Goal: Information Seeking & Learning: Learn about a topic

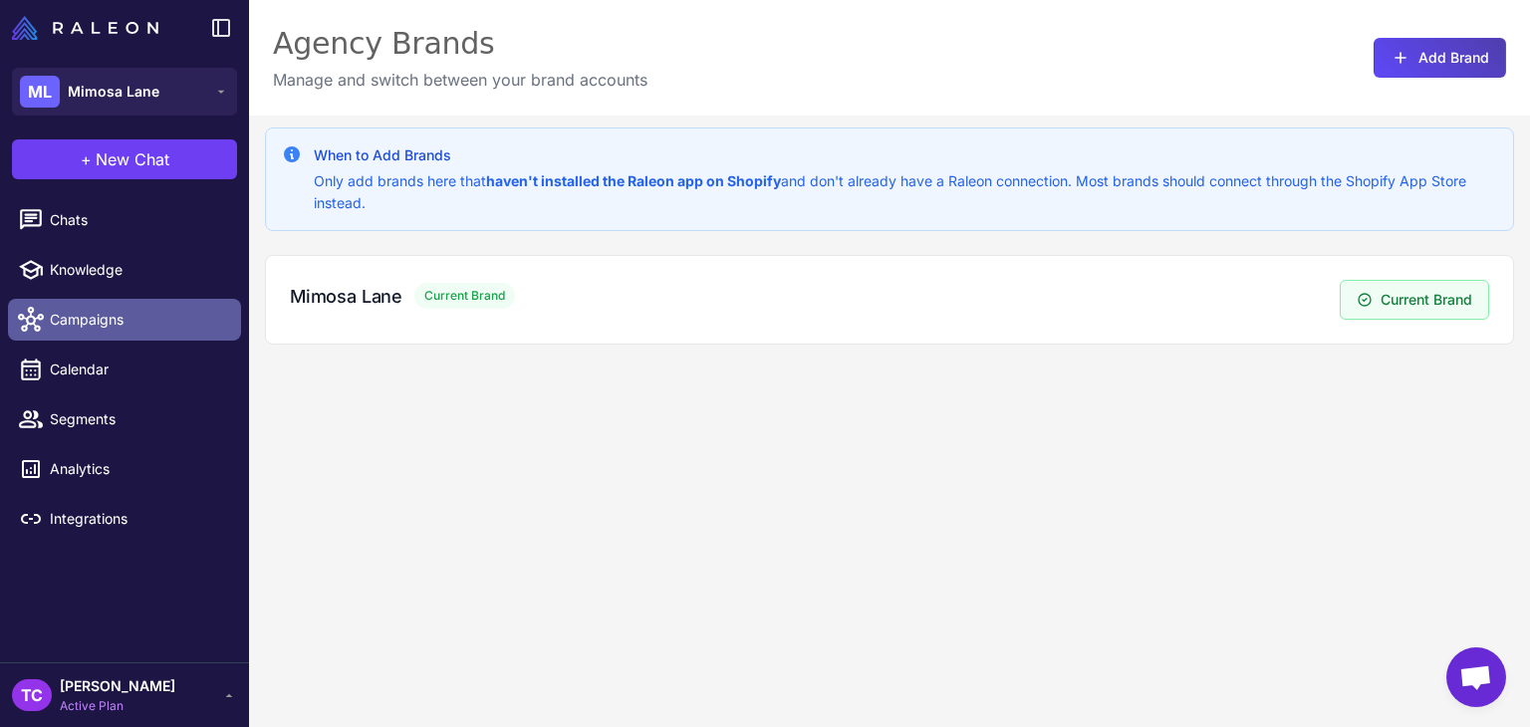
click at [132, 316] on span "Campaigns" at bounding box center [137, 320] width 175 height 22
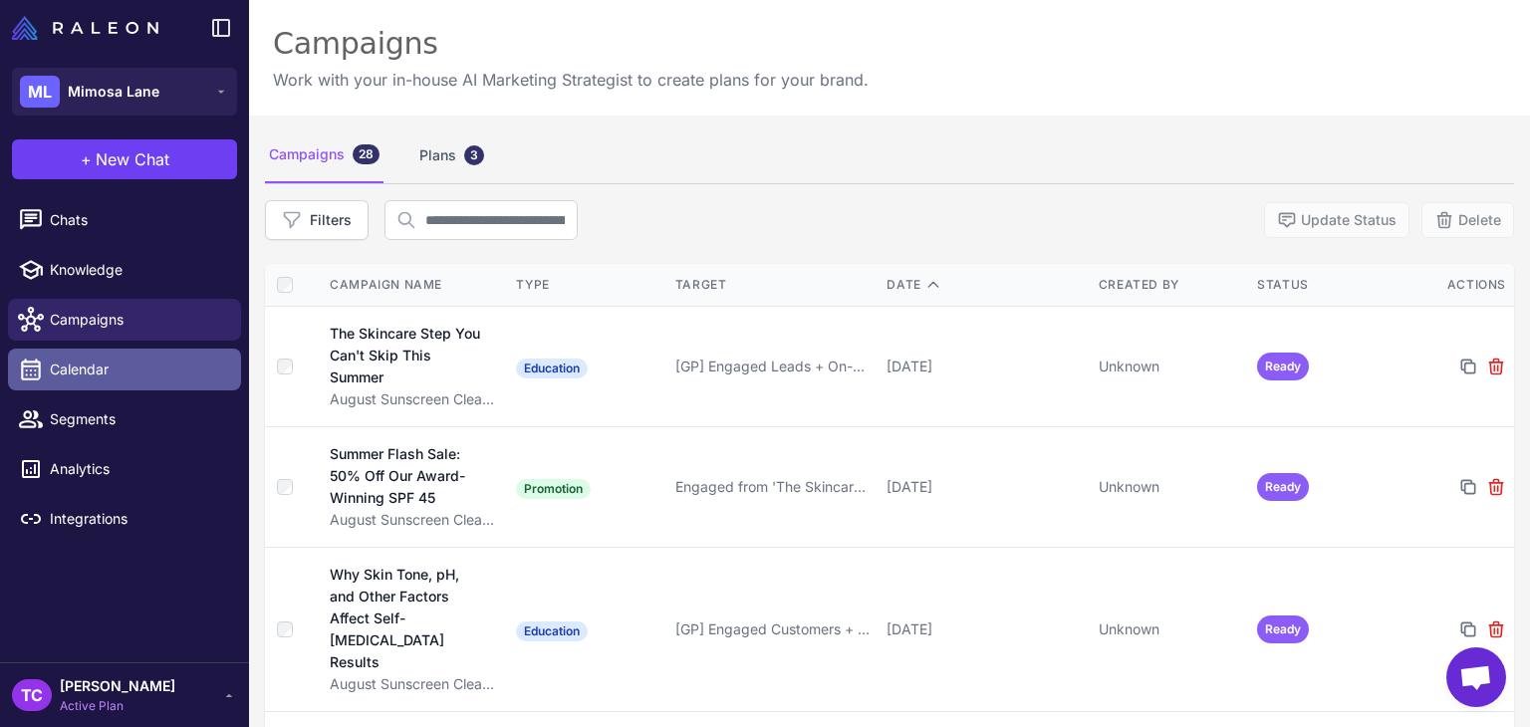
click at [54, 373] on span "Calendar" at bounding box center [137, 370] width 175 height 22
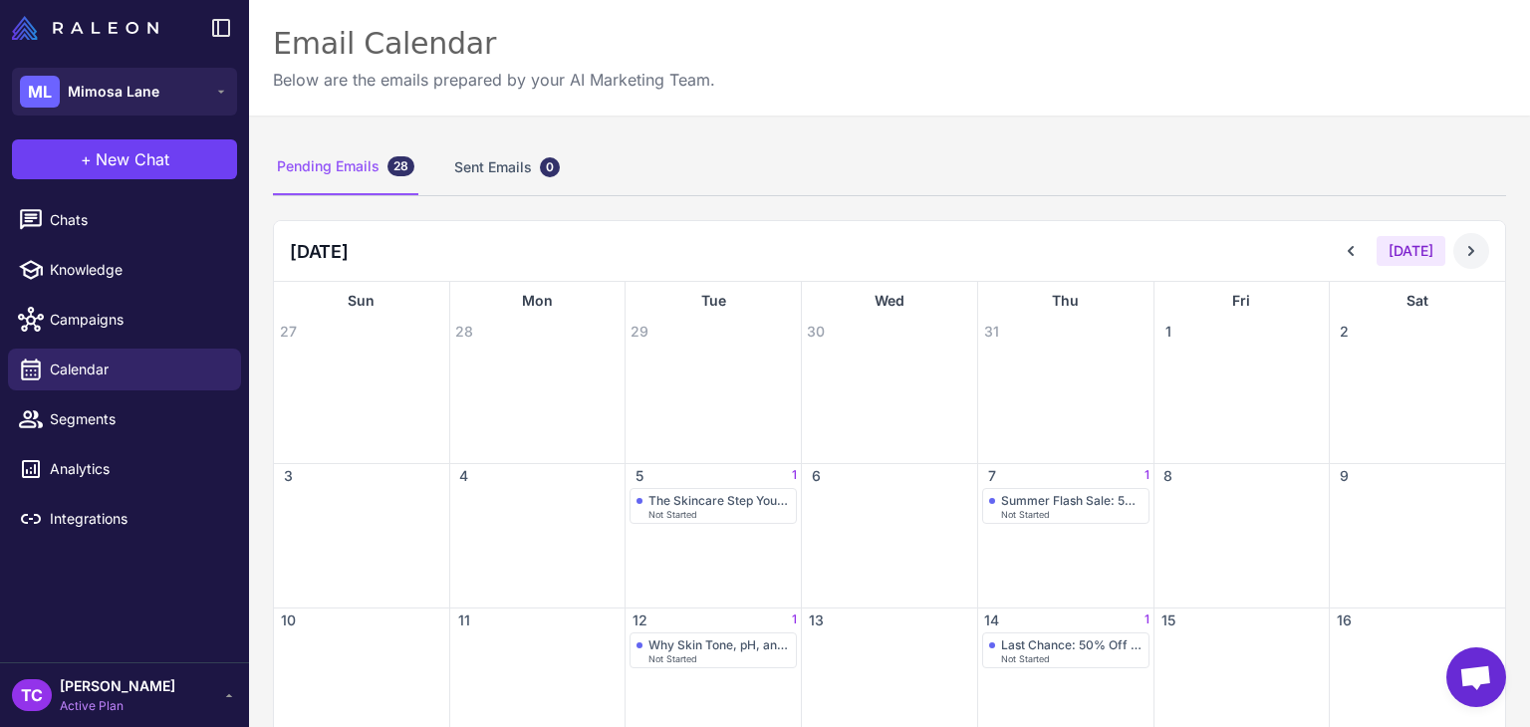
click at [1466, 248] on button at bounding box center [1471, 251] width 36 height 36
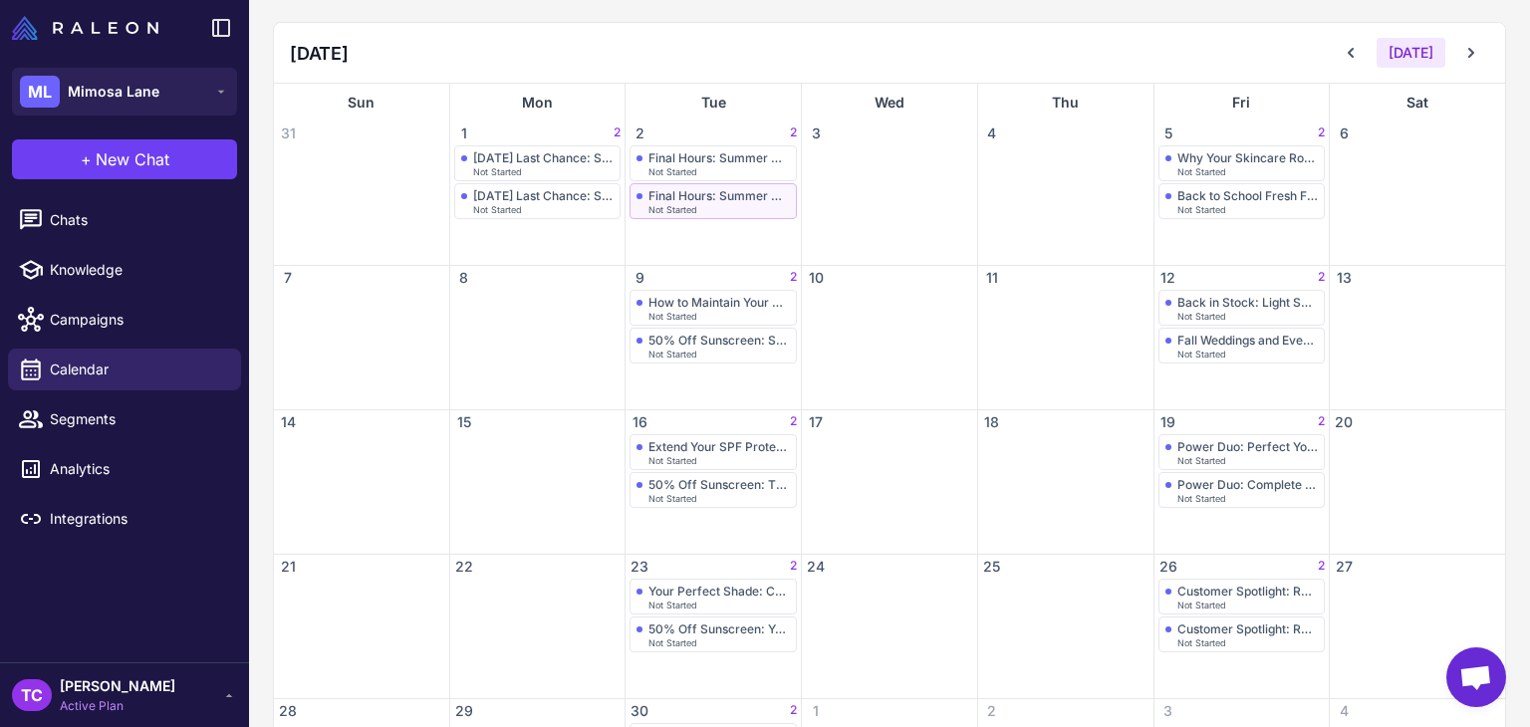
scroll to position [199, 0]
click at [526, 161] on div "Labor Day Last Chance: Summer Glow Sale (+ Free Sunscreen)" at bounding box center [543, 156] width 141 height 15
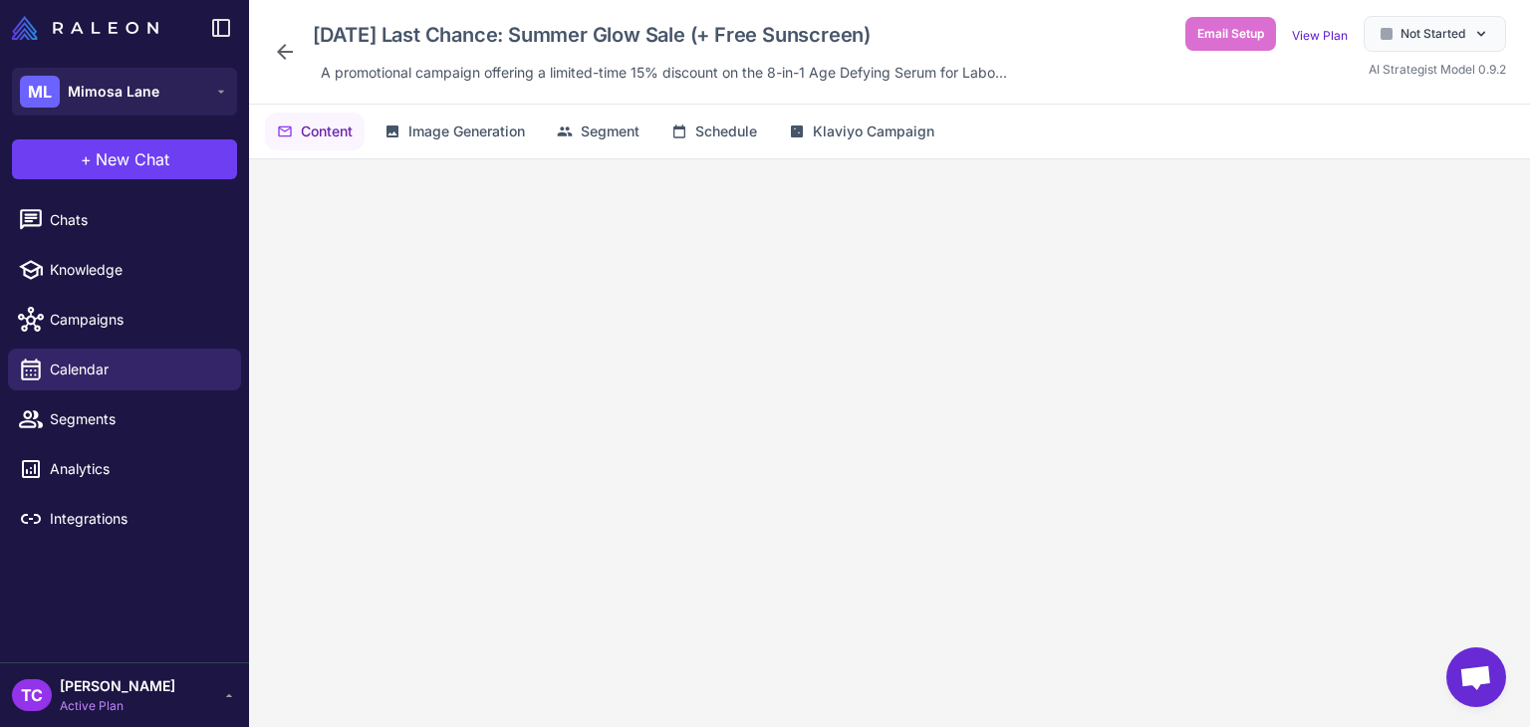
scroll to position [186, 0]
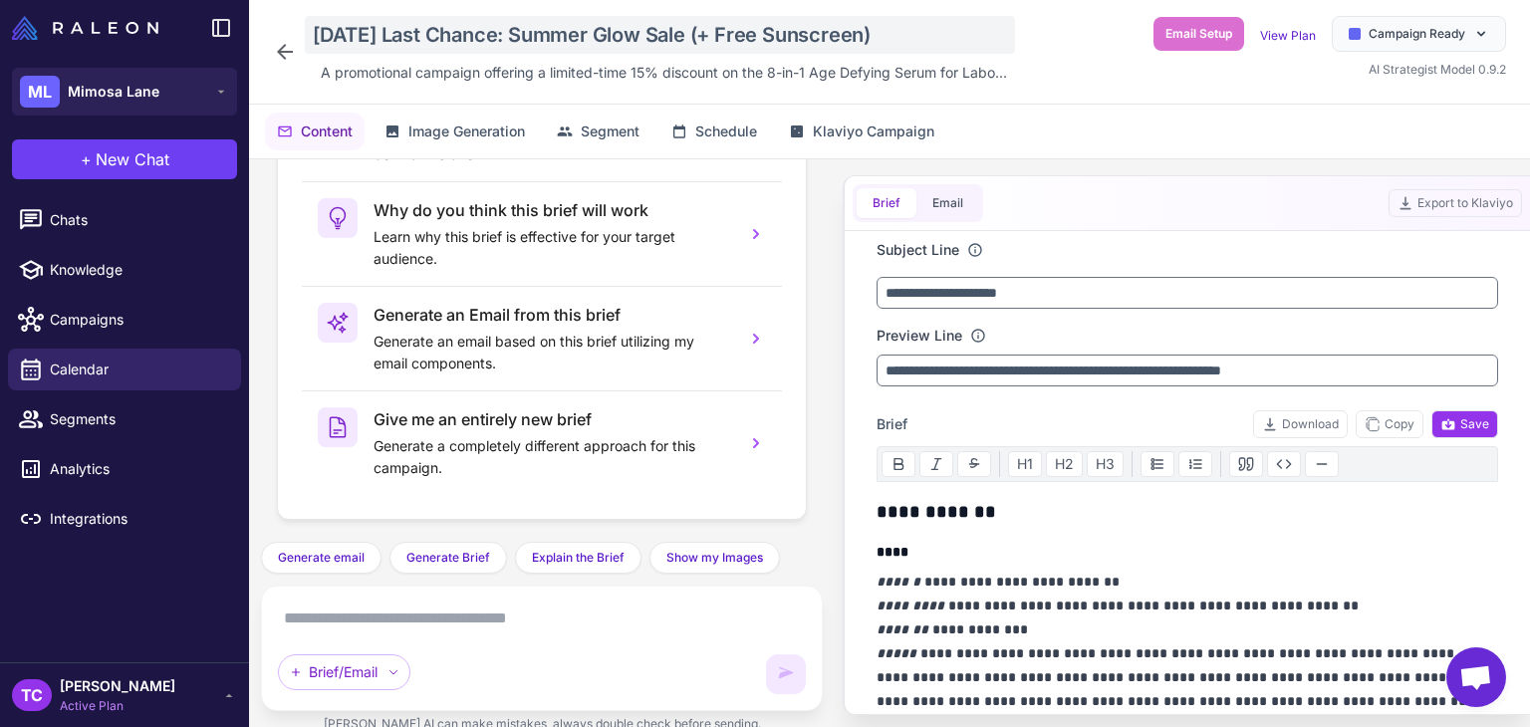
click at [347, 21] on div "Labor Day Last Chance: Summer Glow Sale (+ Free Sunscreen)" at bounding box center [660, 35] width 710 height 38
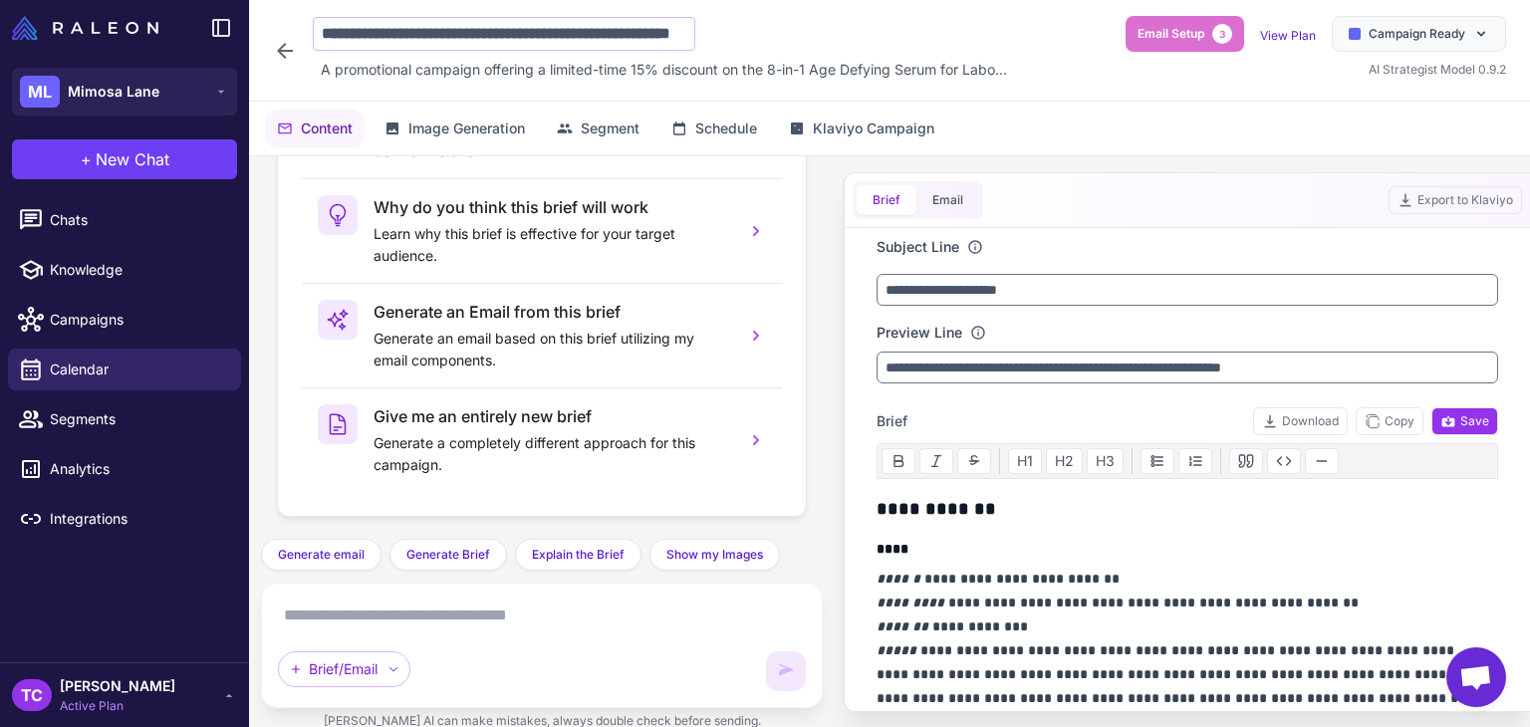
scroll to position [0, 117]
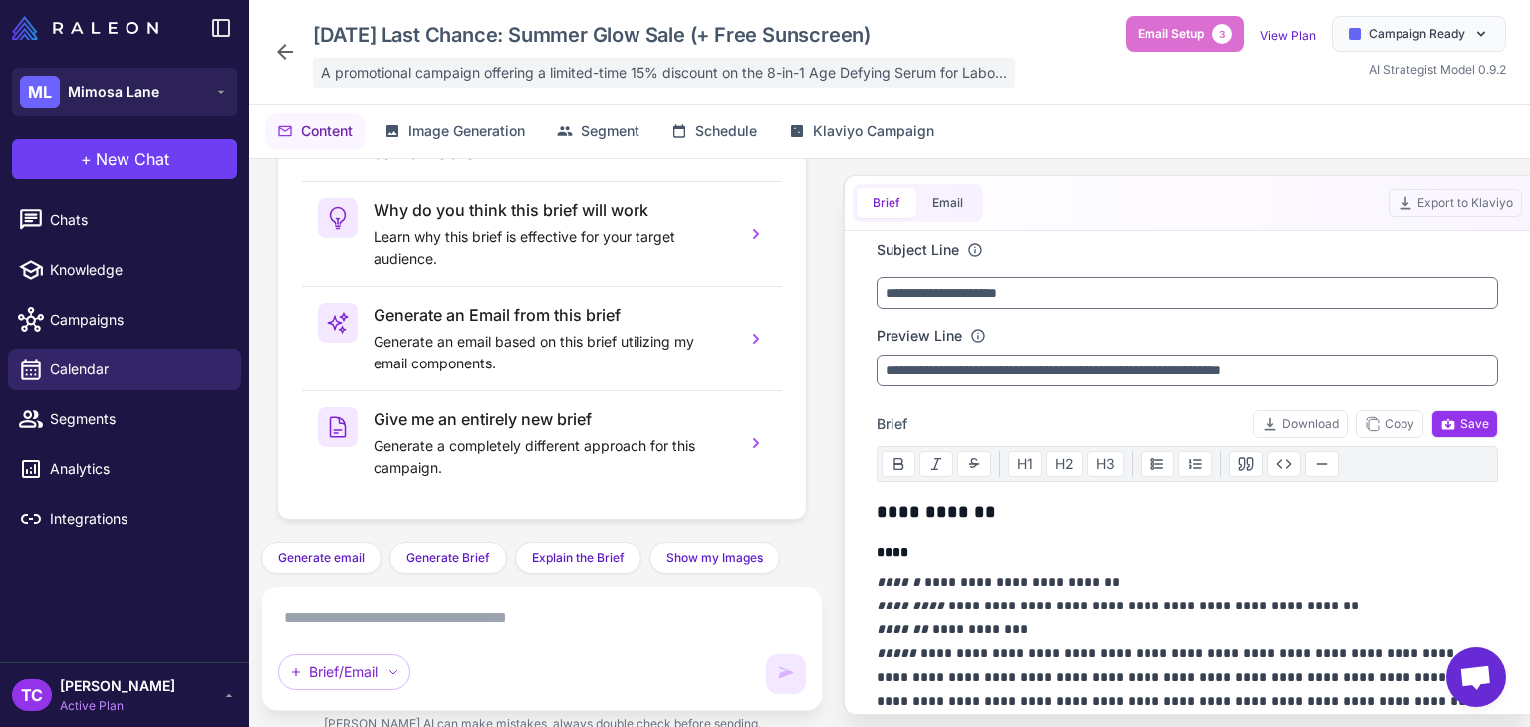
click at [369, 87] on div "A promotional campaign offering a limited-time 15% discount on the 8-in-1 Age D…" at bounding box center [664, 73] width 702 height 30
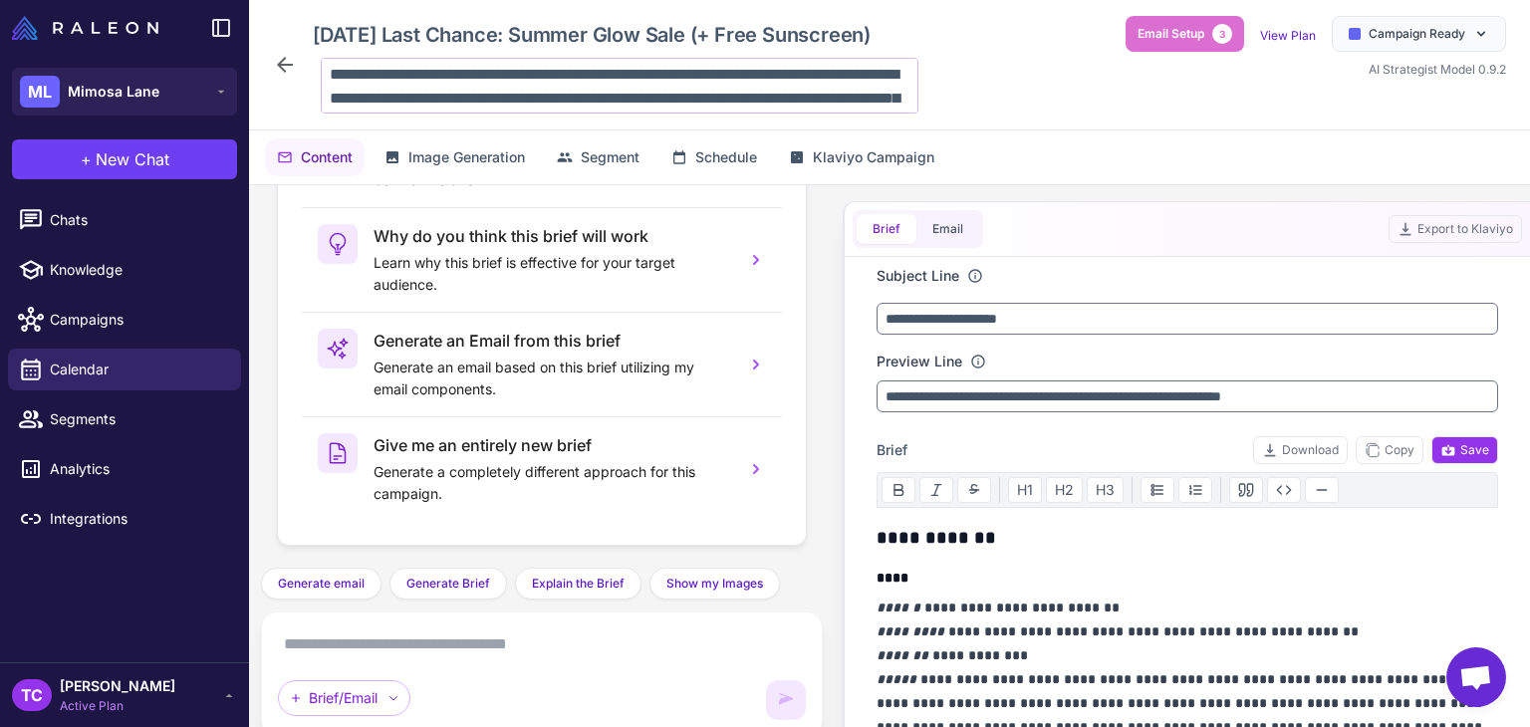
scroll to position [120, 0]
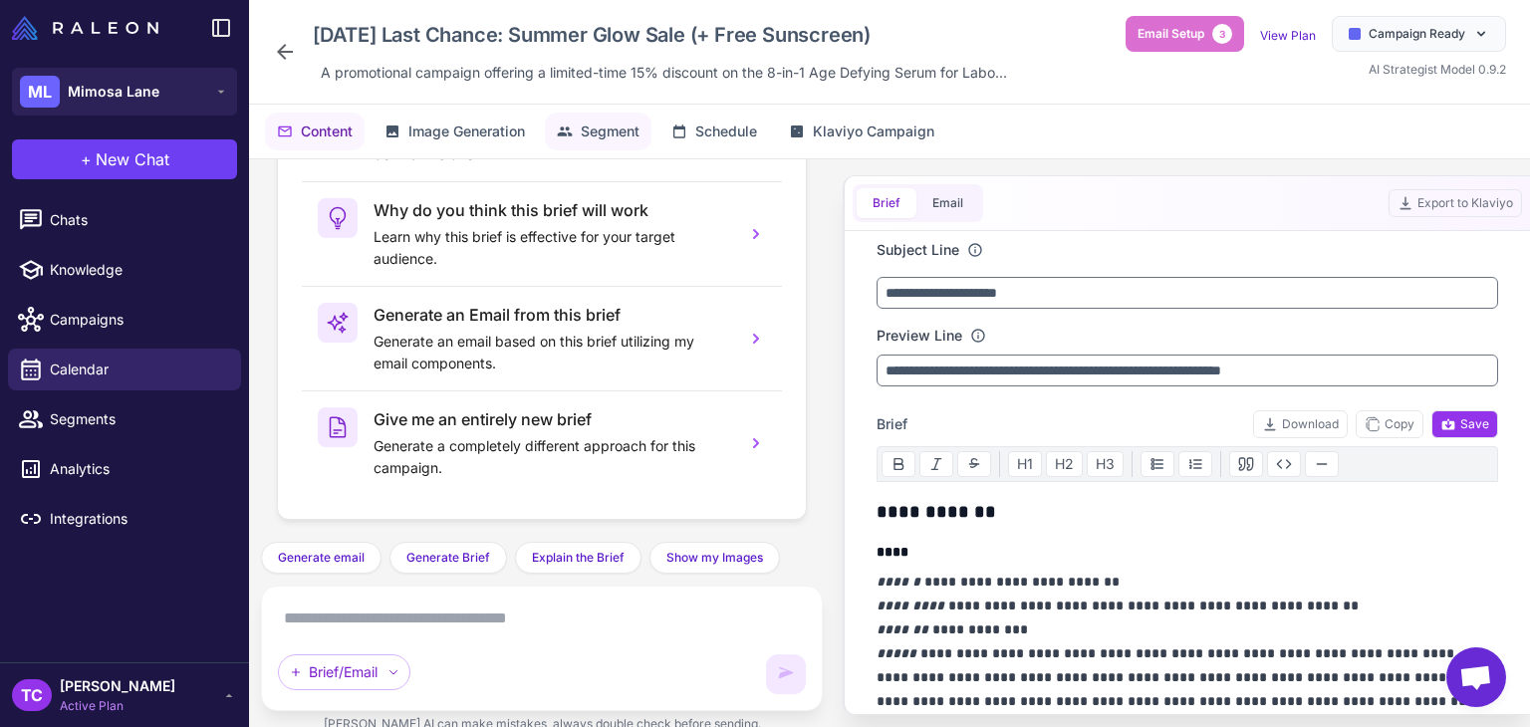
click at [625, 134] on span "Segment" at bounding box center [610, 131] width 59 height 22
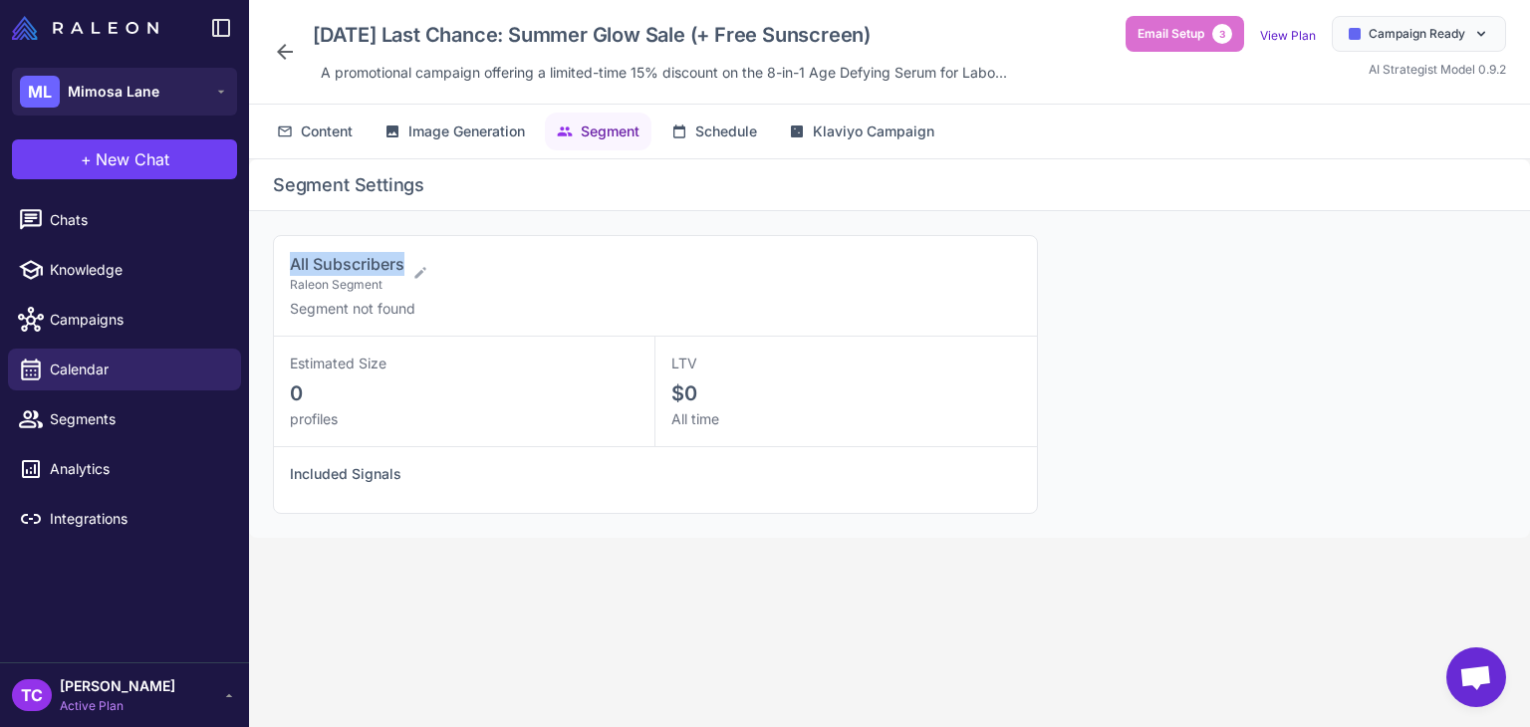
drag, startPoint x: 287, startPoint y: 256, endPoint x: 402, endPoint y: 260, distance: 115.6
click at [402, 260] on div "All Subscribers Raleon Segment Segment not found" at bounding box center [655, 286] width 763 height 101
copy span "All Subscribers"
click at [288, 49] on icon at bounding box center [285, 52] width 24 height 24
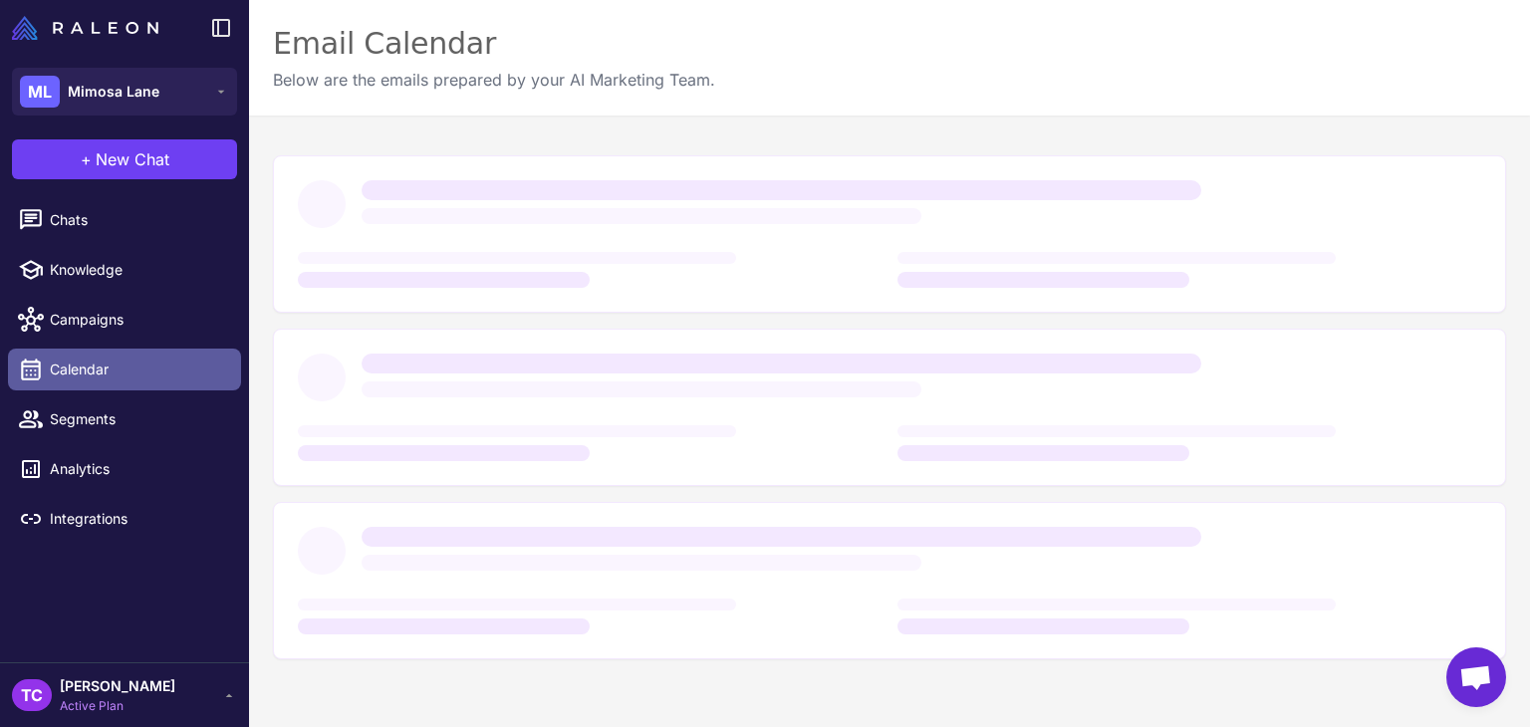
click at [150, 371] on span "Calendar" at bounding box center [137, 370] width 175 height 22
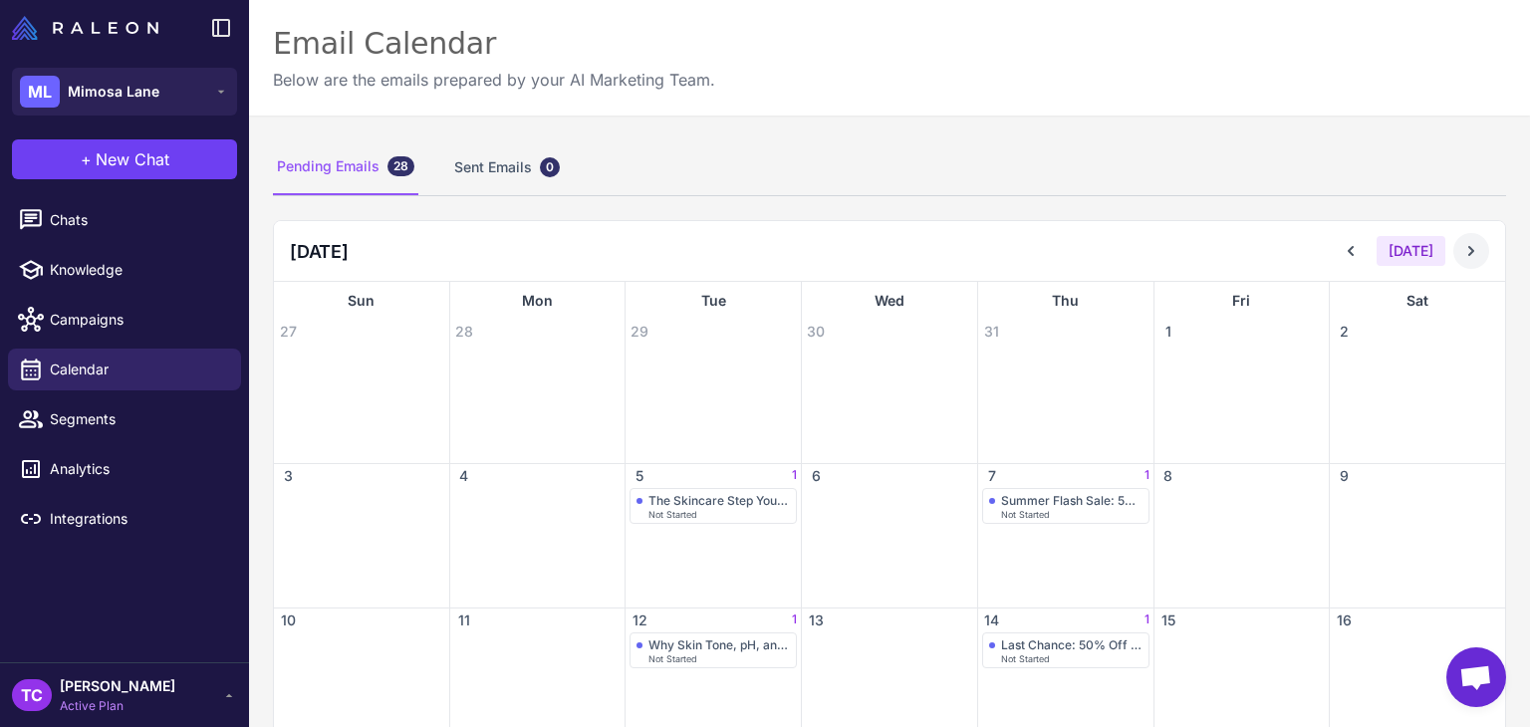
click at [1461, 241] on icon at bounding box center [1471, 251] width 20 height 20
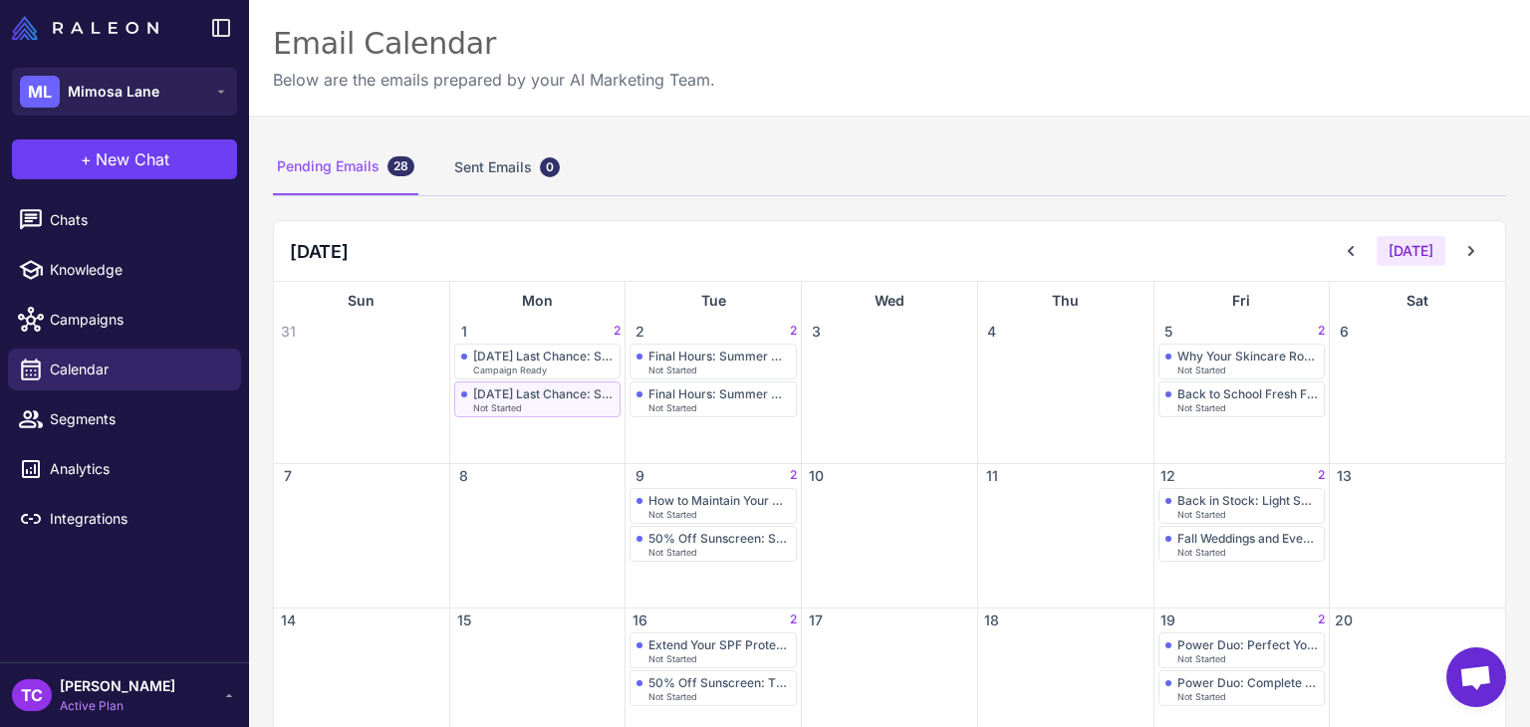
click at [562, 405] on div "Not Started" at bounding box center [543, 407] width 141 height 9
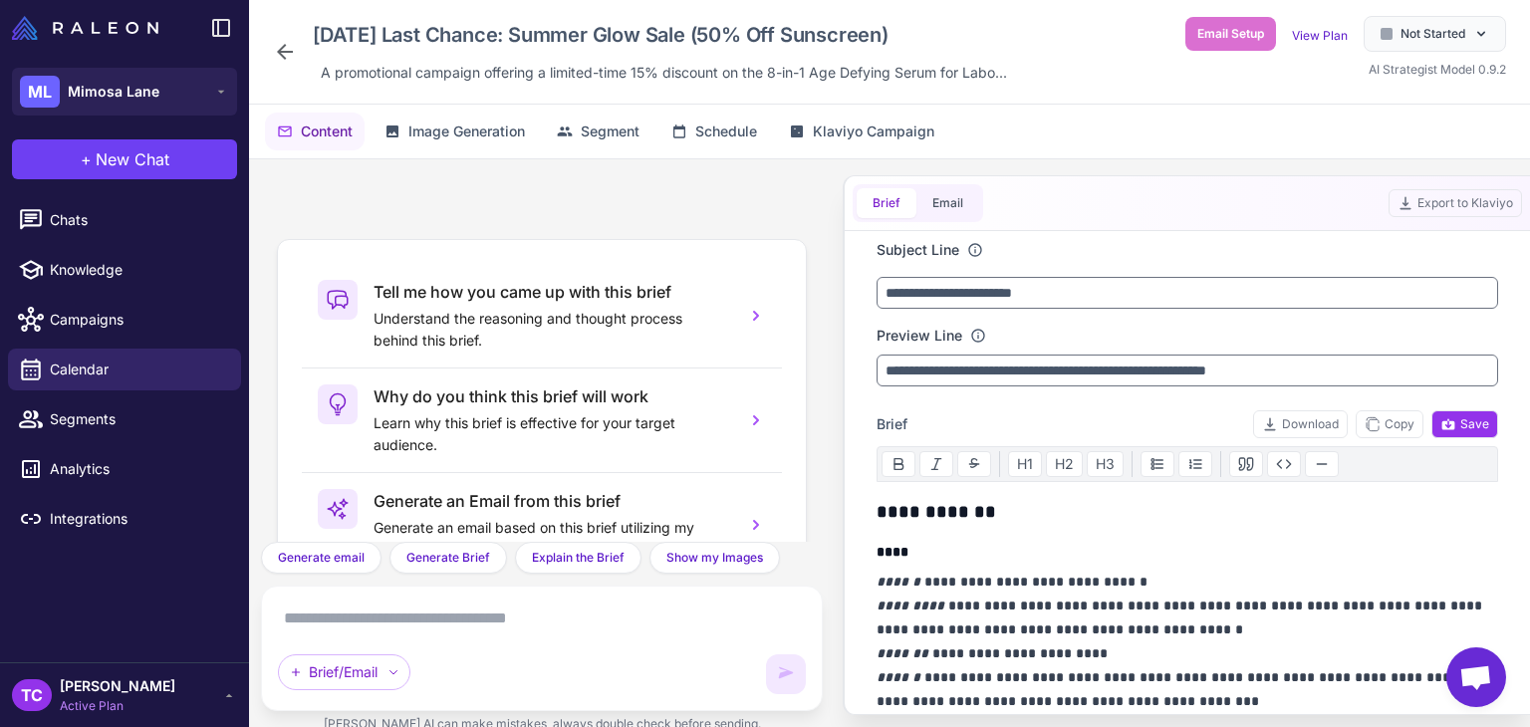
scroll to position [186, 0]
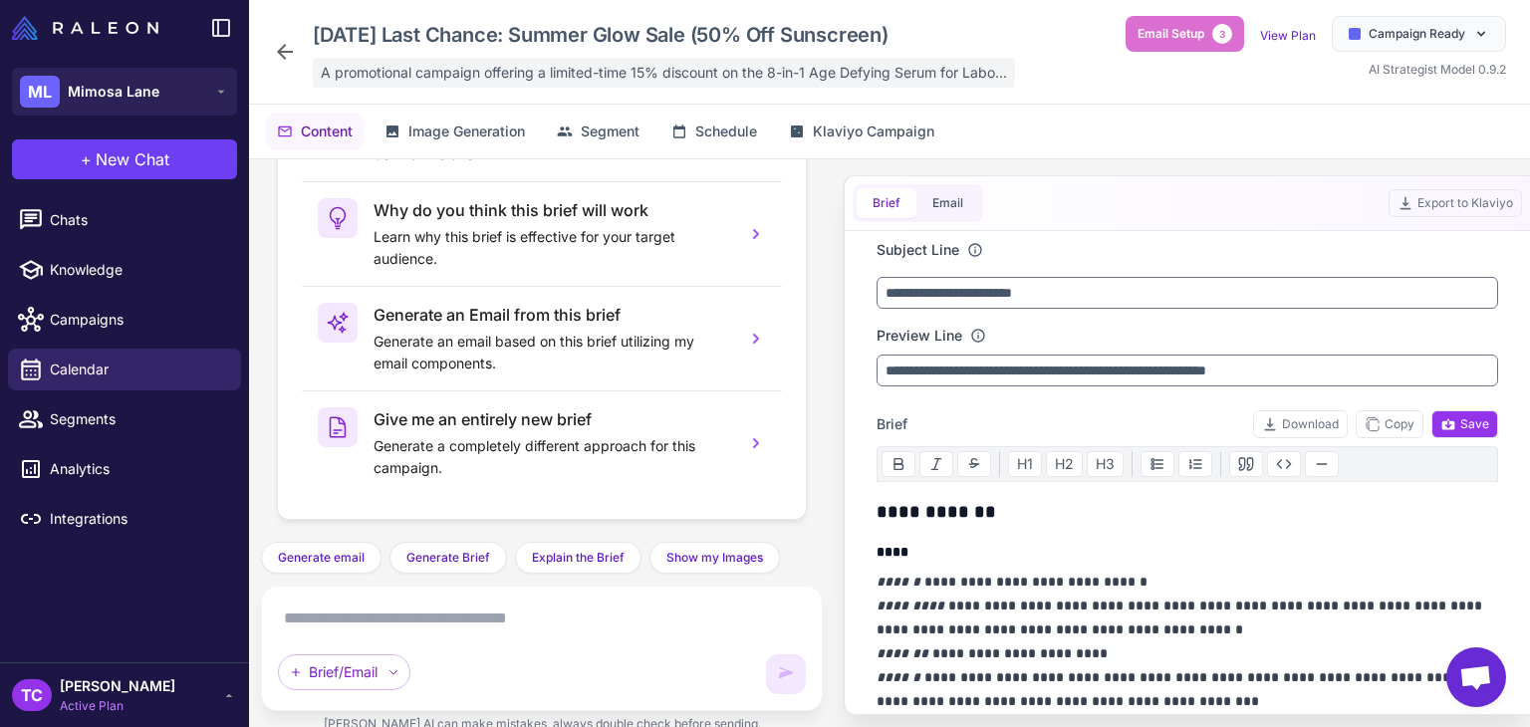
click at [530, 86] on div "A promotional campaign offering a limited-time 15% discount on the 8-in-1 Age D…" at bounding box center [664, 73] width 702 height 30
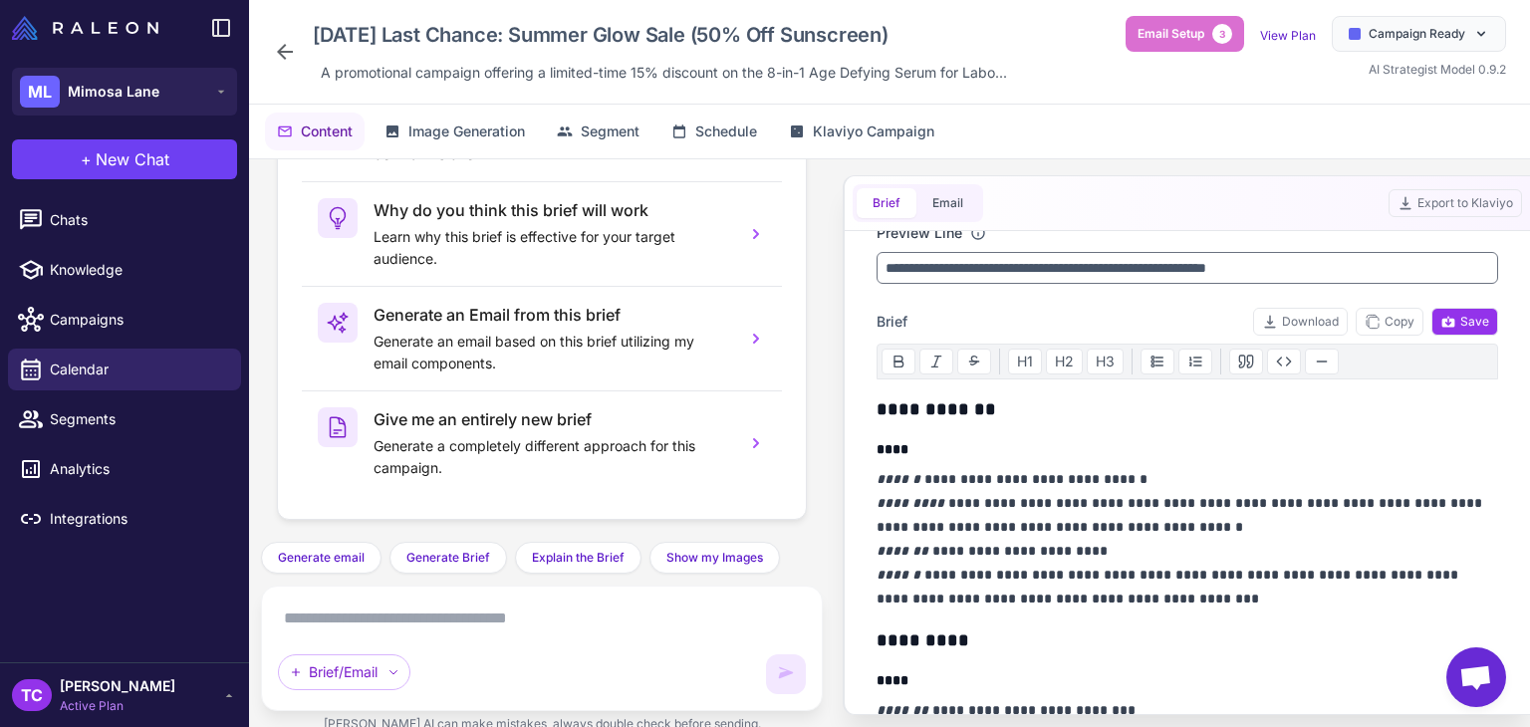
scroll to position [199, 0]
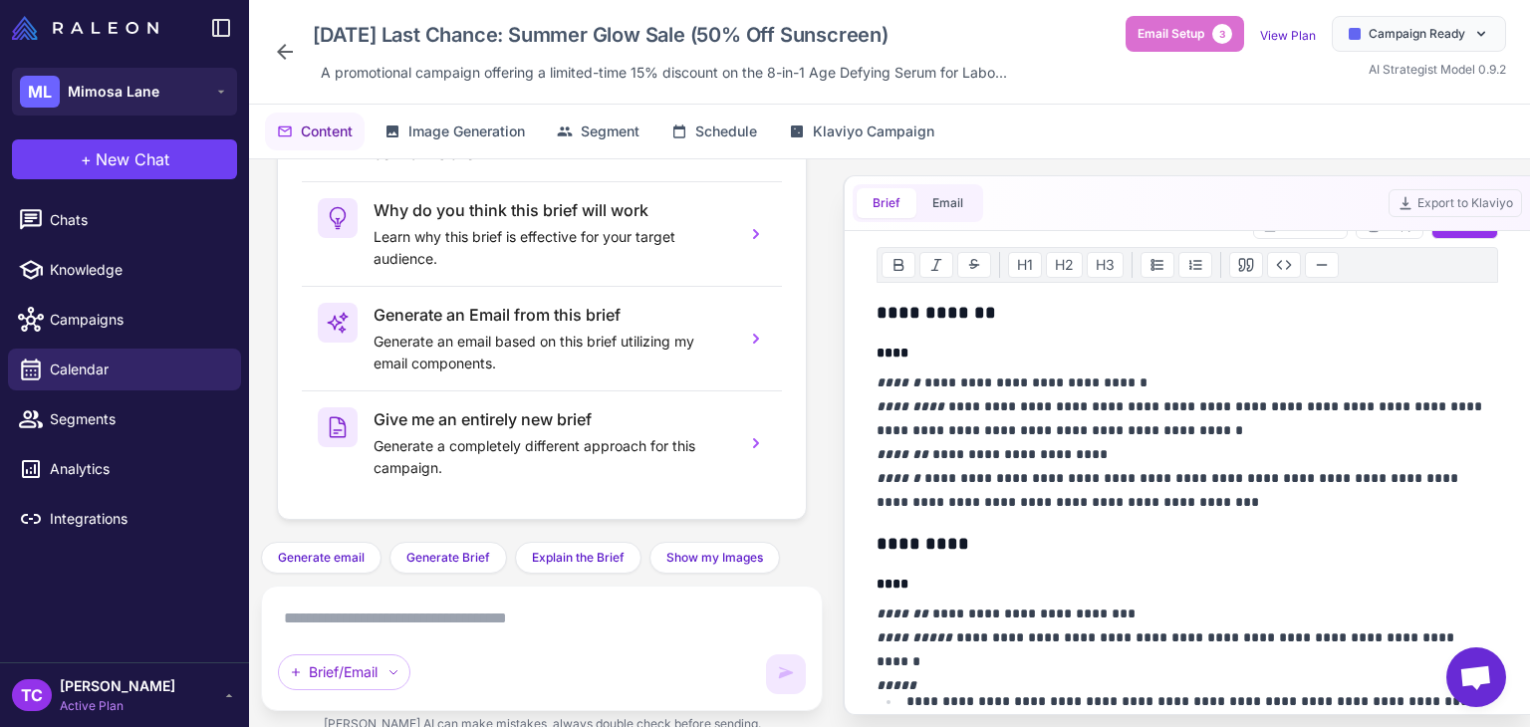
click at [280, 47] on icon at bounding box center [285, 52] width 24 height 24
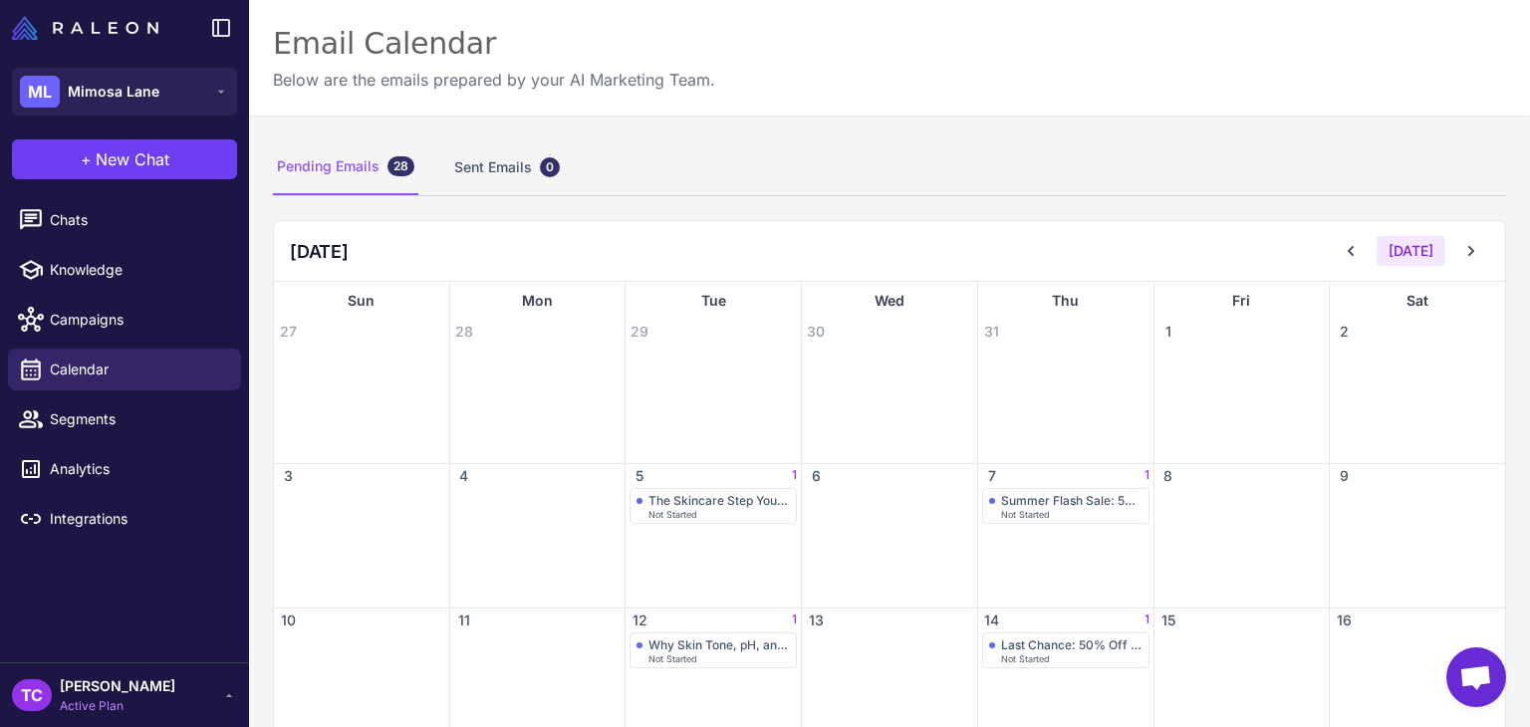
click at [968, 101] on div "Email Calendar Below are the emails prepared by your AI Marketing Team." at bounding box center [889, 58] width 1281 height 116
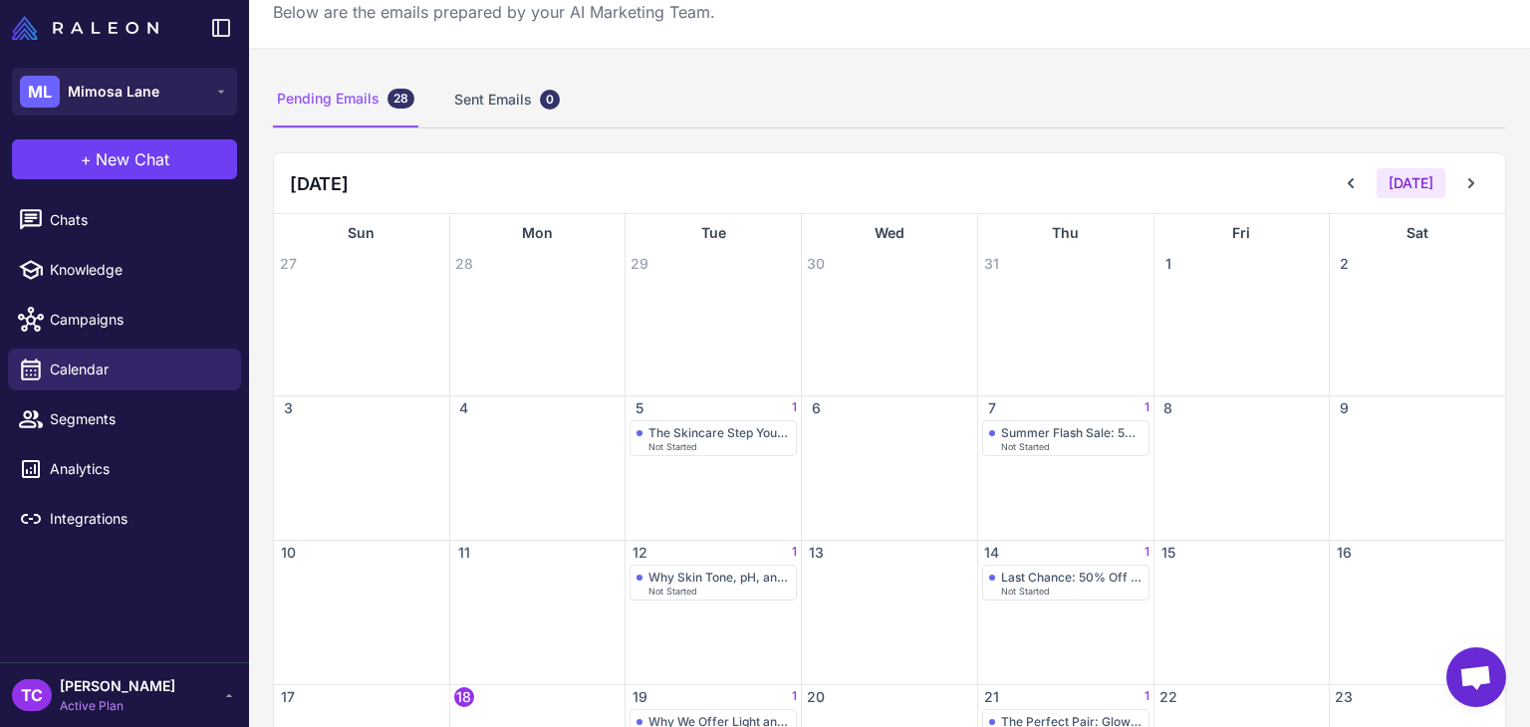
scroll to position [100, 0]
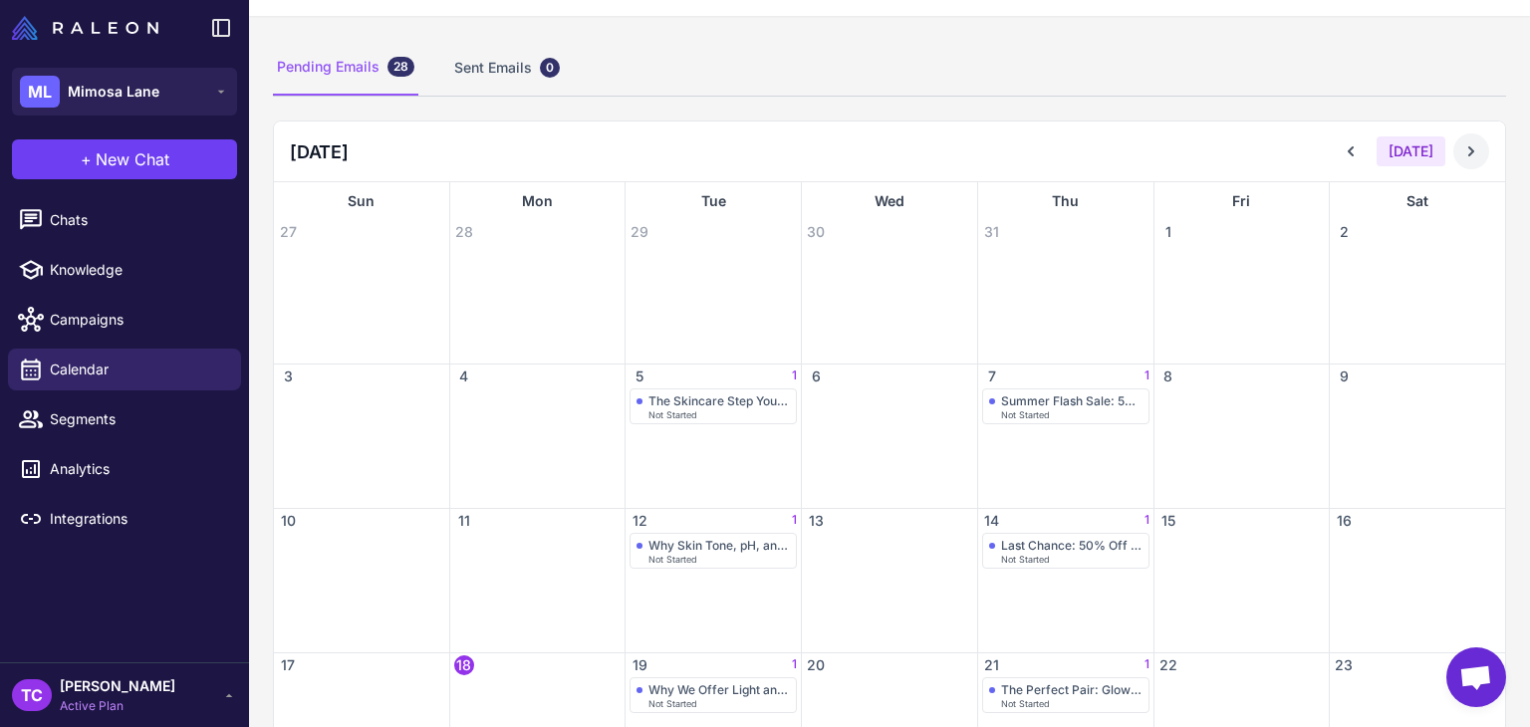
click at [1453, 156] on button at bounding box center [1471, 151] width 36 height 36
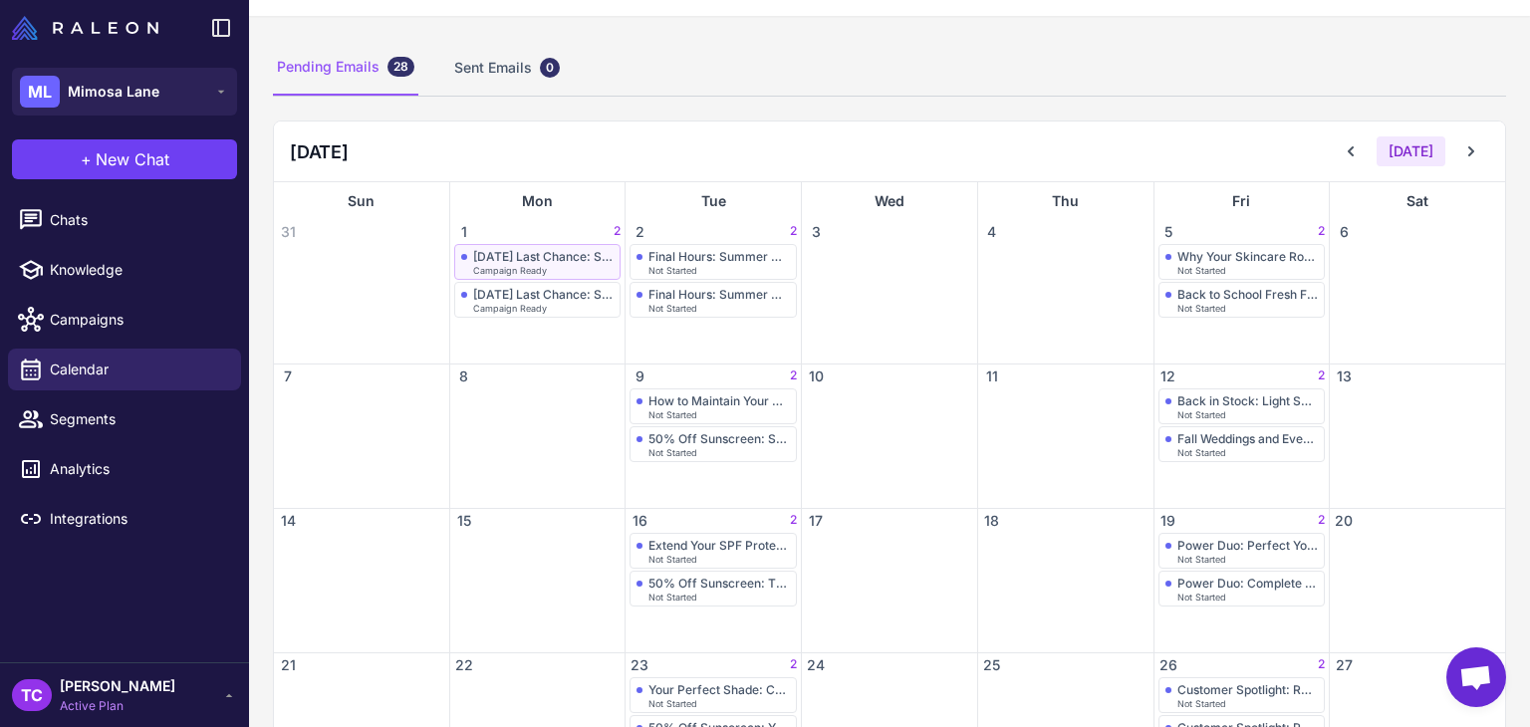
click at [527, 258] on div "Labor Day Last Chance: Summer Glow Sale (+ Free Sunscreen)" at bounding box center [543, 256] width 141 height 15
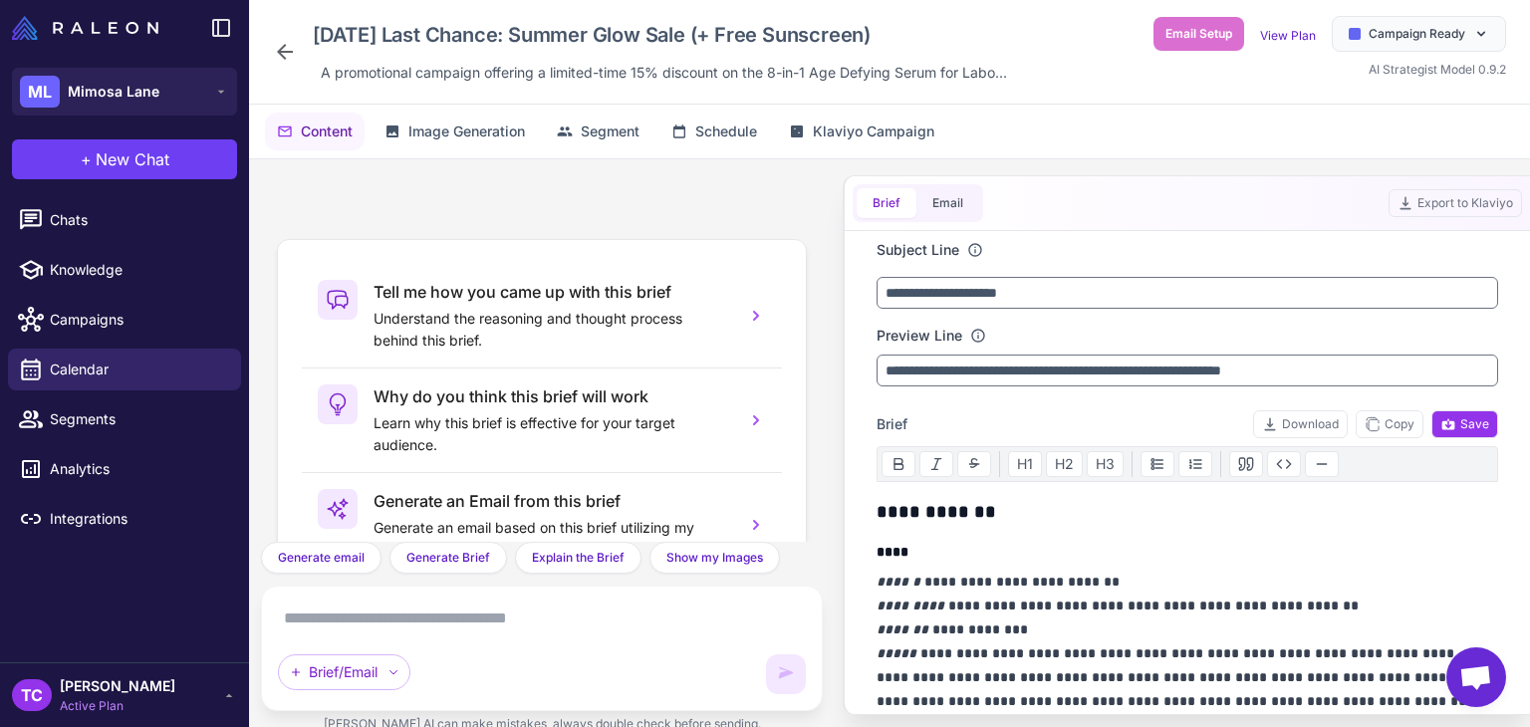
scroll to position [186, 0]
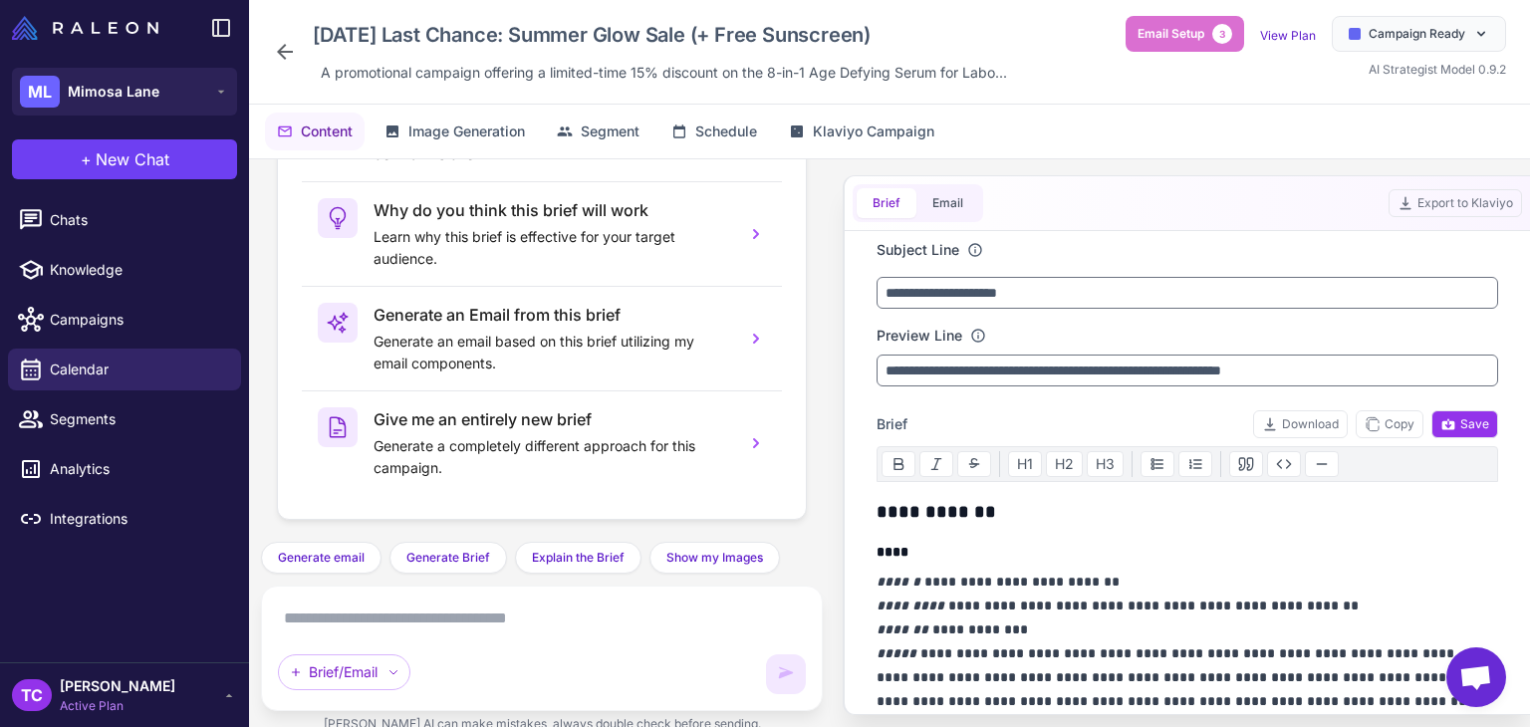
click at [279, 48] on icon at bounding box center [285, 52] width 24 height 24
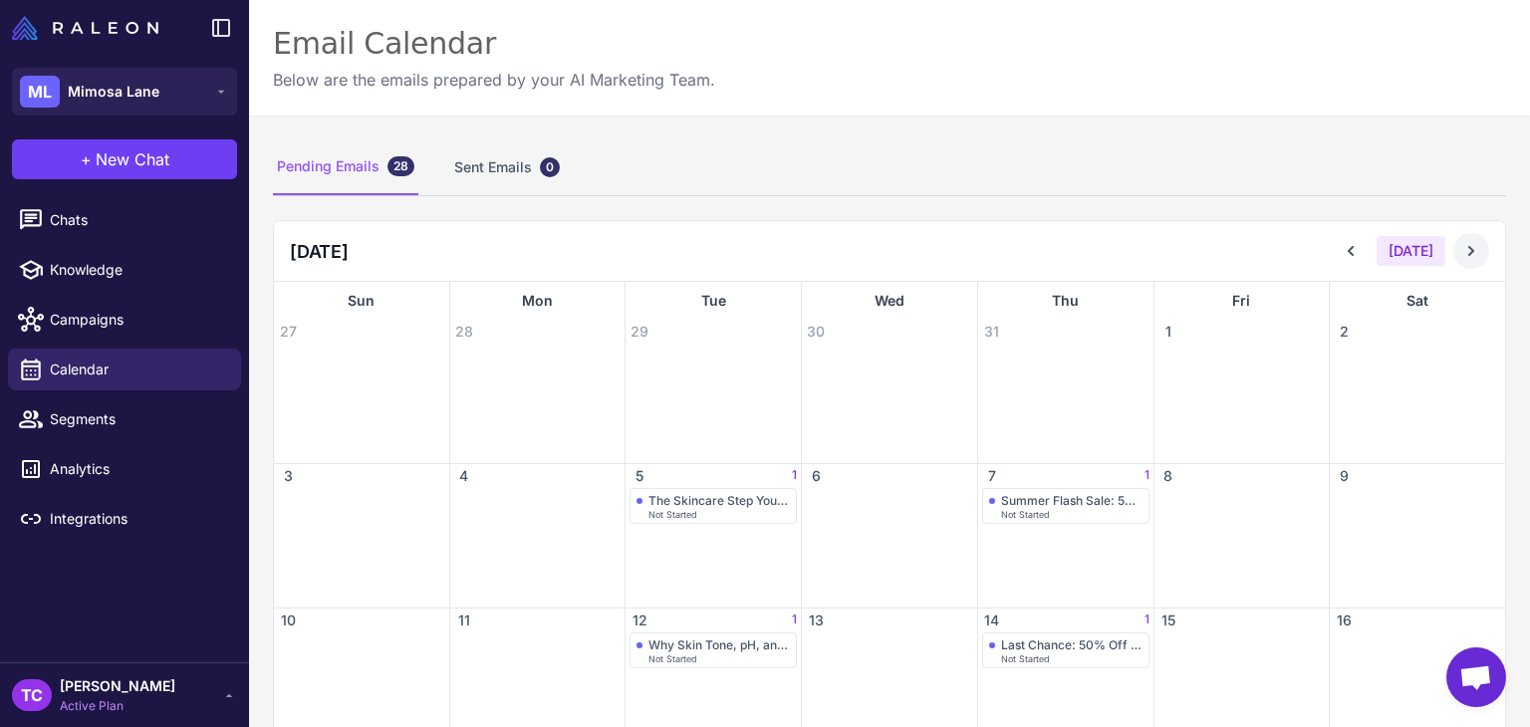
click at [1465, 244] on icon at bounding box center [1471, 251] width 20 height 20
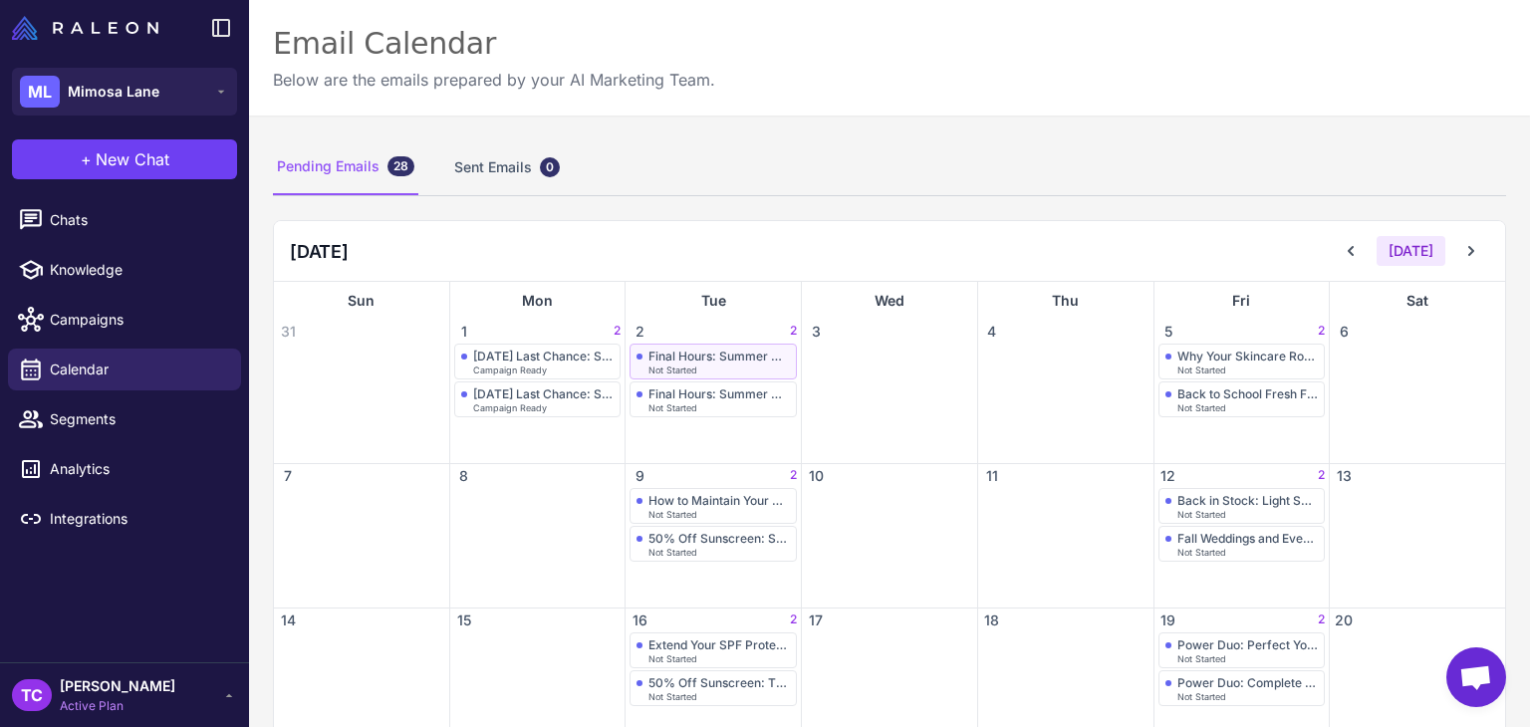
click at [681, 353] on div "Final Hours: Summer Glow Sale Ends Today (Free Gift)" at bounding box center [718, 356] width 141 height 15
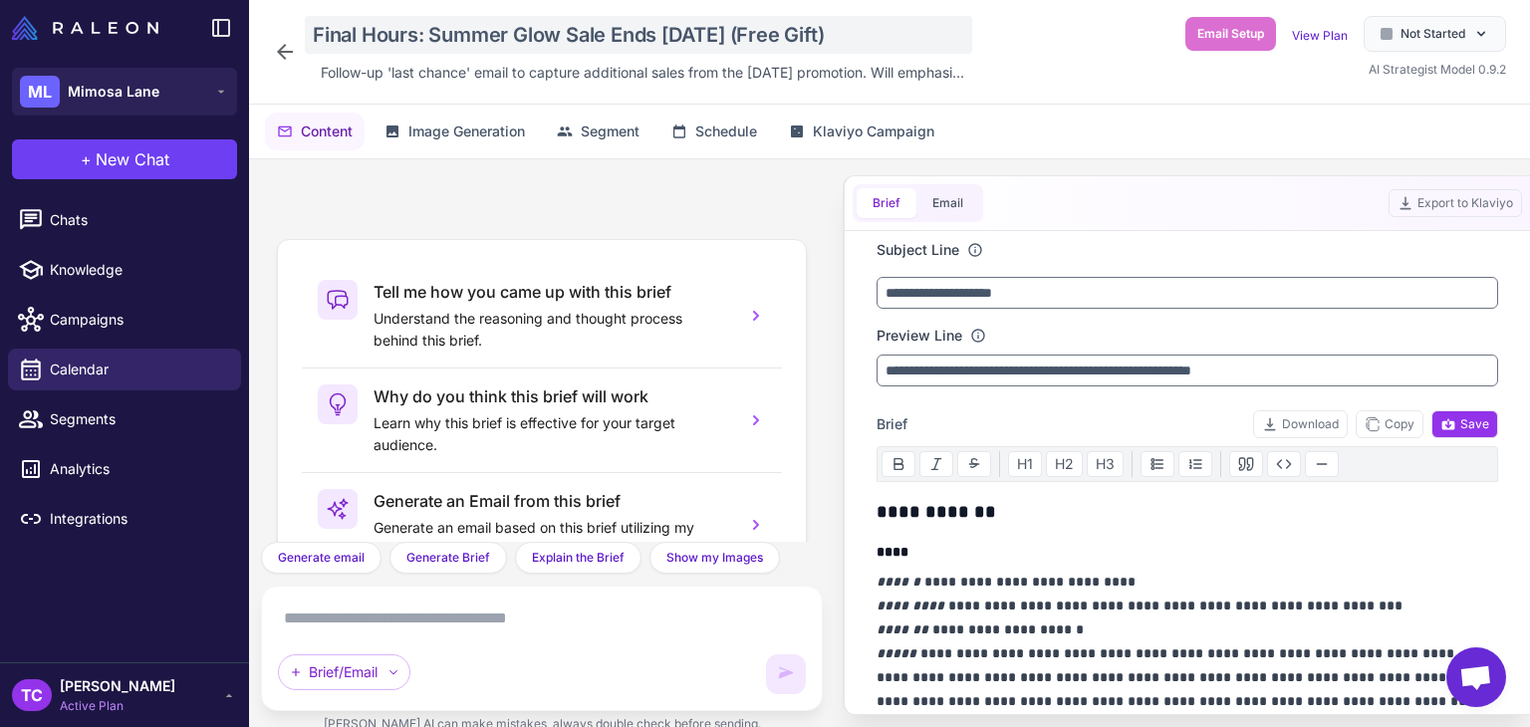
scroll to position [186, 0]
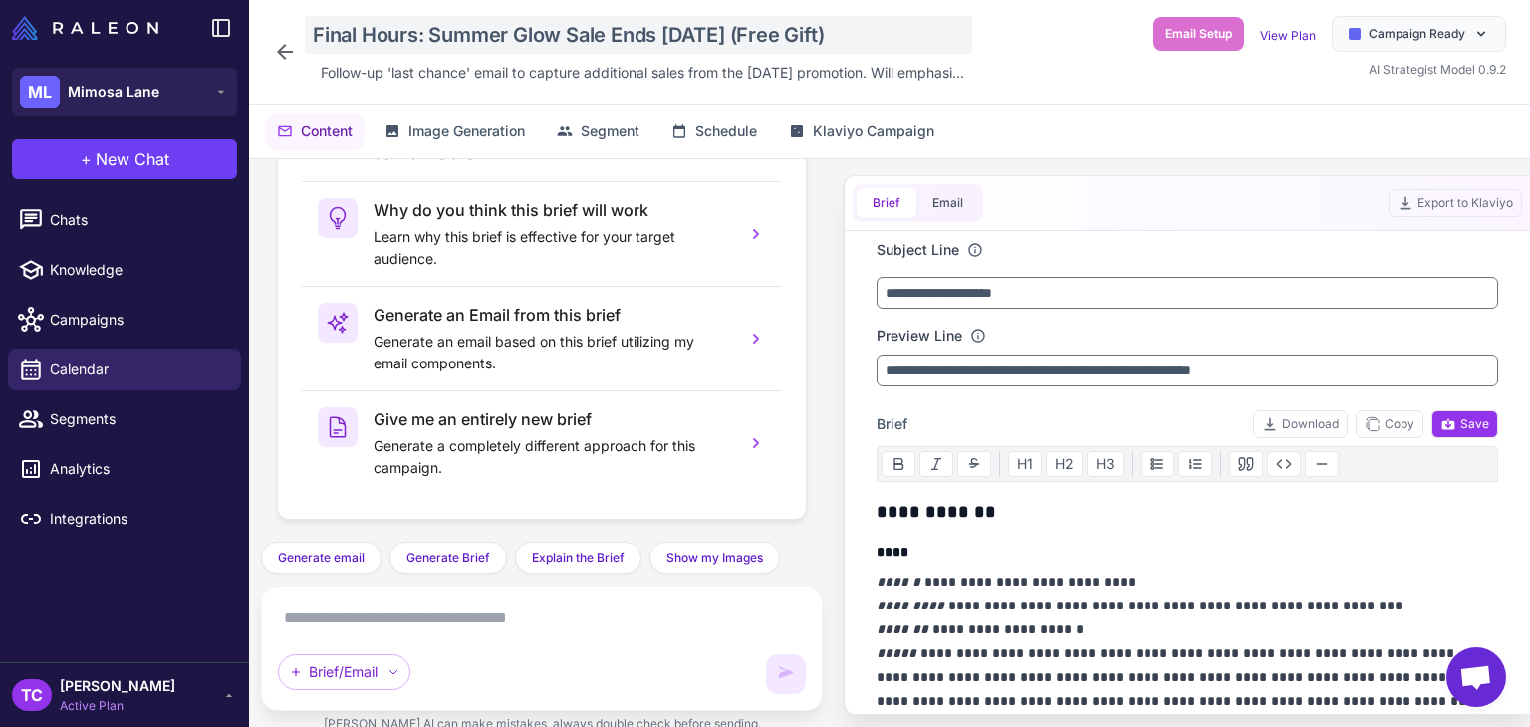
click at [455, 25] on div "Final Hours: Summer Glow Sale Ends Today (Free Gift)" at bounding box center [638, 35] width 667 height 38
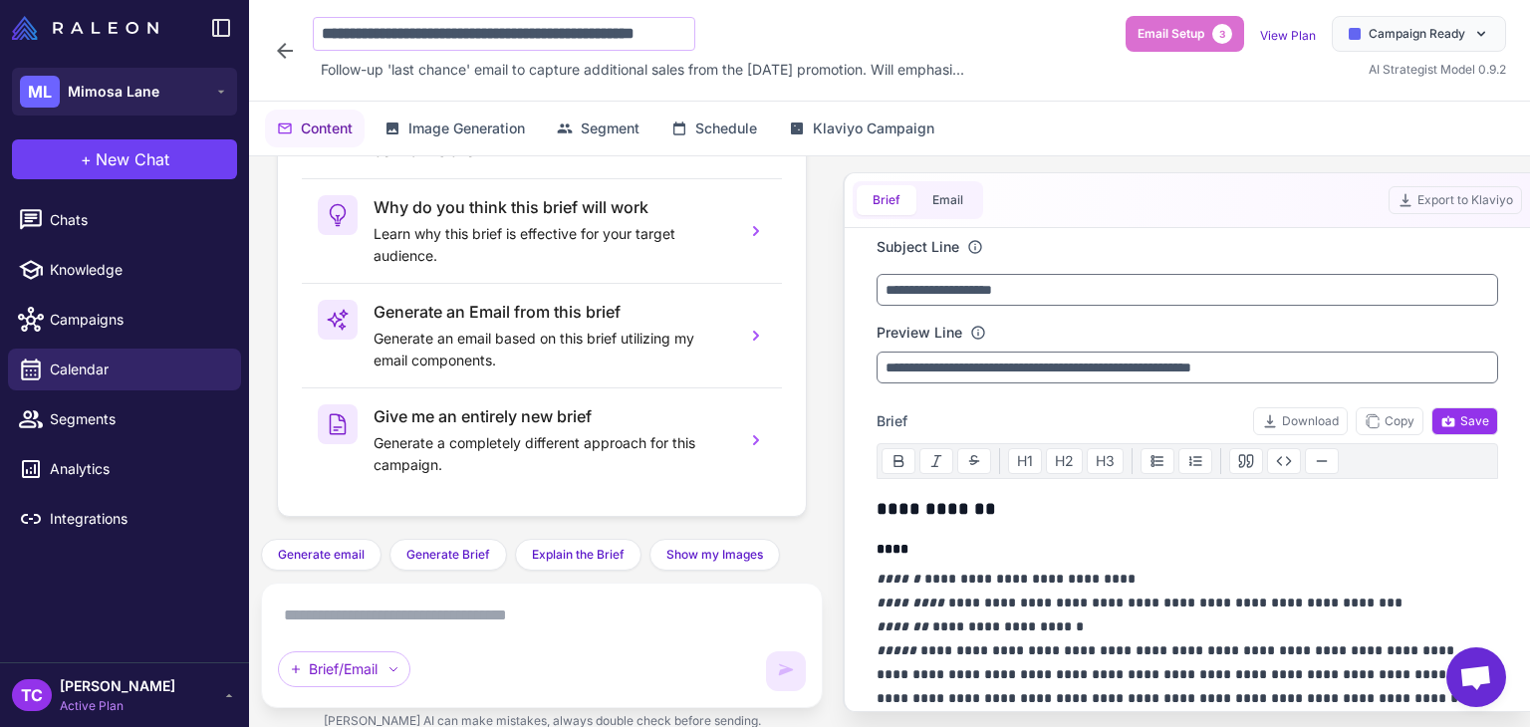
scroll to position [0, 50]
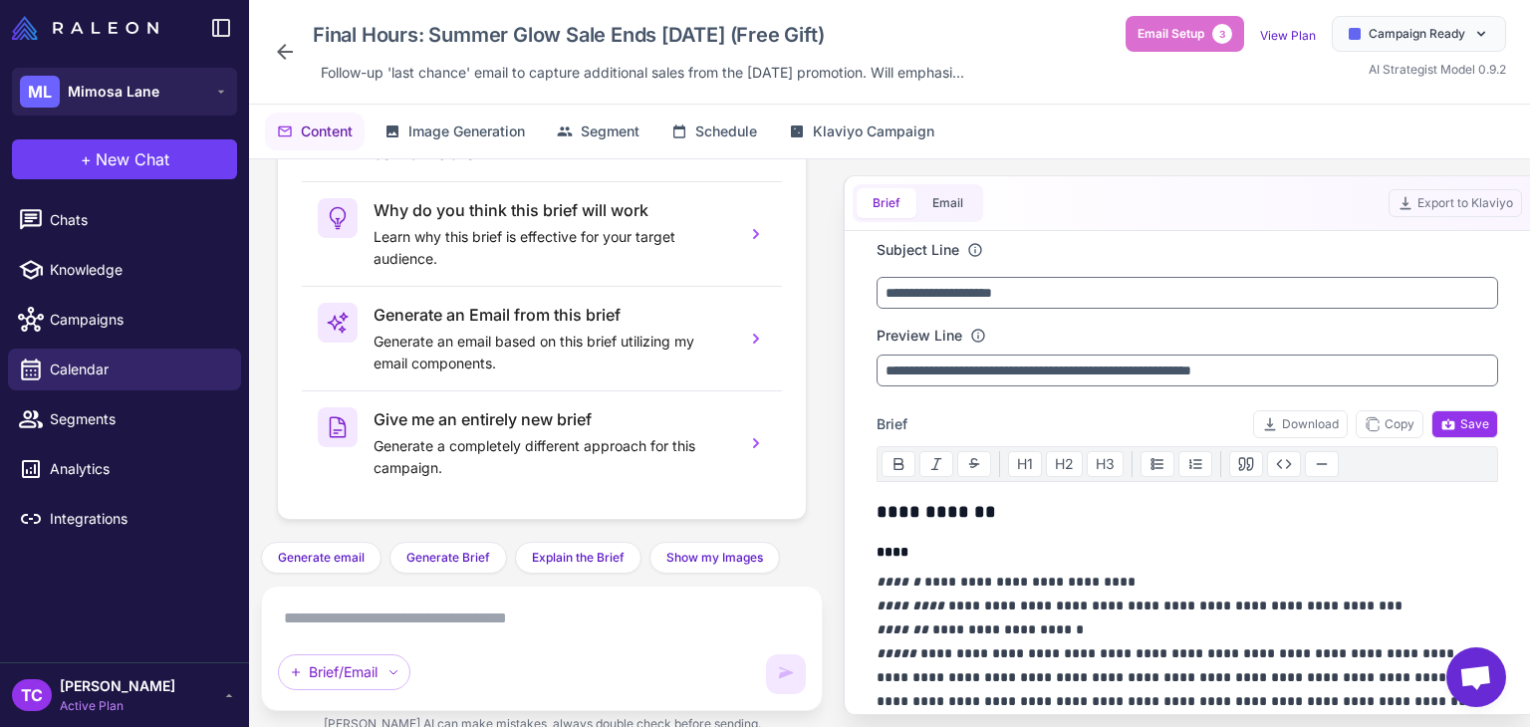
click at [283, 45] on icon at bounding box center [285, 52] width 24 height 24
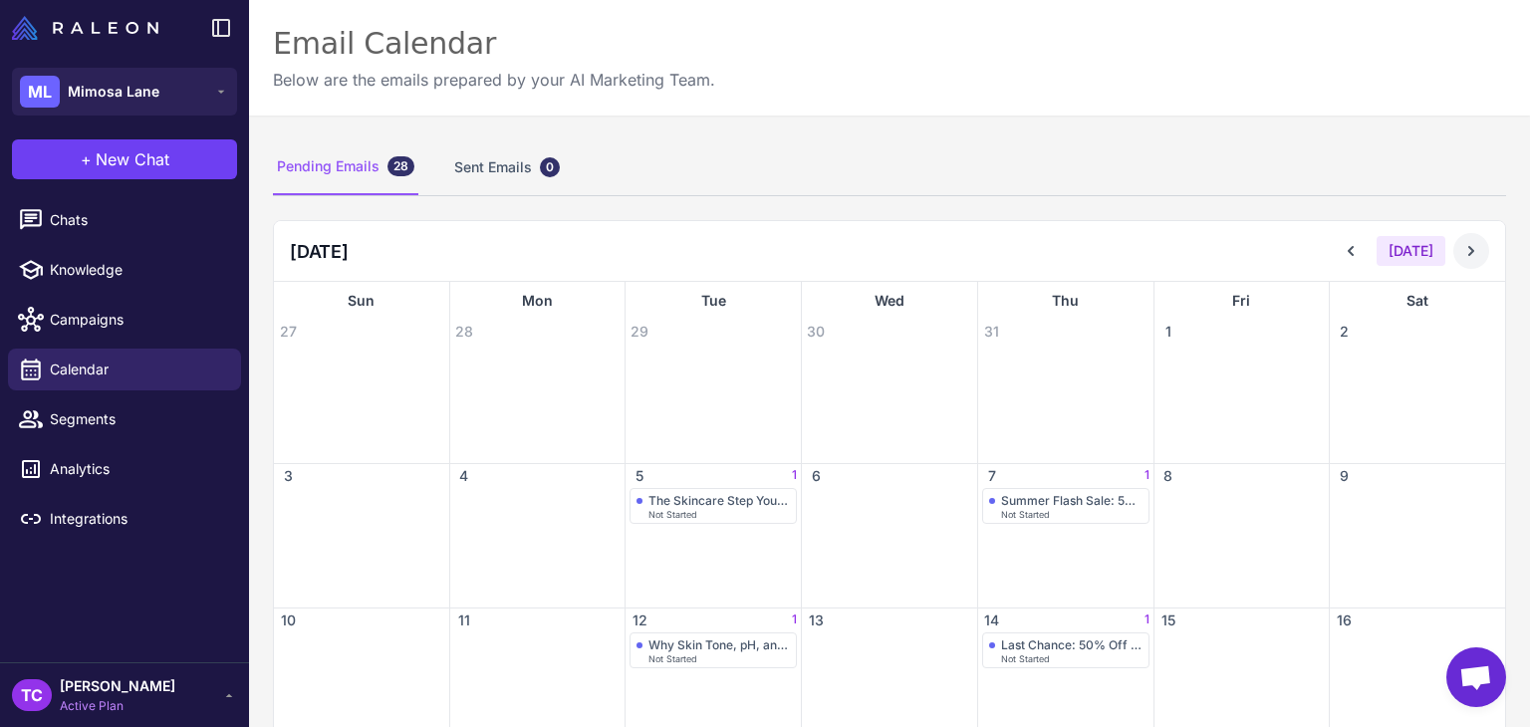
click at [1461, 258] on icon at bounding box center [1471, 251] width 20 height 20
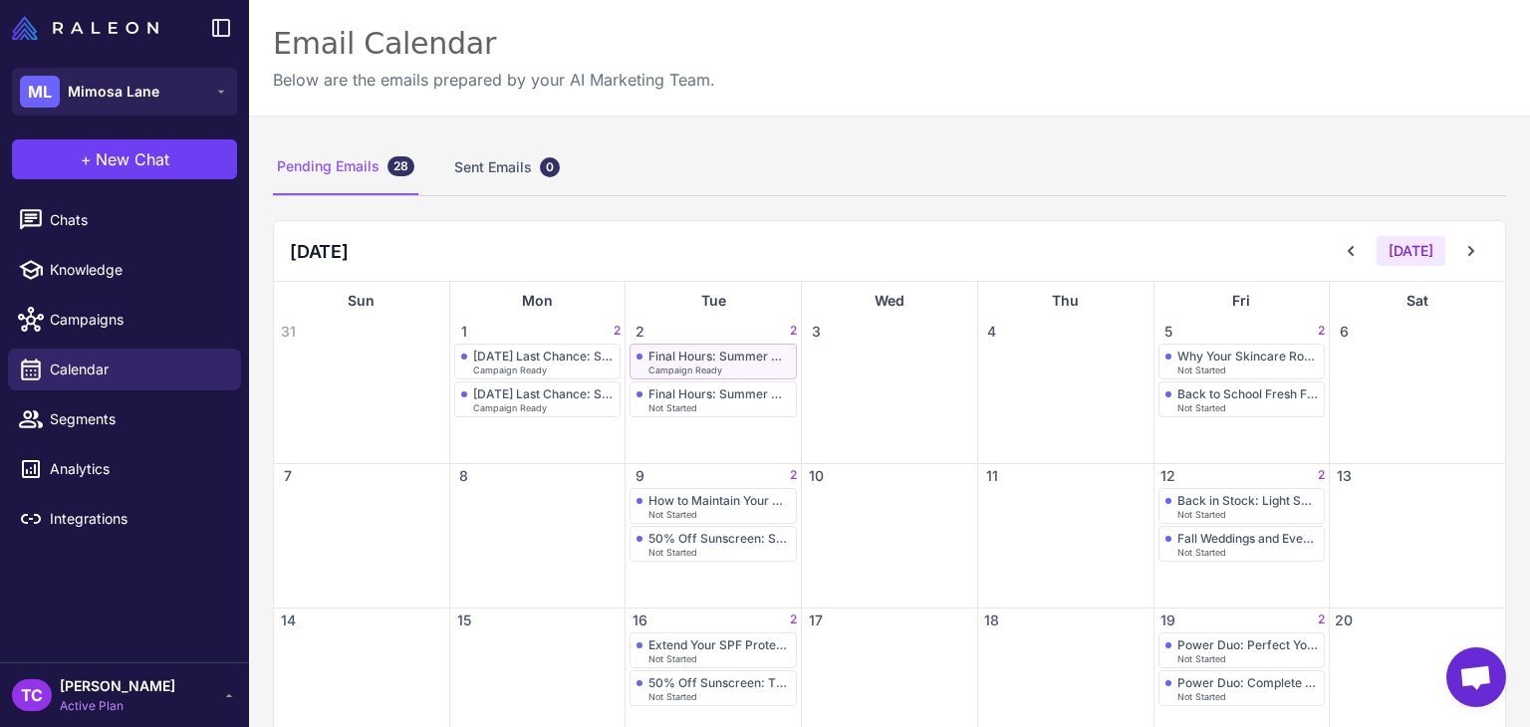
click at [736, 370] on div "Campaign Ready" at bounding box center [718, 369] width 141 height 9
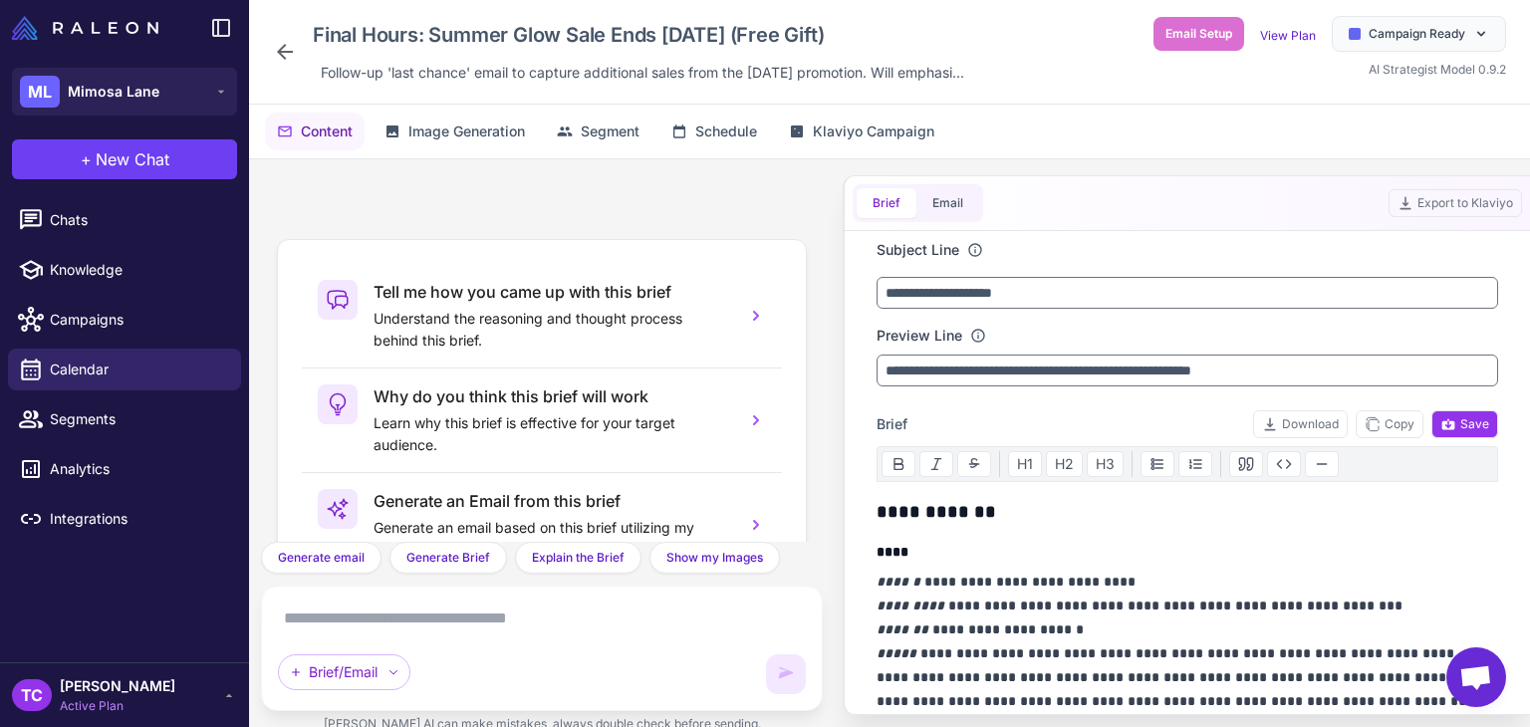
scroll to position [186, 0]
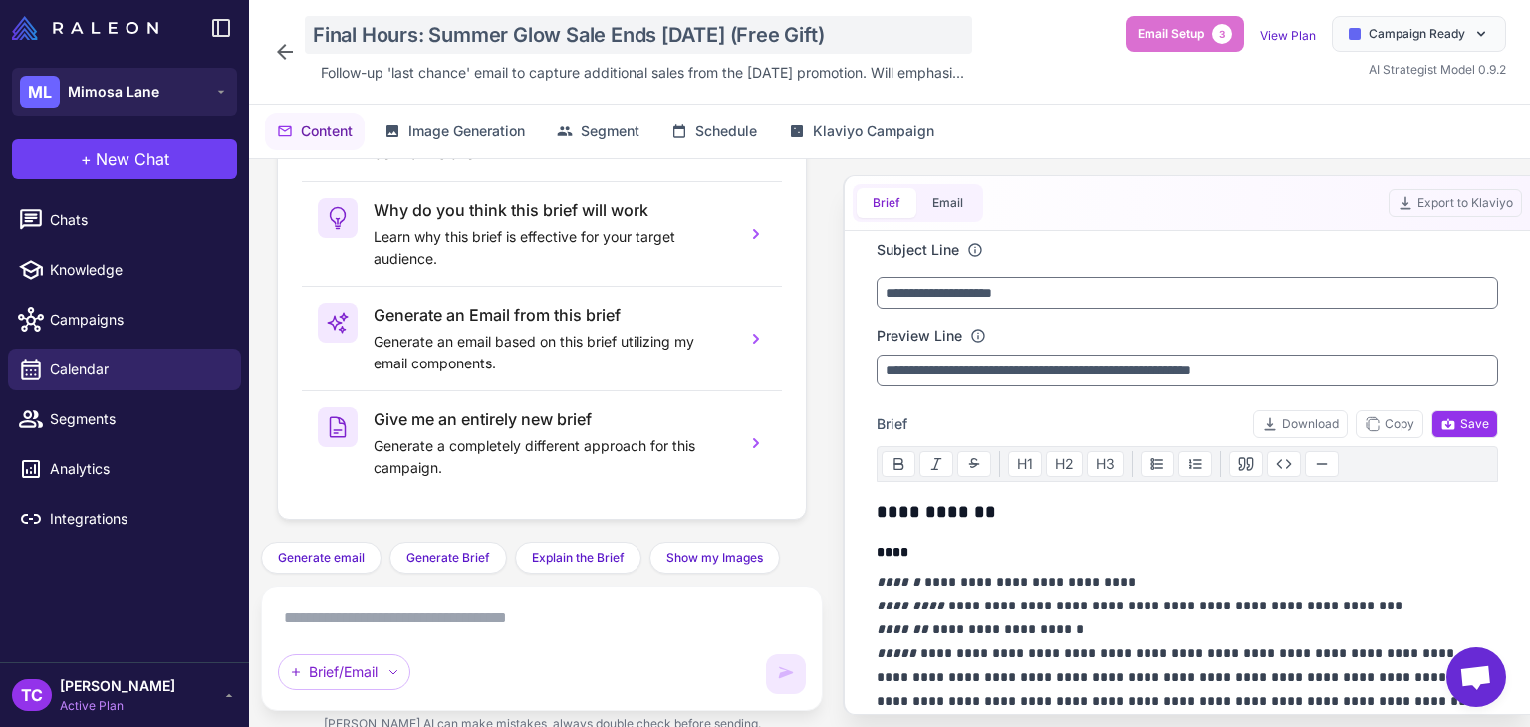
click at [490, 43] on div "Final Hours: Summer Glow Sale Ends Today (Free Gift)" at bounding box center [638, 35] width 667 height 38
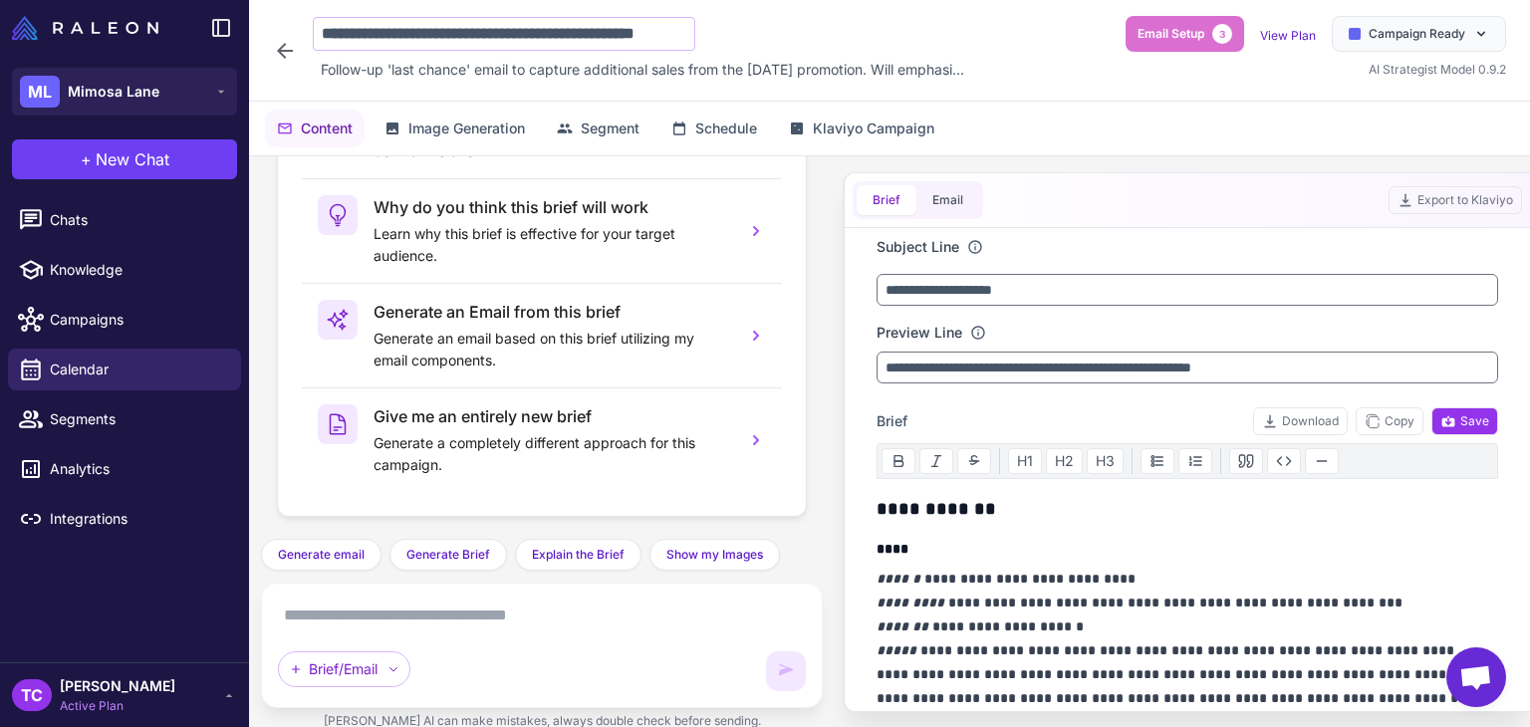
scroll to position [0, 50]
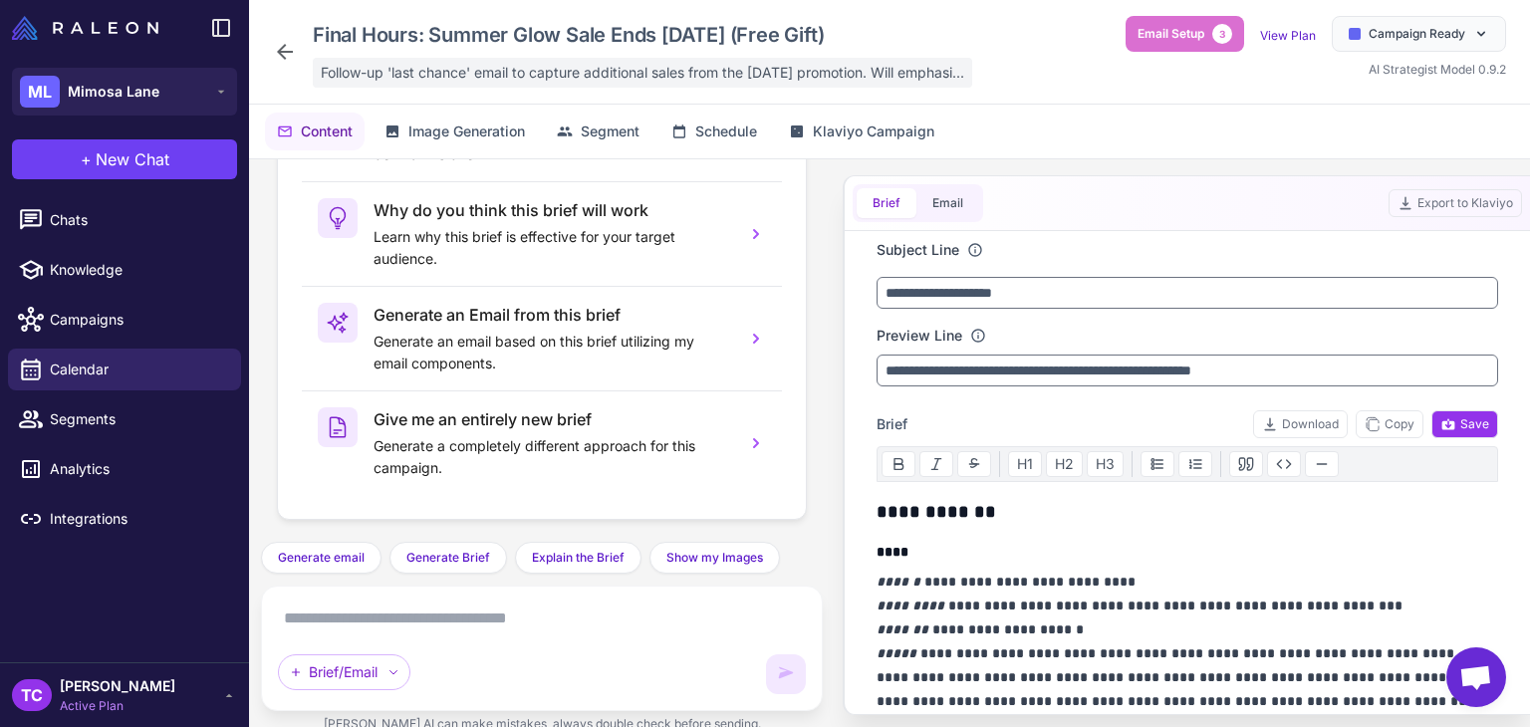
click at [475, 73] on span "Follow-up 'last chance' email to capture additional sales from the Labor Day pr…" at bounding box center [642, 73] width 643 height 22
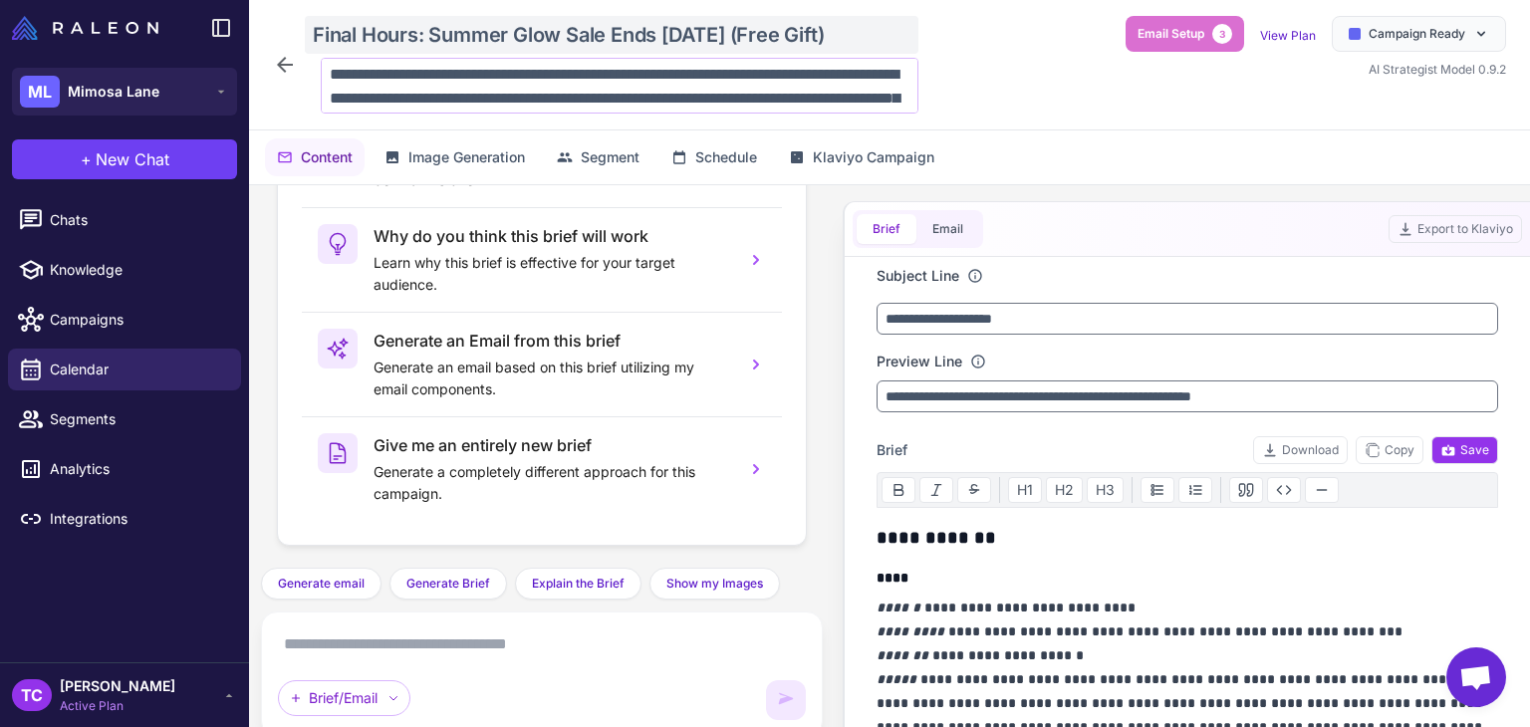
scroll to position [120, 0]
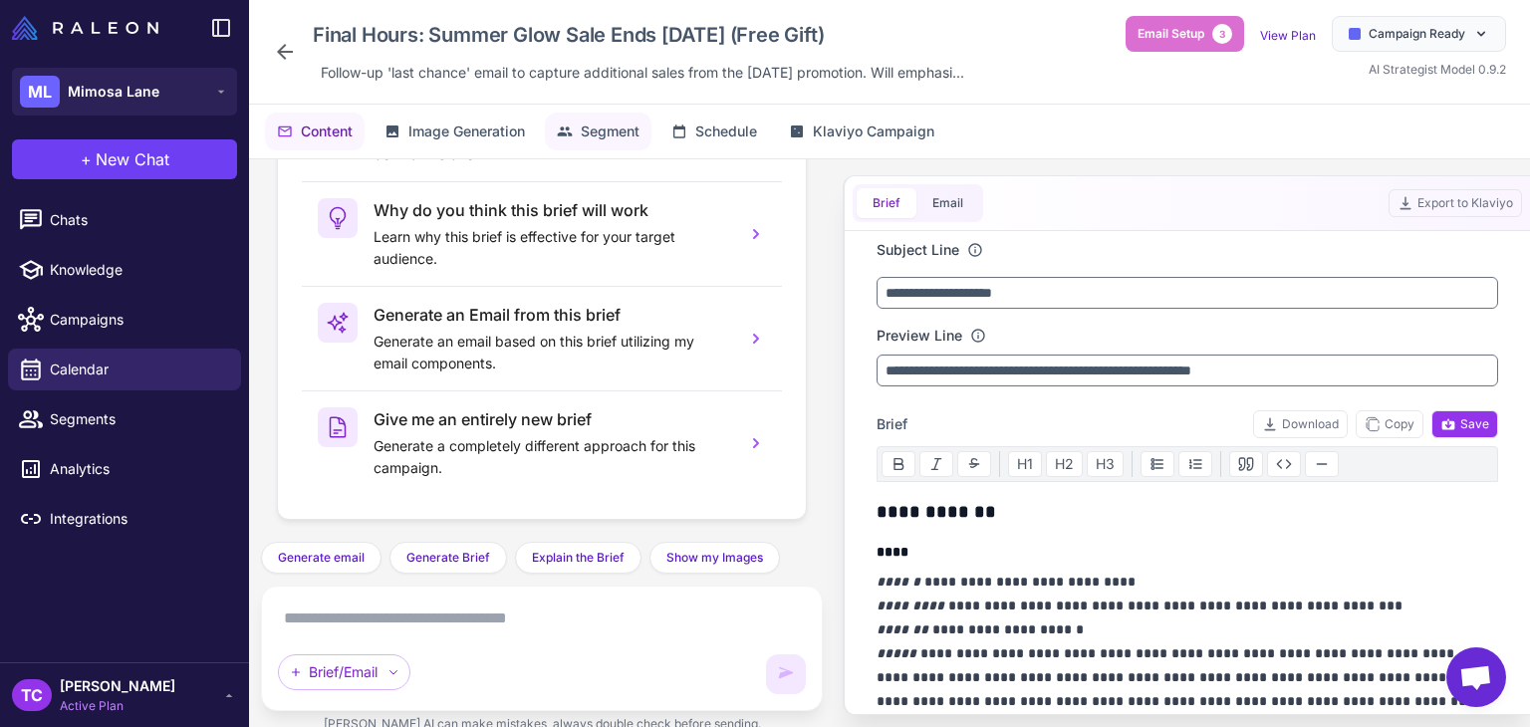
click at [622, 123] on span "Segment" at bounding box center [610, 131] width 59 height 22
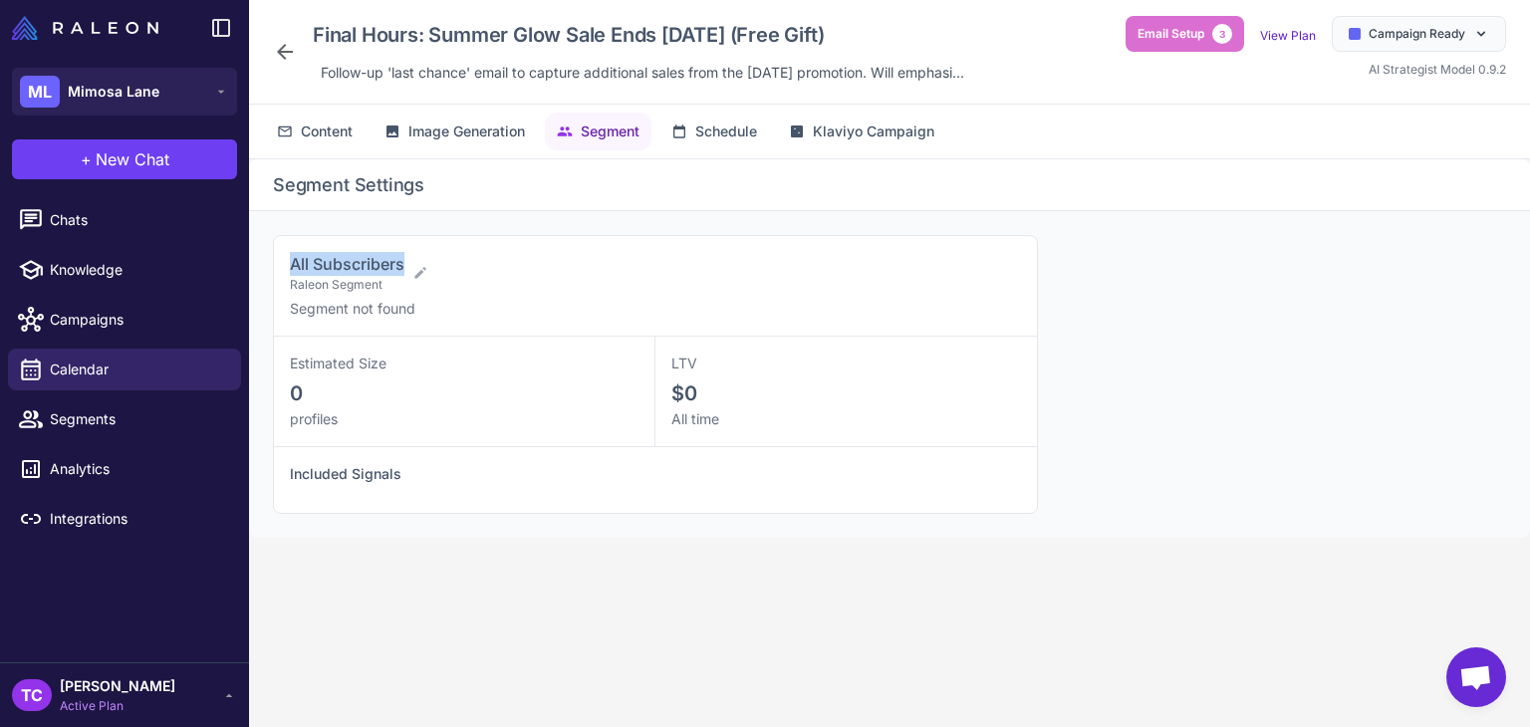
drag, startPoint x: 283, startPoint y: 253, endPoint x: 410, endPoint y: 250, distance: 127.5
click at [410, 250] on div "All Subscribers Raleon Segment Segment not found" at bounding box center [655, 286] width 763 height 101
copy span "All Subscribers"
click at [289, 38] on div "Final Hours: Summer Glow Sale Ends Today (Free Gift) Follow-up 'last chance' em…" at bounding box center [622, 52] width 699 height 72
click at [289, 42] on icon at bounding box center [285, 52] width 24 height 24
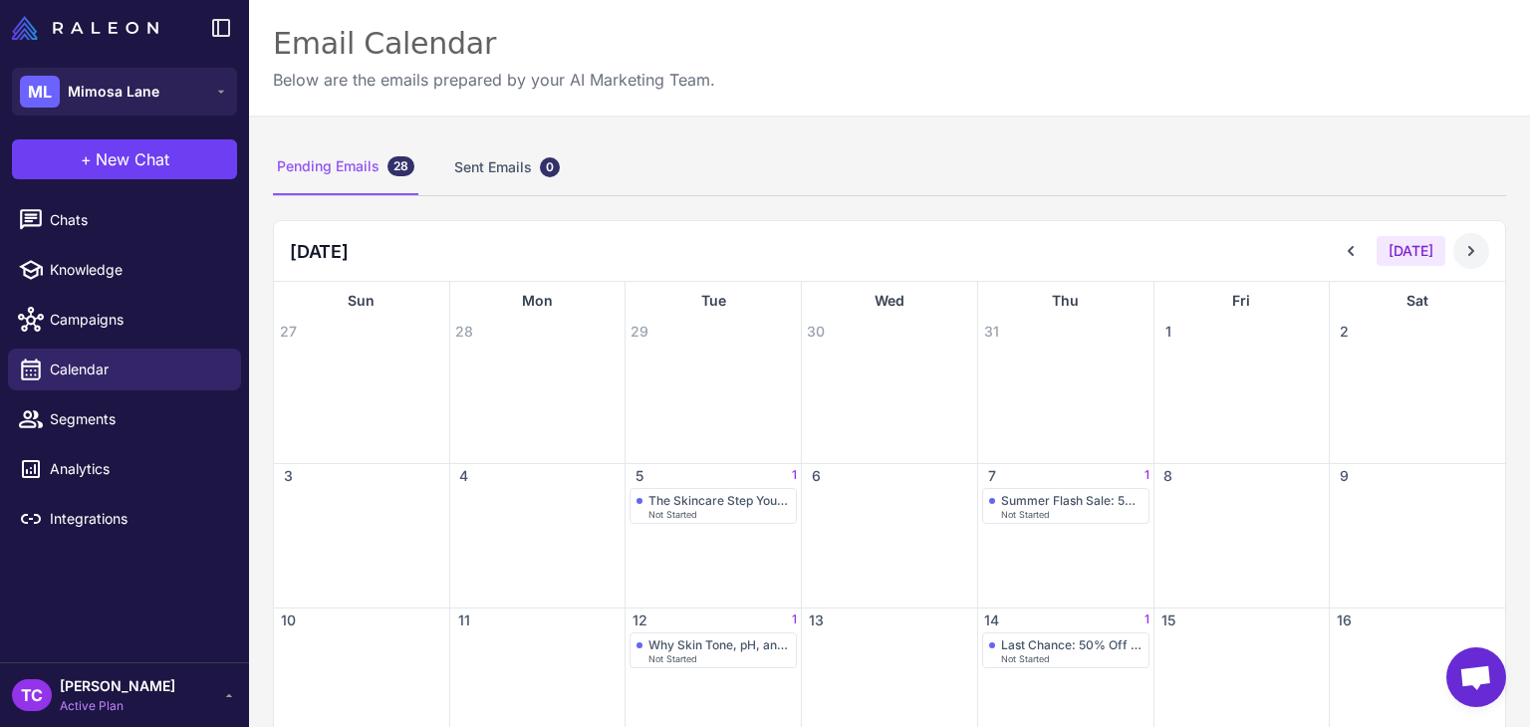
click at [1453, 248] on button at bounding box center [1471, 251] width 36 height 36
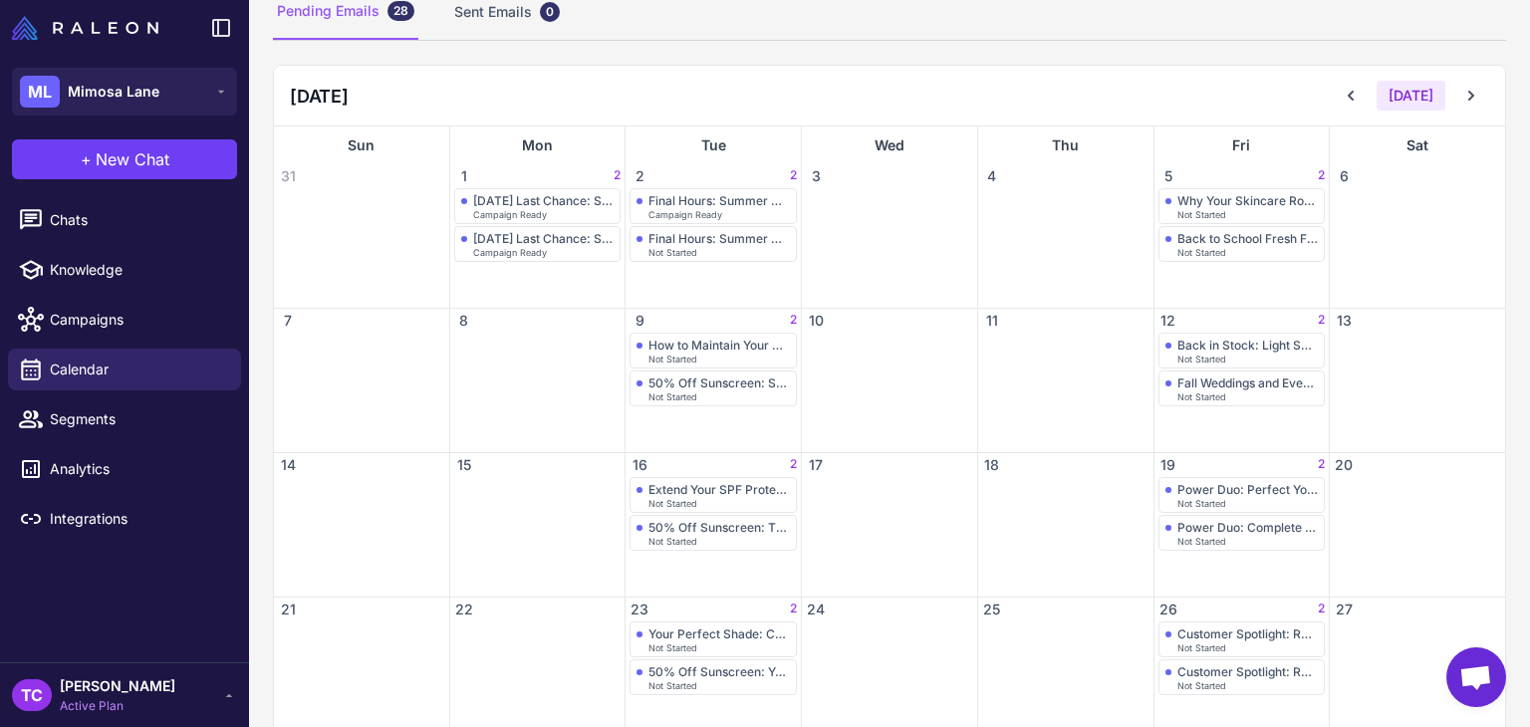
scroll to position [199, 0]
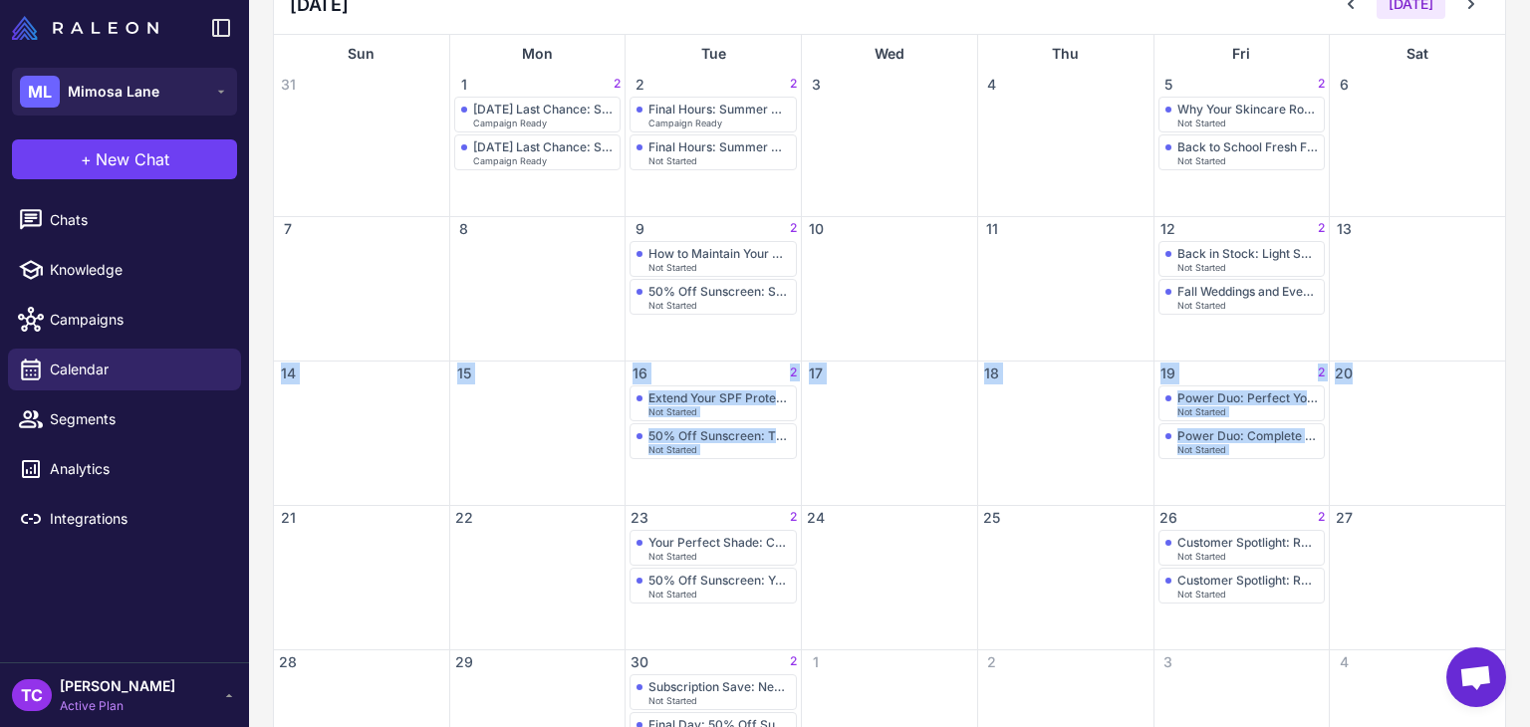
drag, startPoint x: 1529, startPoint y: 419, endPoint x: 1529, endPoint y: 439, distance: 19.9
click at [1529, 439] on content "Email Calendar Below are the emails prepared by your AI Marketing Team. Pending…" at bounding box center [889, 363] width 1281 height 727
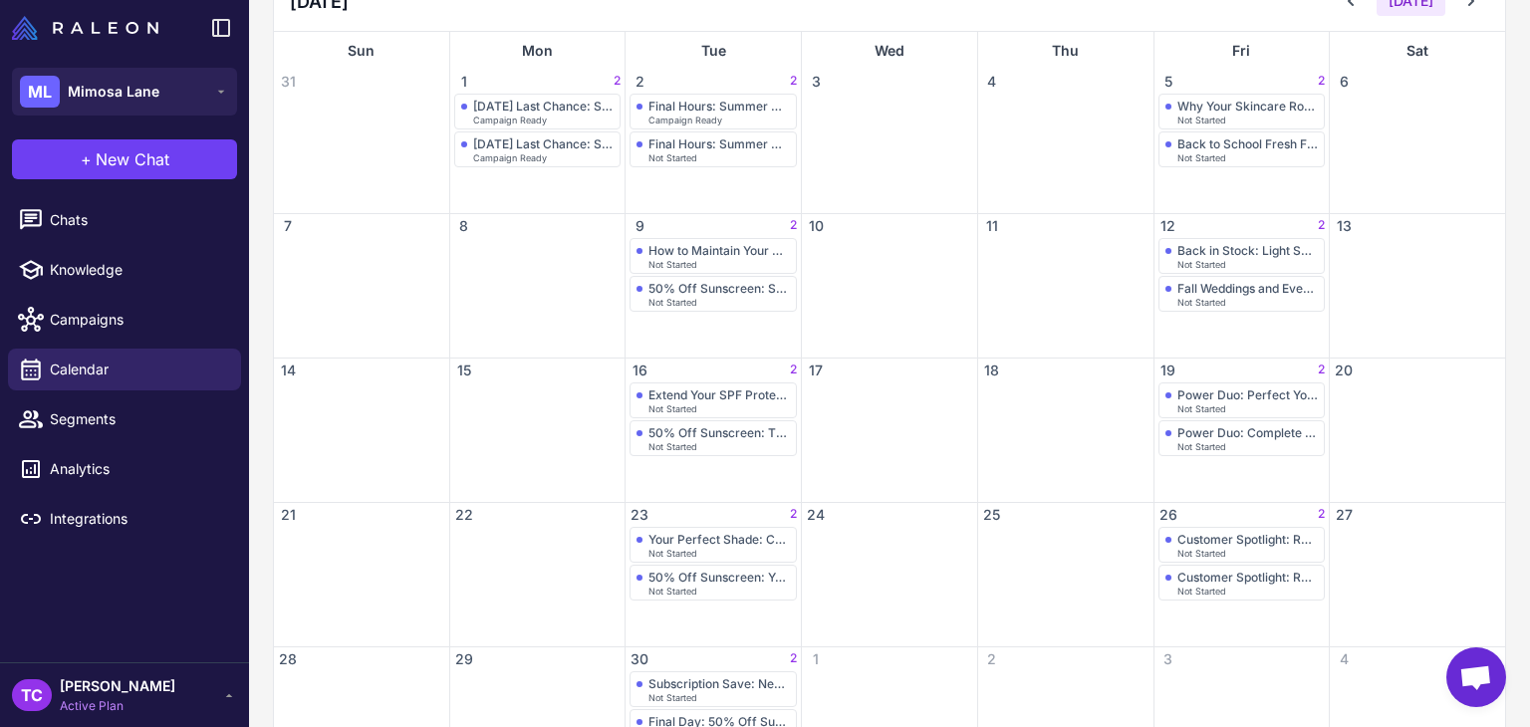
click at [1451, 518] on div "27" at bounding box center [1416, 515] width 175 height 24
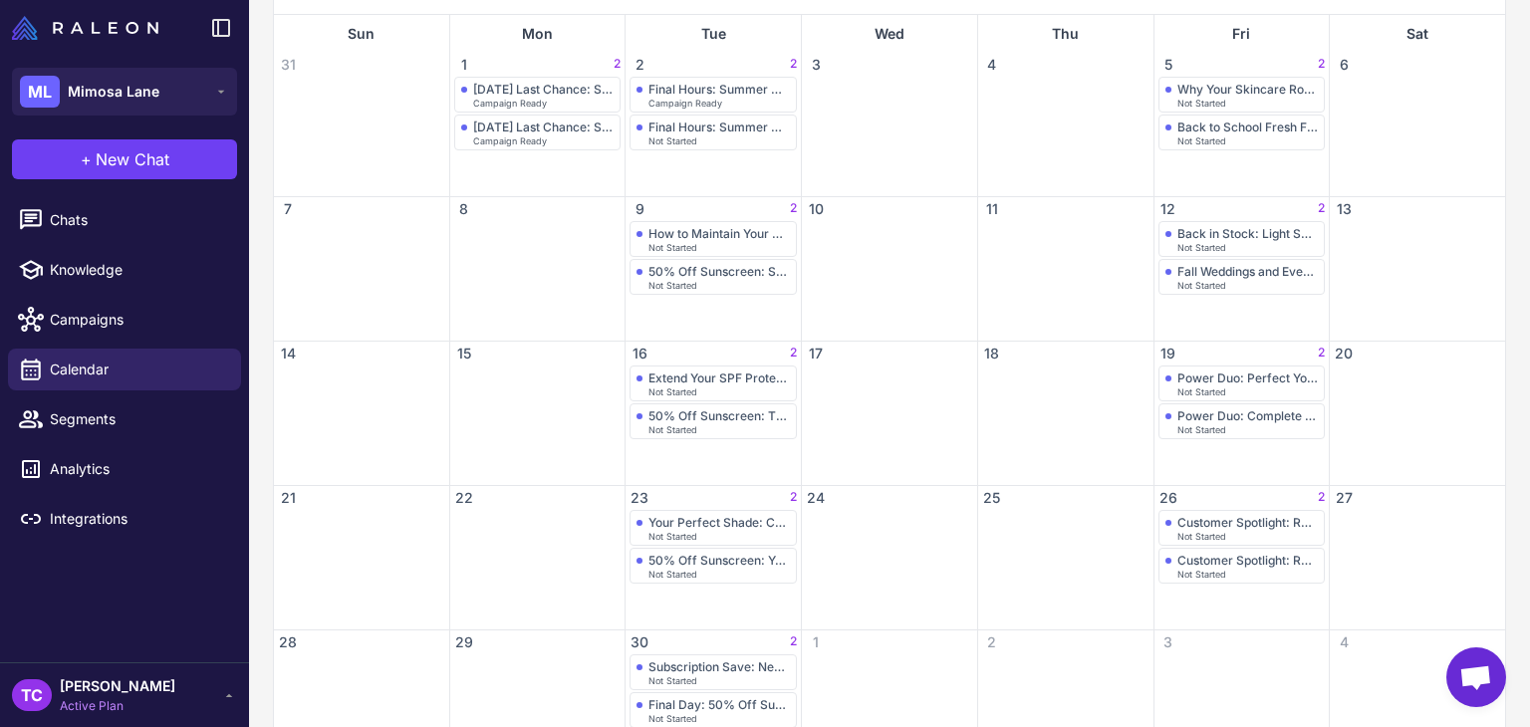
scroll to position [299, 0]
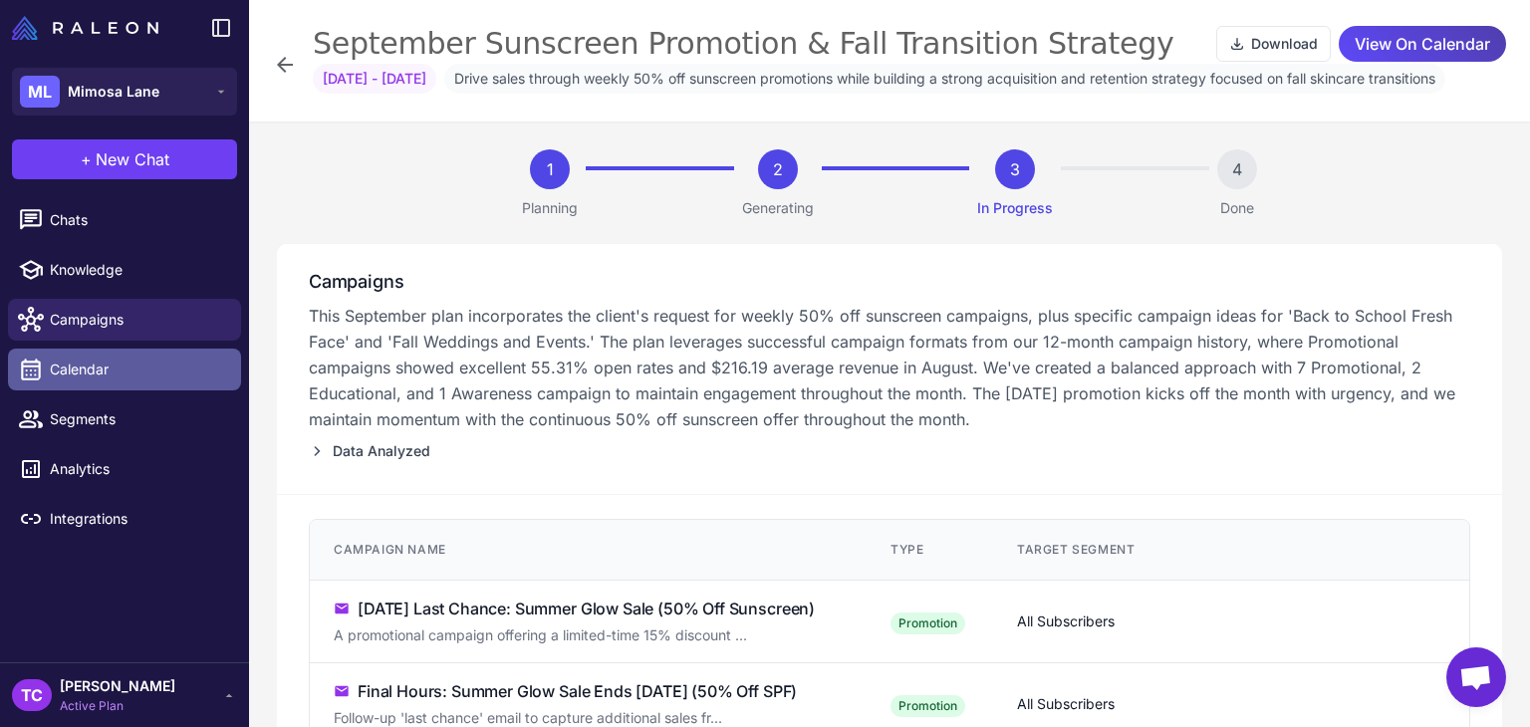
click at [116, 357] on link "Calendar" at bounding box center [124, 370] width 233 height 42
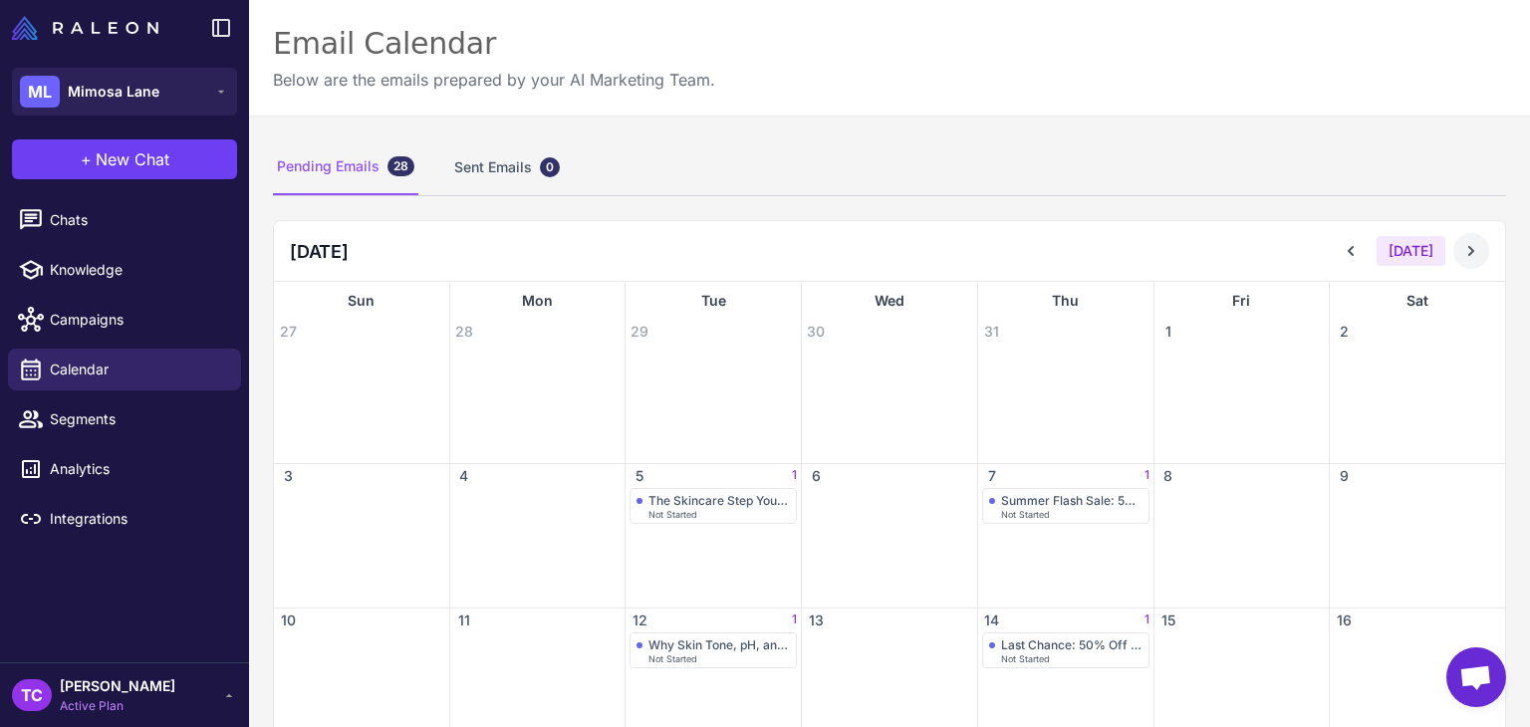
click at [1466, 239] on button at bounding box center [1471, 251] width 36 height 36
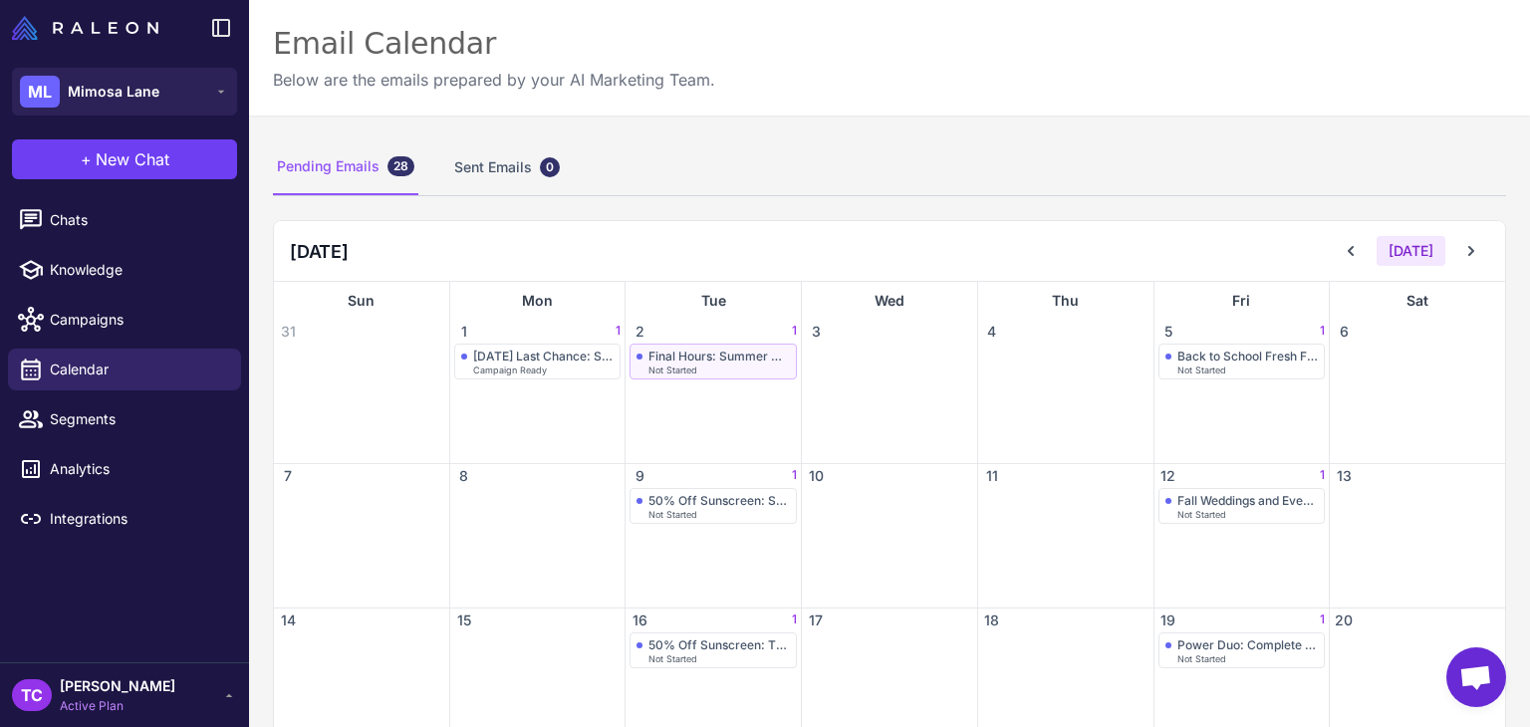
click at [703, 349] on div "Final Hours: Summer Glow Sale Ends Today (50% Off SPF)" at bounding box center [718, 356] width 141 height 15
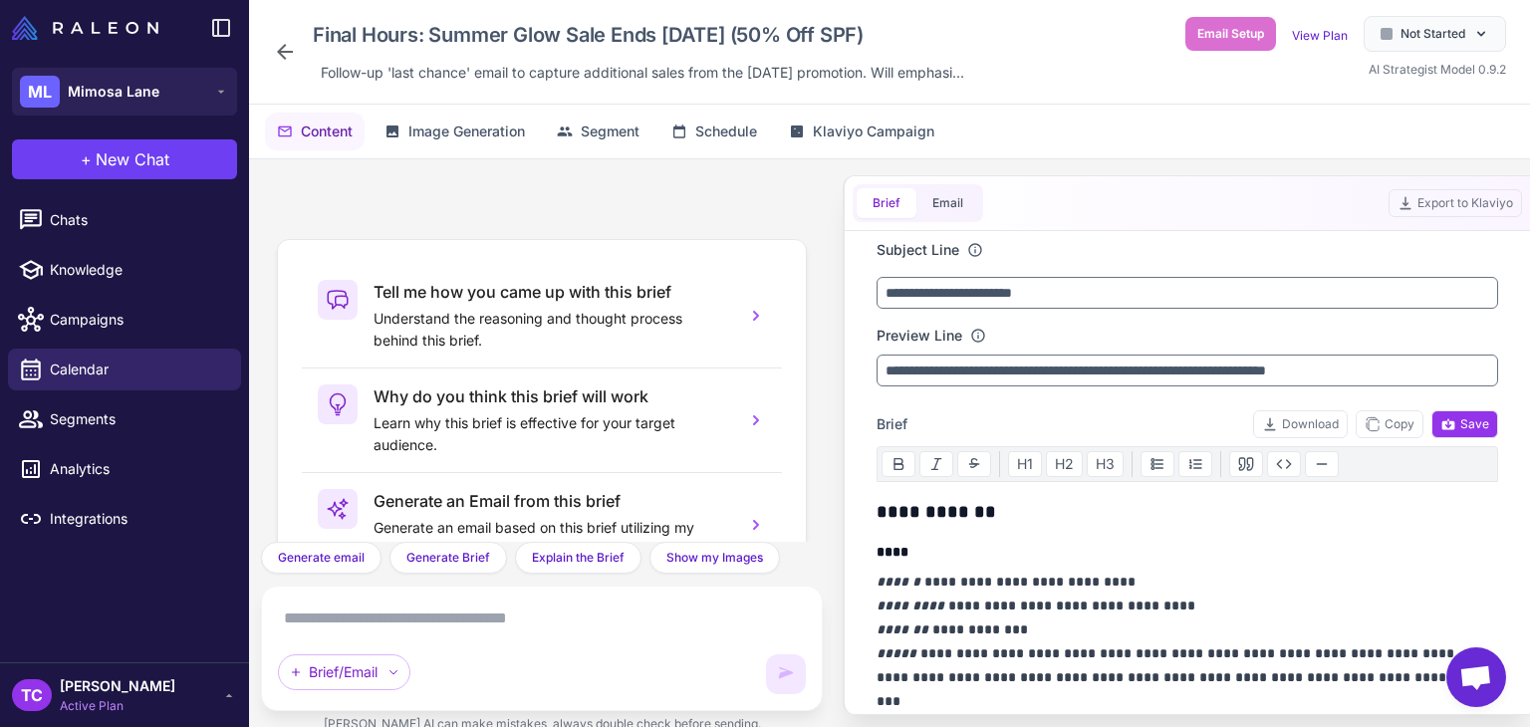
scroll to position [186, 0]
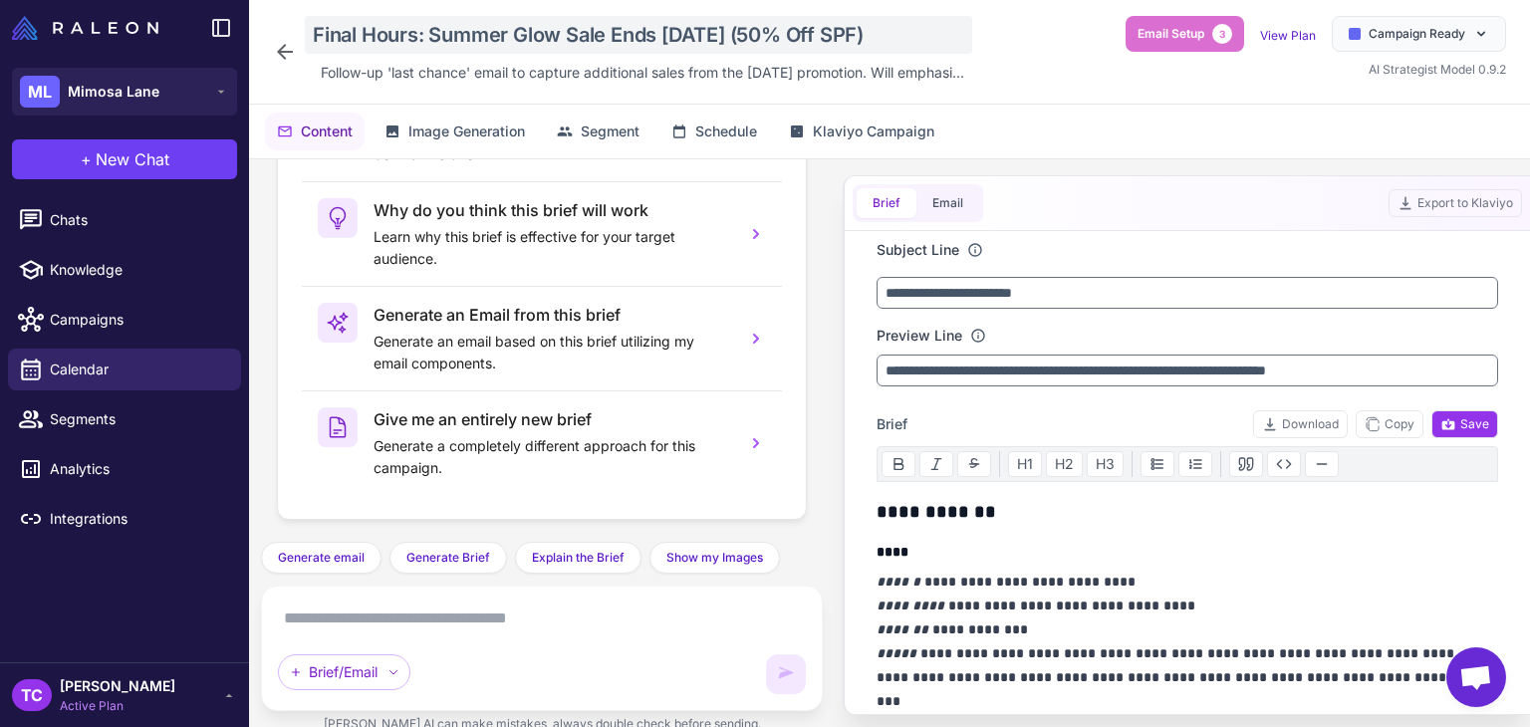
click at [627, 33] on div "Final Hours: Summer Glow Sale Ends Today (50% Off SPF)" at bounding box center [638, 35] width 667 height 38
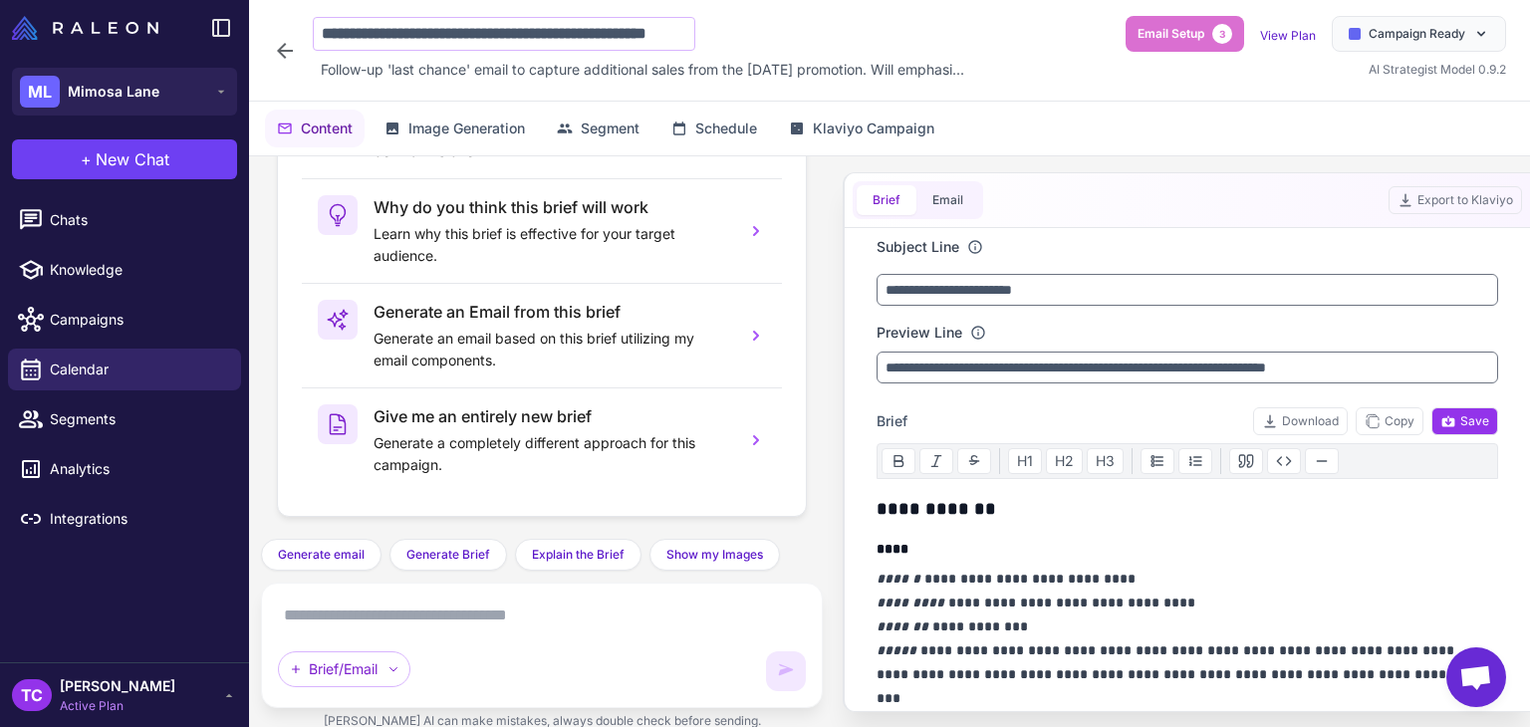
scroll to position [0, 84]
click at [284, 40] on icon at bounding box center [285, 50] width 24 height 24
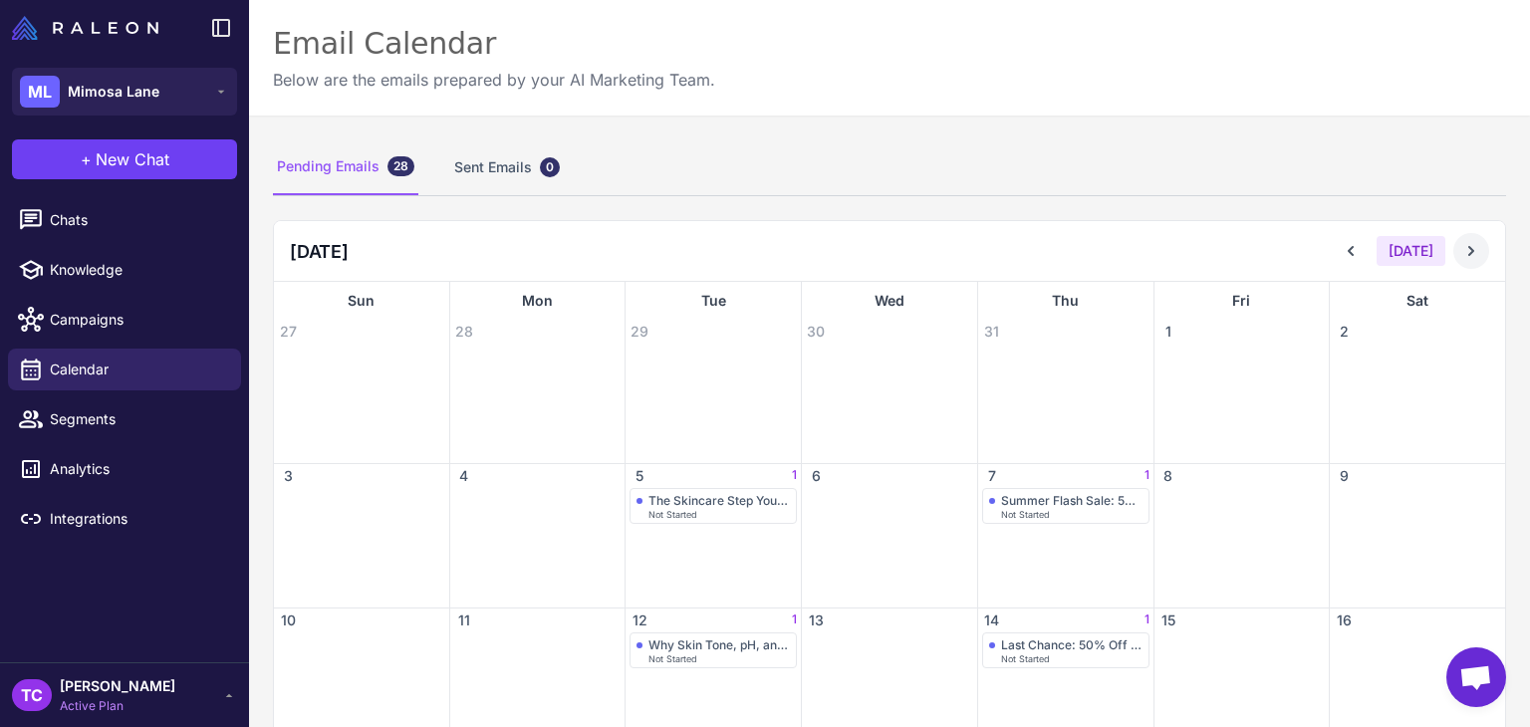
click at [1461, 259] on icon at bounding box center [1471, 251] width 20 height 20
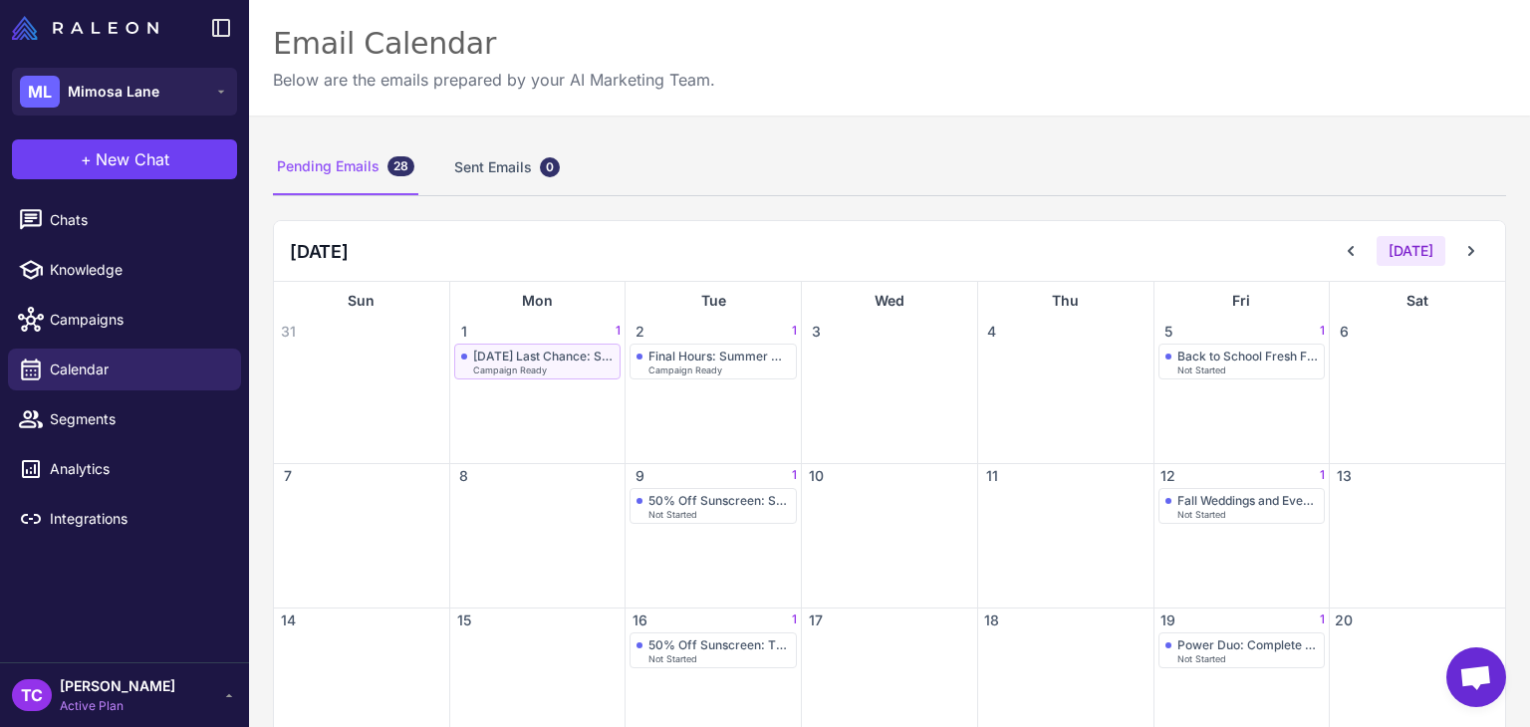
click at [505, 365] on span "Campaign Ready" at bounding box center [510, 369] width 74 height 9
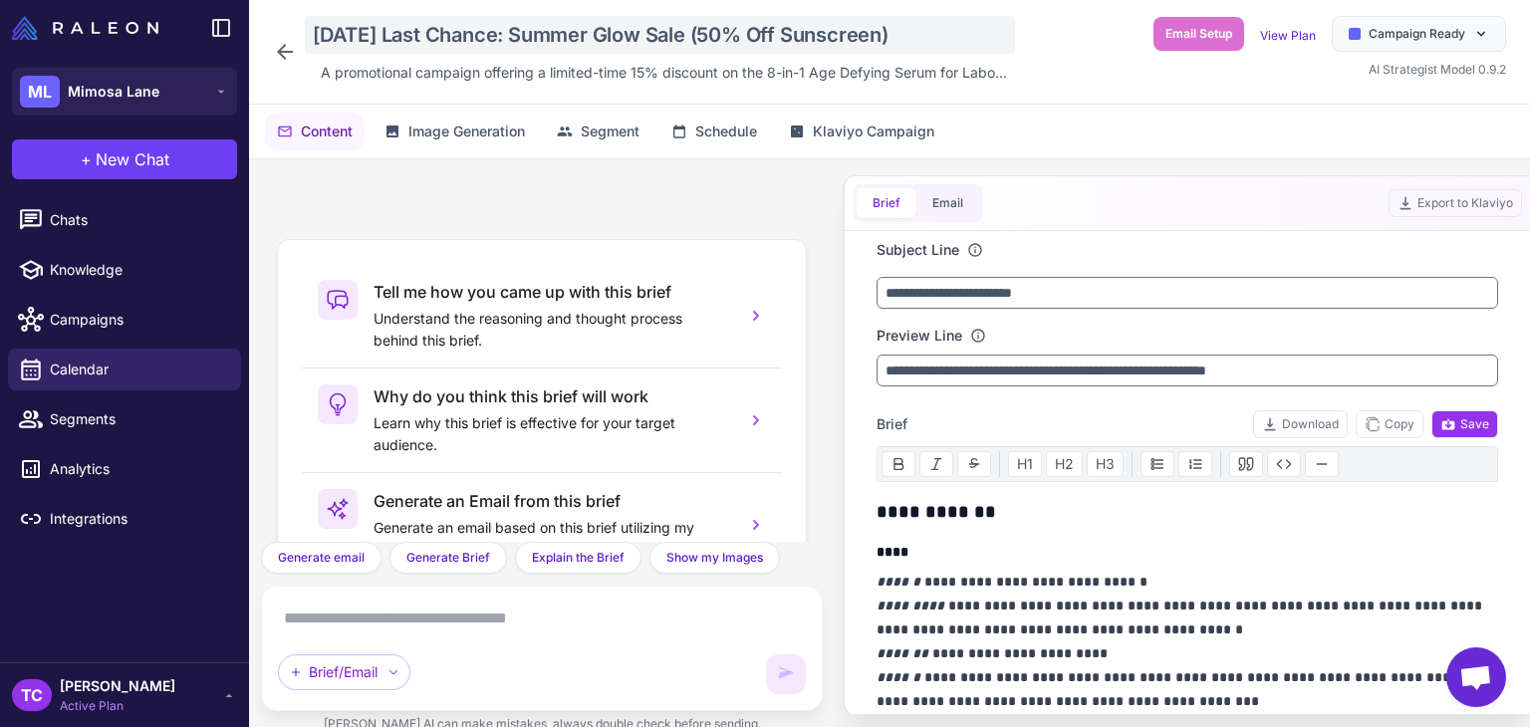
scroll to position [186, 0]
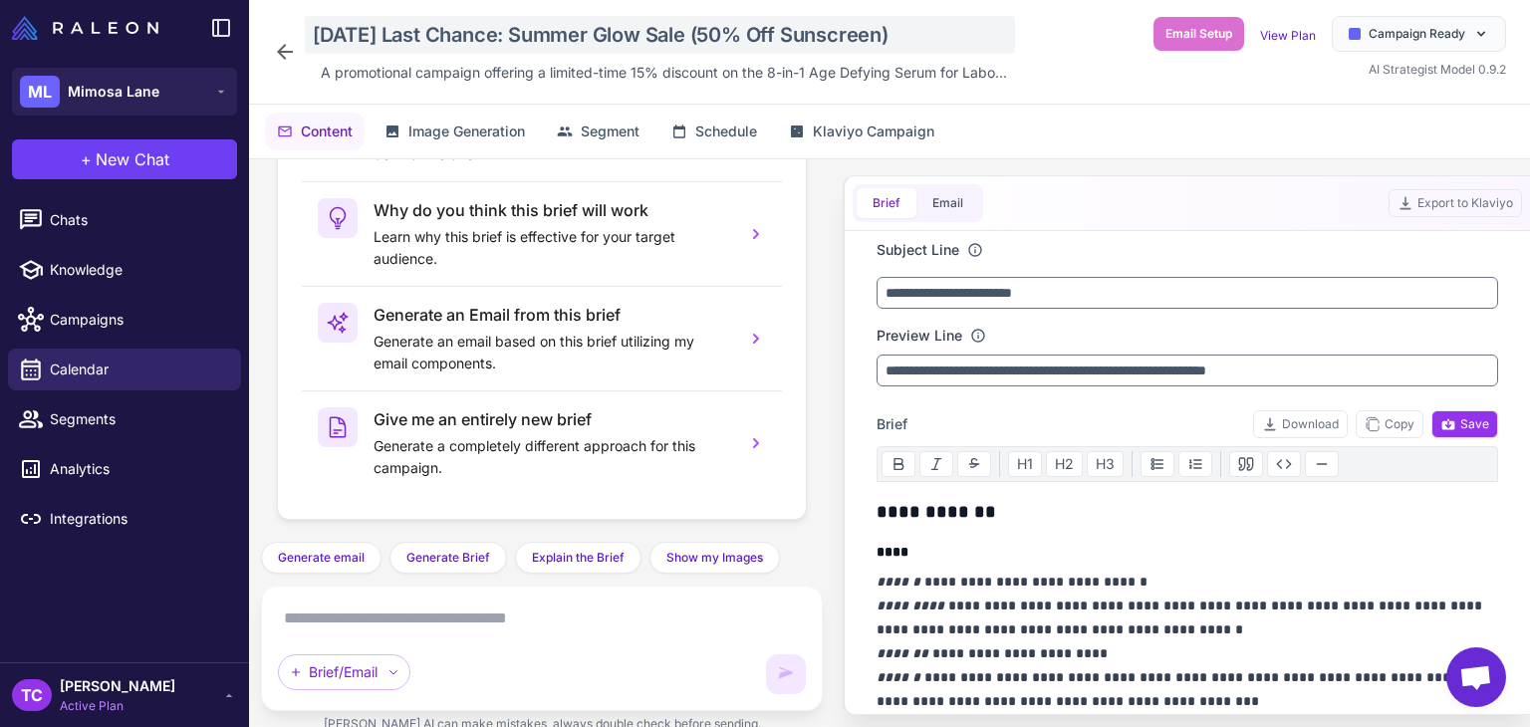
click at [388, 46] on div "Labor Day Last Chance: Summer Glow Sale (50% Off Sunscreen)" at bounding box center [660, 35] width 710 height 38
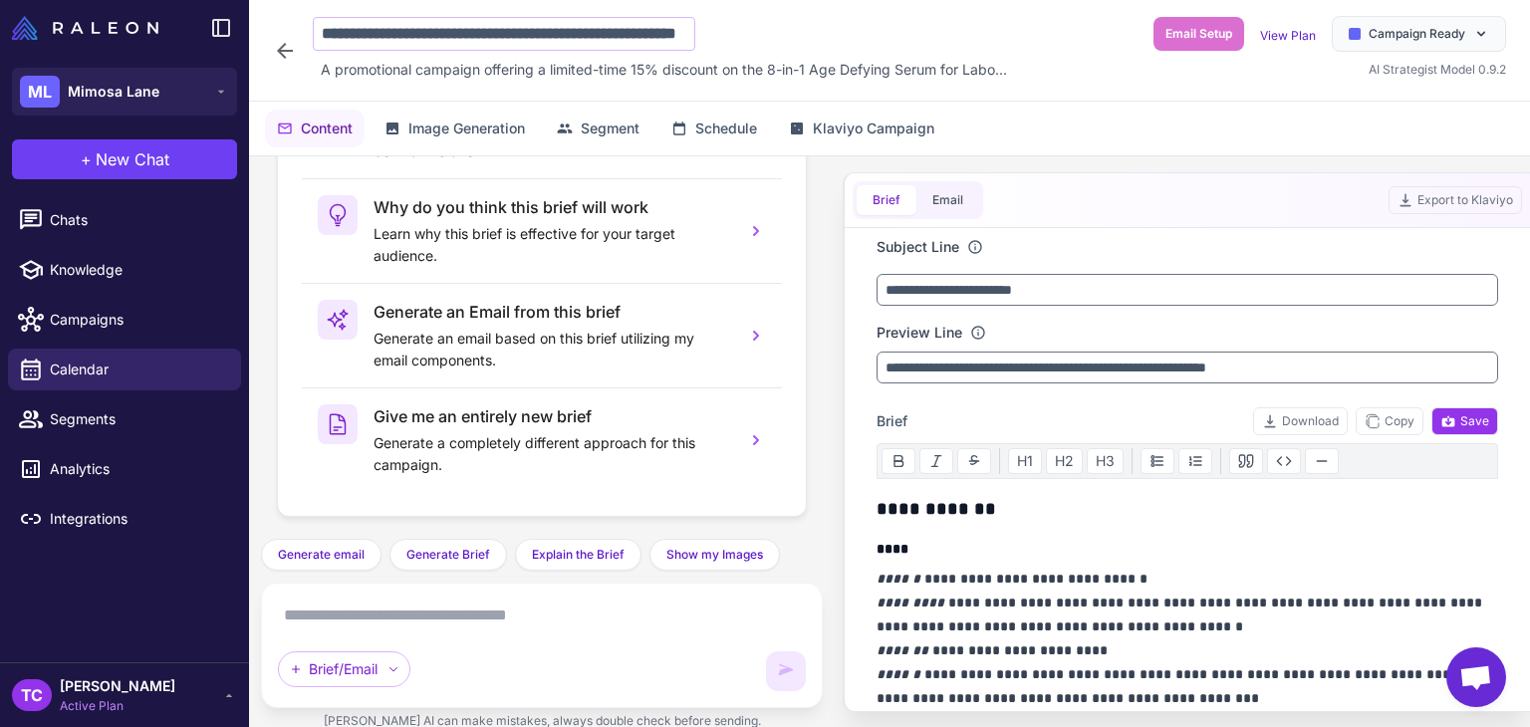
scroll to position [0, 132]
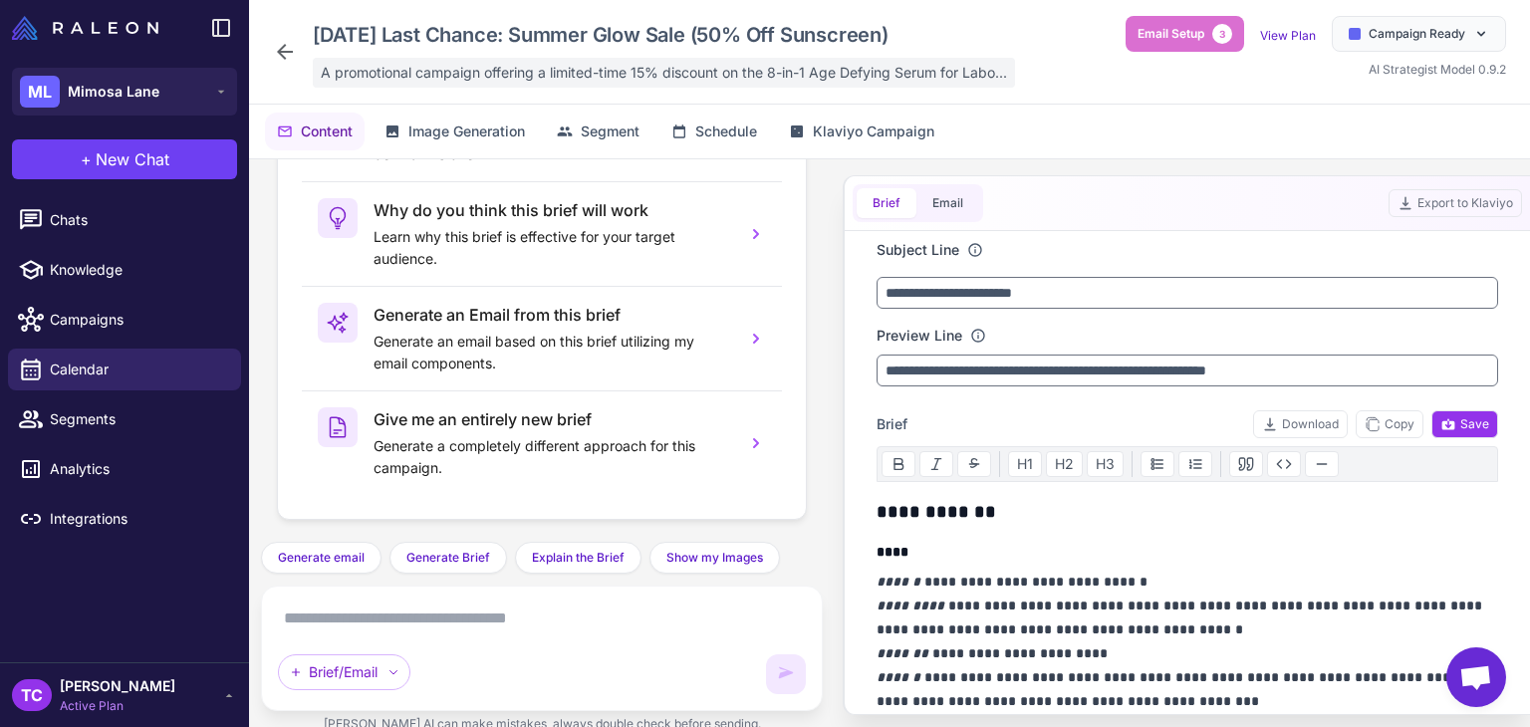
click at [426, 59] on div "A promotional campaign offering a limited-time 15% discount on the 8-in-1 Age D…" at bounding box center [664, 73] width 702 height 30
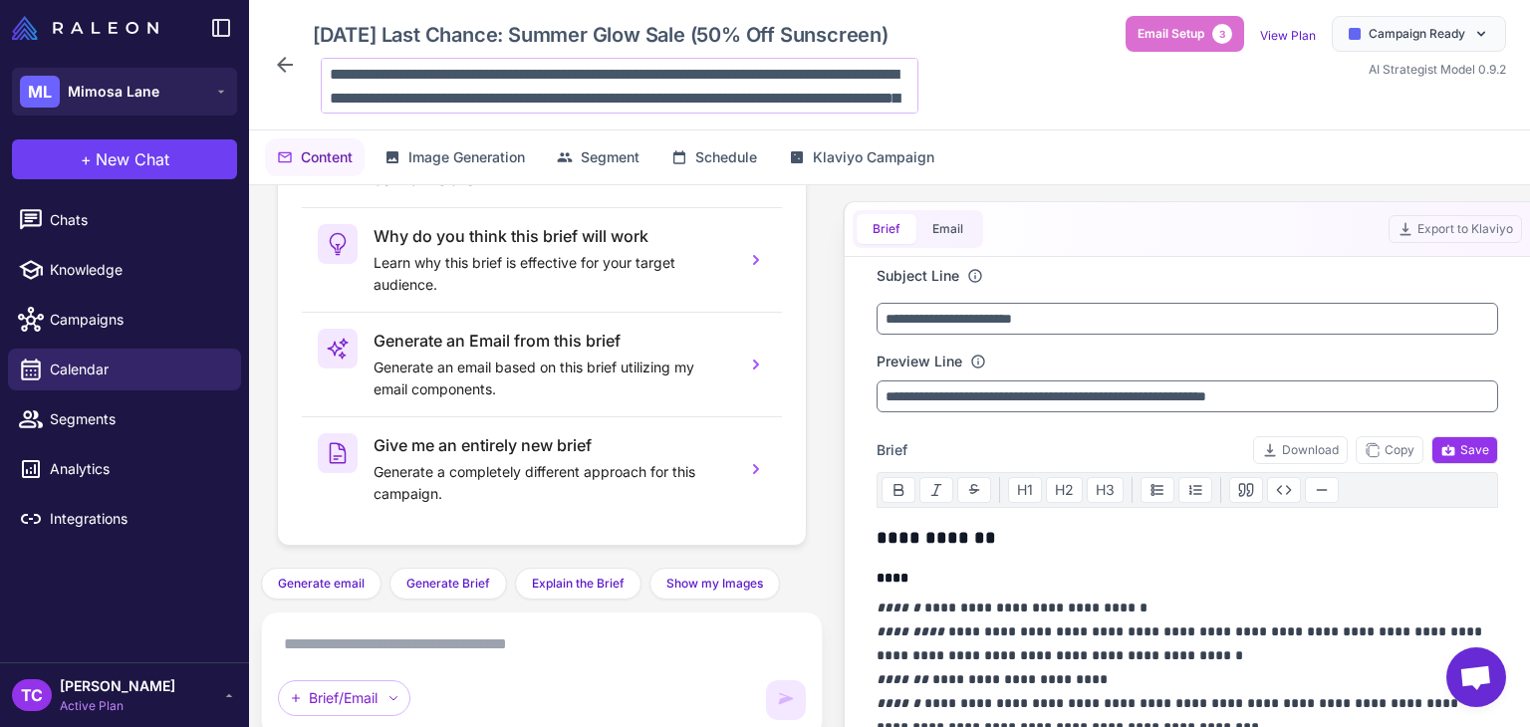
scroll to position [144, 0]
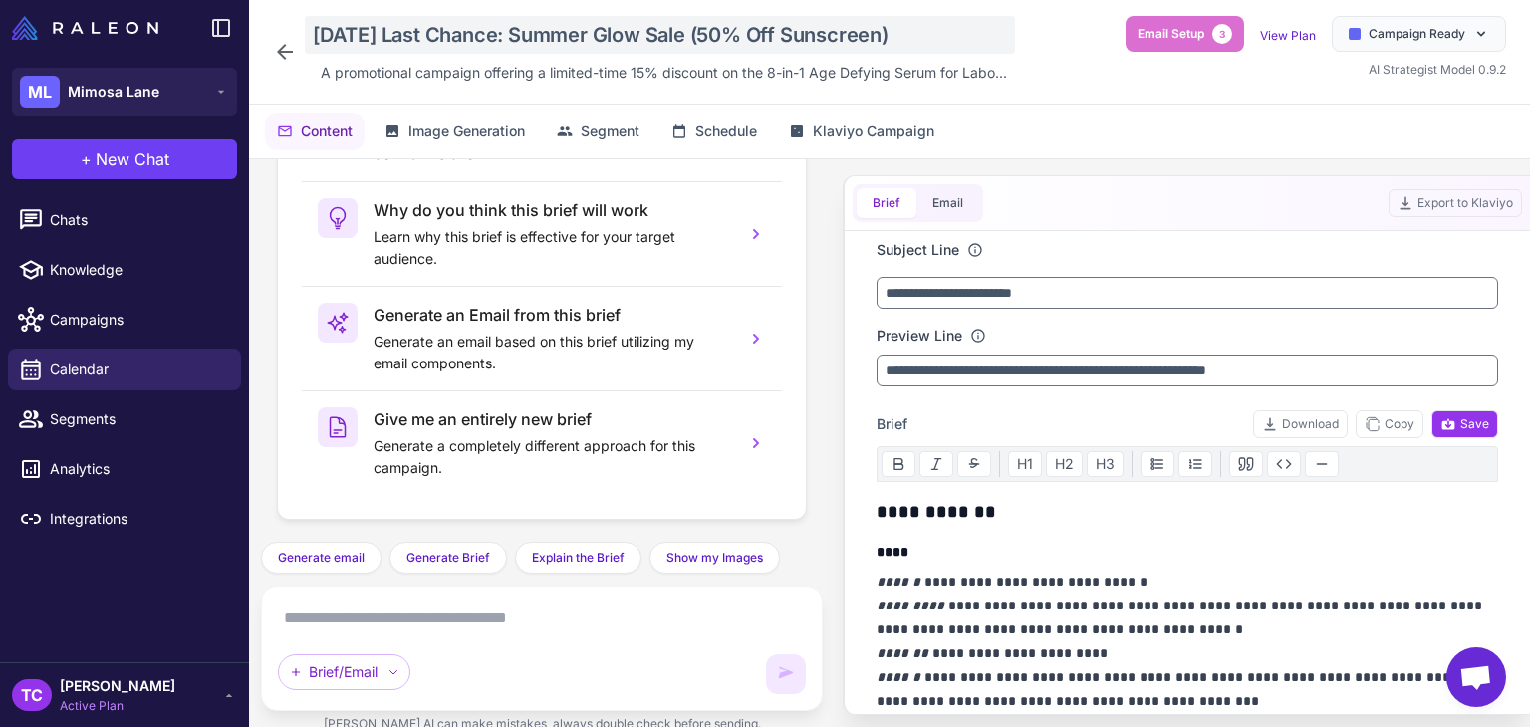
click at [485, 42] on div "Labor Day Last Chance: Summer Glow Sale (50% Off Sunscreen)" at bounding box center [660, 35] width 710 height 38
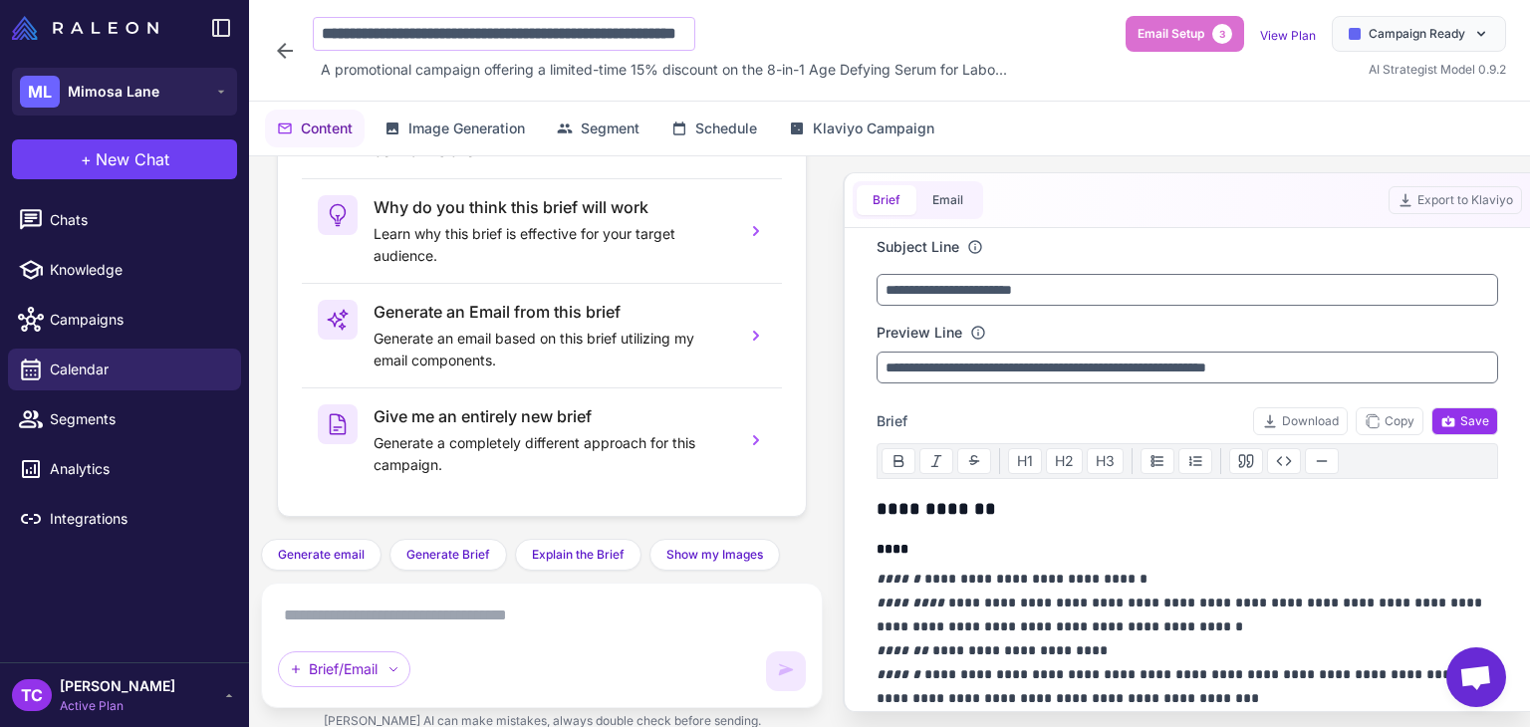
scroll to position [0, 132]
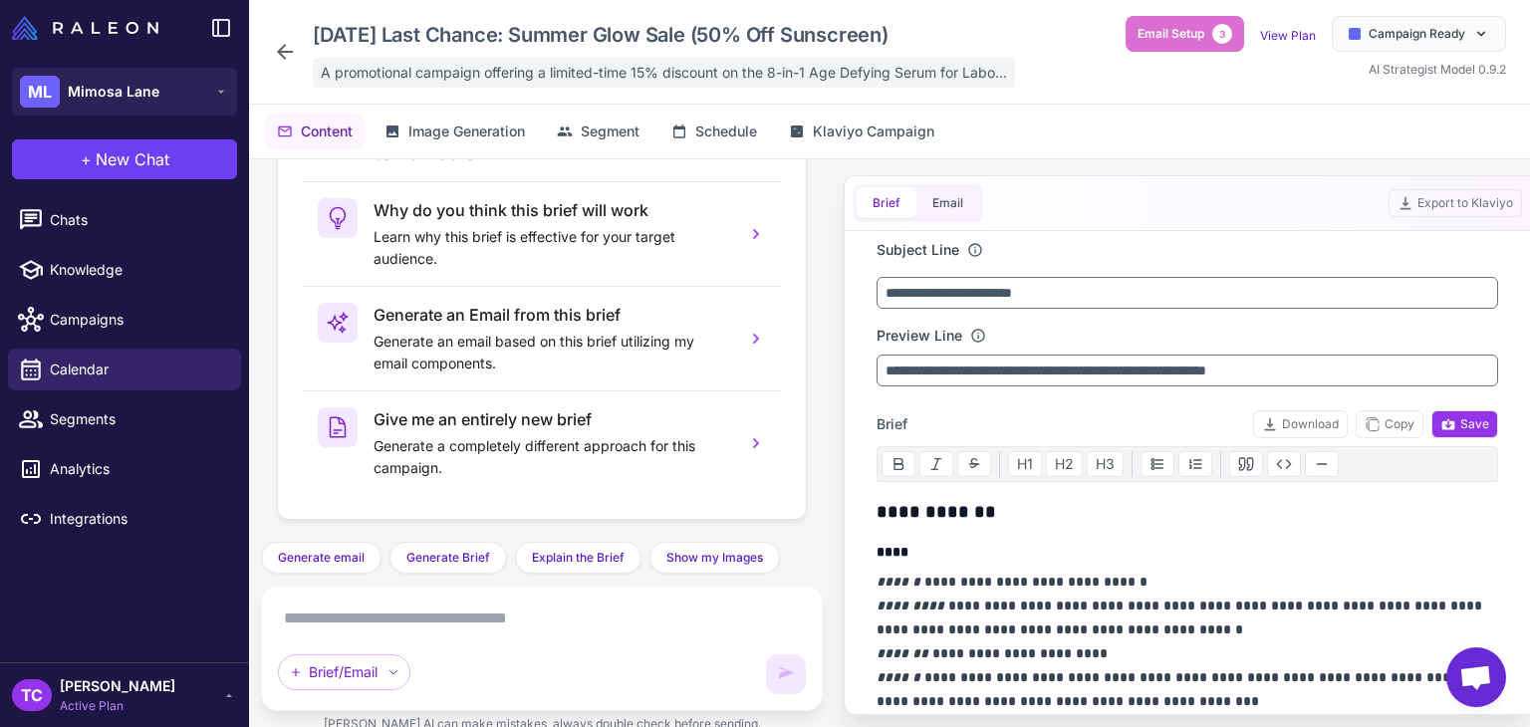
click at [366, 85] on div "A promotional campaign offering a limited-time 15% discount on the 8-in-1 Age D…" at bounding box center [664, 73] width 702 height 30
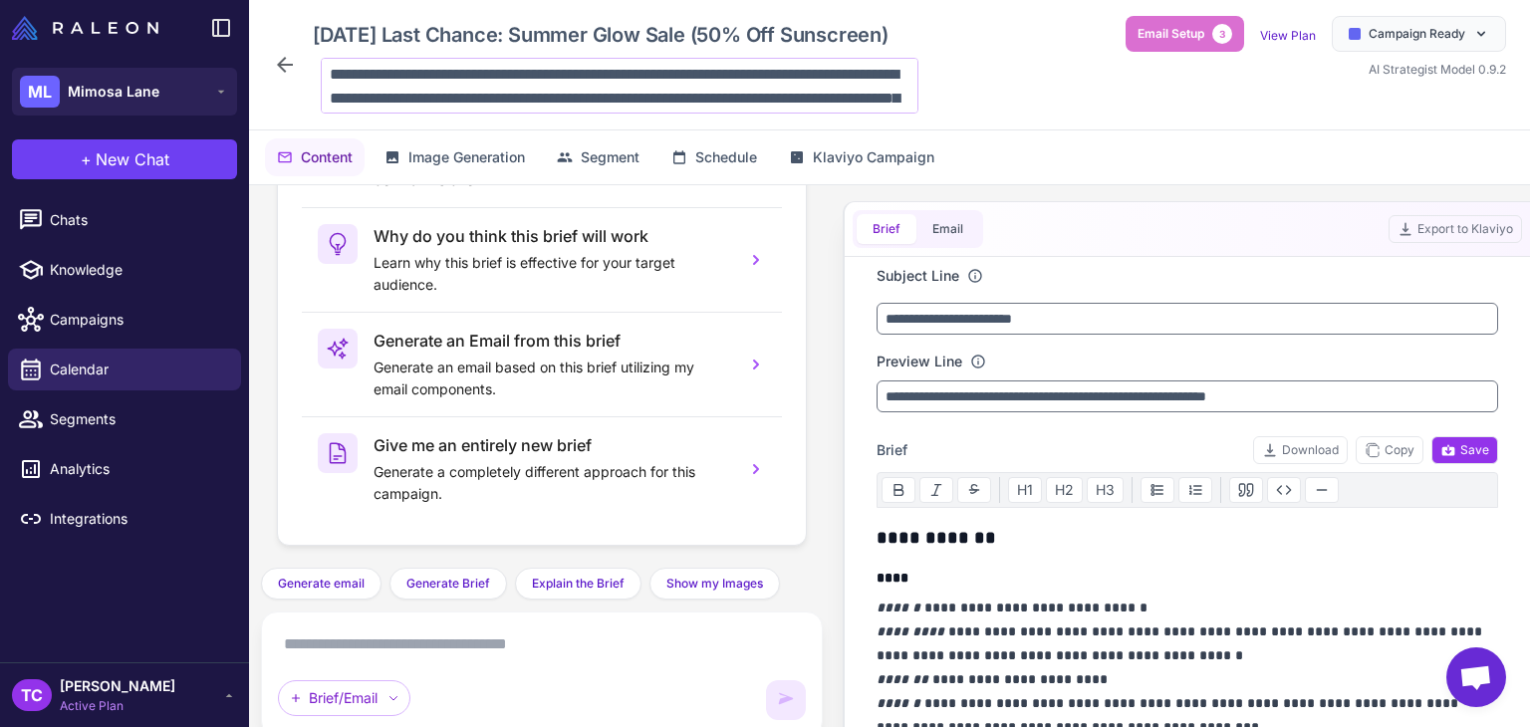
scroll to position [144, 0]
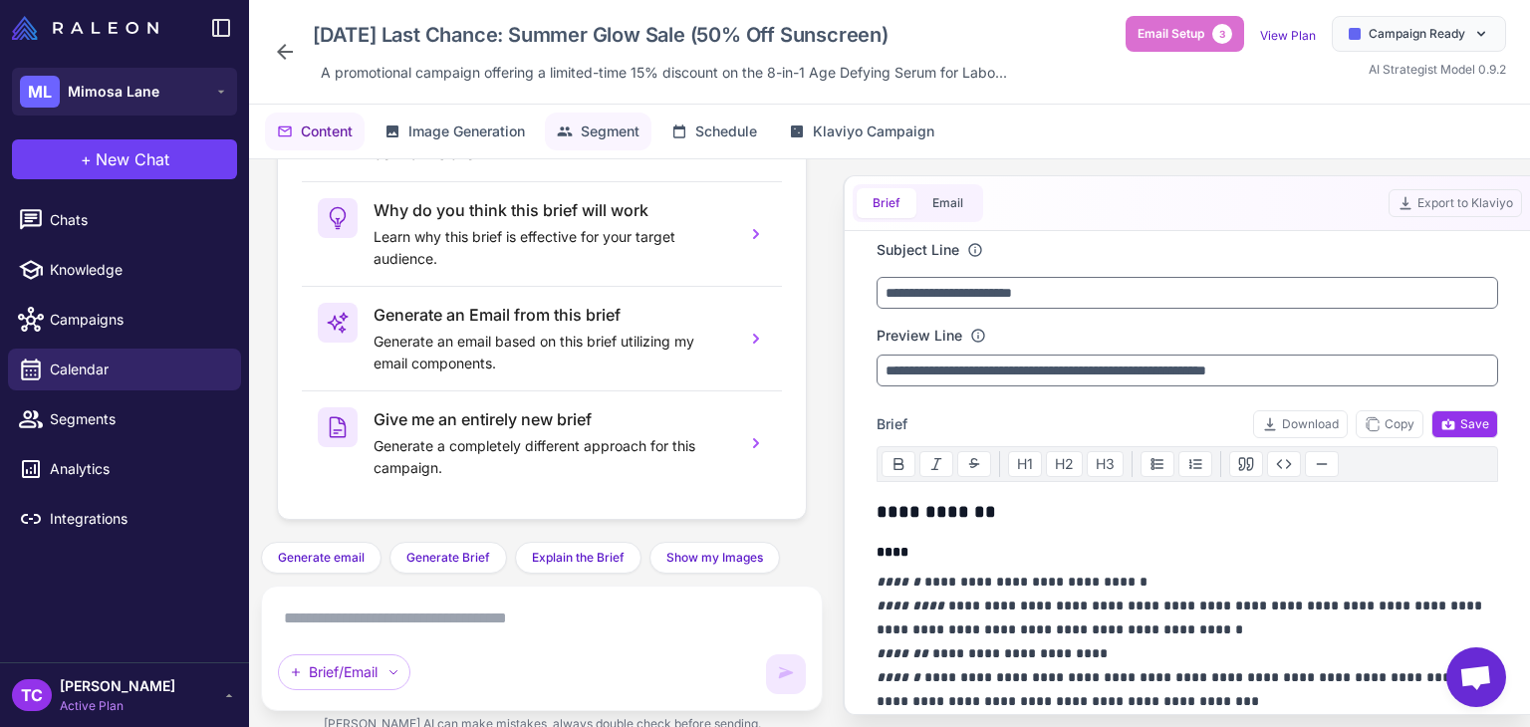
click at [635, 135] on span "Segment" at bounding box center [610, 131] width 59 height 22
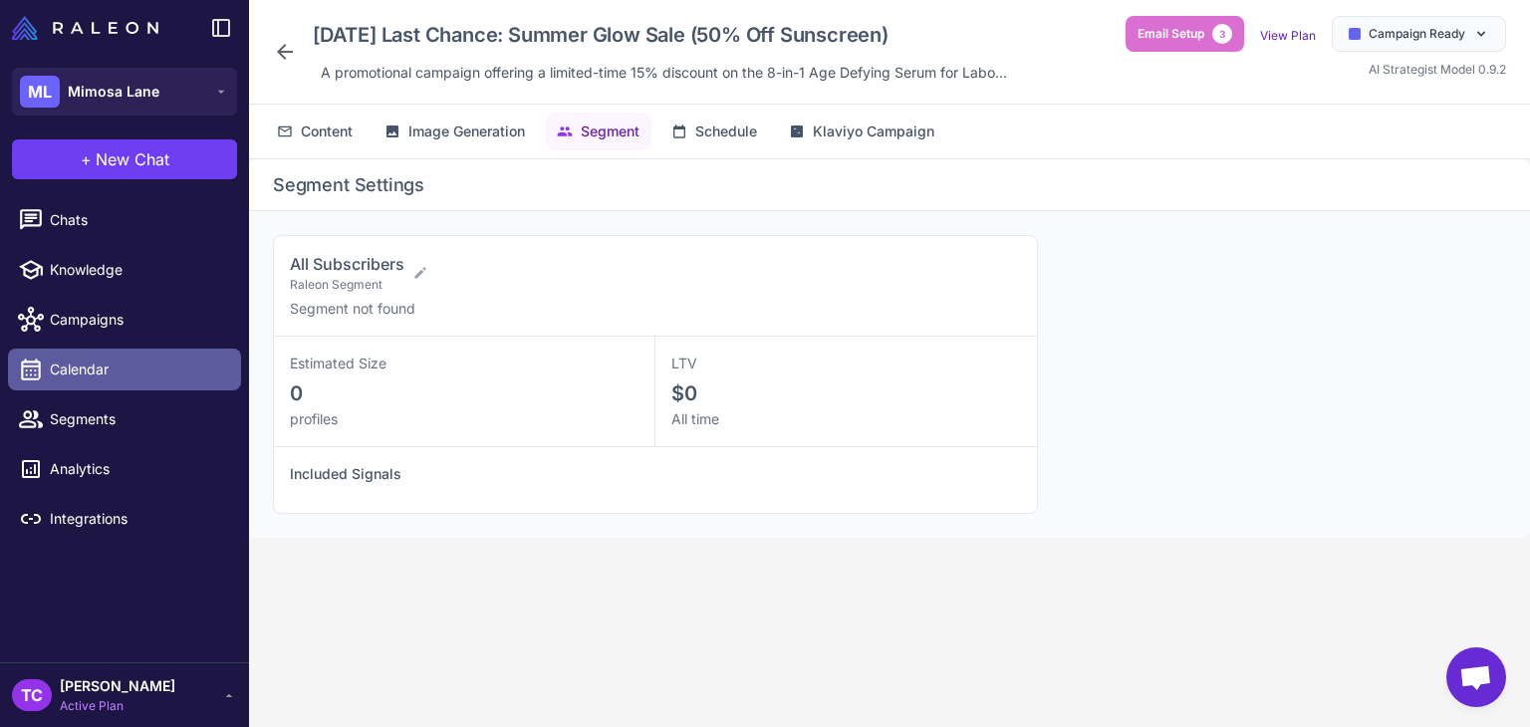
click at [115, 388] on link "Calendar" at bounding box center [124, 370] width 233 height 42
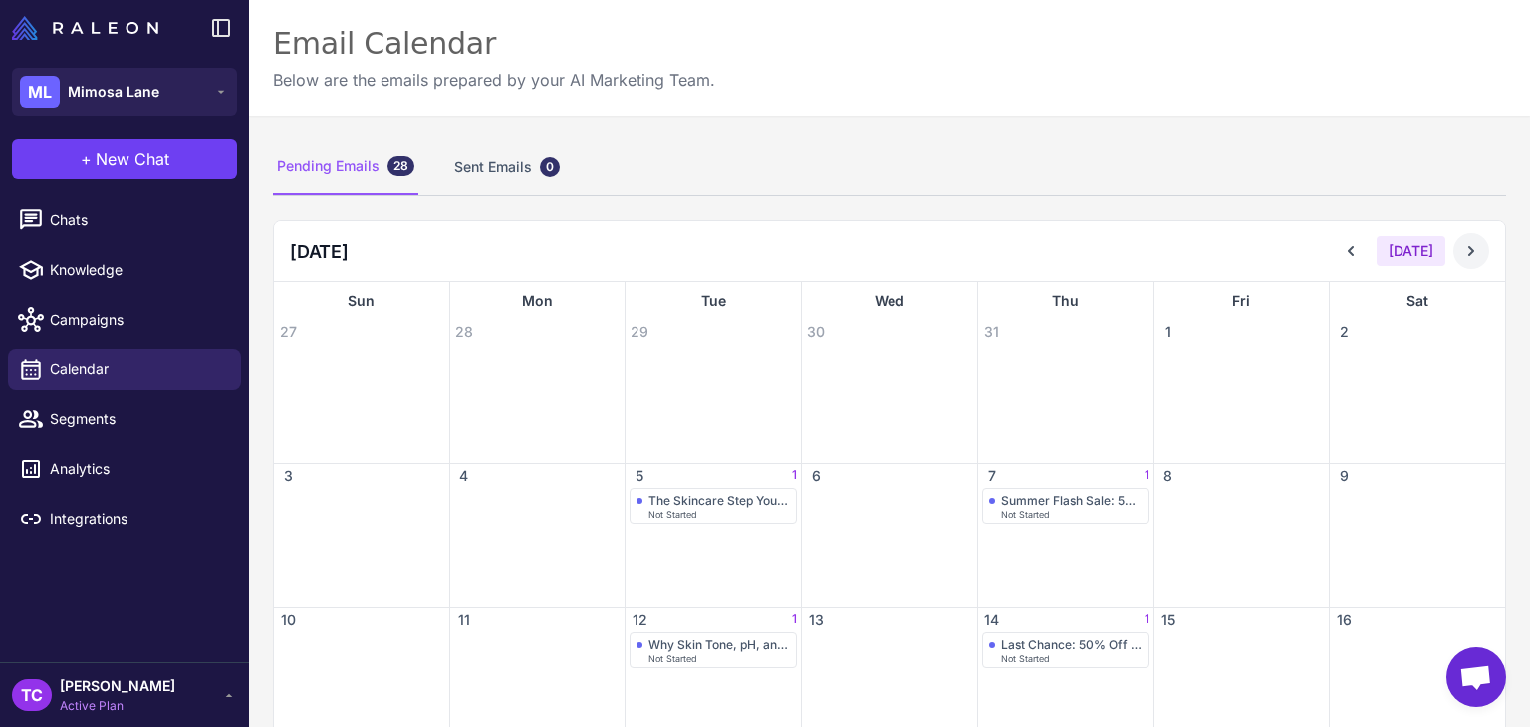
click at [1461, 244] on icon at bounding box center [1471, 251] width 20 height 20
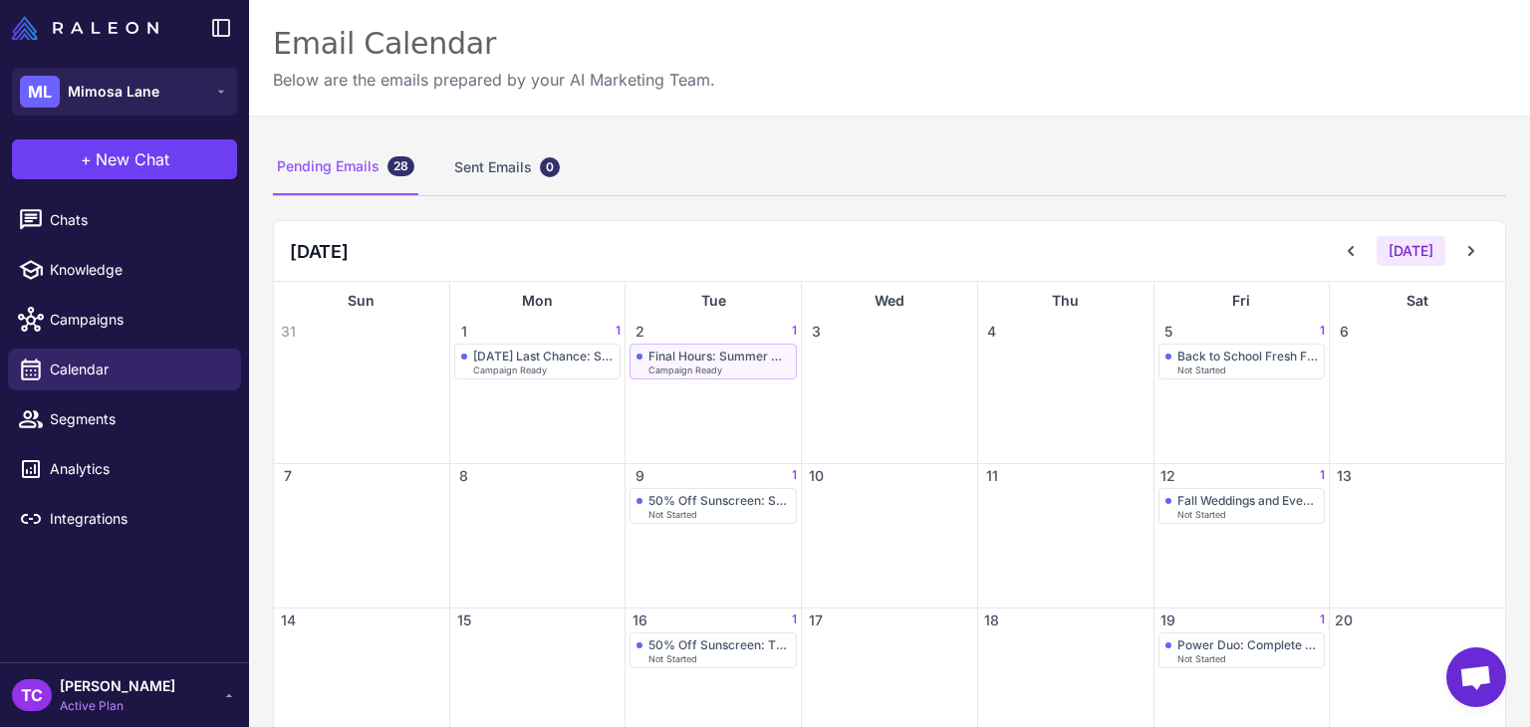
click at [687, 356] on div "Final Hours: Summer Glow Sale Ends Today (50% Off SPF)" at bounding box center [718, 356] width 141 height 15
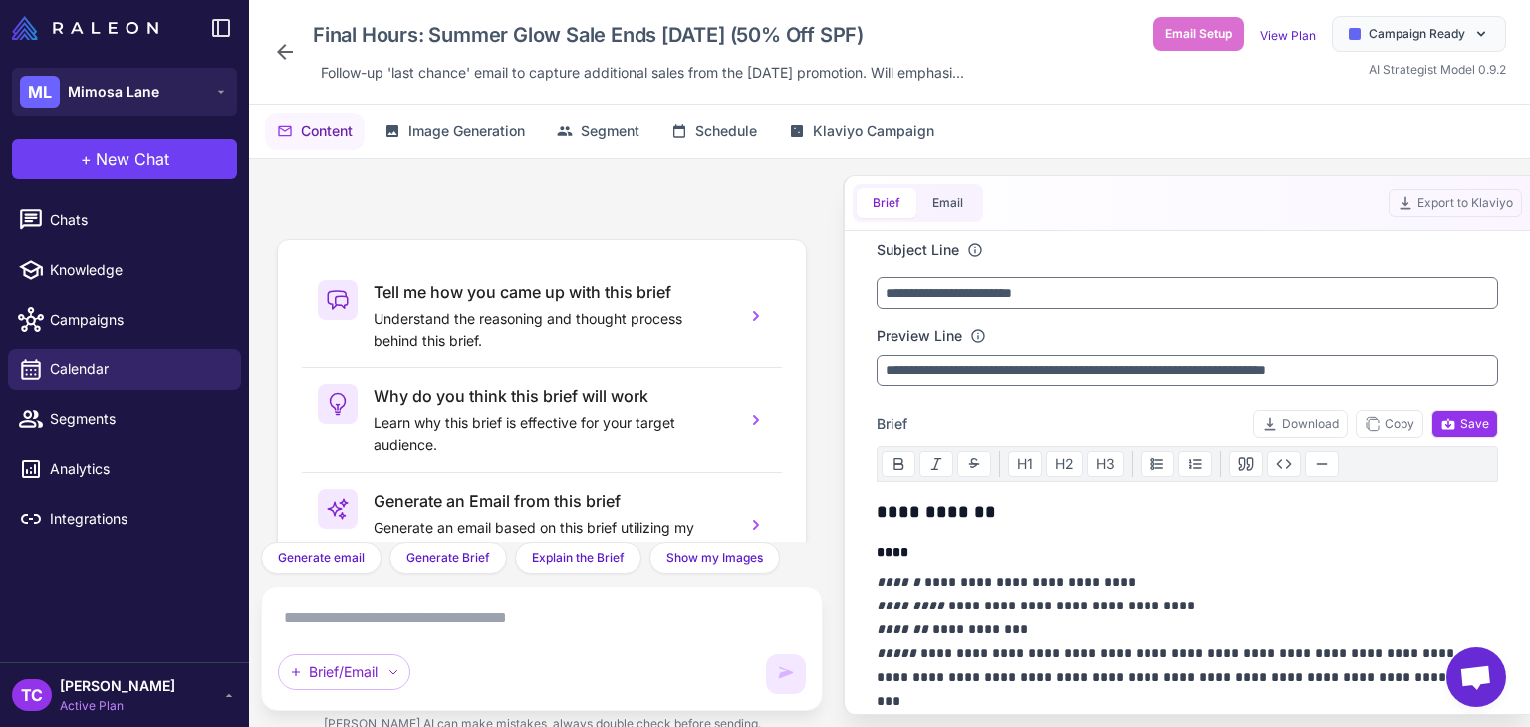
scroll to position [186, 0]
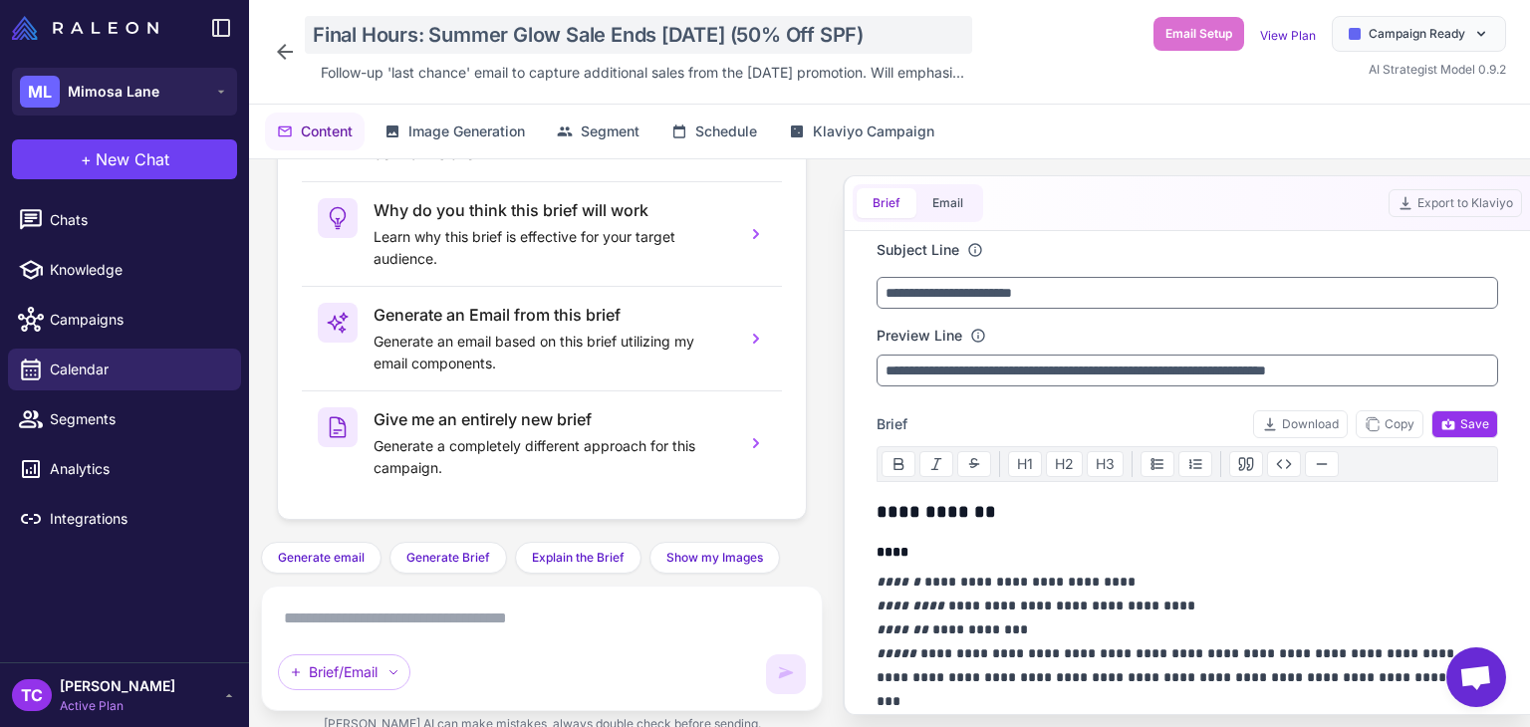
click at [511, 28] on div "Final Hours: Summer Glow Sale Ends Today (50% Off SPF)" at bounding box center [638, 35] width 667 height 38
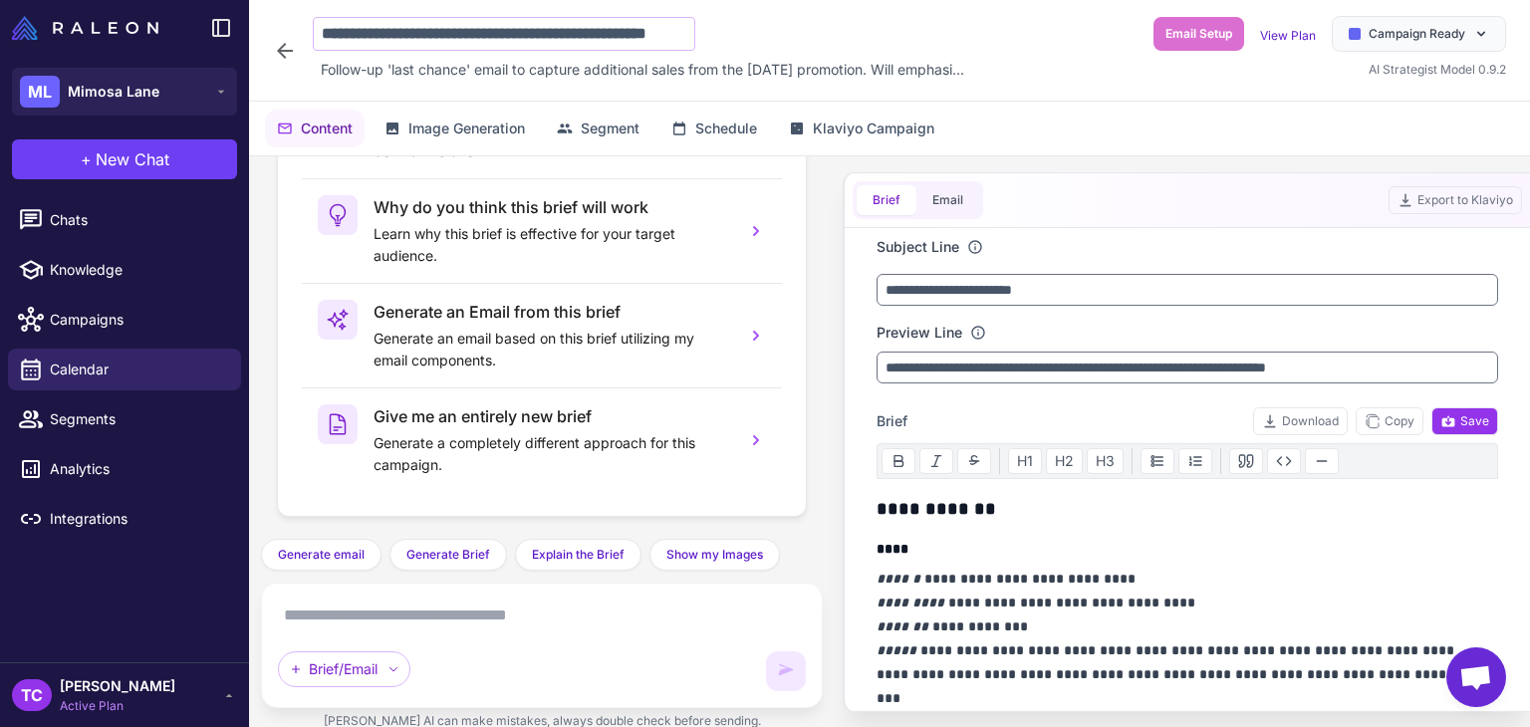
scroll to position [0, 84]
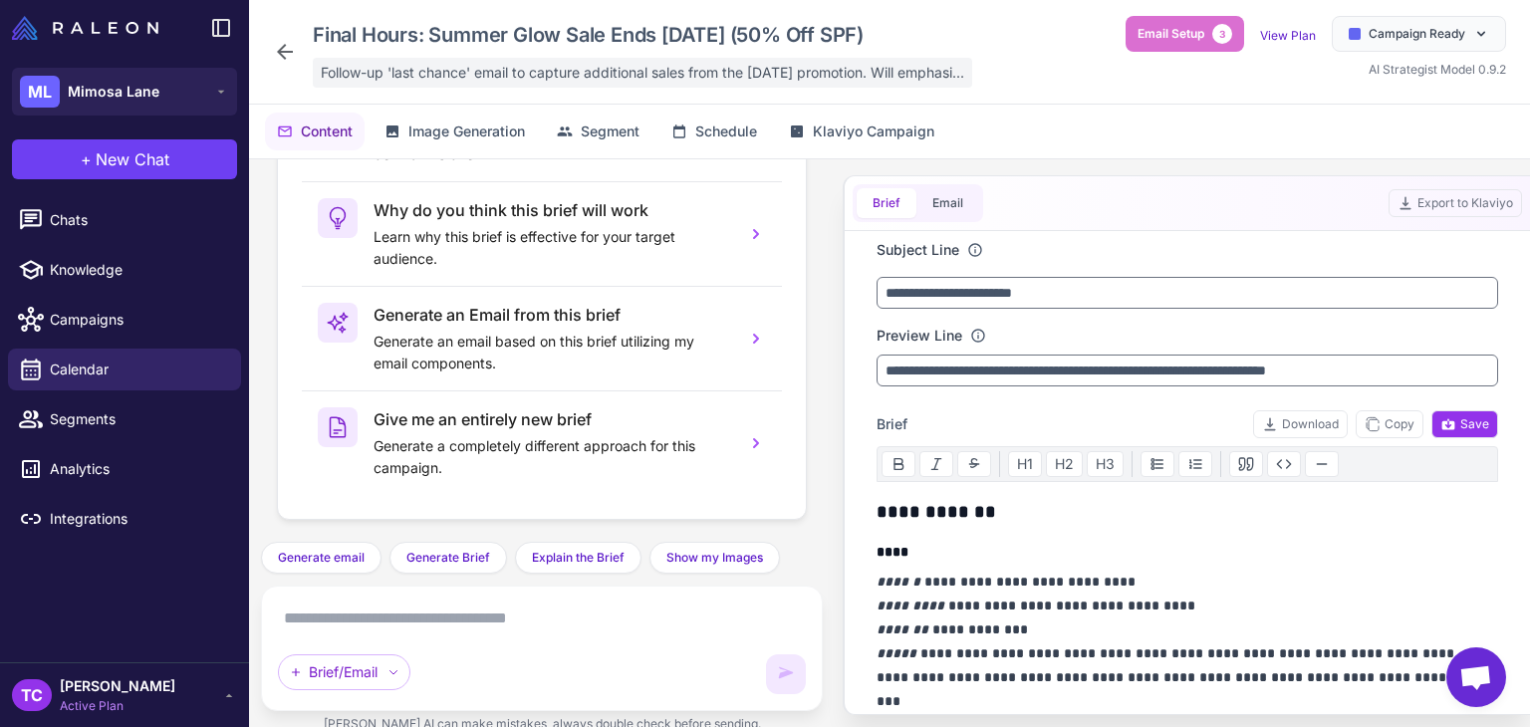
click at [455, 65] on span "Follow-up 'last chance' email to capture additional sales from the Labor Day pr…" at bounding box center [642, 73] width 643 height 22
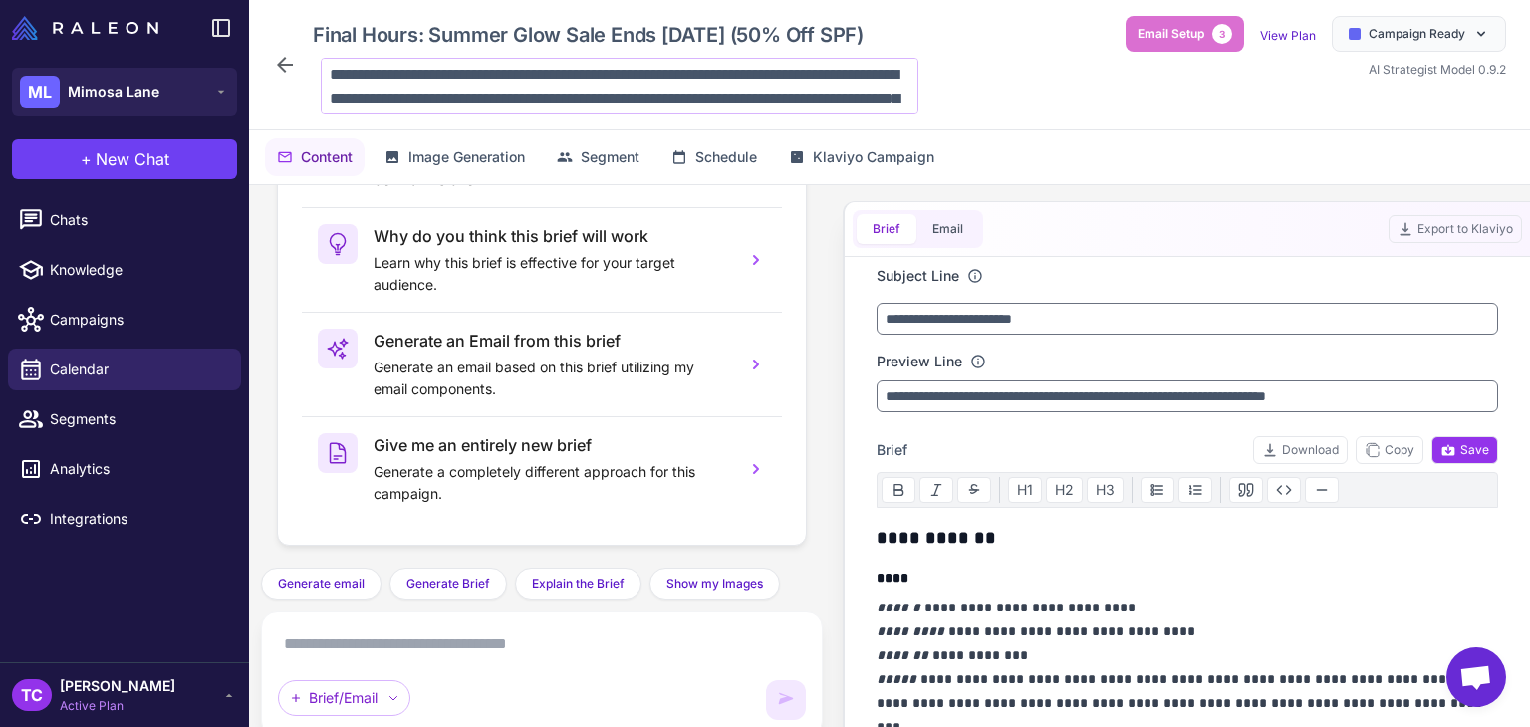
scroll to position [144, 0]
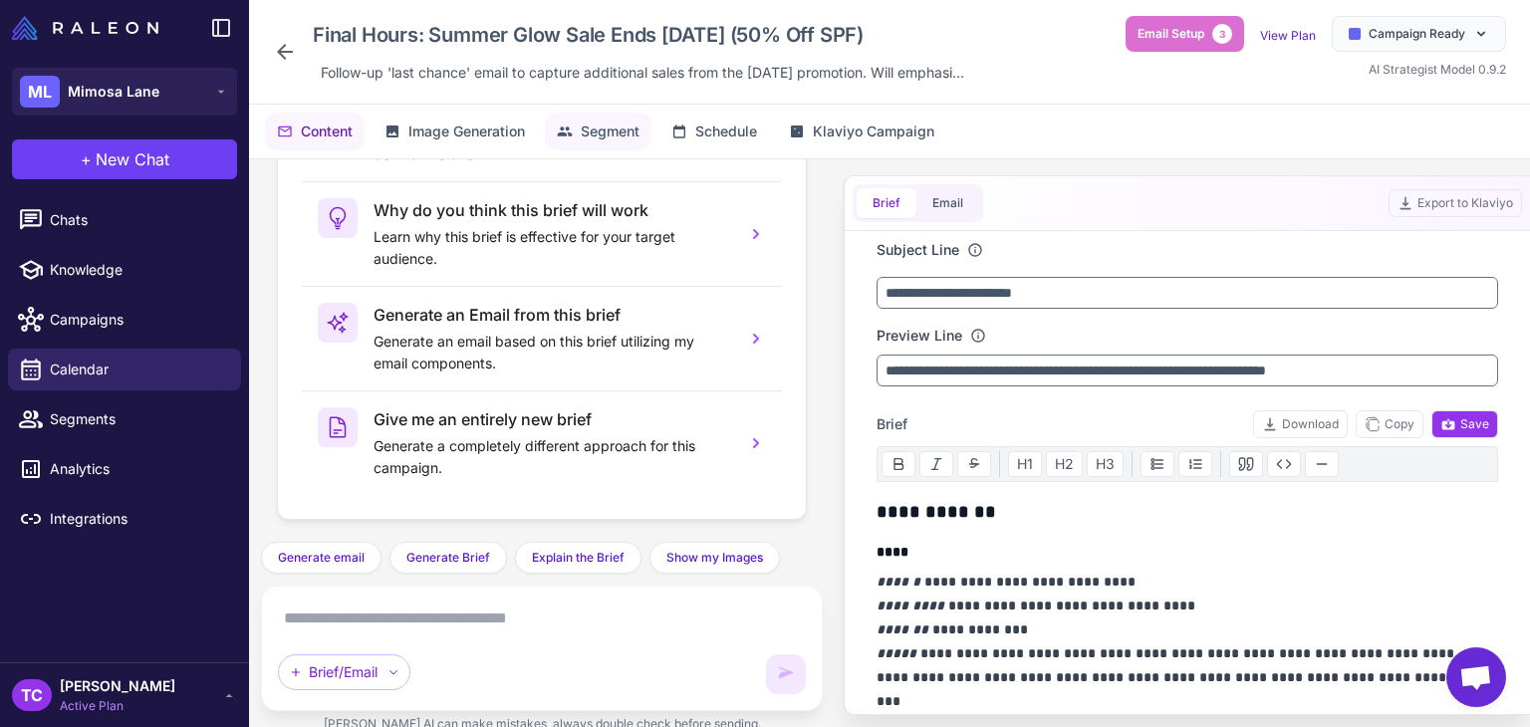
click at [614, 136] on span "Segment" at bounding box center [610, 131] width 59 height 22
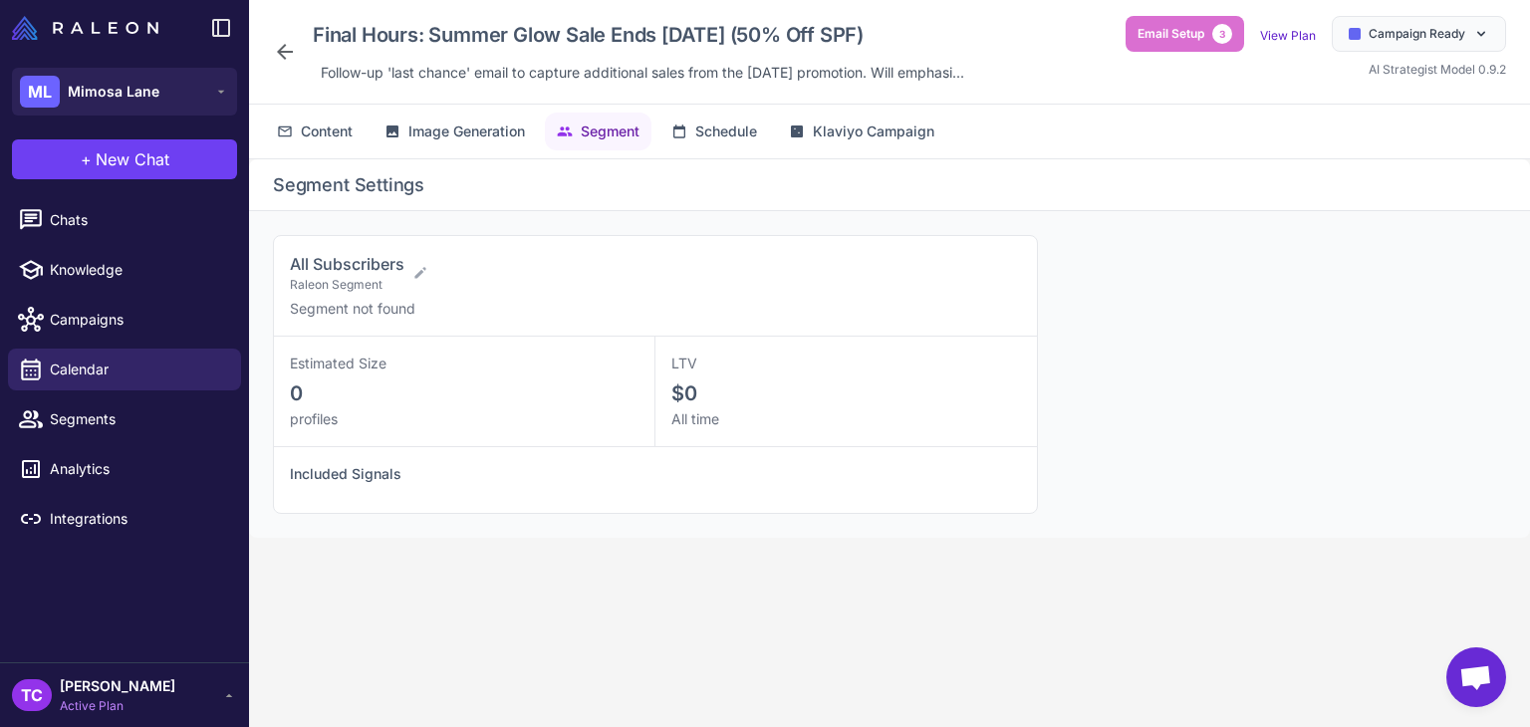
click at [295, 53] on icon at bounding box center [285, 52] width 24 height 24
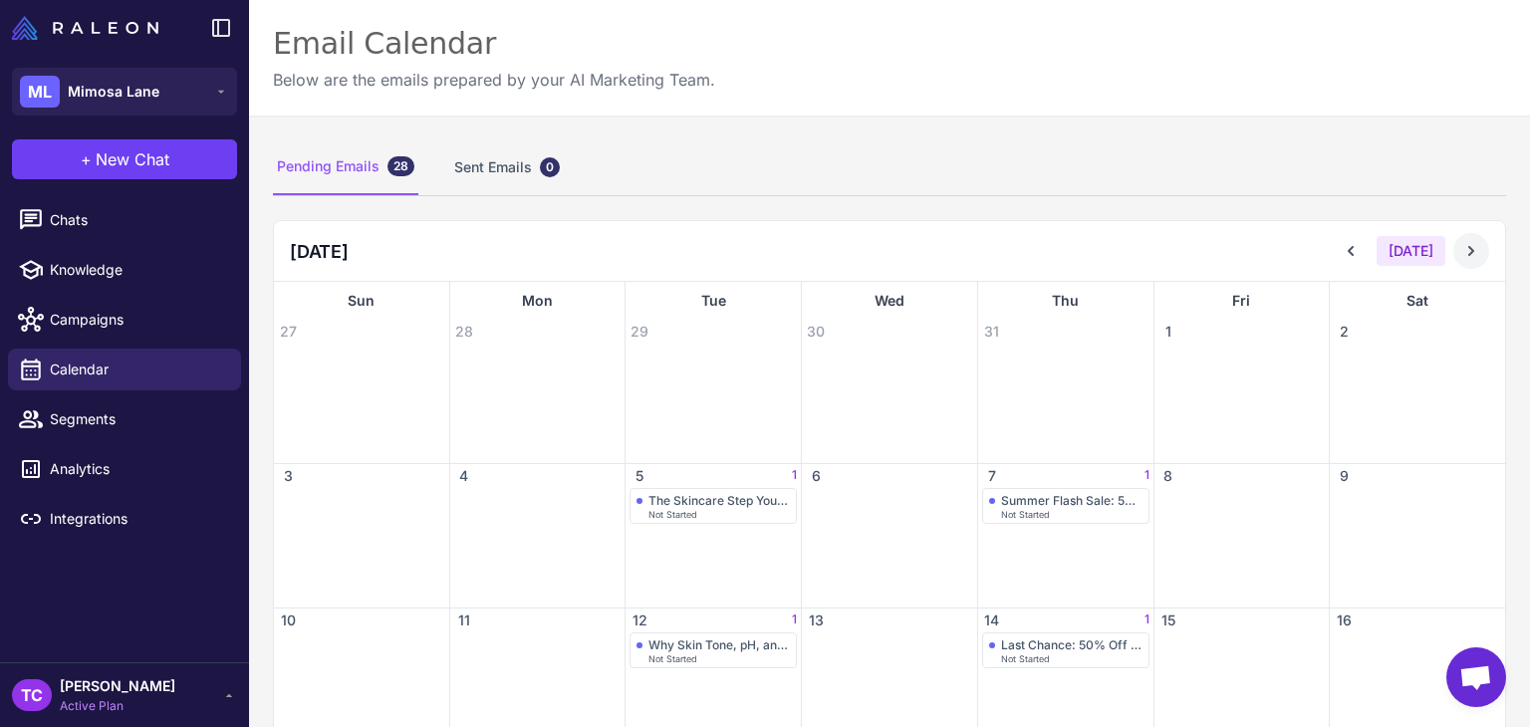
click at [1453, 252] on button at bounding box center [1471, 251] width 36 height 36
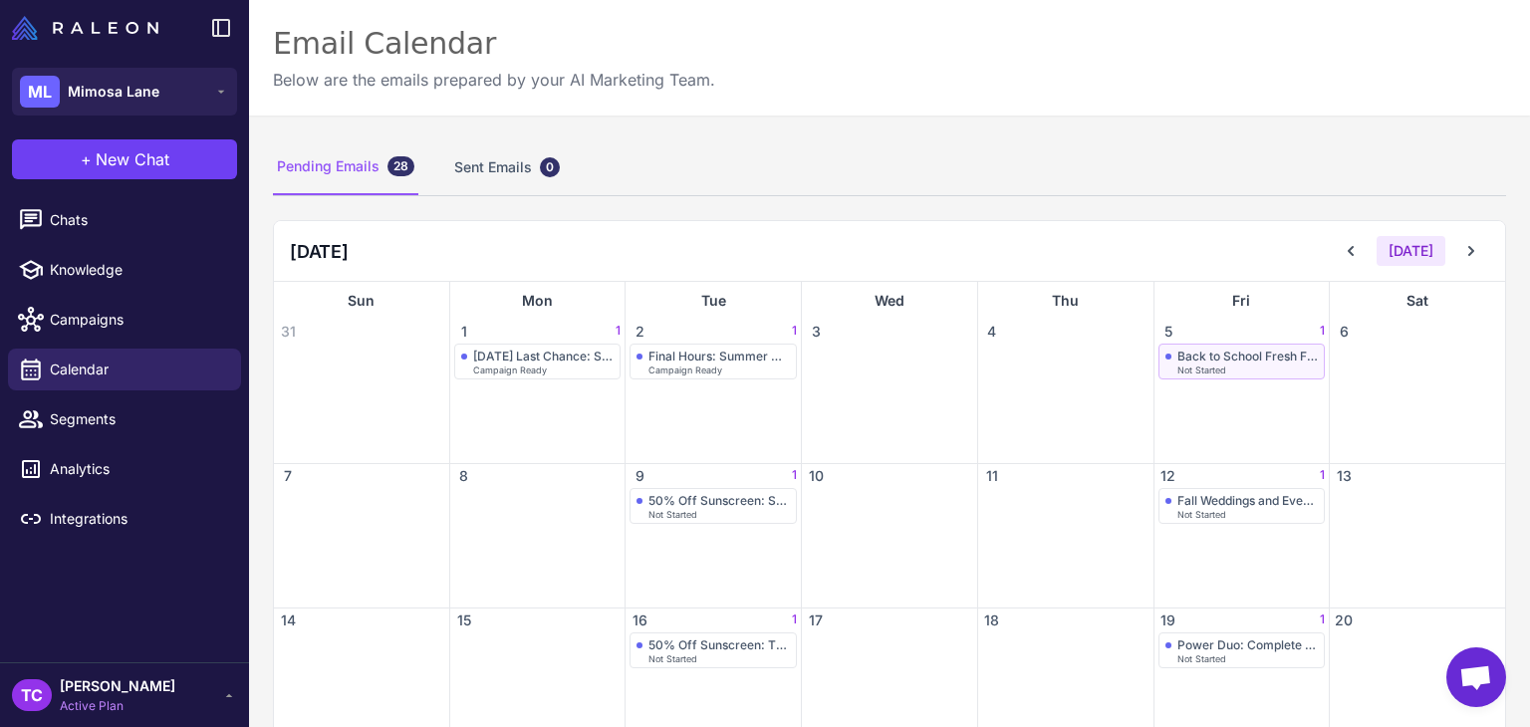
click at [1247, 349] on div "Back to School Fresh Face: Camera Ready in One Step" at bounding box center [1247, 356] width 141 height 15
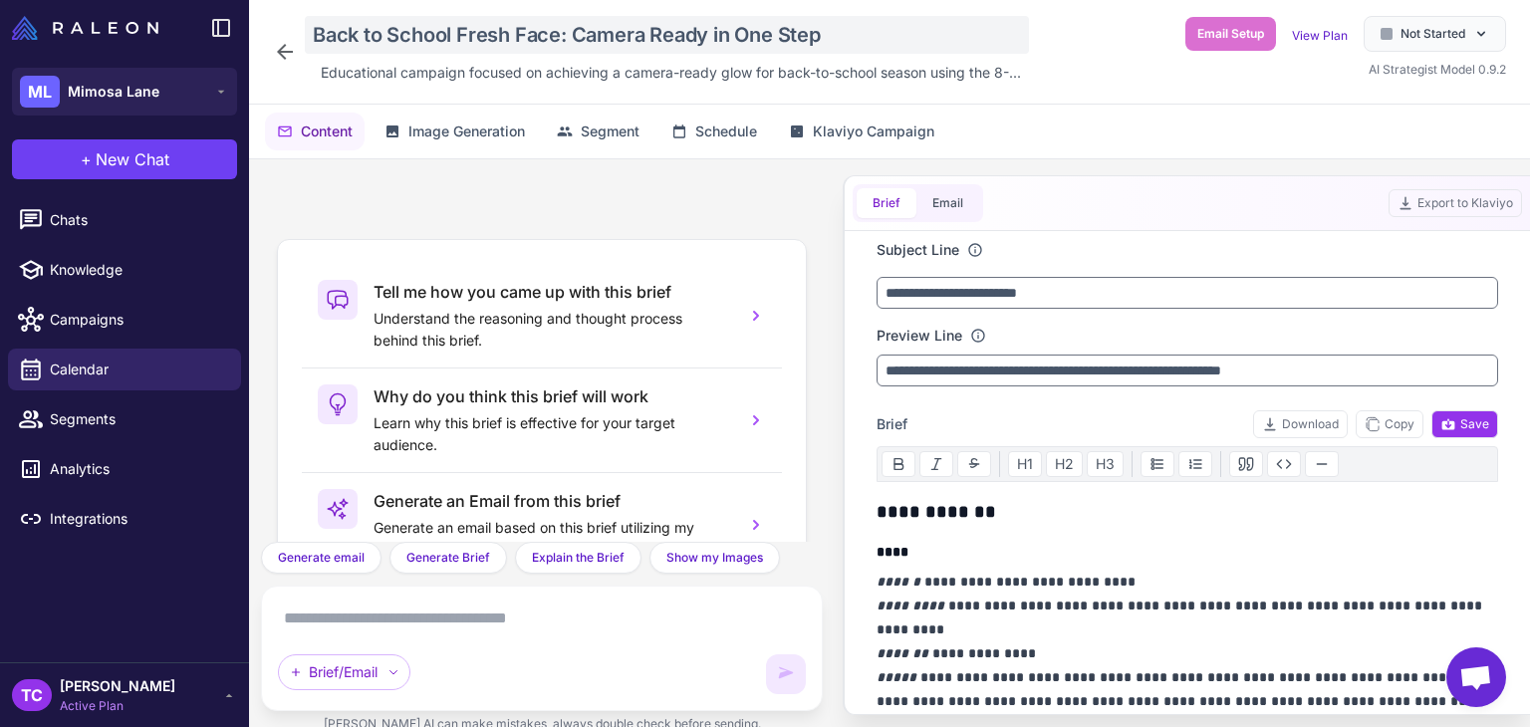
scroll to position [186, 0]
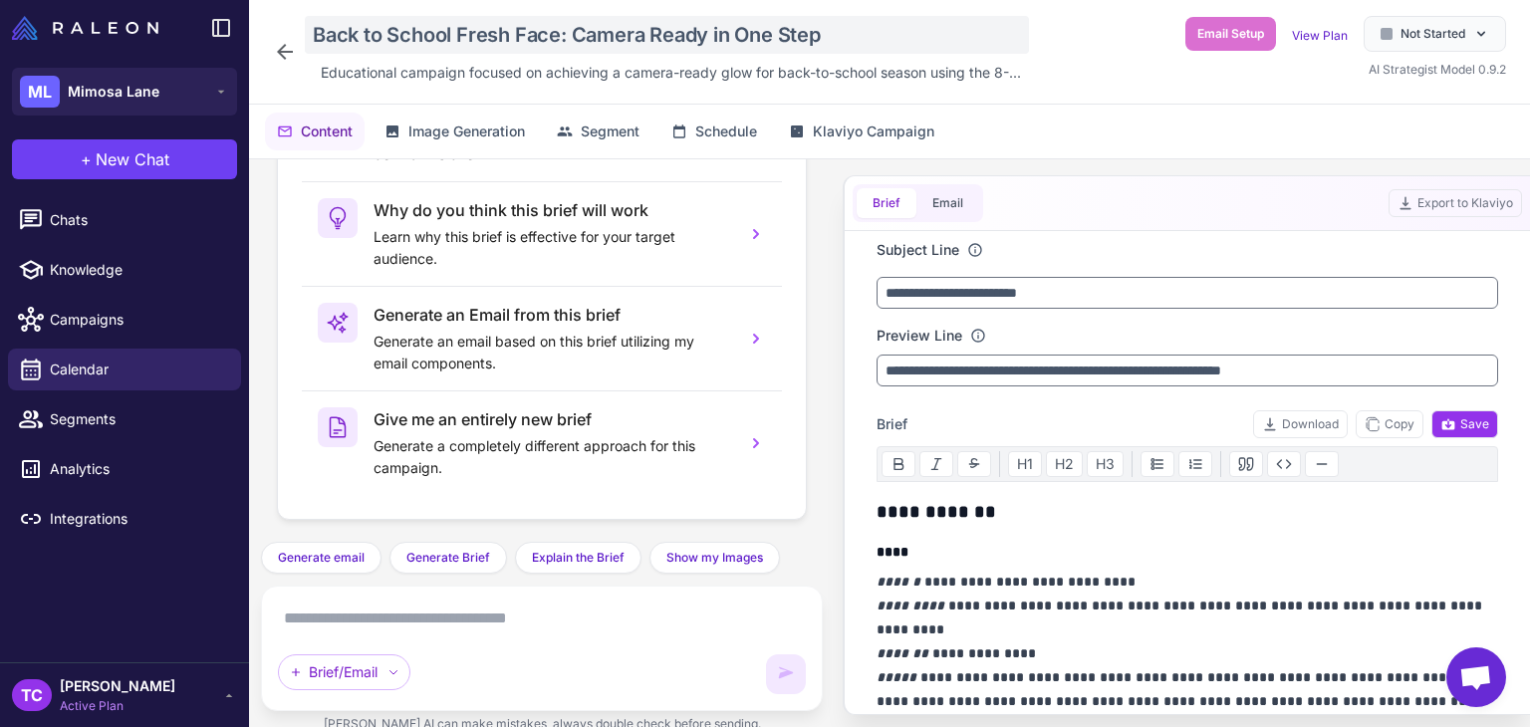
click at [697, 34] on div "Back to School Fresh Face: Camera Ready in One Step" at bounding box center [667, 35] width 724 height 38
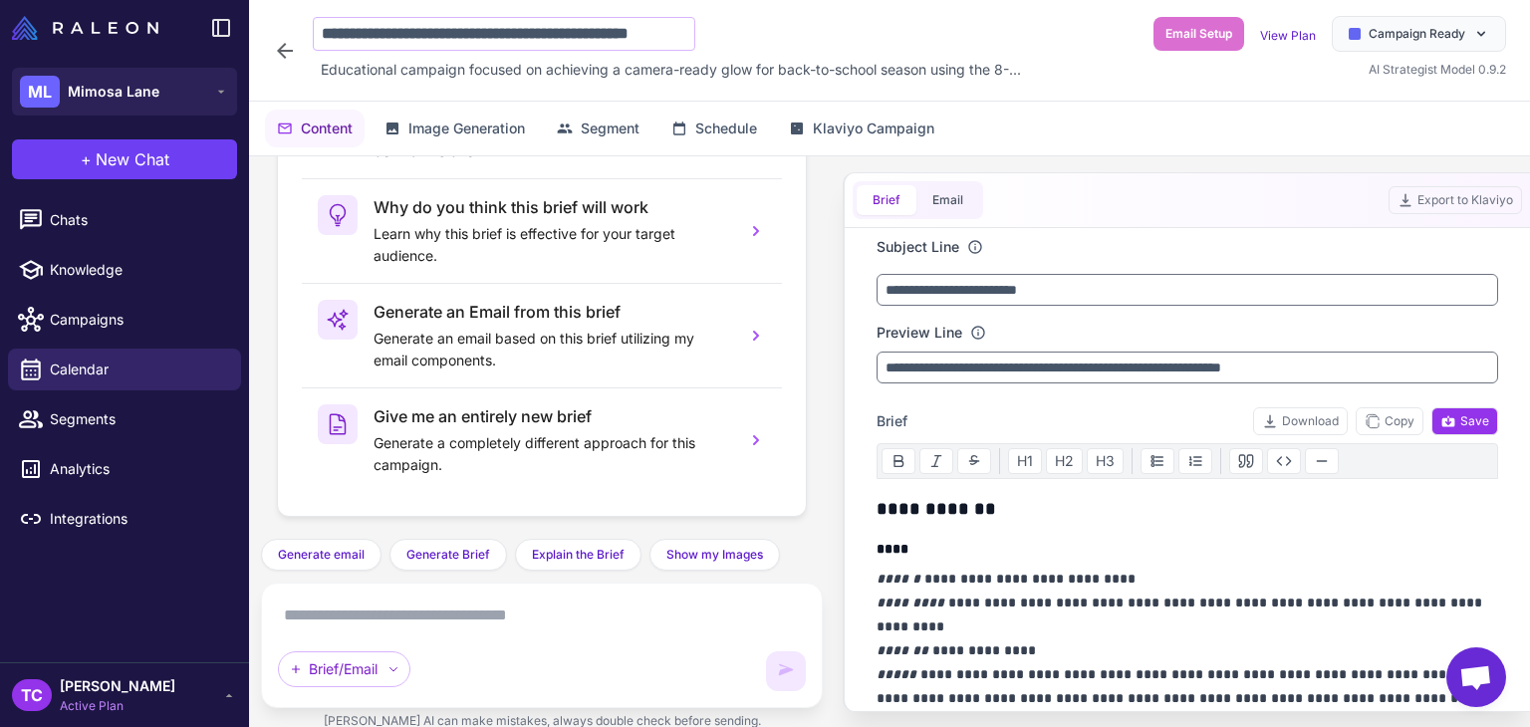
scroll to position [0, 51]
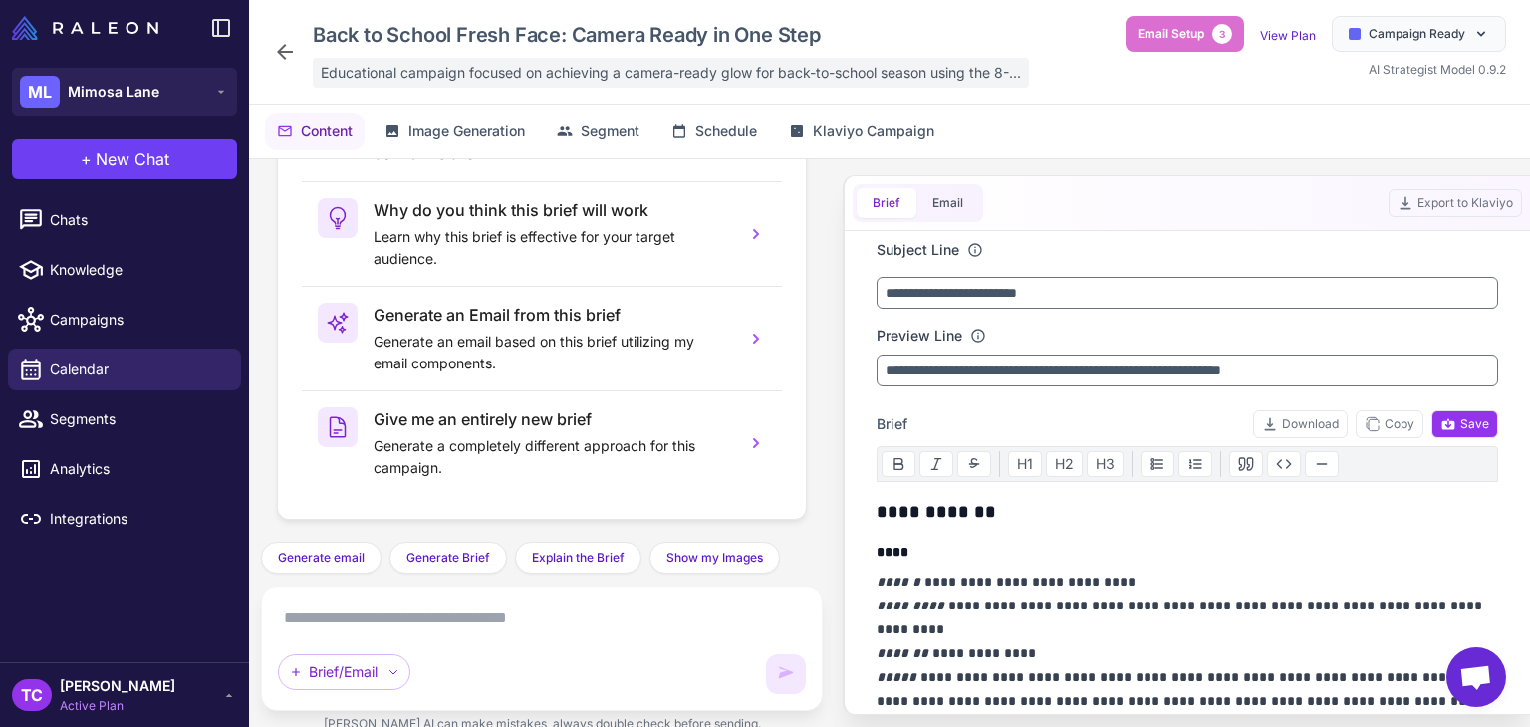
click at [372, 77] on span "Educational campaign focused on achieving a camera-ready glow for back-to-schoo…" at bounding box center [671, 73] width 700 height 22
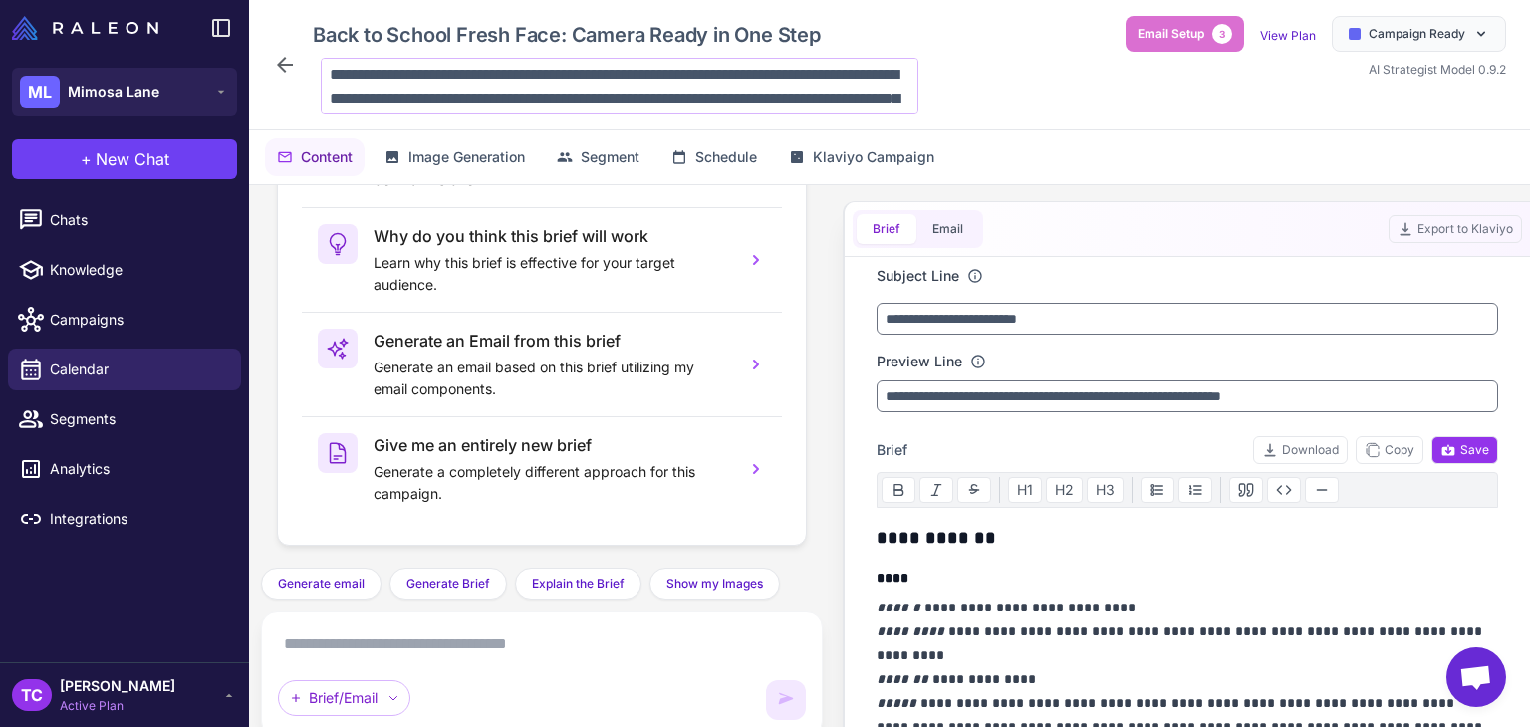
scroll to position [168, 0]
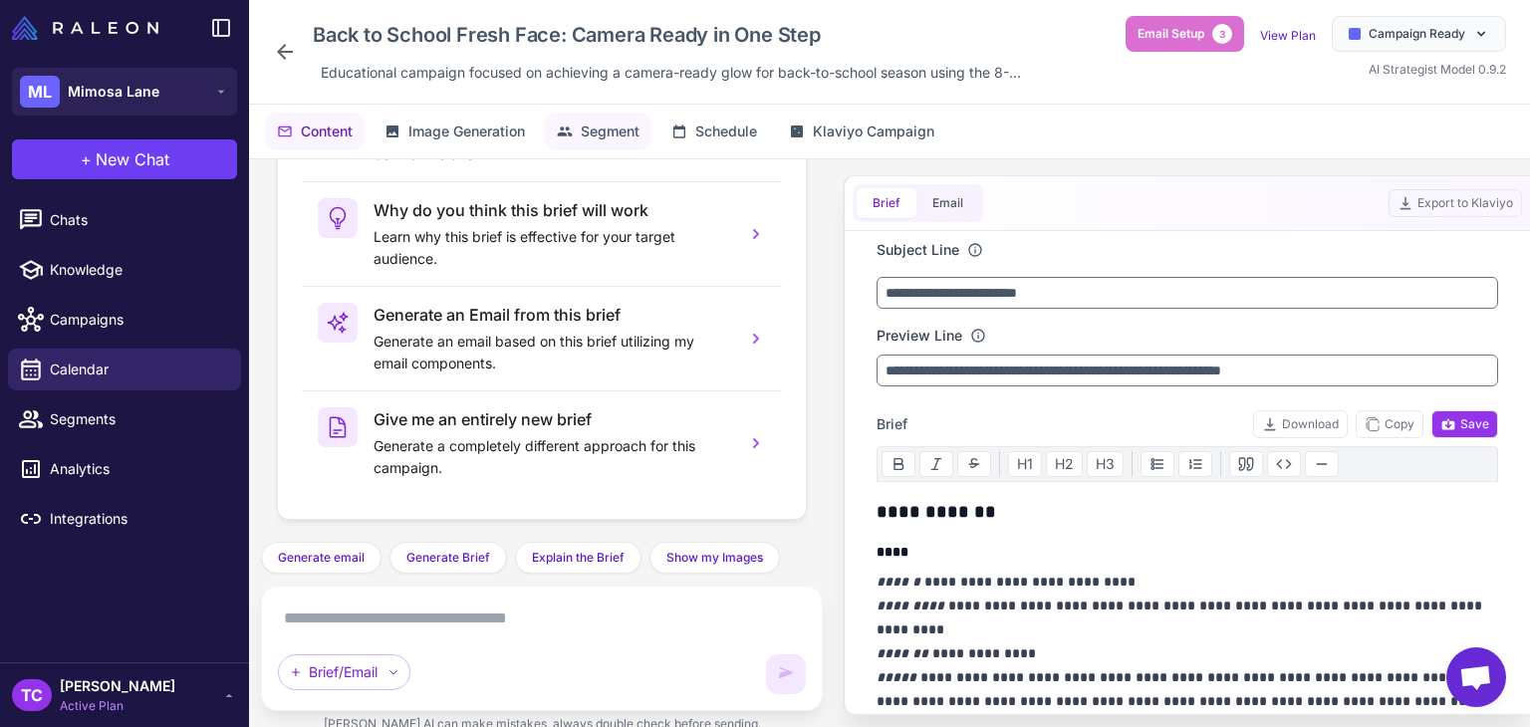
click at [598, 124] on span "Segment" at bounding box center [610, 131] width 59 height 22
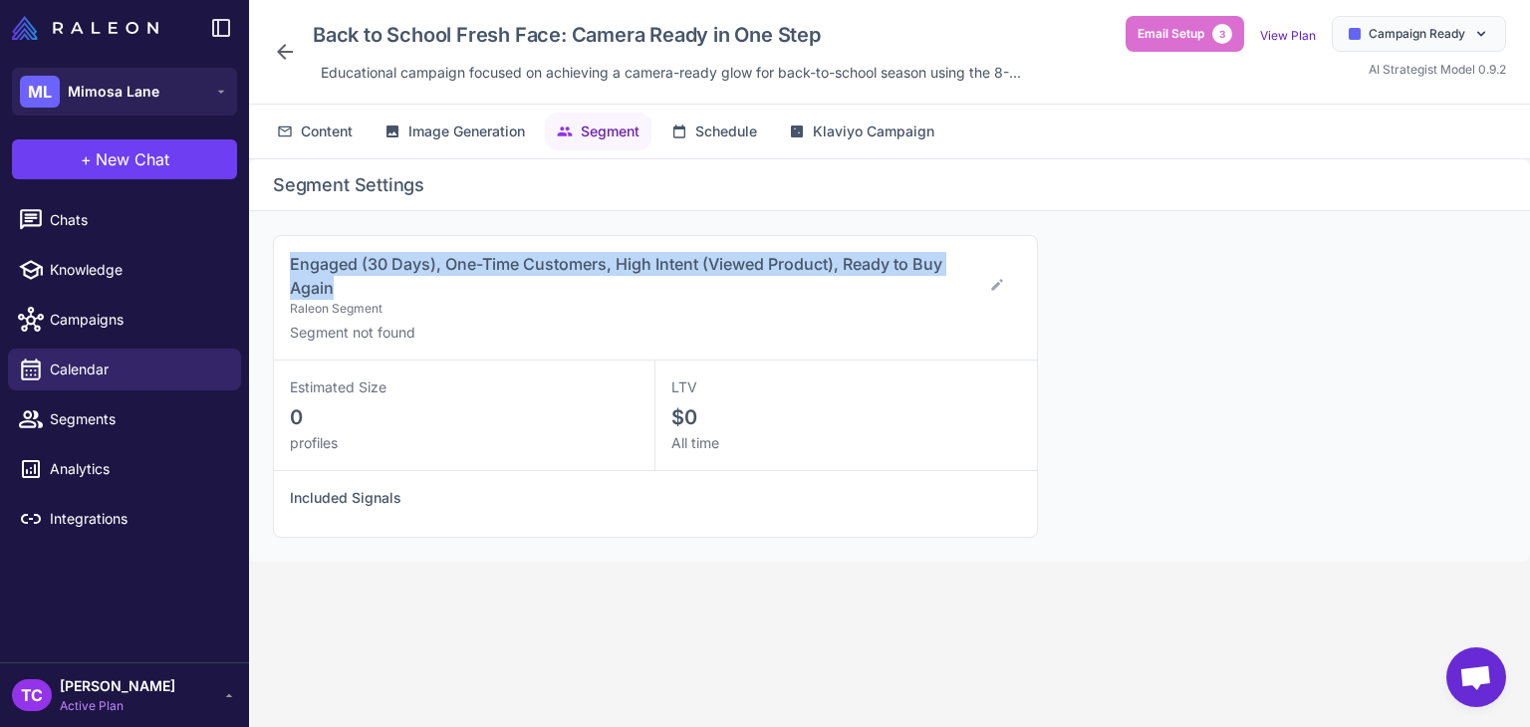
drag, startPoint x: 288, startPoint y: 263, endPoint x: 335, endPoint y: 282, distance: 50.5
click at [335, 282] on div "Engaged (30 Days), One-Time Customers, High Intent (Viewed Product), Ready to B…" at bounding box center [655, 298] width 763 height 124
copy span "Engaged (30 Days), One-Time Customers, High Intent (Viewed Product), Ready to B…"
click at [143, 375] on span "Calendar" at bounding box center [137, 370] width 175 height 22
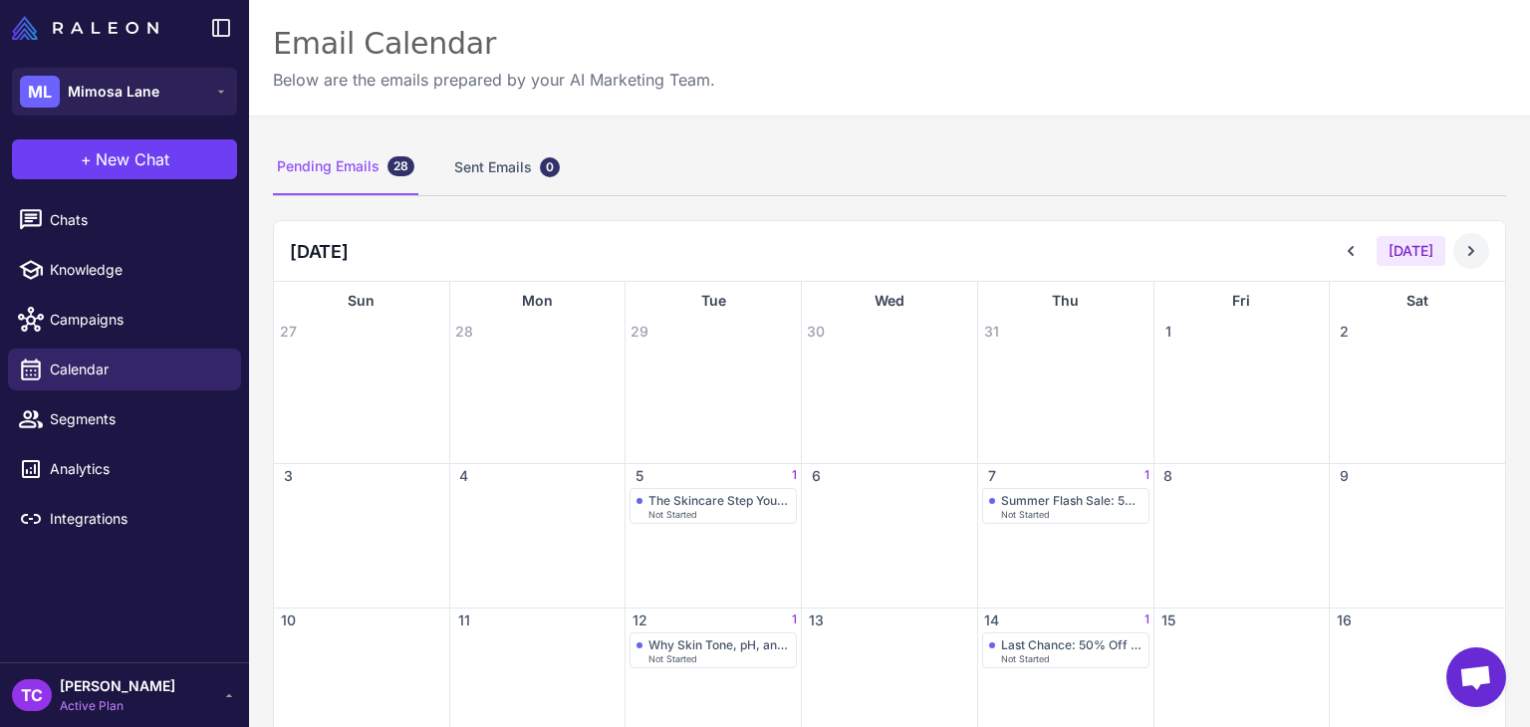
click at [1455, 261] on button at bounding box center [1471, 251] width 36 height 36
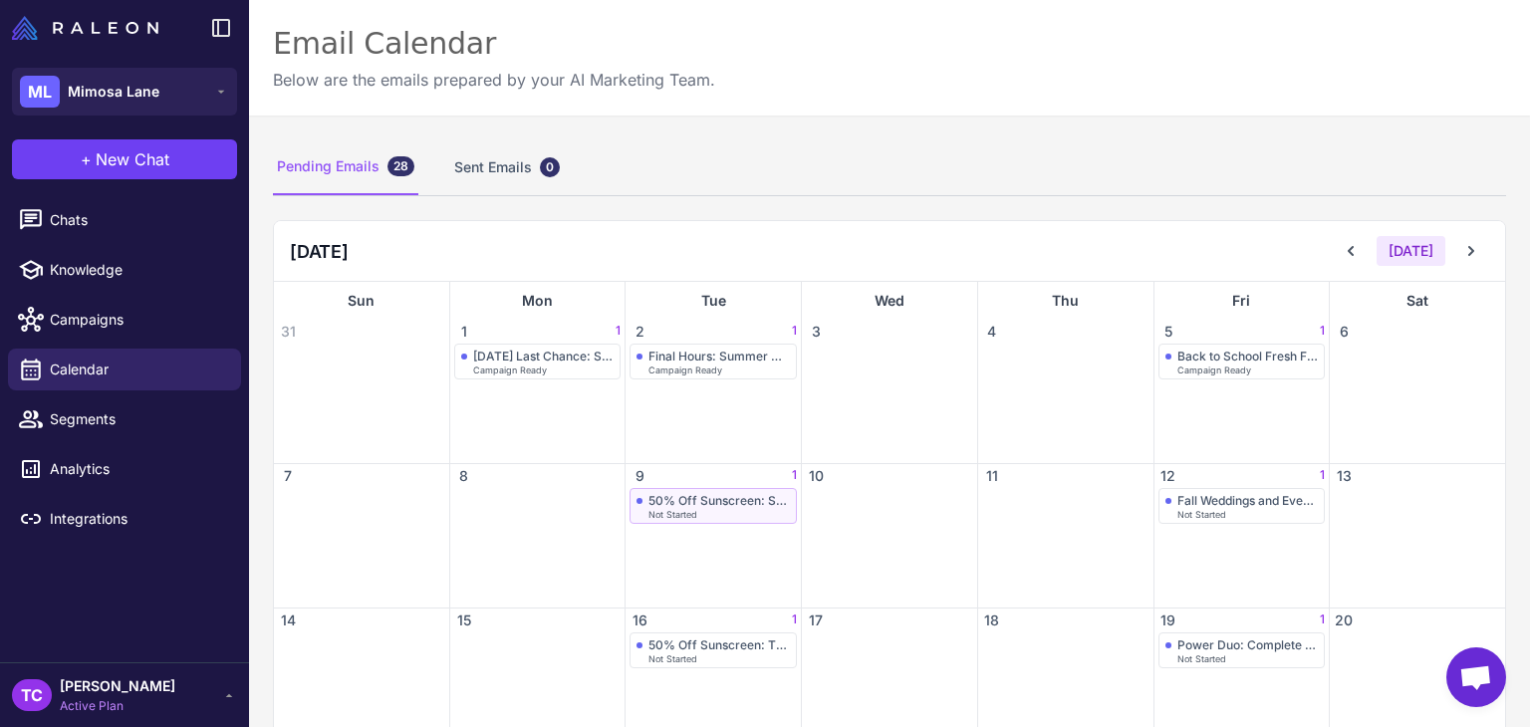
click at [685, 510] on span "Not Started" at bounding box center [672, 514] width 49 height 9
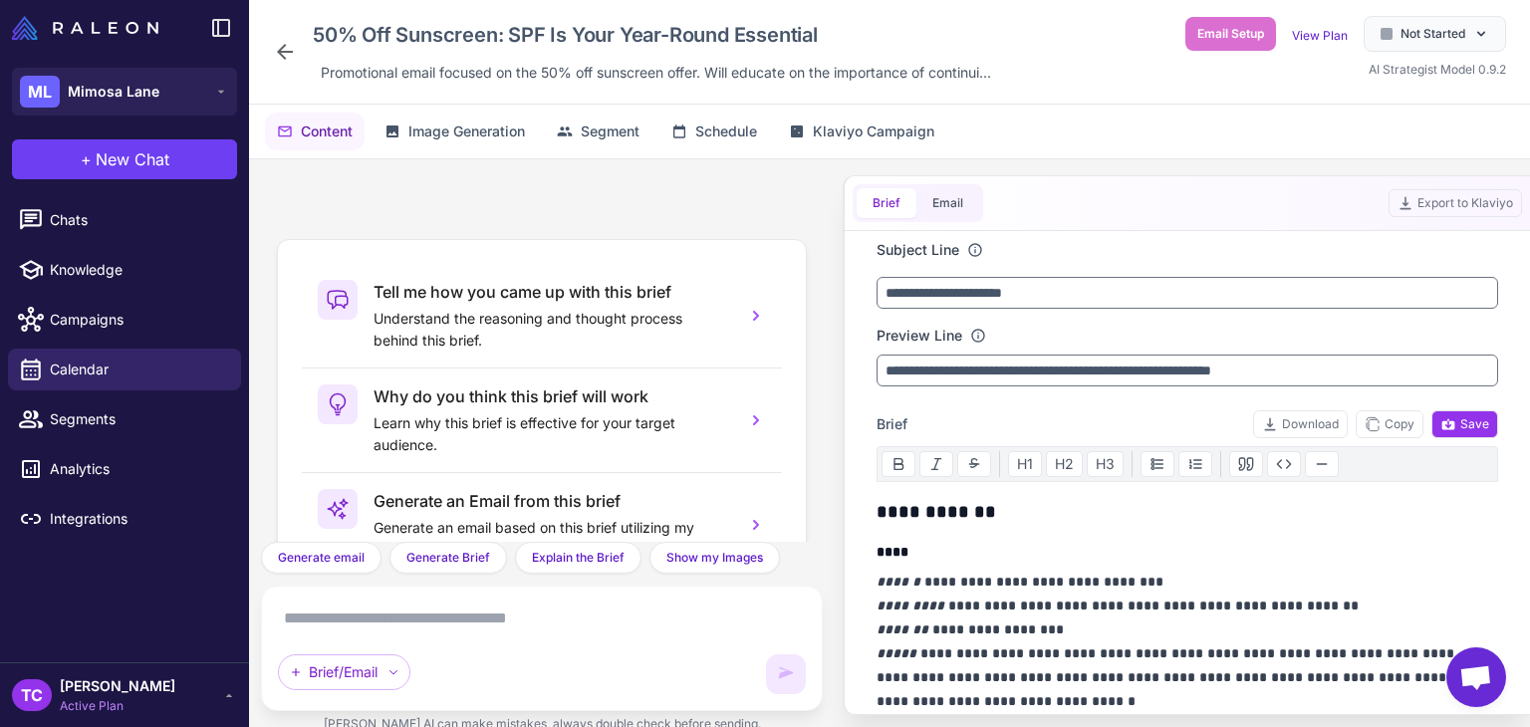
scroll to position [186, 0]
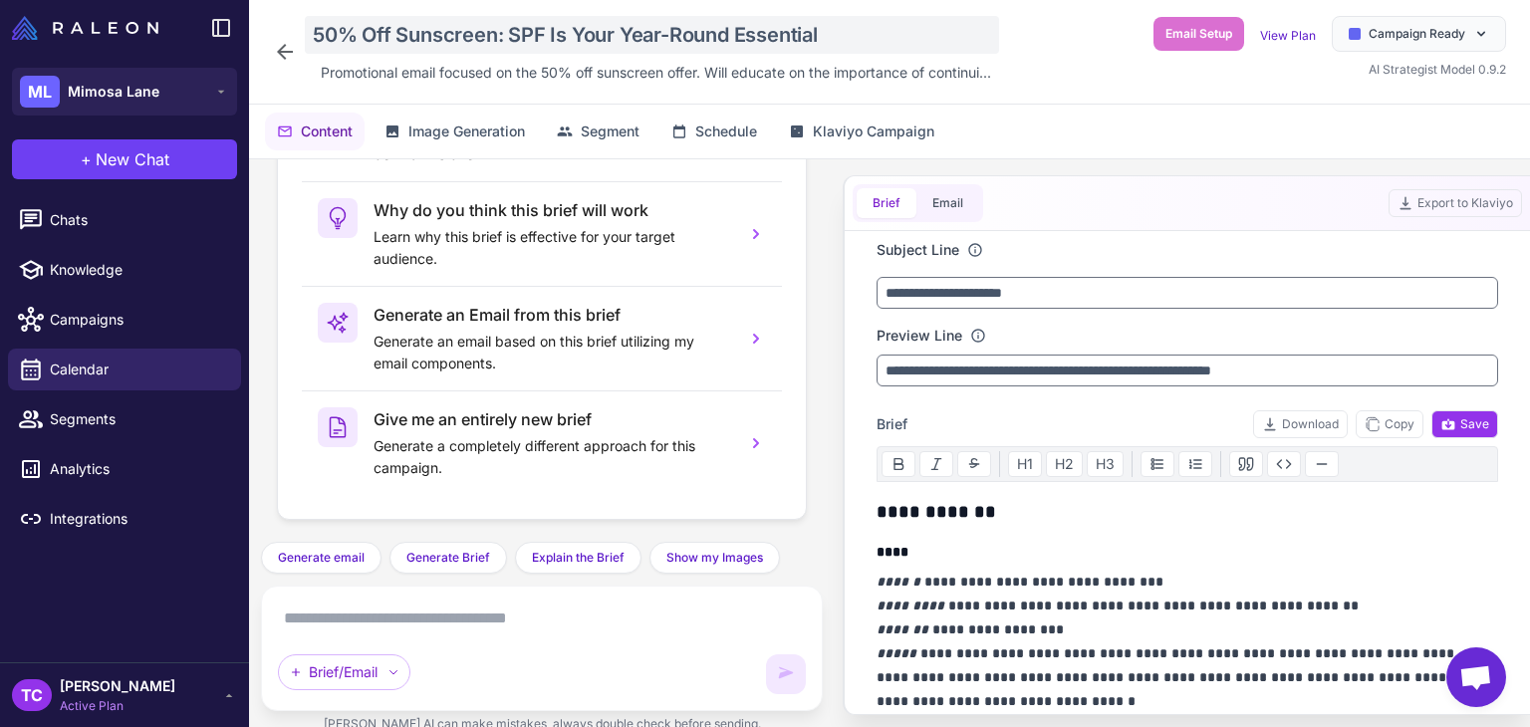
click at [431, 41] on div "50% Off Sunscreen: SPF Is Your Year-Round Essential" at bounding box center [652, 35] width 694 height 38
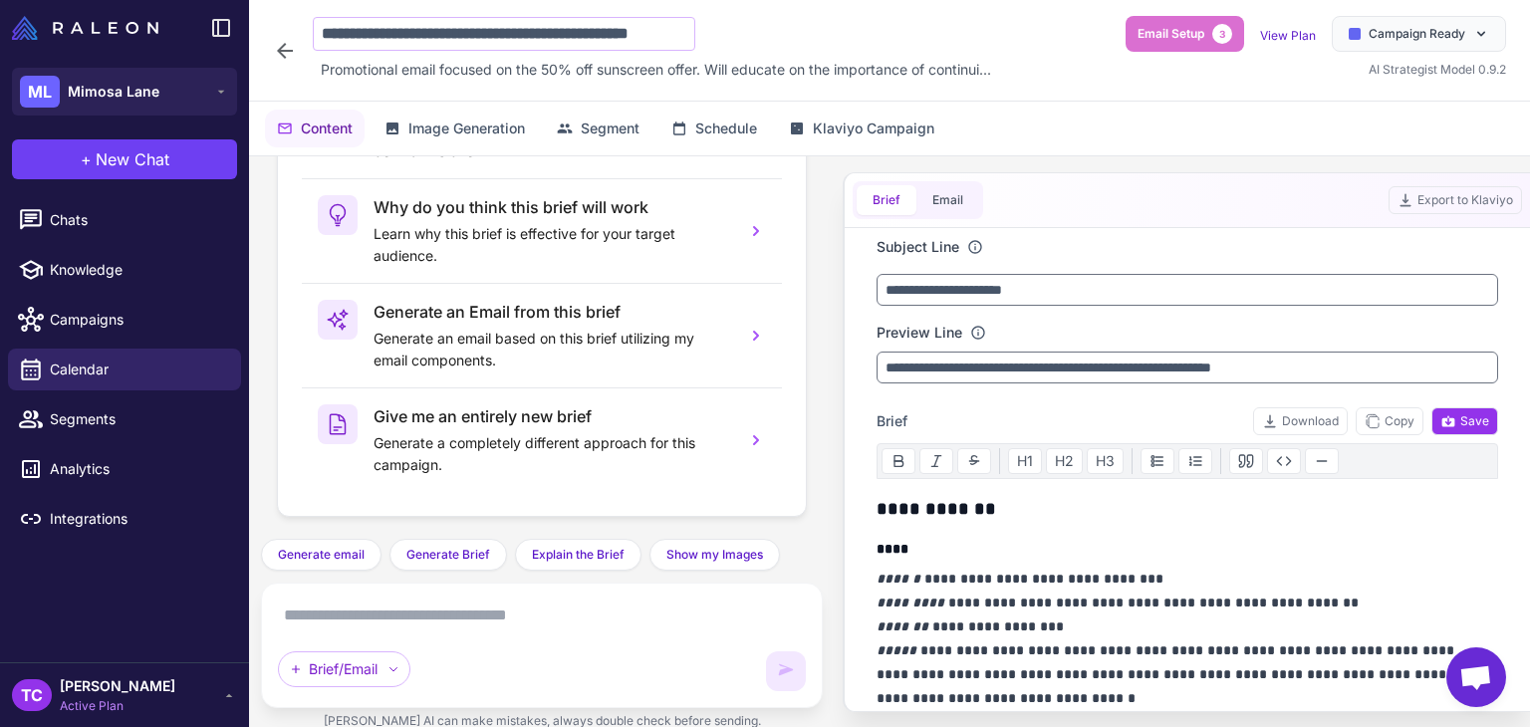
scroll to position [0, 50]
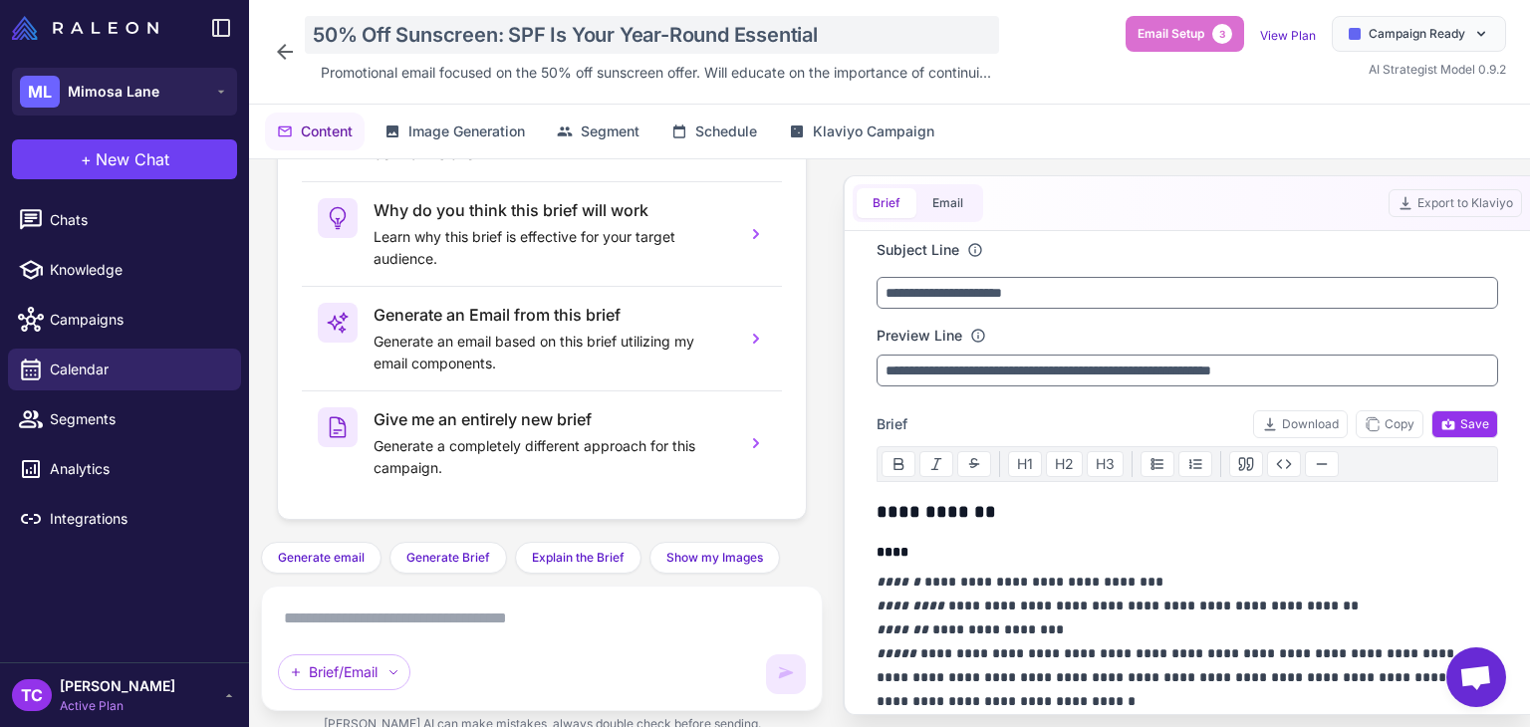
click at [389, 37] on div "50% Off Sunscreen: SPF Is Your Year-Round Essential" at bounding box center [652, 35] width 694 height 38
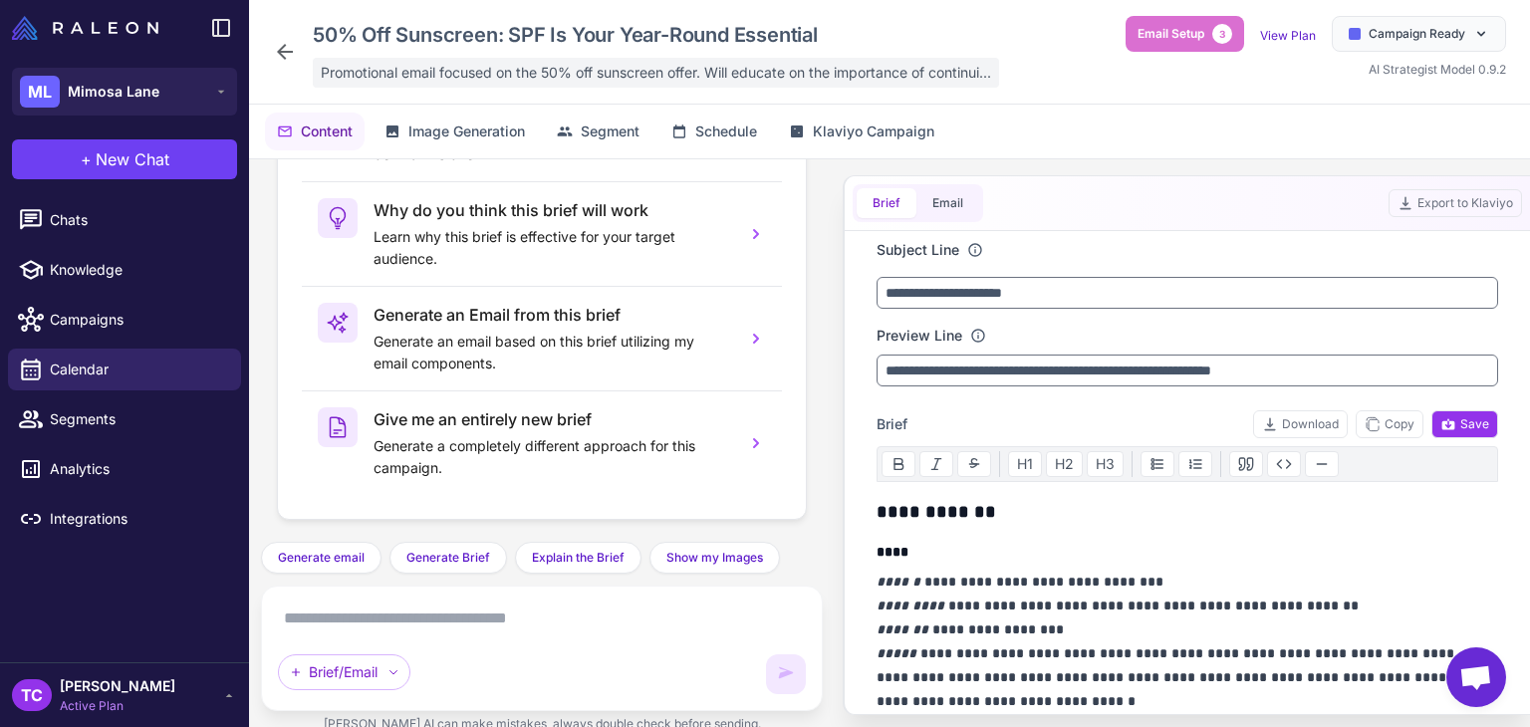
click at [462, 68] on span "Promotional email focused on the 50% off sunscreen offer. Will educate on the i…" at bounding box center [656, 73] width 670 height 22
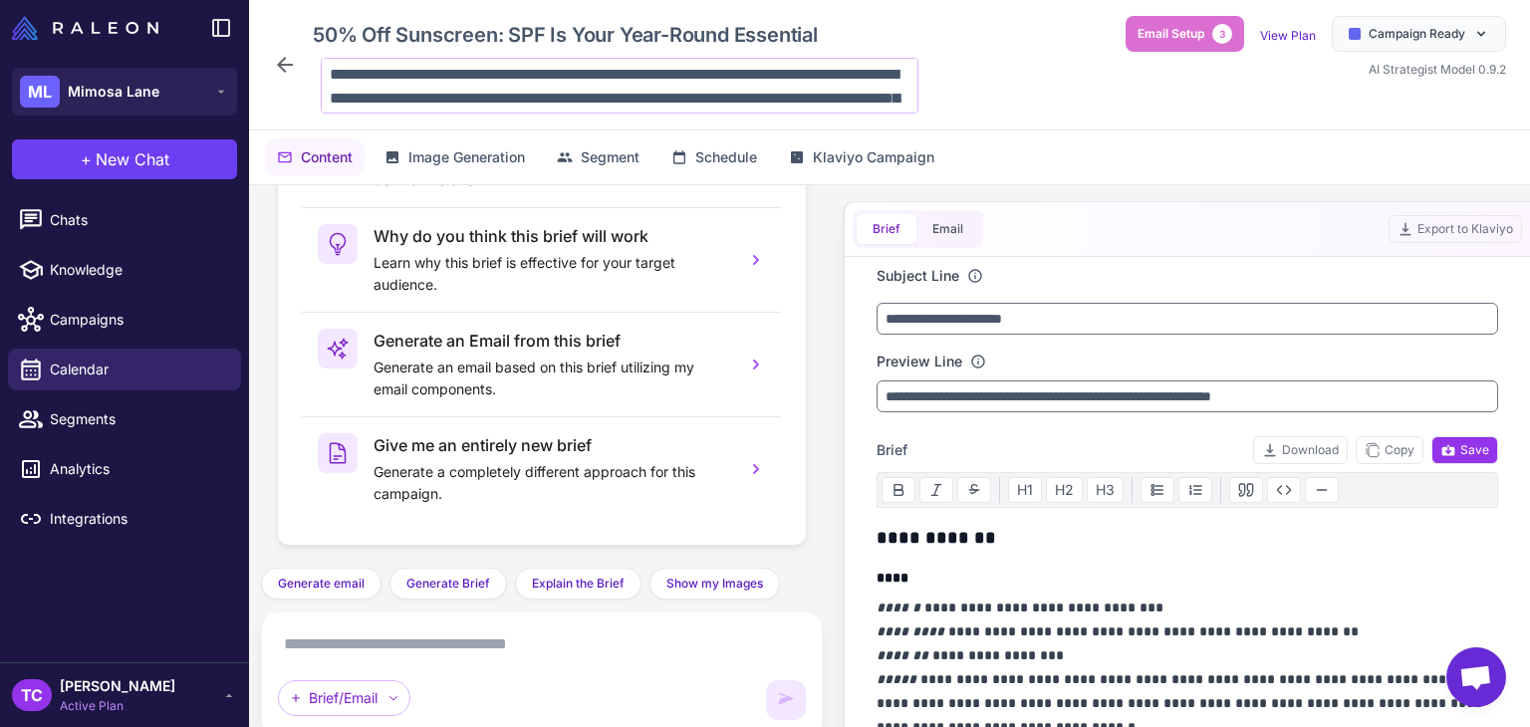
scroll to position [97, 0]
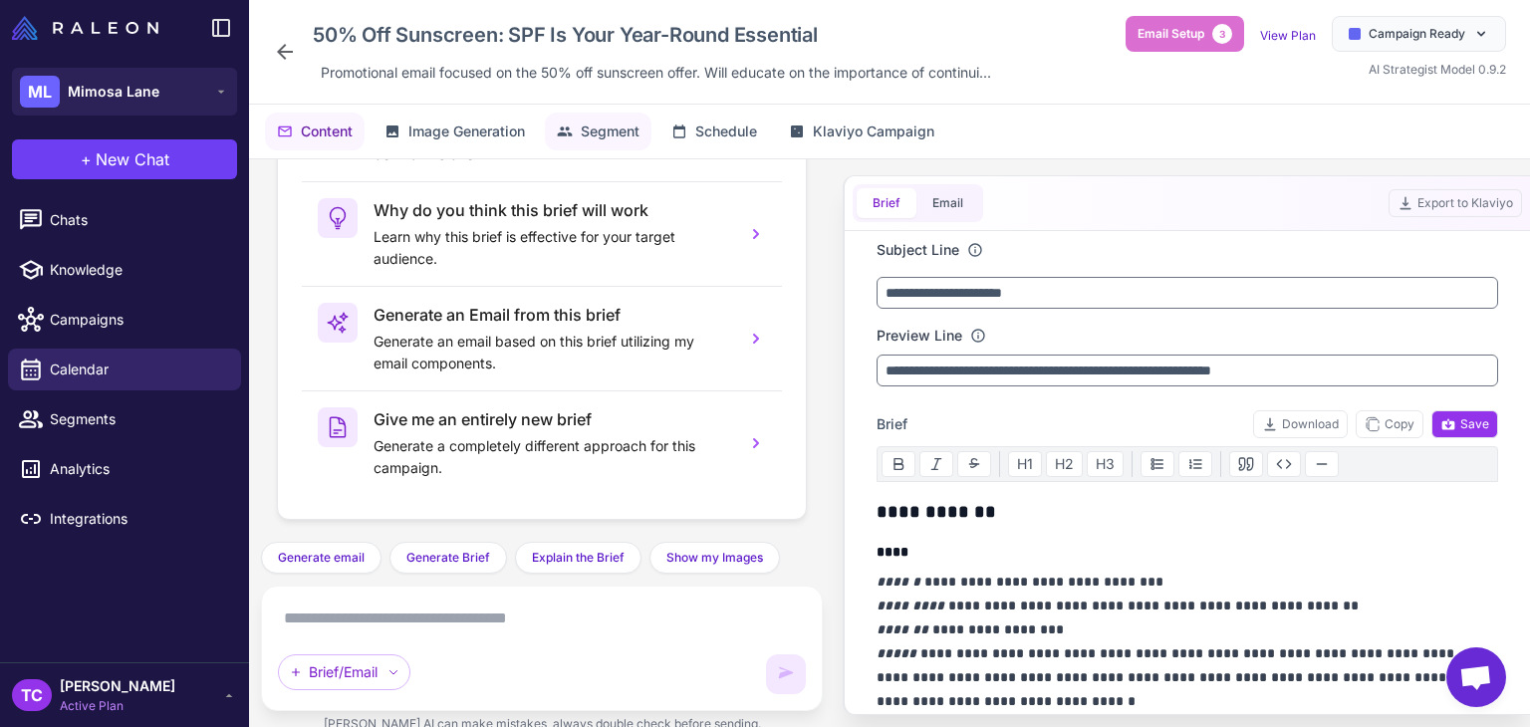
click at [594, 132] on span "Segment" at bounding box center [610, 131] width 59 height 22
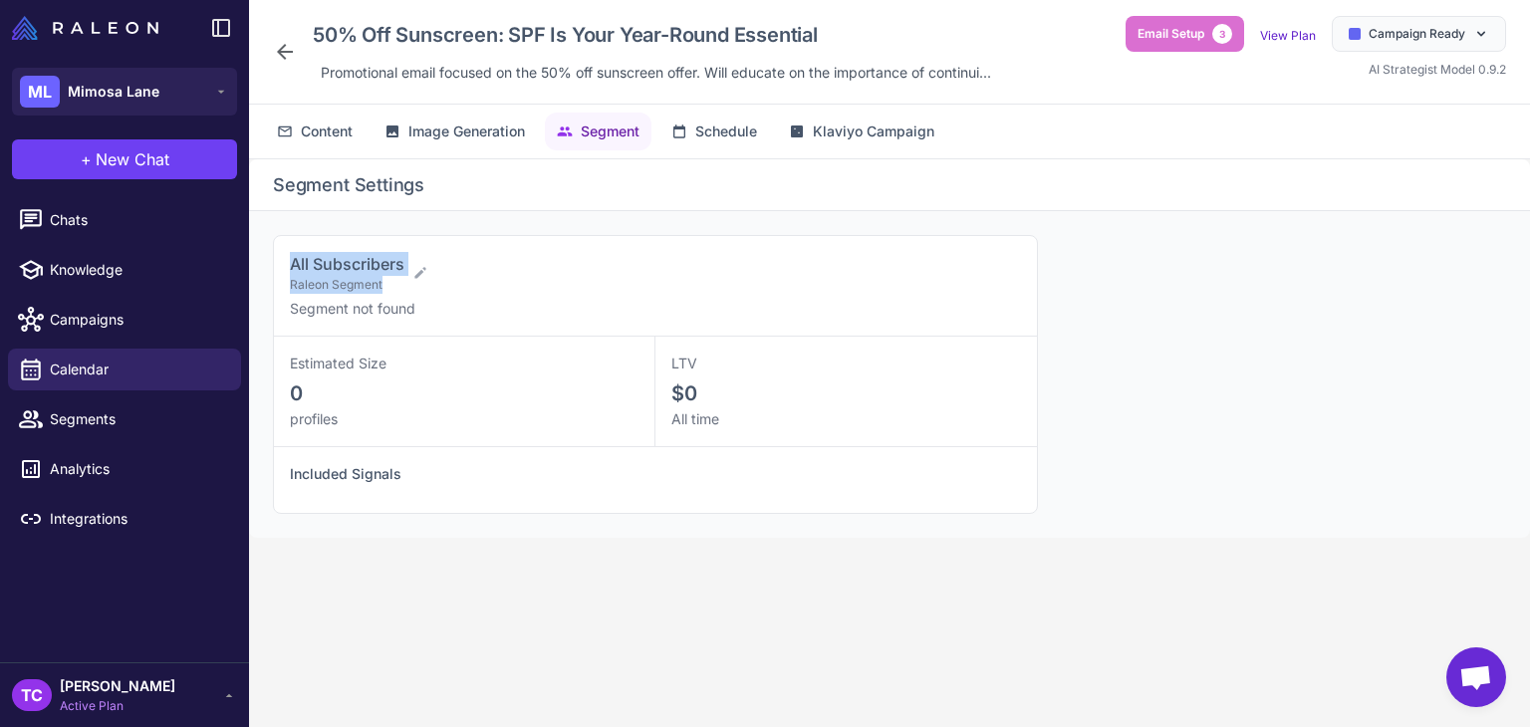
drag, startPoint x: 291, startPoint y: 273, endPoint x: 410, endPoint y: 262, distance: 120.0
click at [410, 262] on div "All Subscribers Raleon Segment" at bounding box center [647, 273] width 715 height 42
copy div "All Subscribers Raleon Segment"
click at [283, 256] on div "All Subscribers Raleon Segment Segment not found" at bounding box center [655, 286] width 763 height 101
click at [298, 257] on span "All Subscribers" at bounding box center [347, 264] width 115 height 20
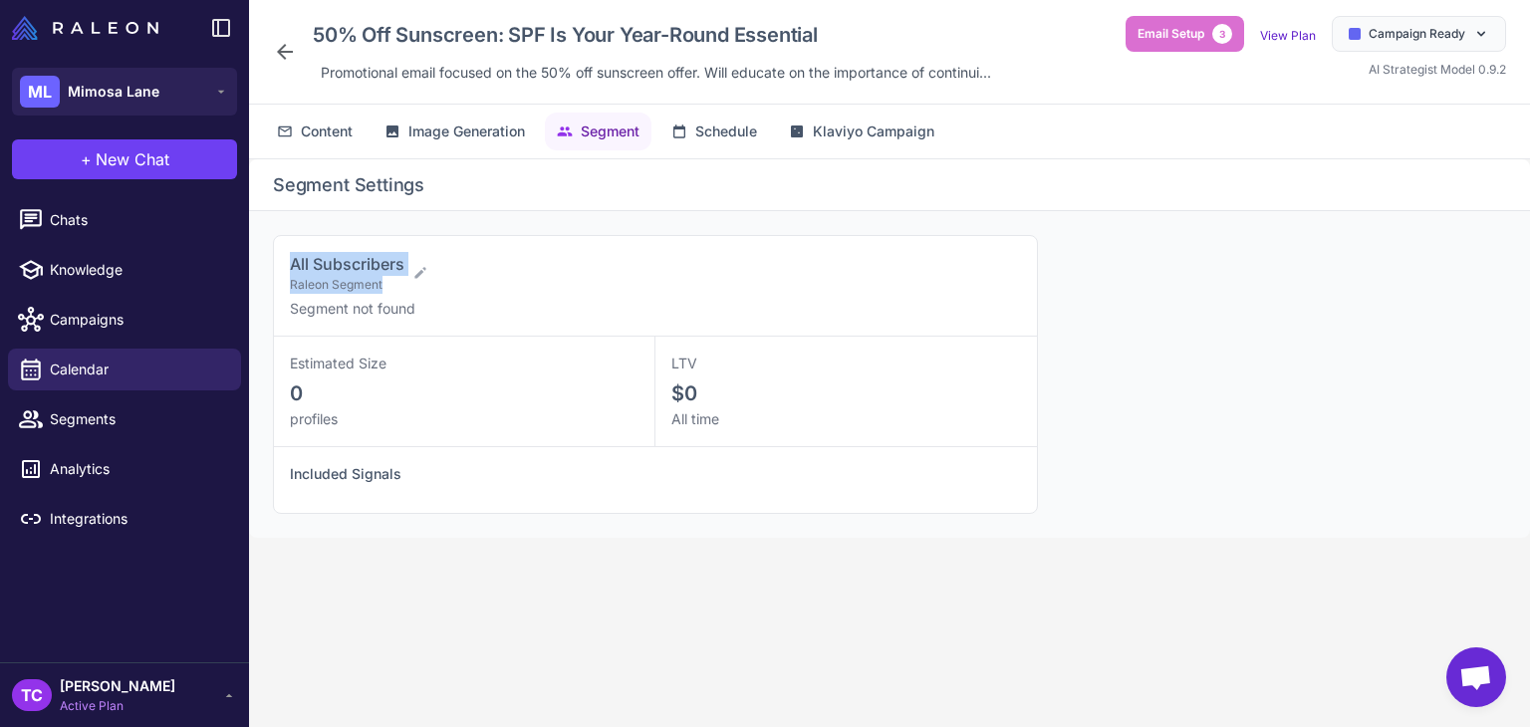
click at [293, 260] on span "All Subscribers" at bounding box center [347, 264] width 115 height 20
drag, startPoint x: 292, startPoint y: 260, endPoint x: 406, endPoint y: 259, distance: 114.5
click at [406, 259] on div "All Subscribers Raleon Segment" at bounding box center [647, 273] width 715 height 42
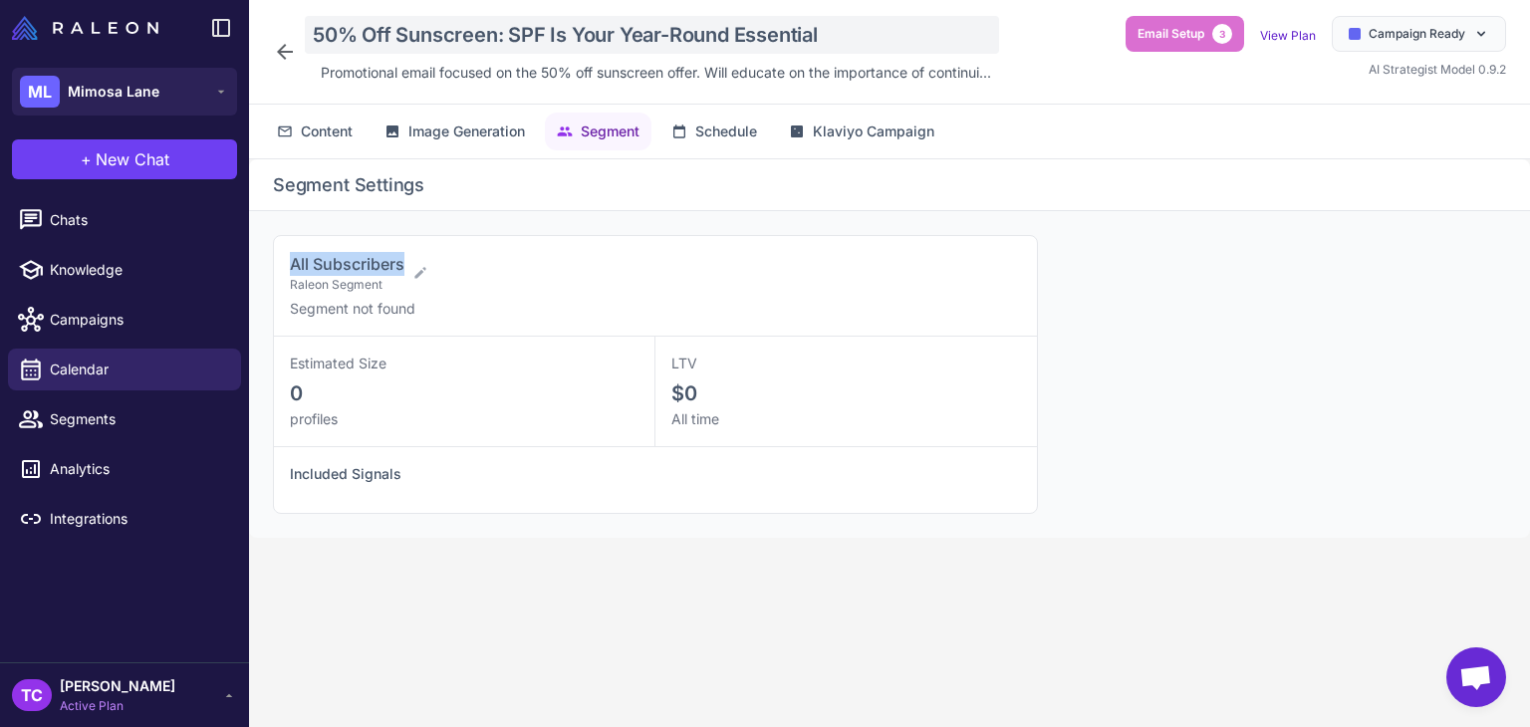
copy span "All Subscribers"
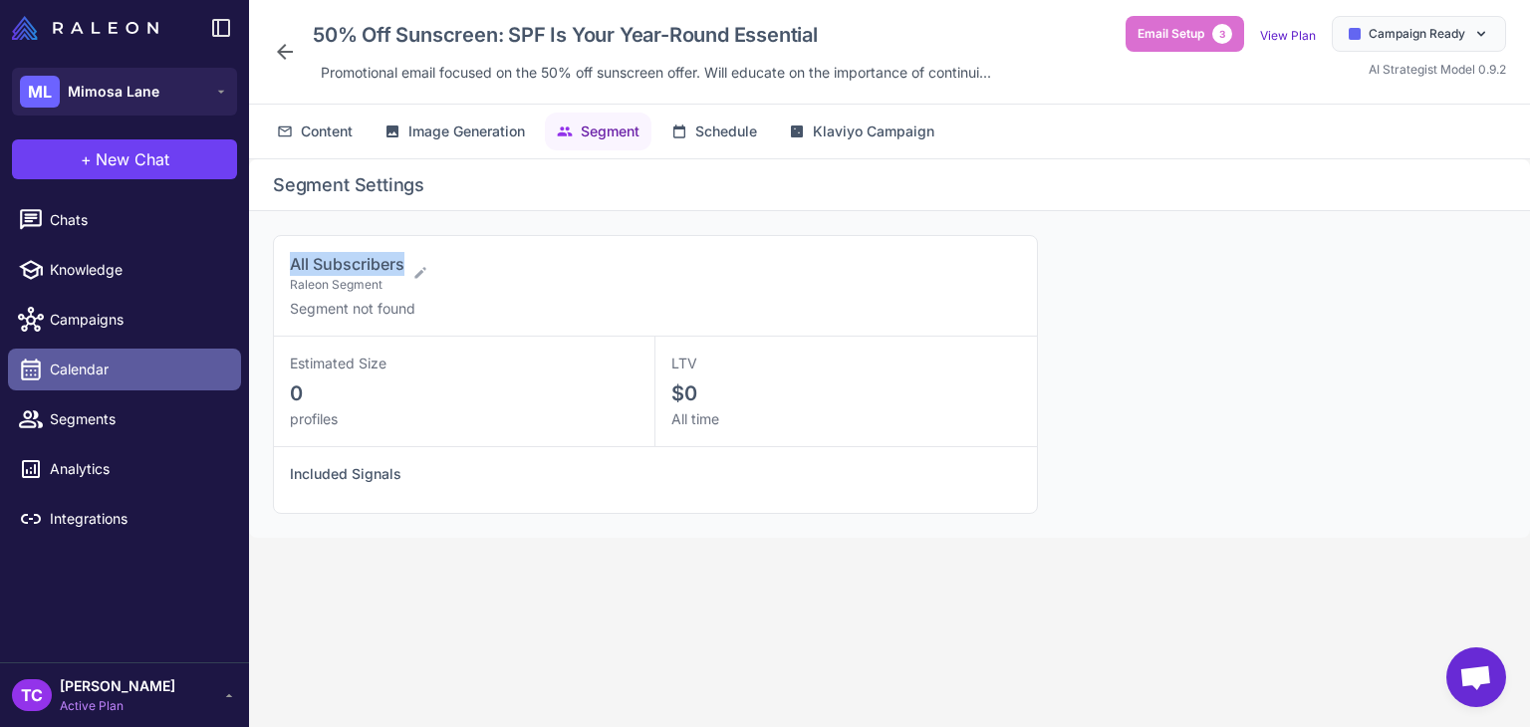
click at [129, 368] on span "Calendar" at bounding box center [137, 370] width 175 height 22
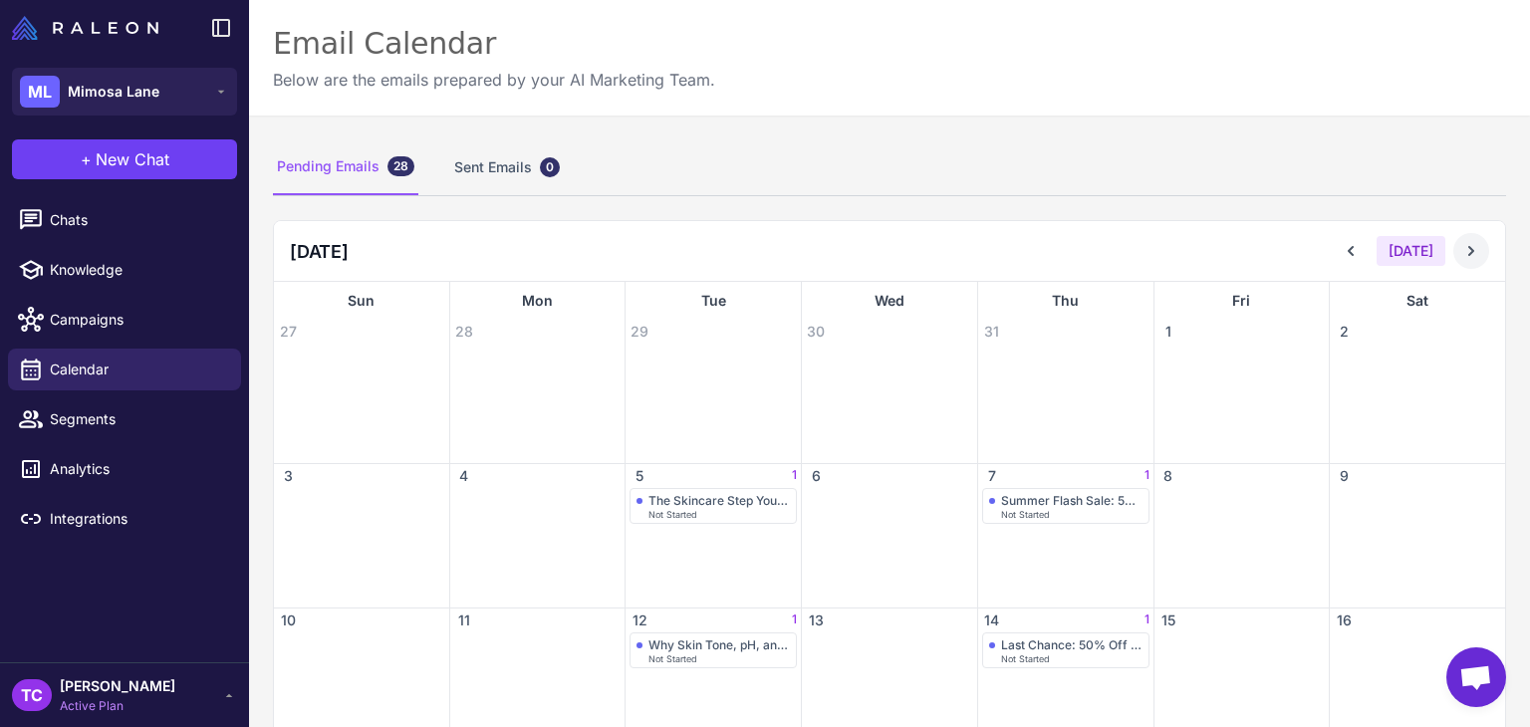
click at [1466, 258] on button at bounding box center [1471, 251] width 36 height 36
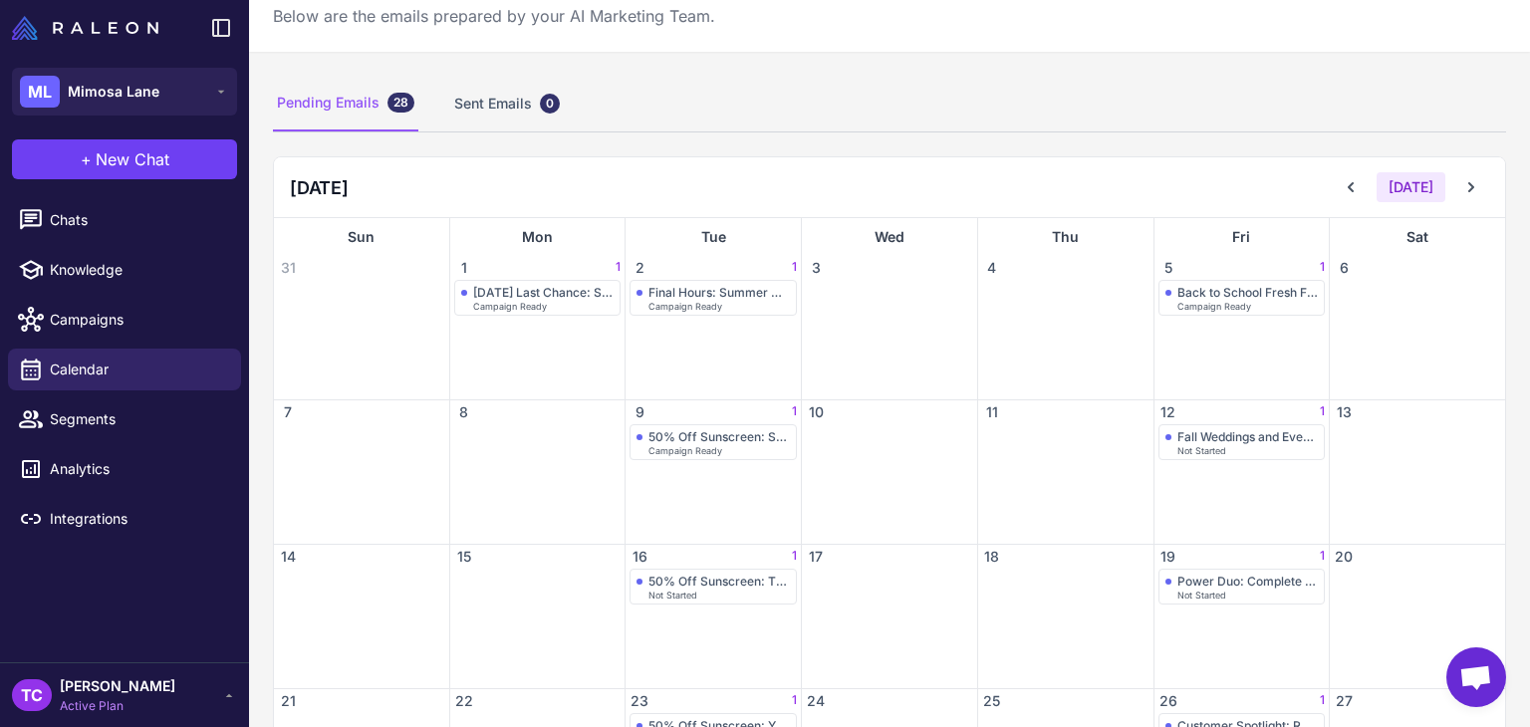
scroll to position [100, 0]
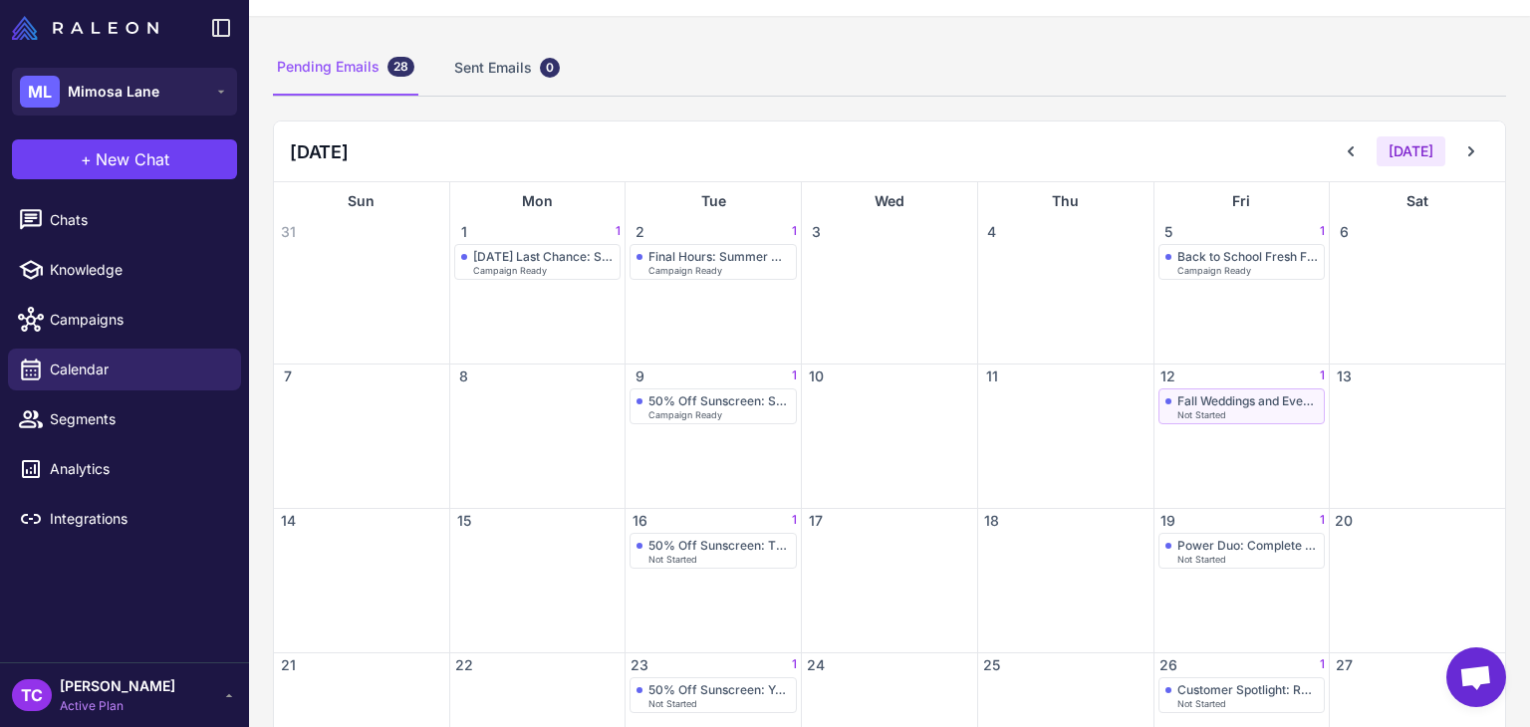
click at [1239, 393] on div "Fall Weddings and Events: Event-Ready Glow" at bounding box center [1247, 400] width 141 height 15
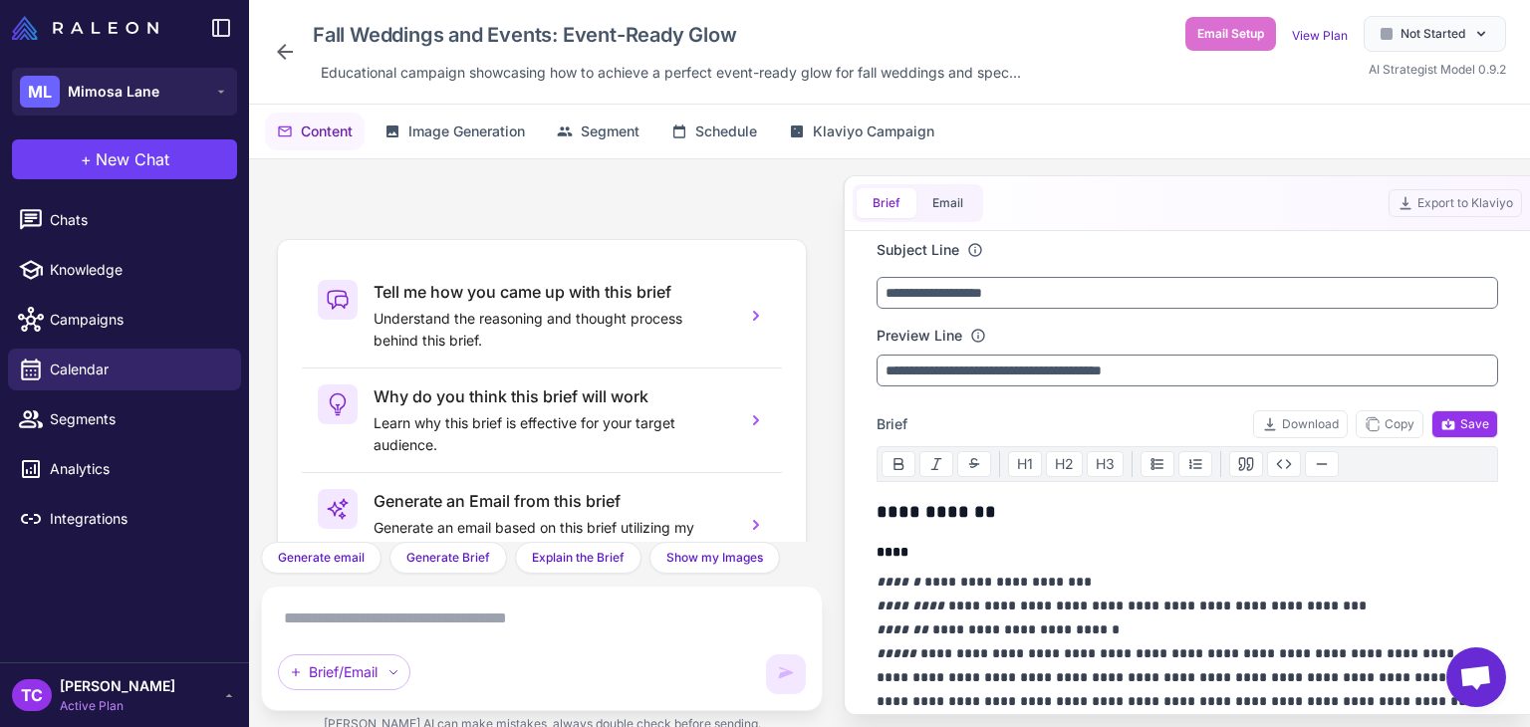
scroll to position [186, 0]
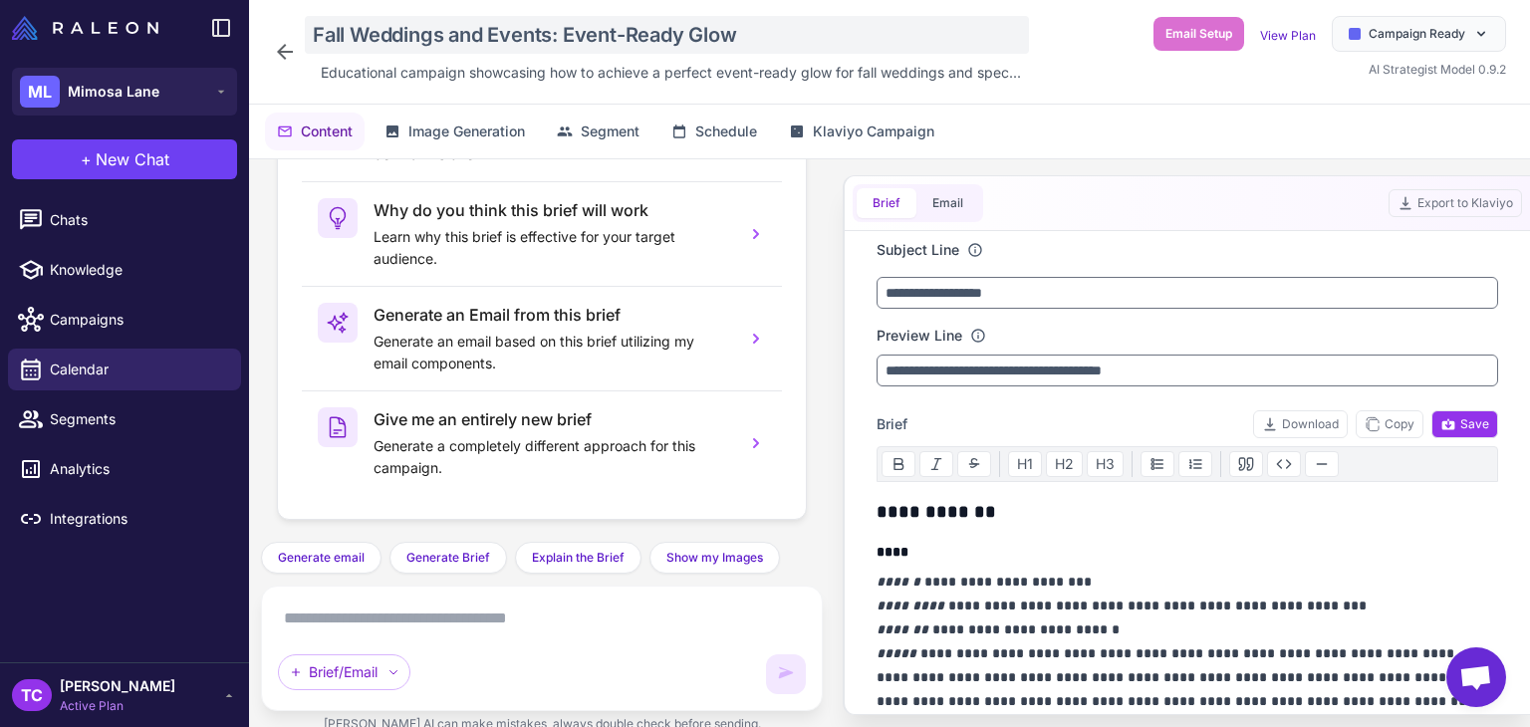
click at [374, 44] on div "Fall Weddings and Events: Event-Ready Glow" at bounding box center [667, 35] width 724 height 38
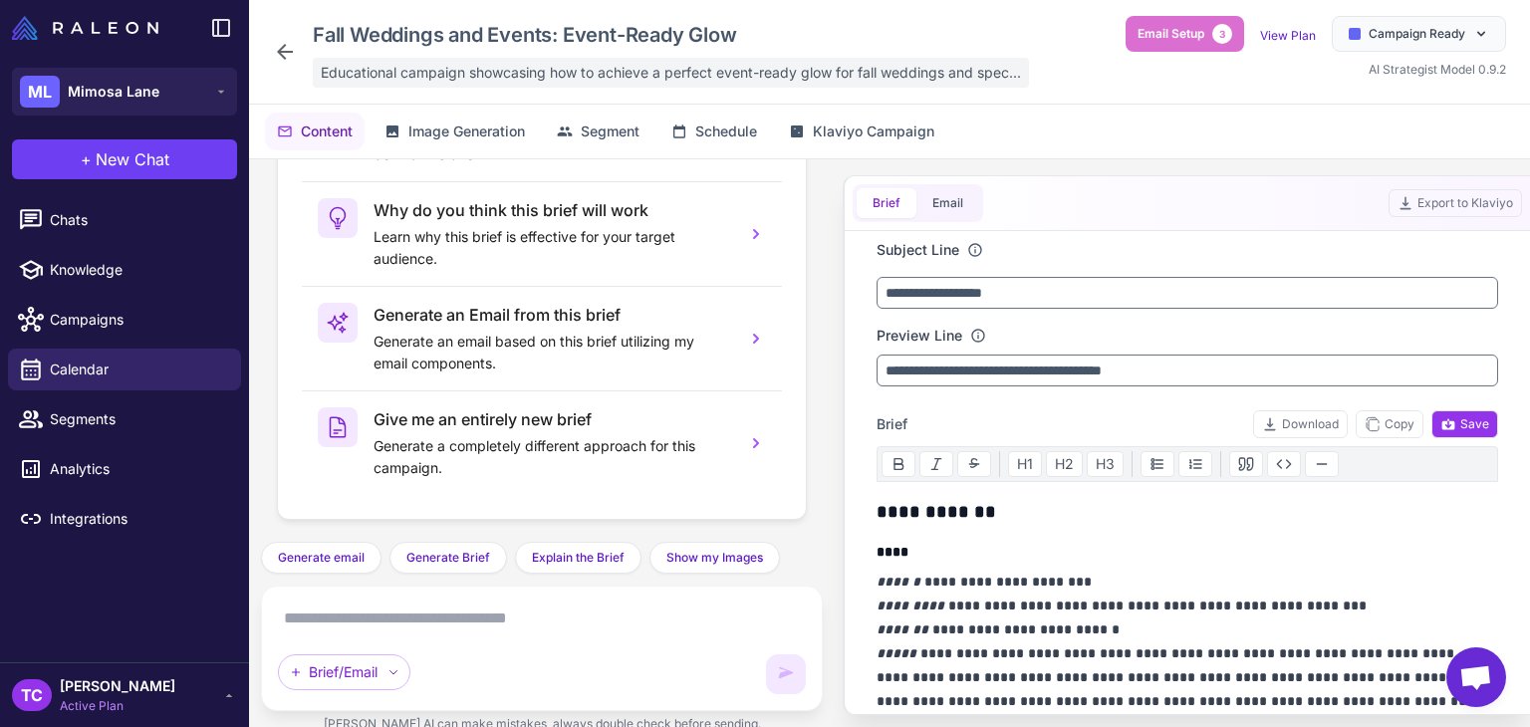
click at [506, 63] on span "Educational campaign showcasing how to achieve a perfect event-ready glow for f…" at bounding box center [671, 73] width 700 height 22
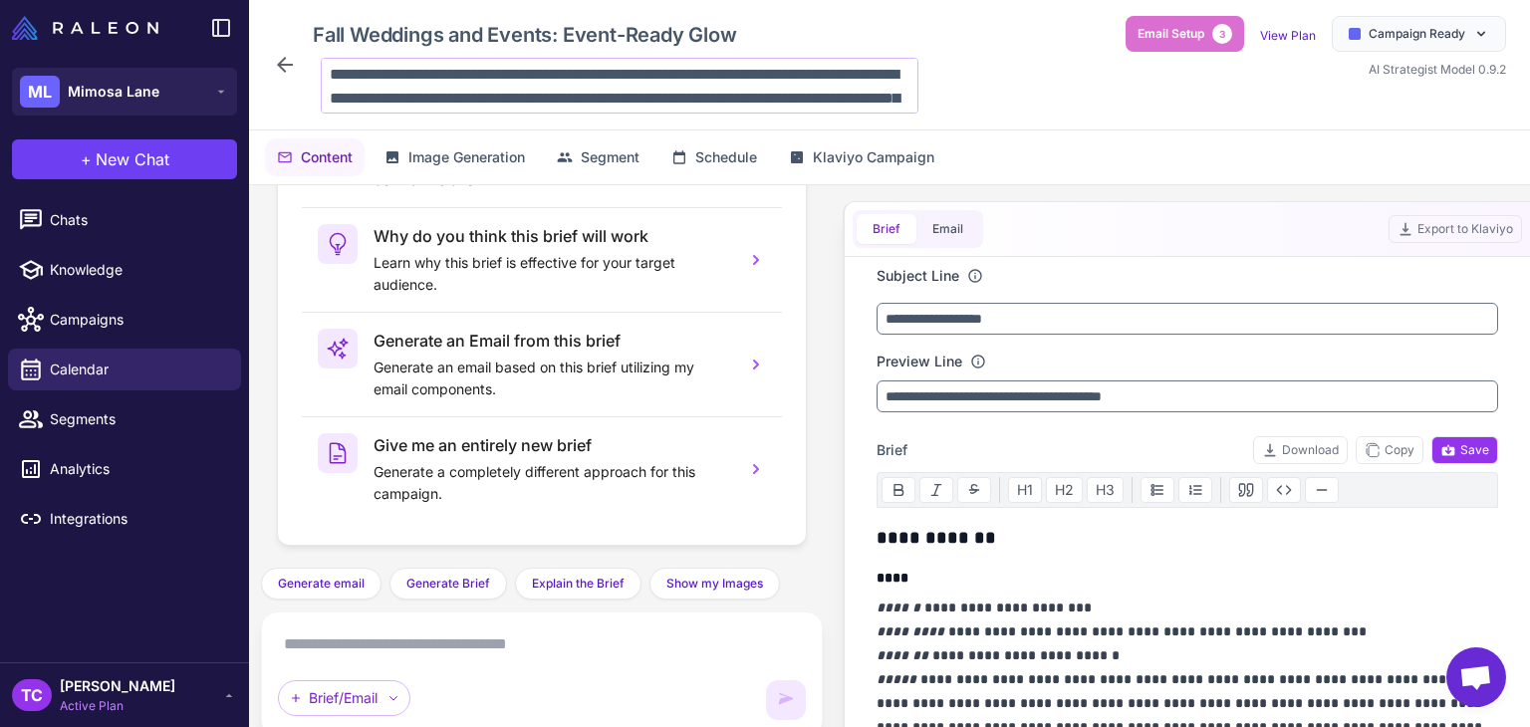
scroll to position [168, 0]
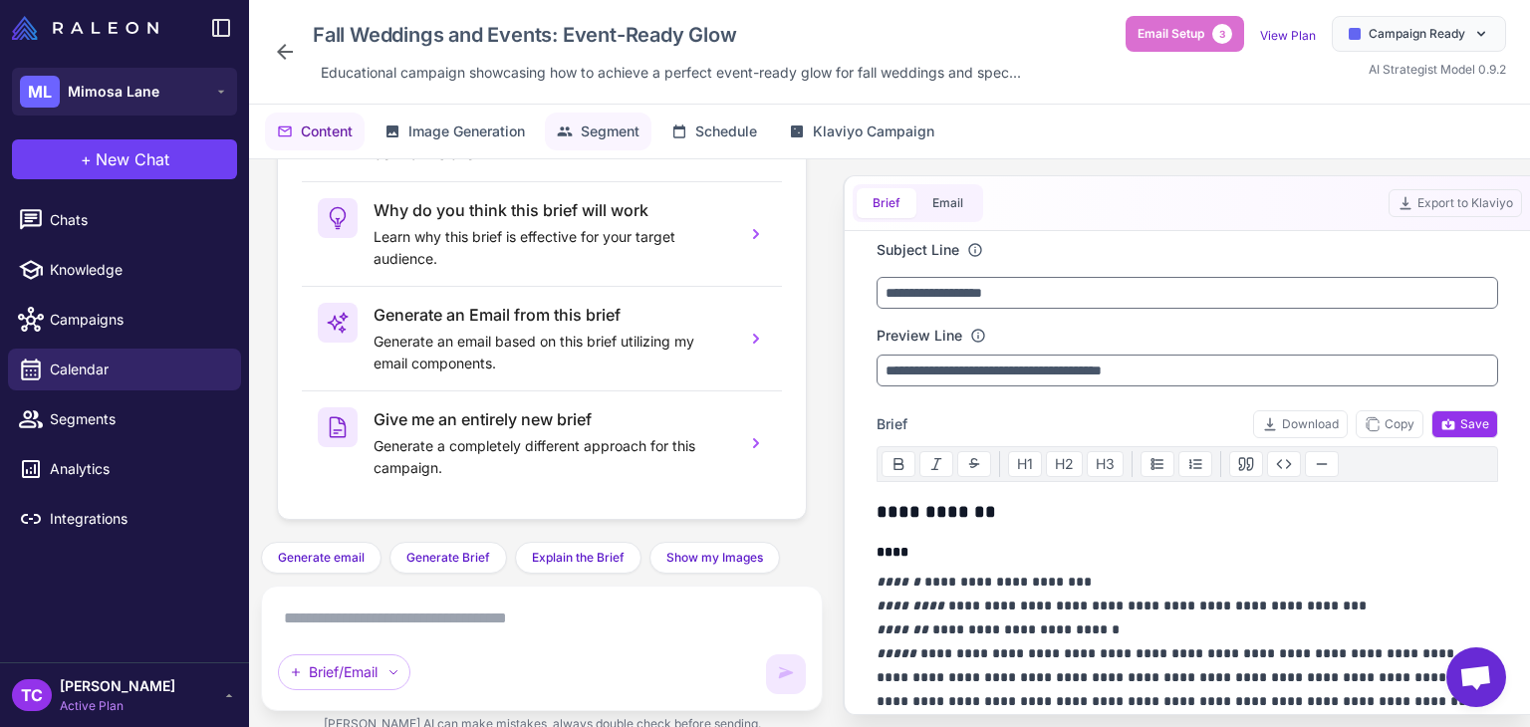
click at [599, 126] on span "Segment" at bounding box center [610, 131] width 59 height 22
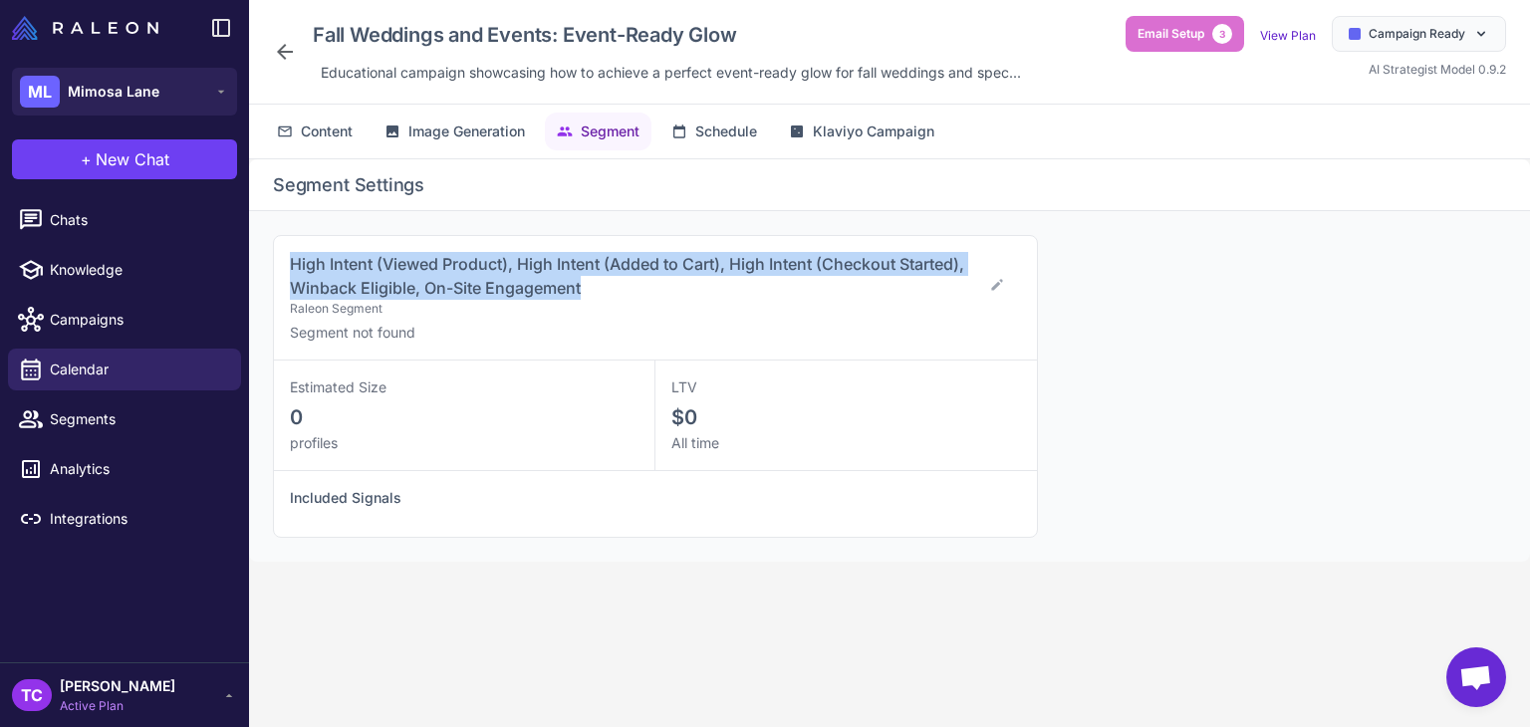
drag, startPoint x: 287, startPoint y: 258, endPoint x: 598, endPoint y: 283, distance: 311.7
click at [598, 283] on div "High Intent (Viewed Product), High Intent (Added to Cart), High Intent (Checkou…" at bounding box center [655, 298] width 763 height 124
copy span "High Intent (Viewed Product), High Intent (Added to Cart), High Intent (Checkou…"
click at [78, 352] on link "Calendar" at bounding box center [124, 370] width 233 height 42
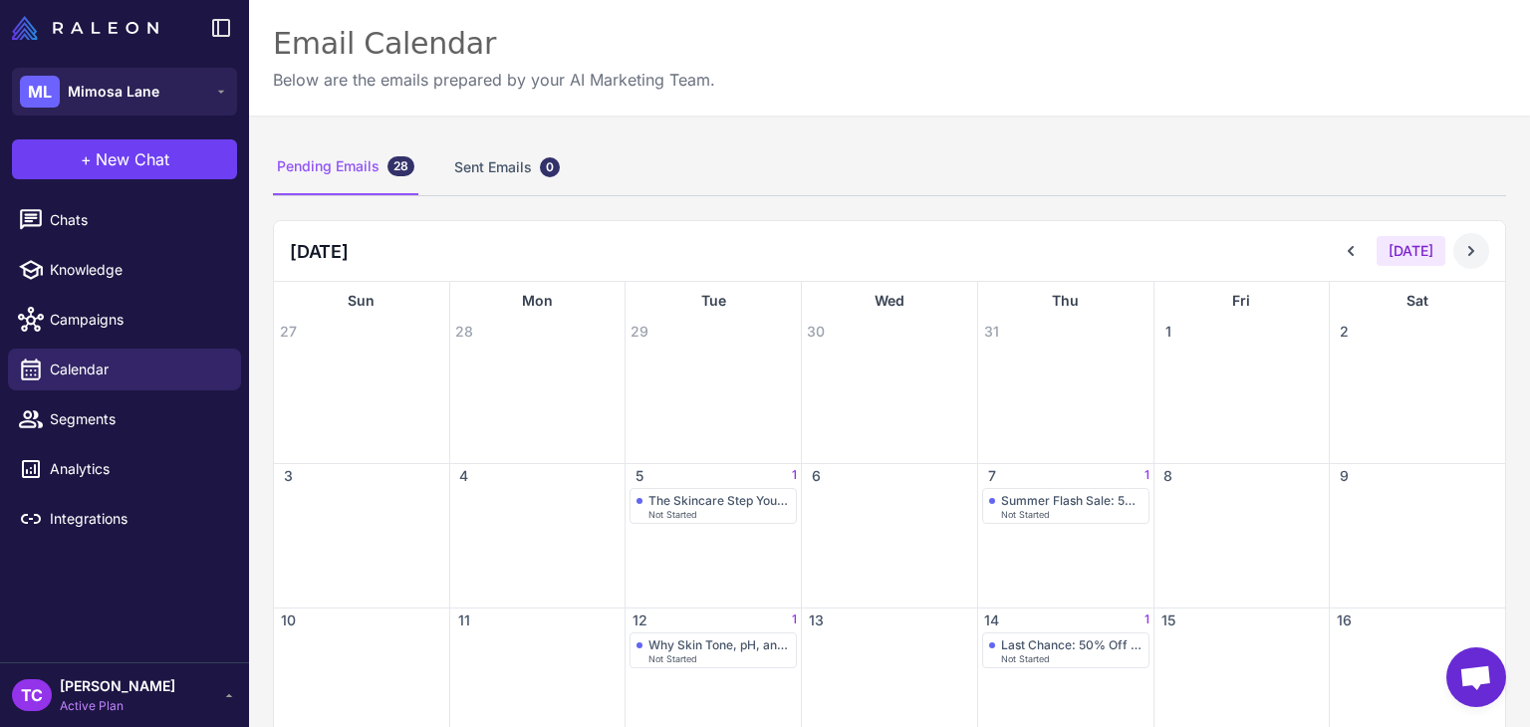
click at [1453, 237] on button at bounding box center [1471, 251] width 36 height 36
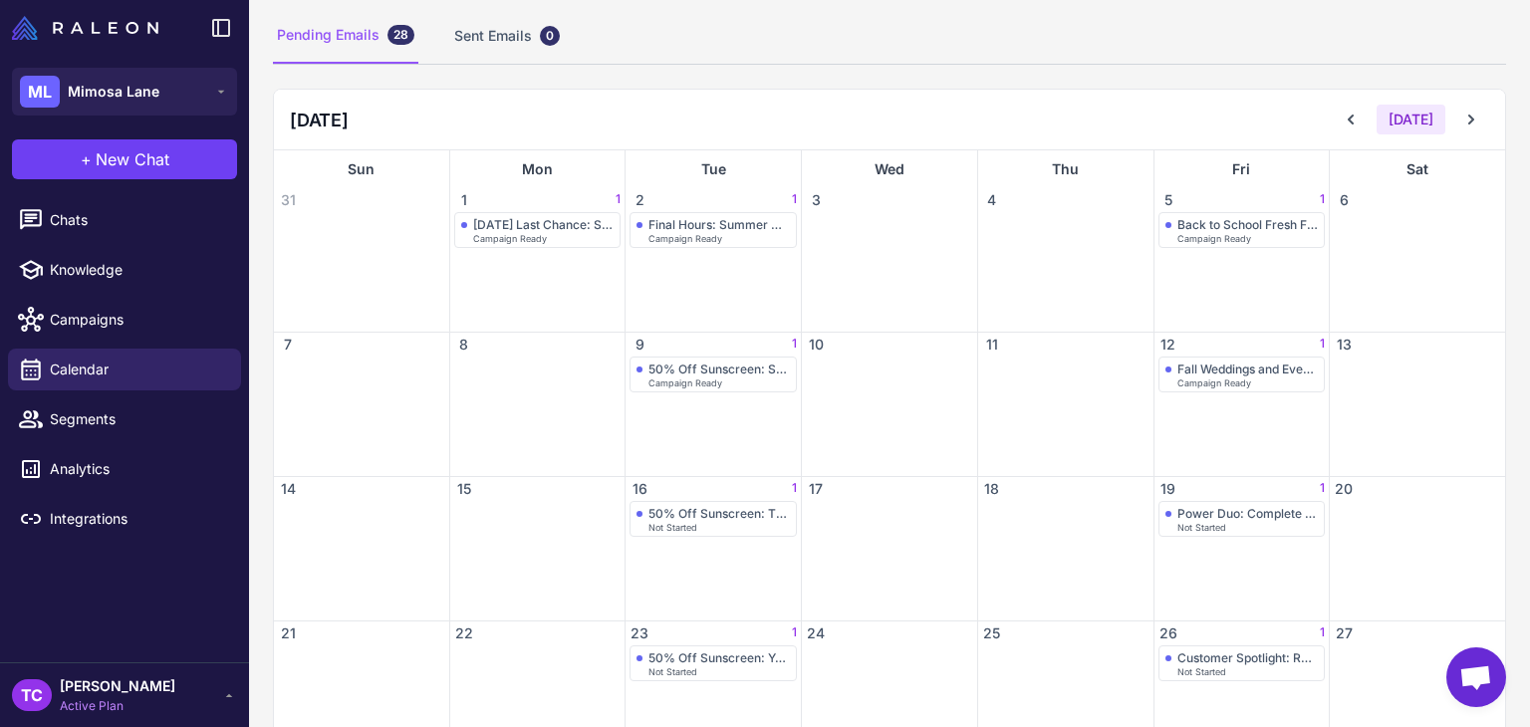
scroll to position [299, 0]
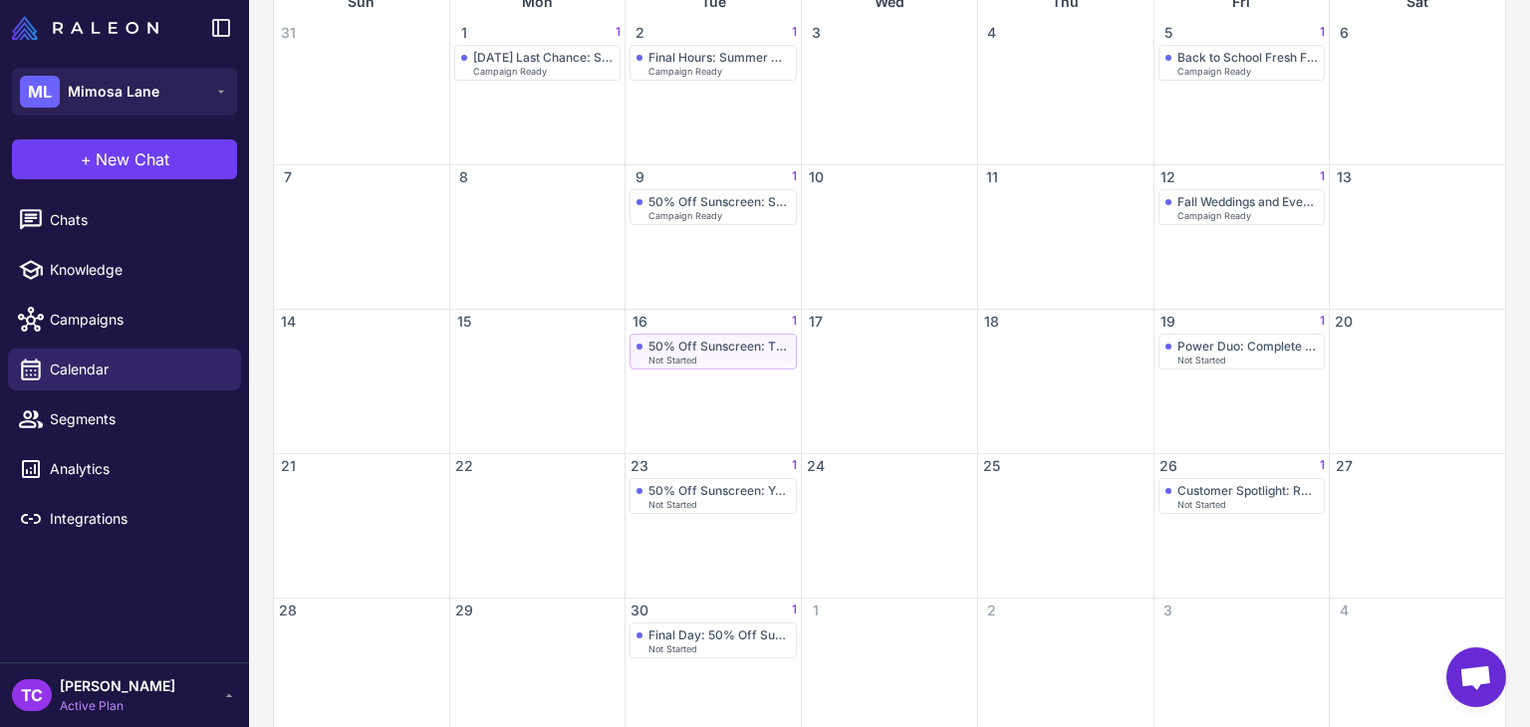
click at [677, 356] on span "Not Started" at bounding box center [672, 360] width 49 height 9
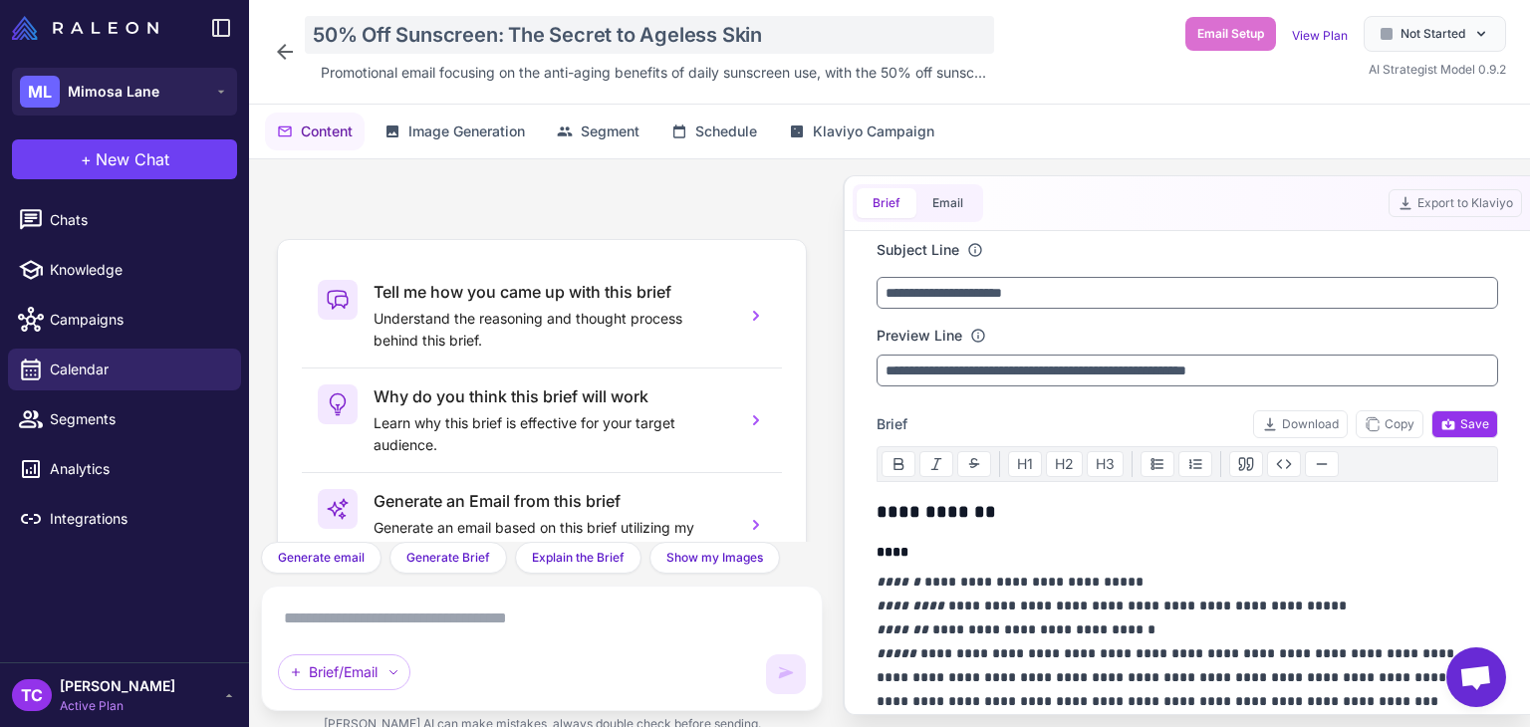
scroll to position [186, 0]
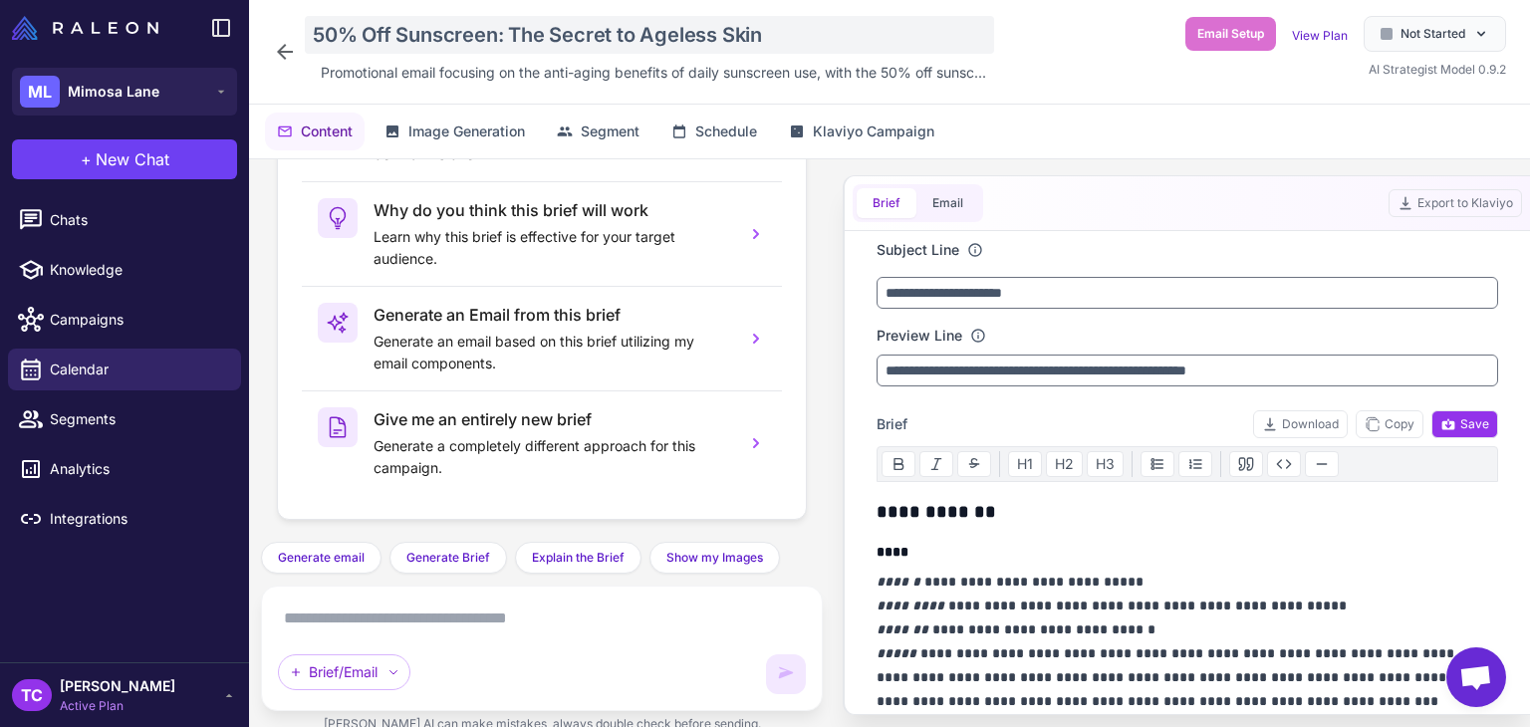
click at [356, 25] on div "50% Off Sunscreen: The Secret to Ageless Skin" at bounding box center [649, 35] width 689 height 38
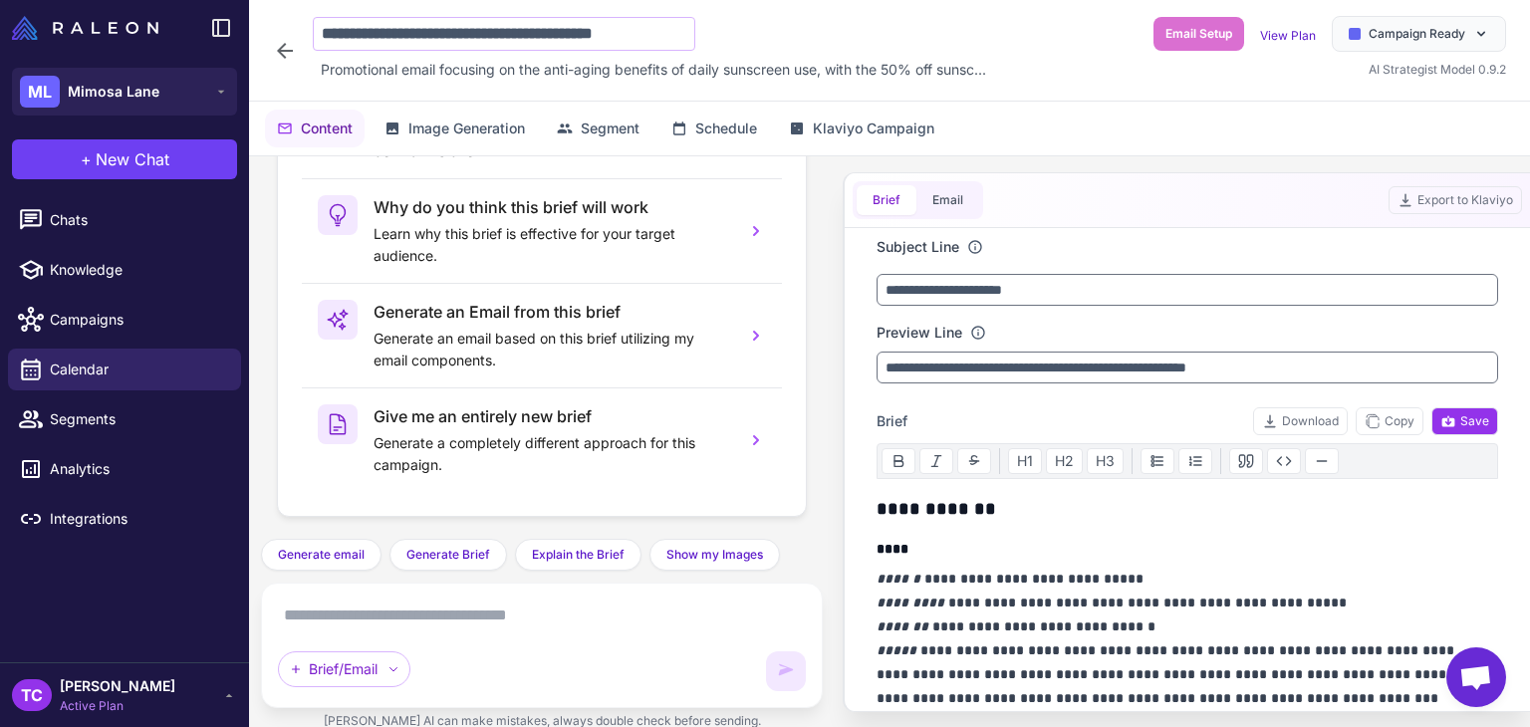
scroll to position [0, 0]
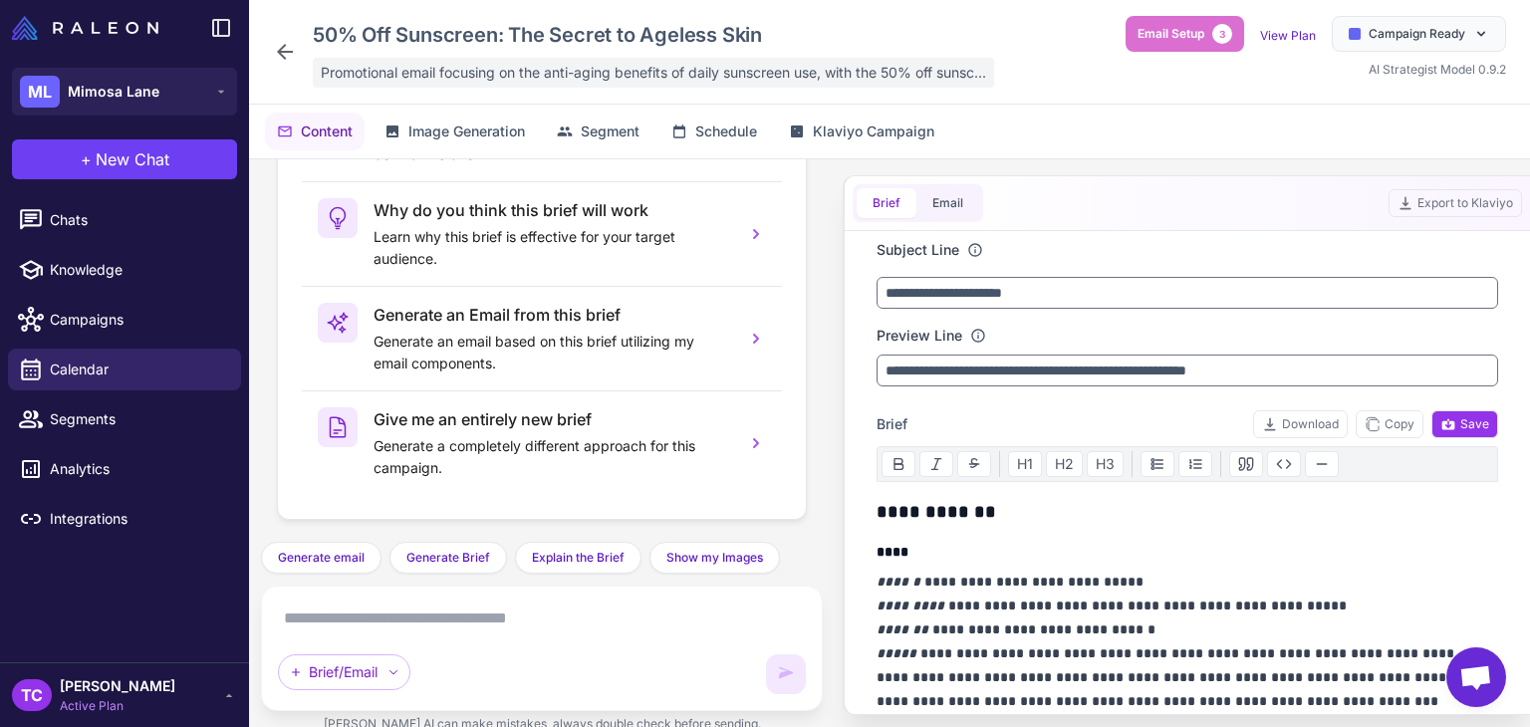
click at [439, 67] on span "Promotional email focusing on the anti-aging benefits of daily sunscreen use, w…" at bounding box center [653, 73] width 665 height 22
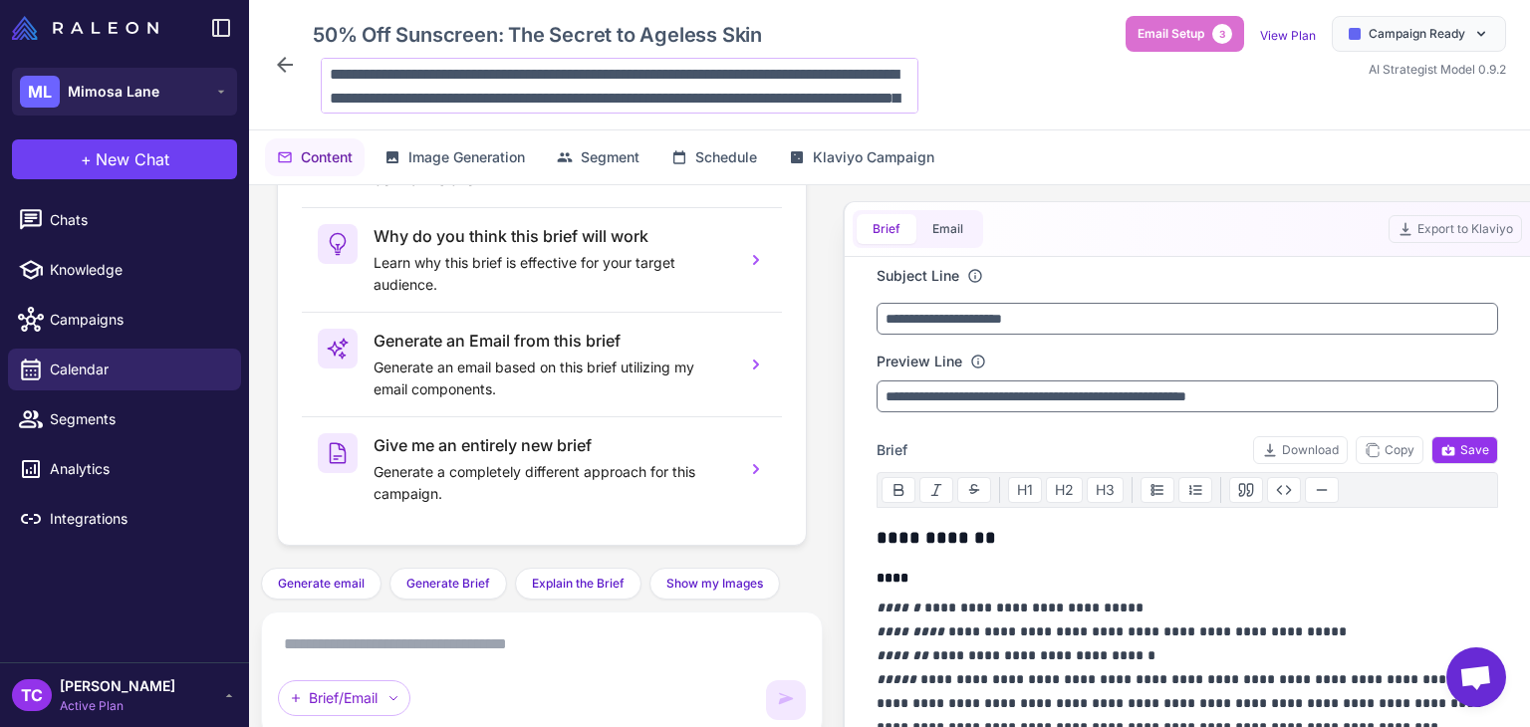
scroll to position [97, 0]
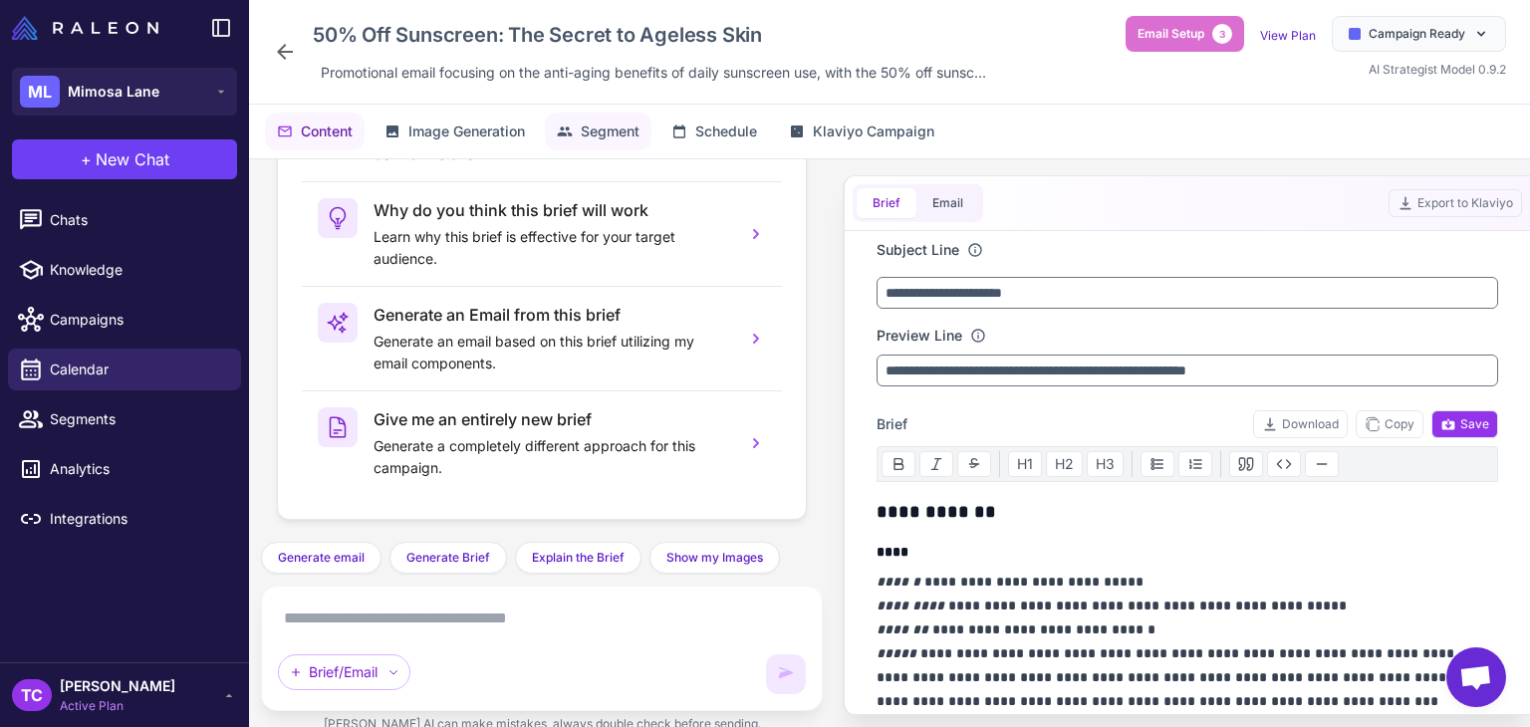
click at [629, 132] on span "Segment" at bounding box center [610, 131] width 59 height 22
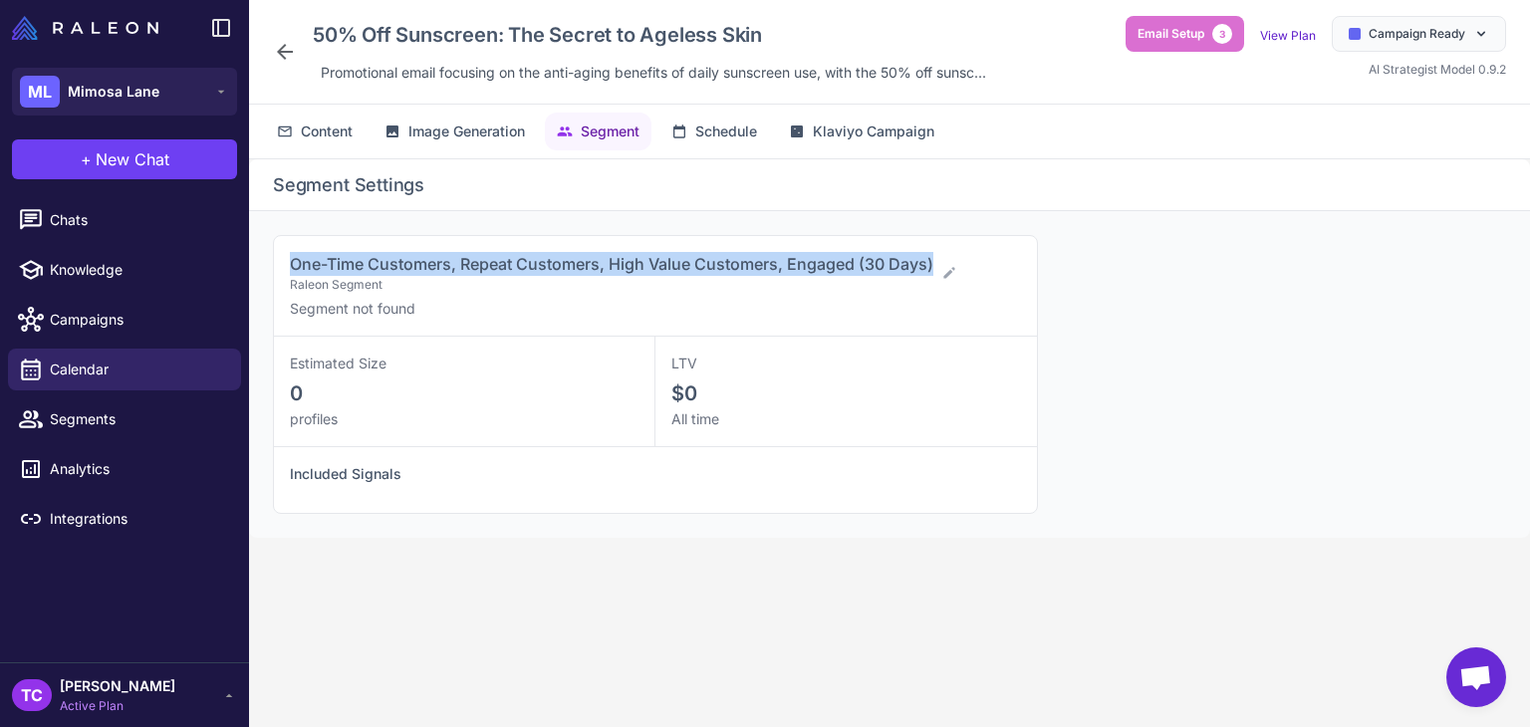
drag, startPoint x: 290, startPoint y: 263, endPoint x: 938, endPoint y: 237, distance: 648.8
click at [938, 237] on div "One-Time Customers, Repeat Customers, High Value Customers, Engaged (30 Days) R…" at bounding box center [655, 286] width 763 height 101
copy span "One-Time Customers, Repeat Customers, High Value Customers, Engaged (30 Days)"
click at [205, 361] on span "Calendar" at bounding box center [137, 370] width 175 height 22
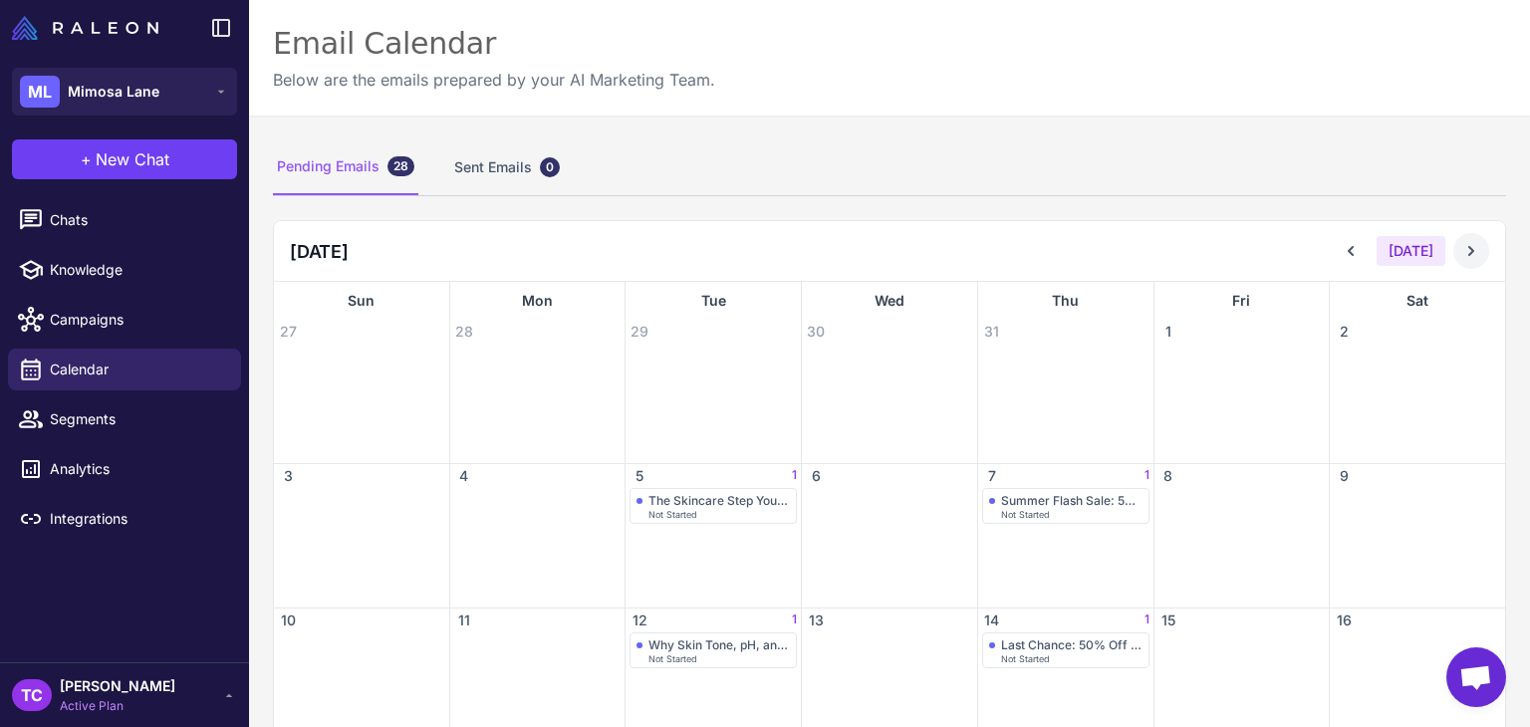
click at [1461, 256] on icon at bounding box center [1471, 251] width 20 height 20
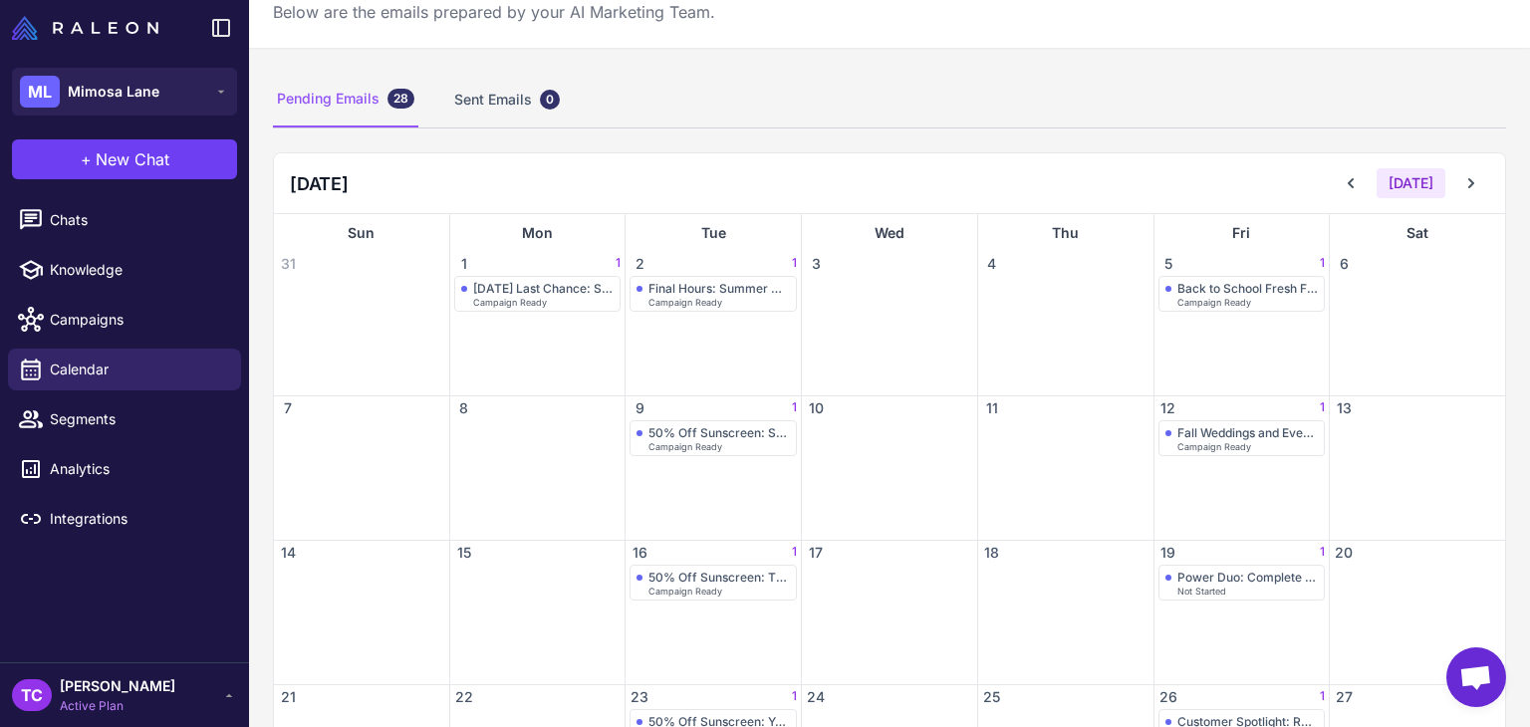
scroll to position [199, 0]
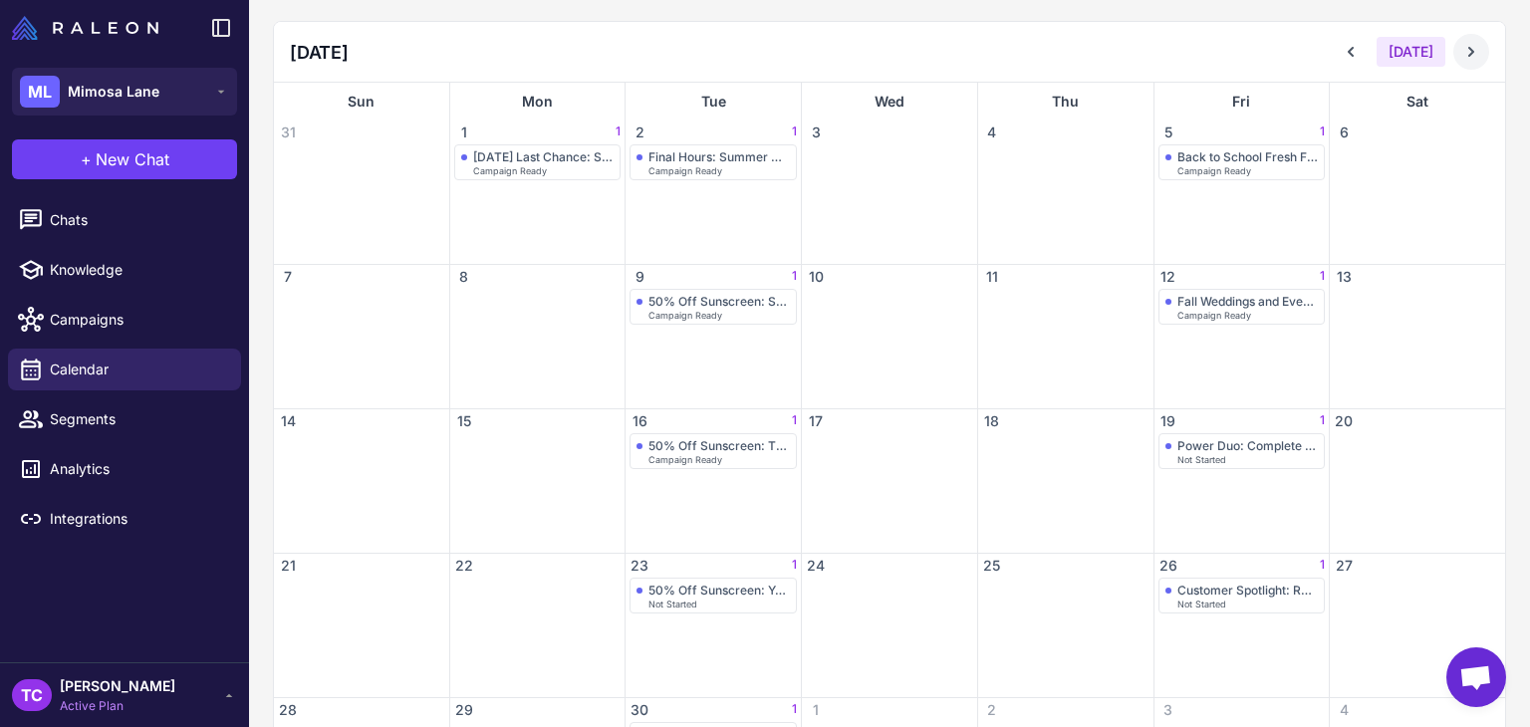
click at [1461, 47] on icon at bounding box center [1471, 52] width 20 height 20
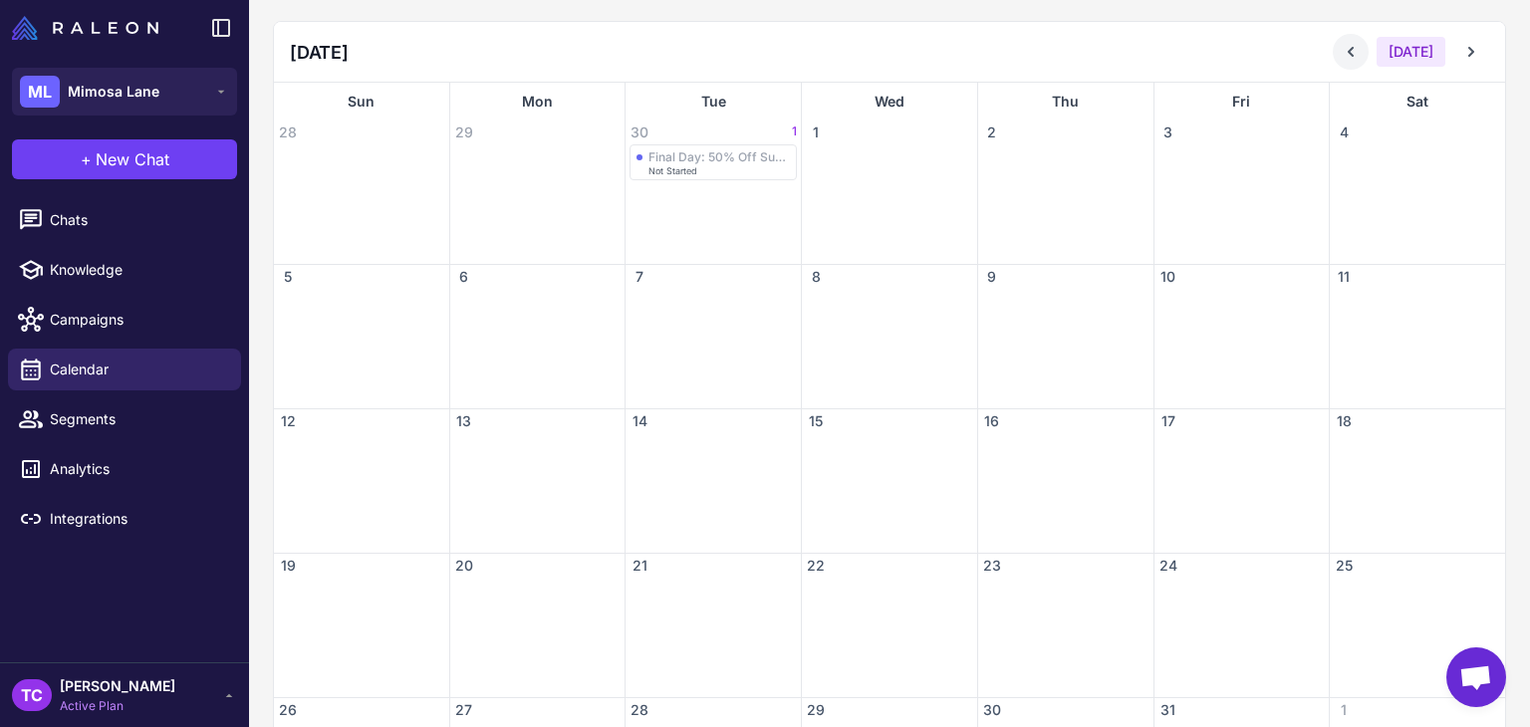
click at [1347, 61] on button at bounding box center [1350, 52] width 36 height 36
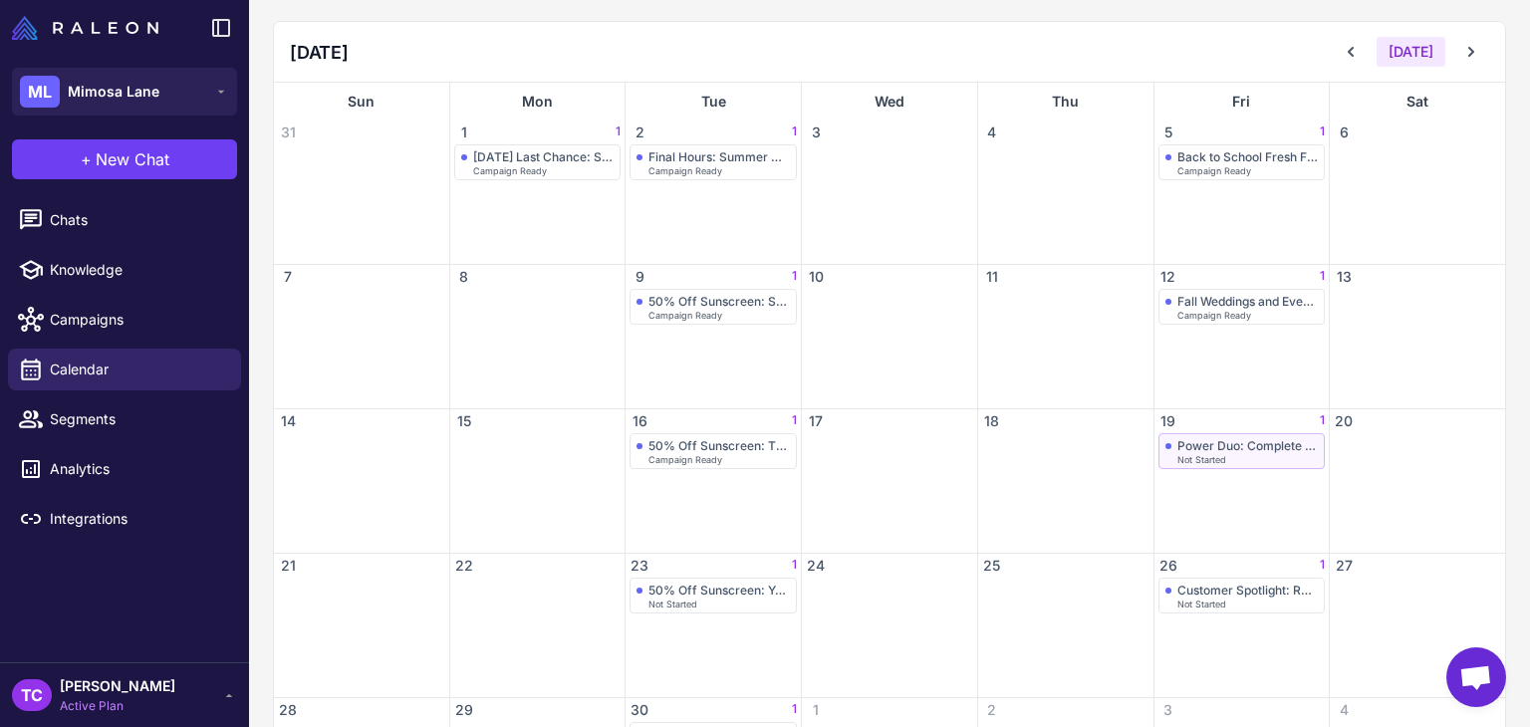
click at [1247, 442] on div "Power Duo: Complete Your Fall Skincare Routine (Special Bundle)" at bounding box center [1247, 445] width 141 height 15
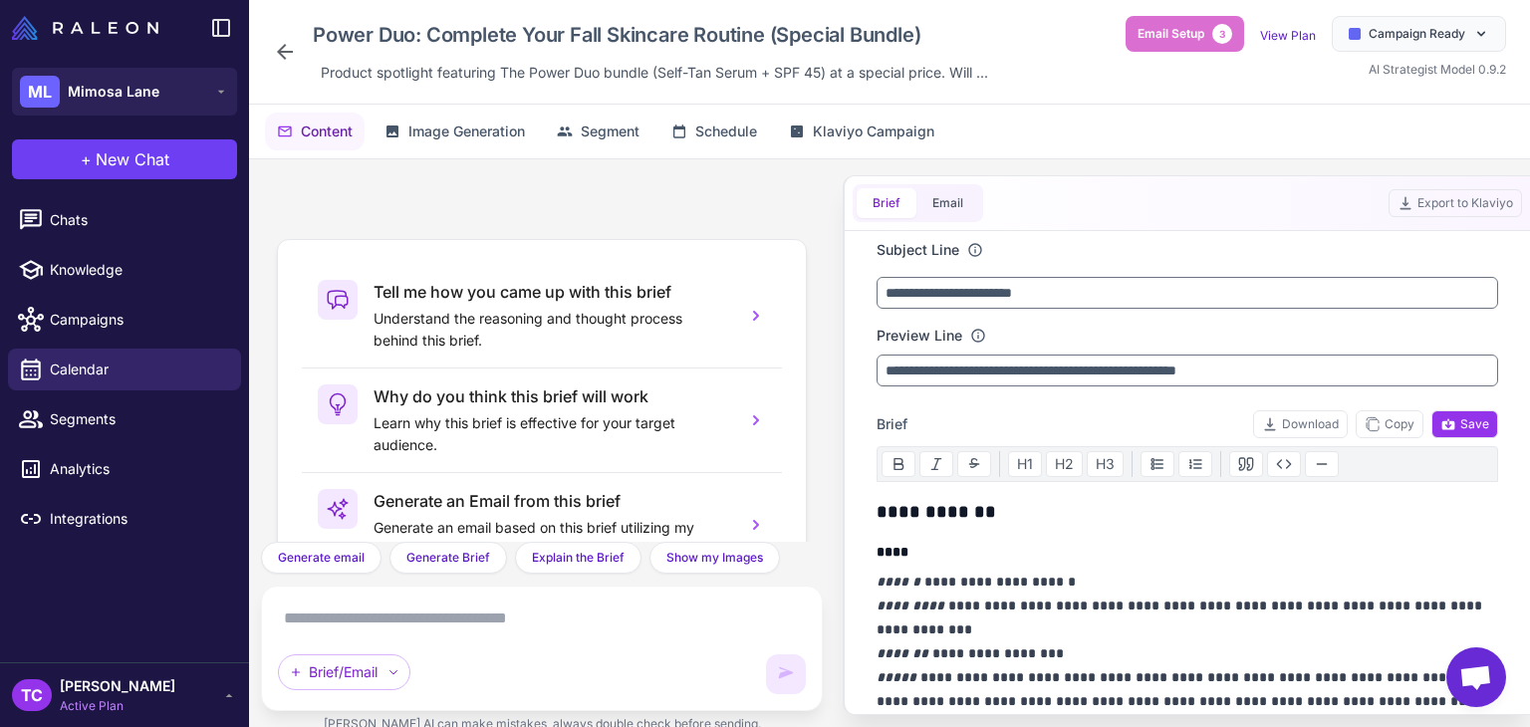
scroll to position [186, 0]
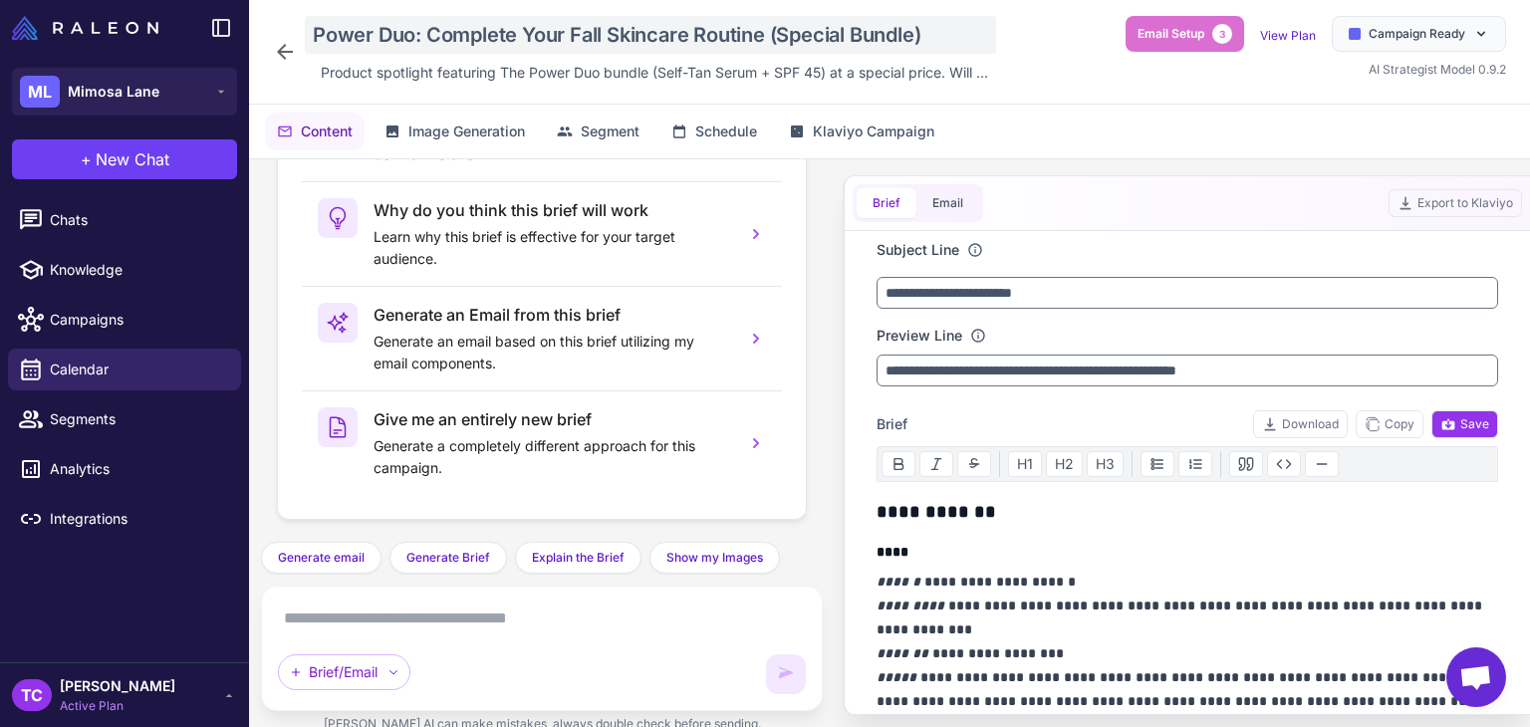
click at [352, 26] on div "Power Duo: Complete Your Fall Skincare Routine (Special Bundle)" at bounding box center [650, 35] width 691 height 38
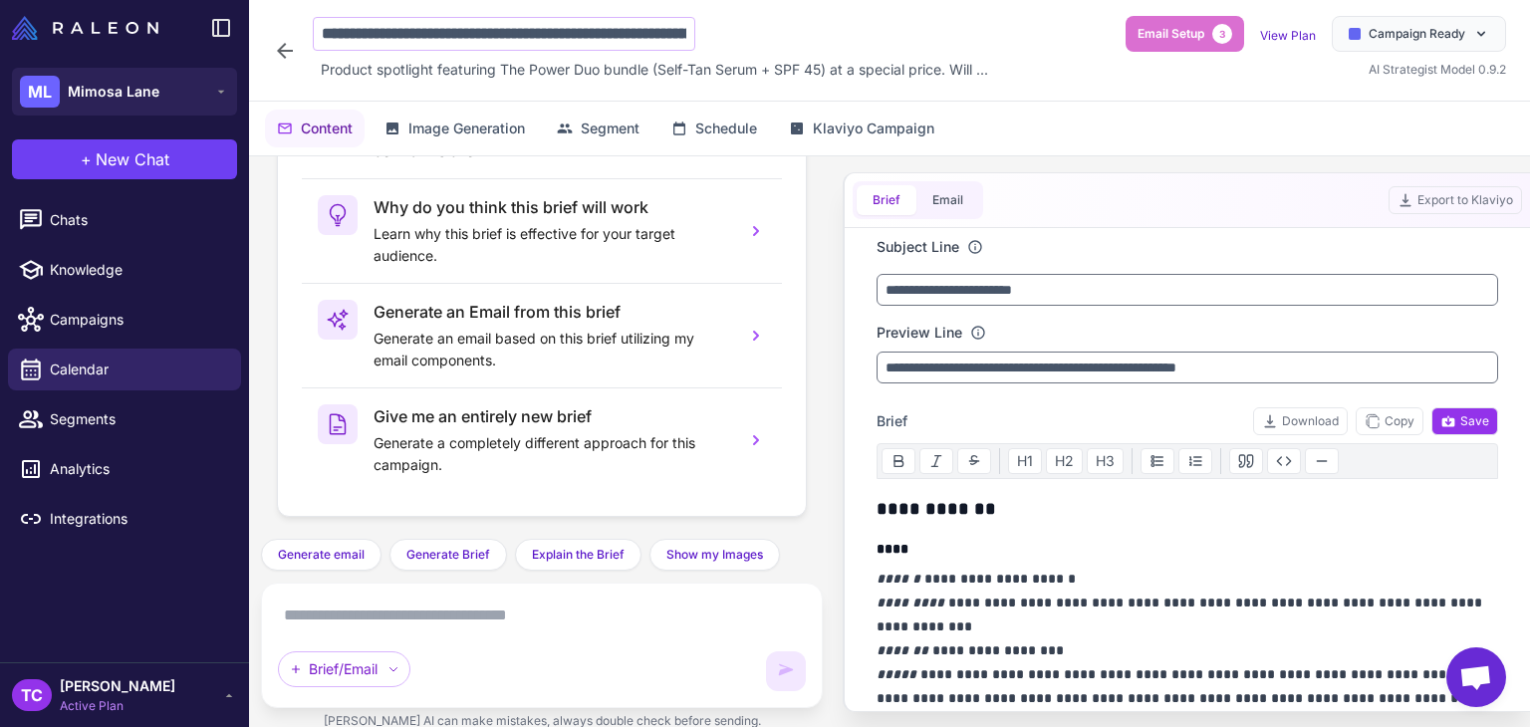
scroll to position [0, 135]
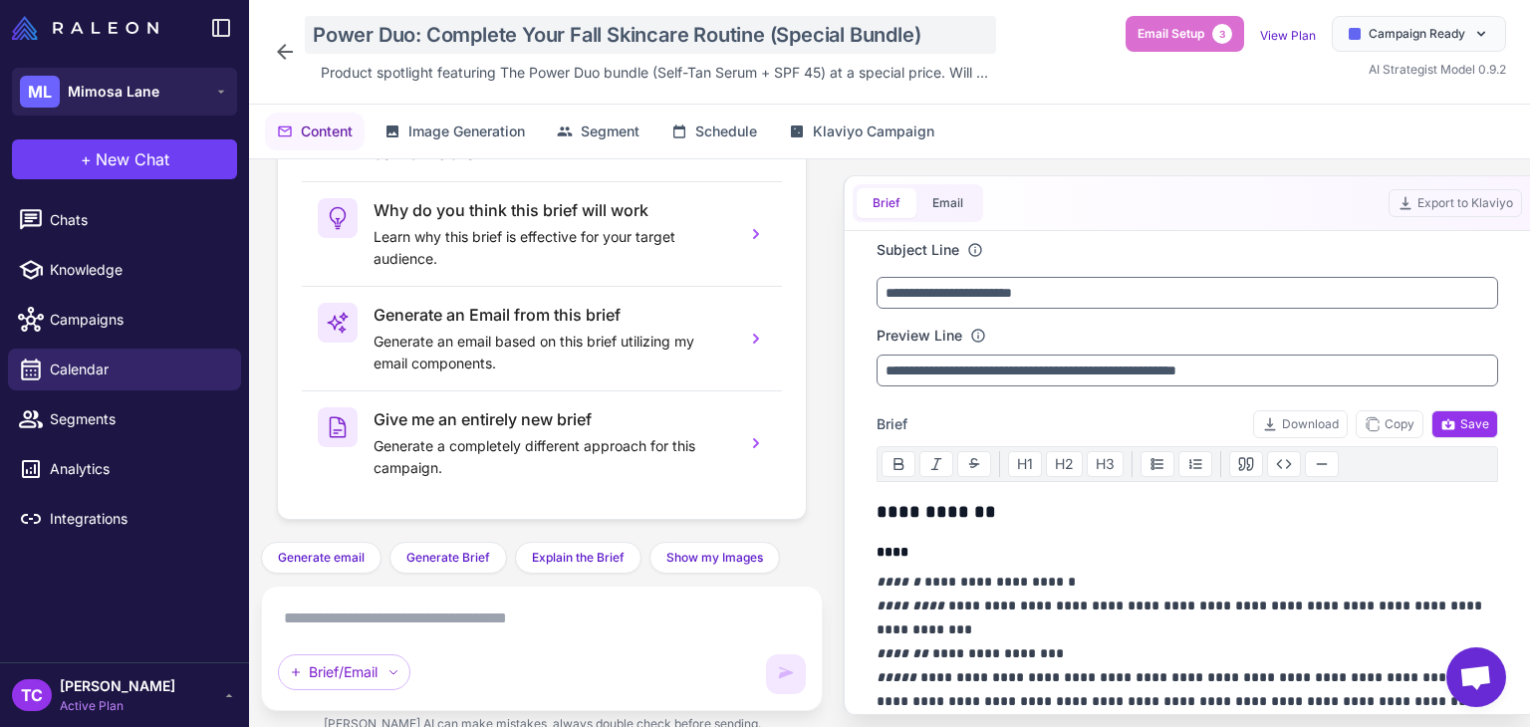
click at [398, 50] on div "Power Duo: Complete Your Fall Skincare Routine (Special Bundle)" at bounding box center [650, 35] width 691 height 38
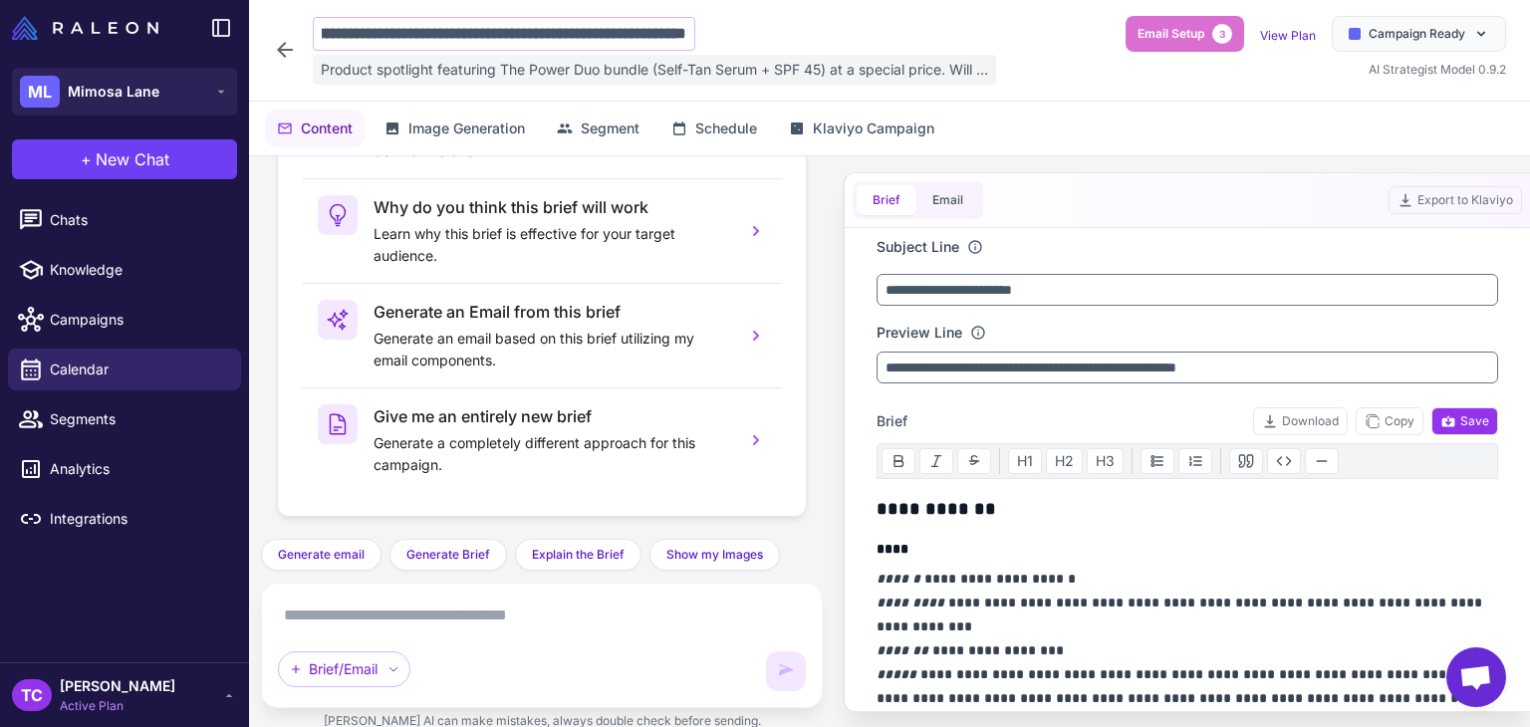
click at [367, 68] on span "Product spotlight featuring The Power Duo bundle (Self-Tan Serum + SPF 45) at a…" at bounding box center [654, 70] width 667 height 22
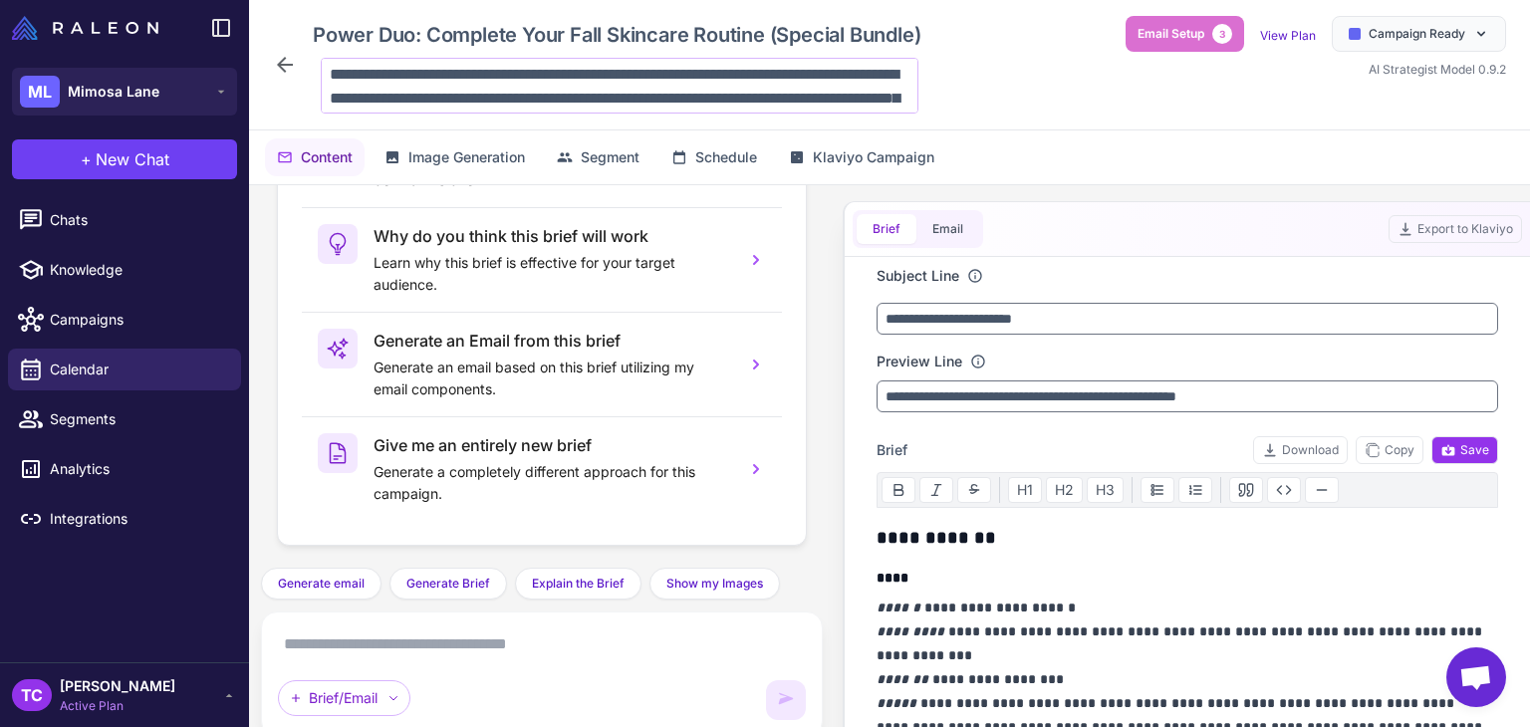
scroll to position [120, 0]
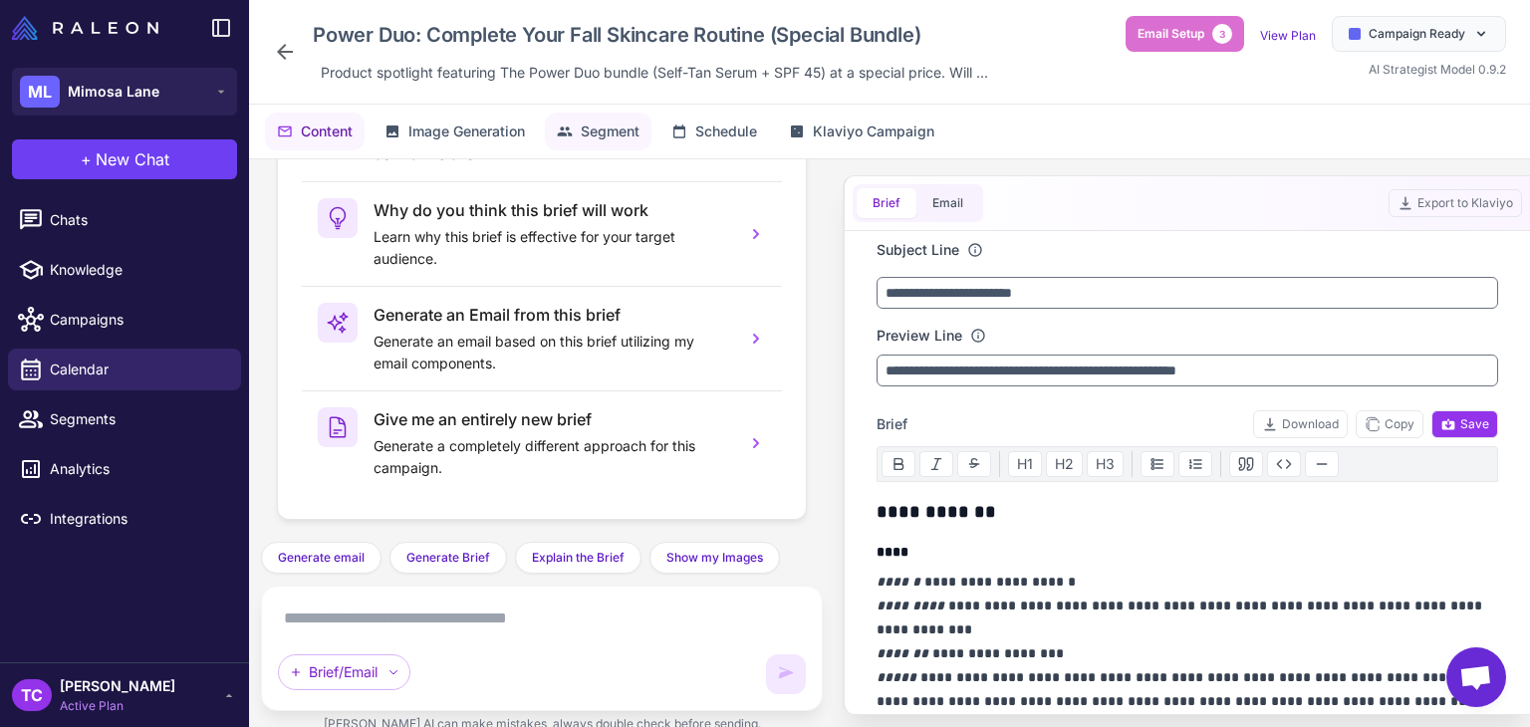
click at [619, 140] on span "Segment" at bounding box center [610, 131] width 59 height 22
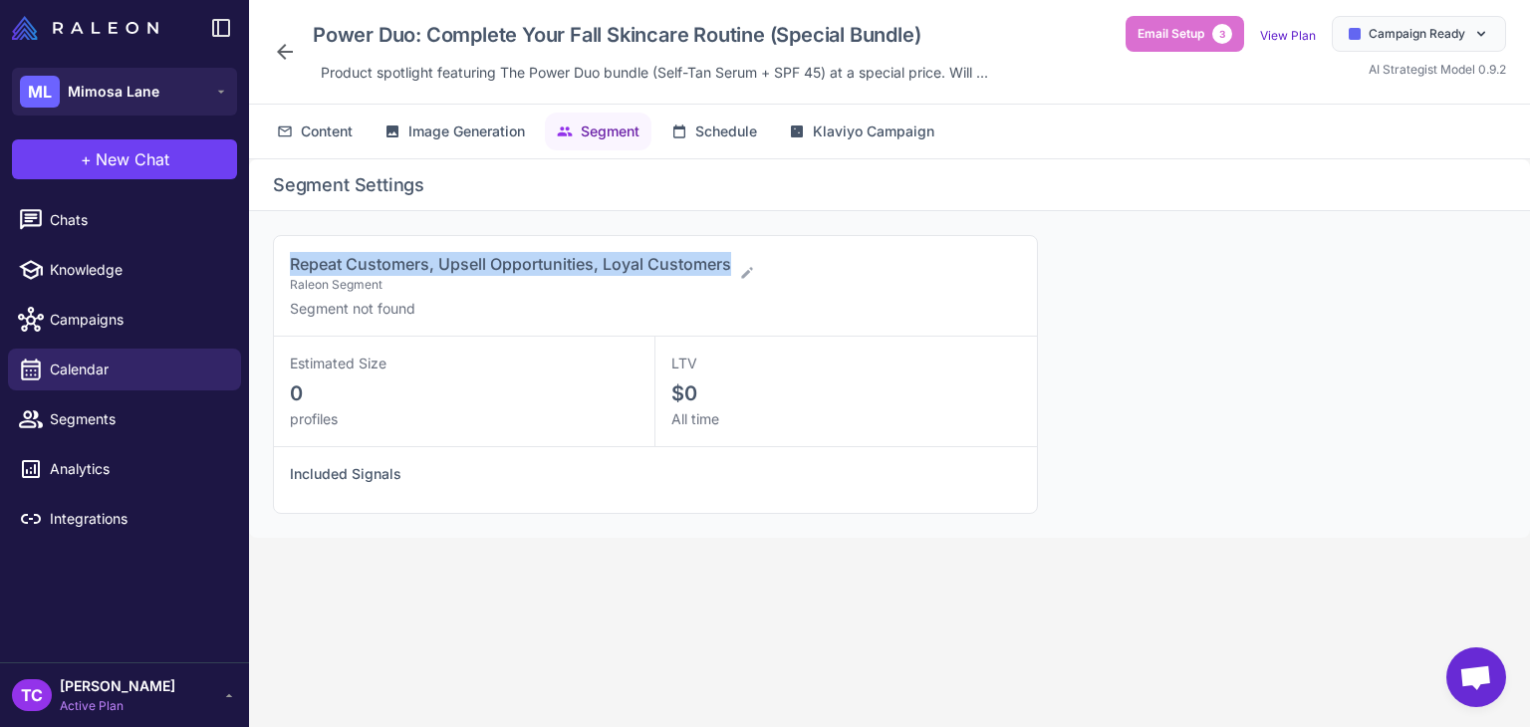
drag, startPoint x: 285, startPoint y: 249, endPoint x: 733, endPoint y: 266, distance: 448.5
click at [733, 266] on div "Repeat Customers, Upsell Opportunities, Loyal Customers Raleon Segment Segment …" at bounding box center [655, 286] width 763 height 101
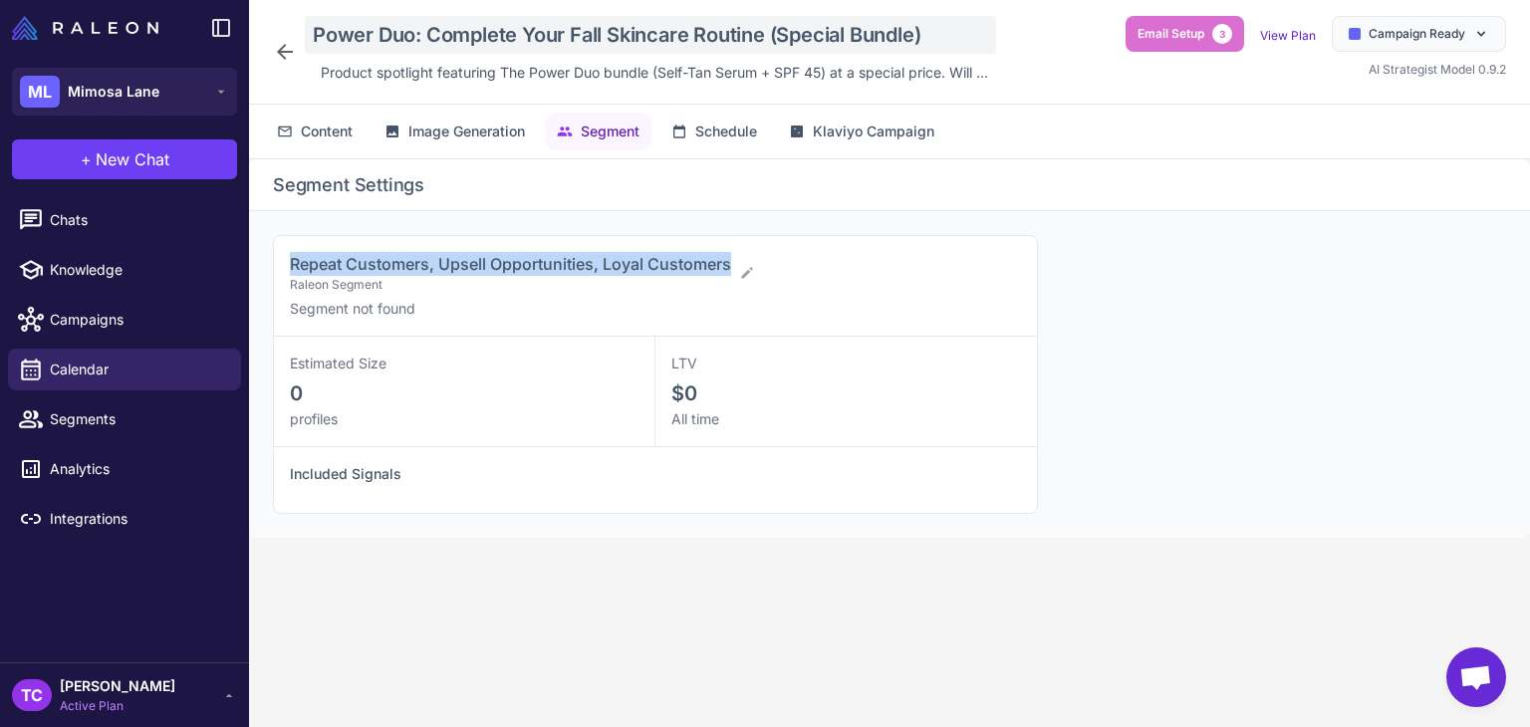
copy span "Repeat Customers, Upsell Opportunities, Loyal Customers"
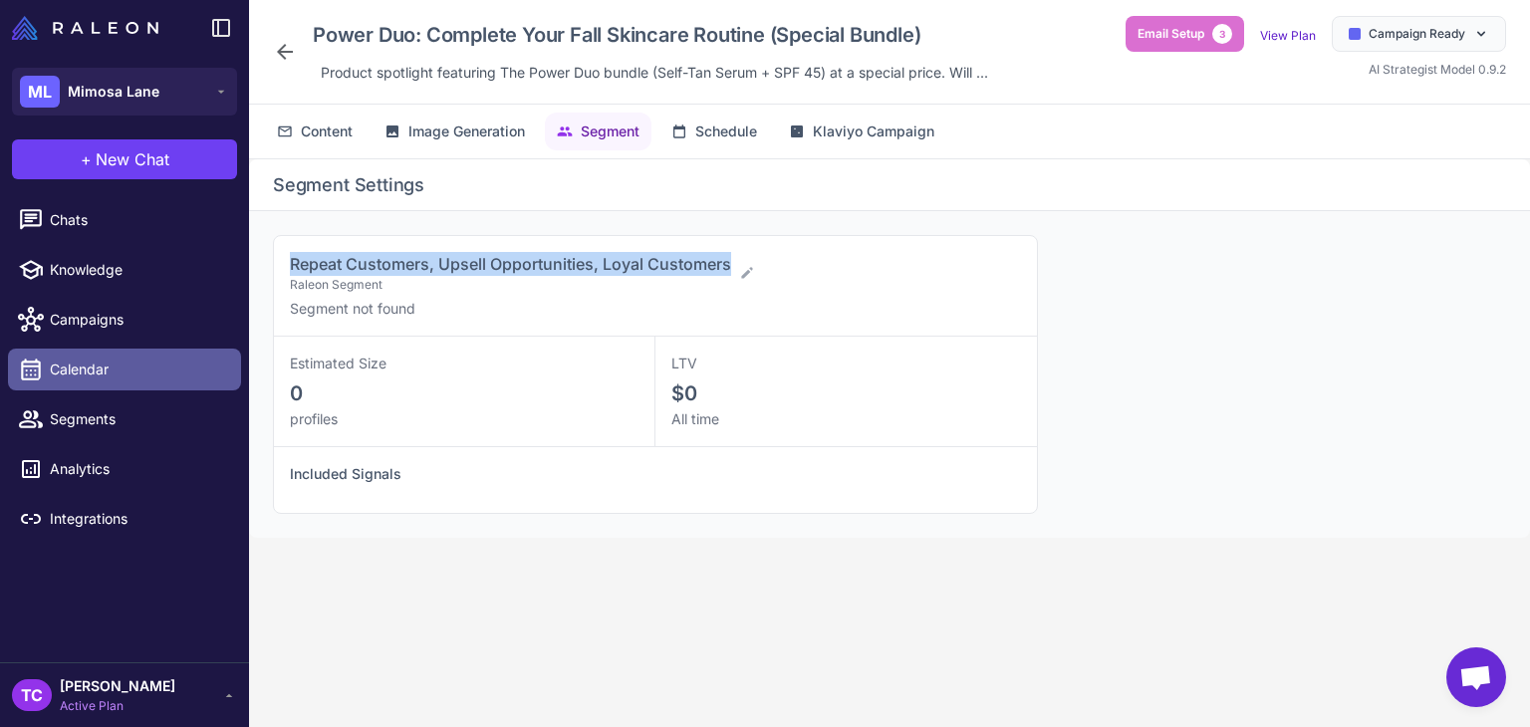
click at [116, 373] on span "Calendar" at bounding box center [137, 370] width 175 height 22
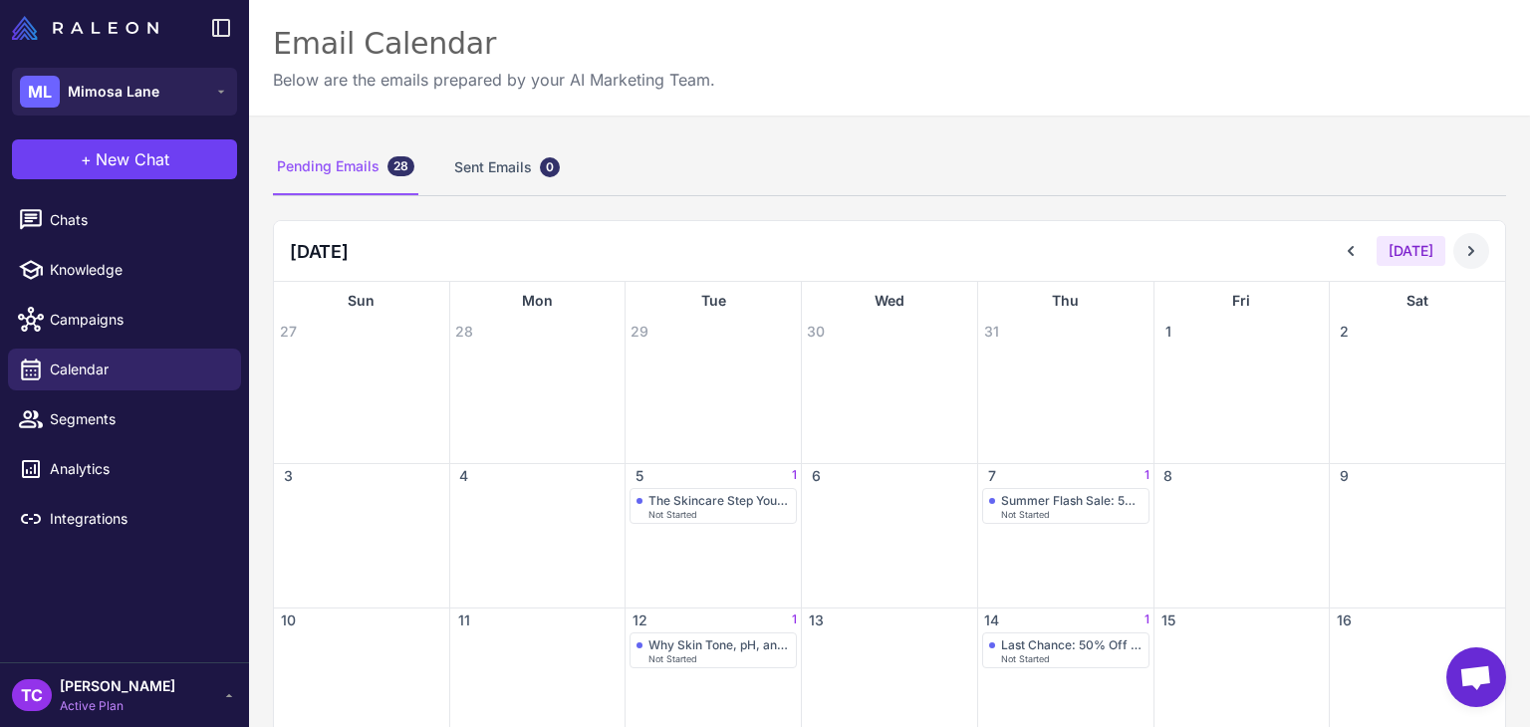
click at [1461, 244] on icon at bounding box center [1471, 251] width 20 height 20
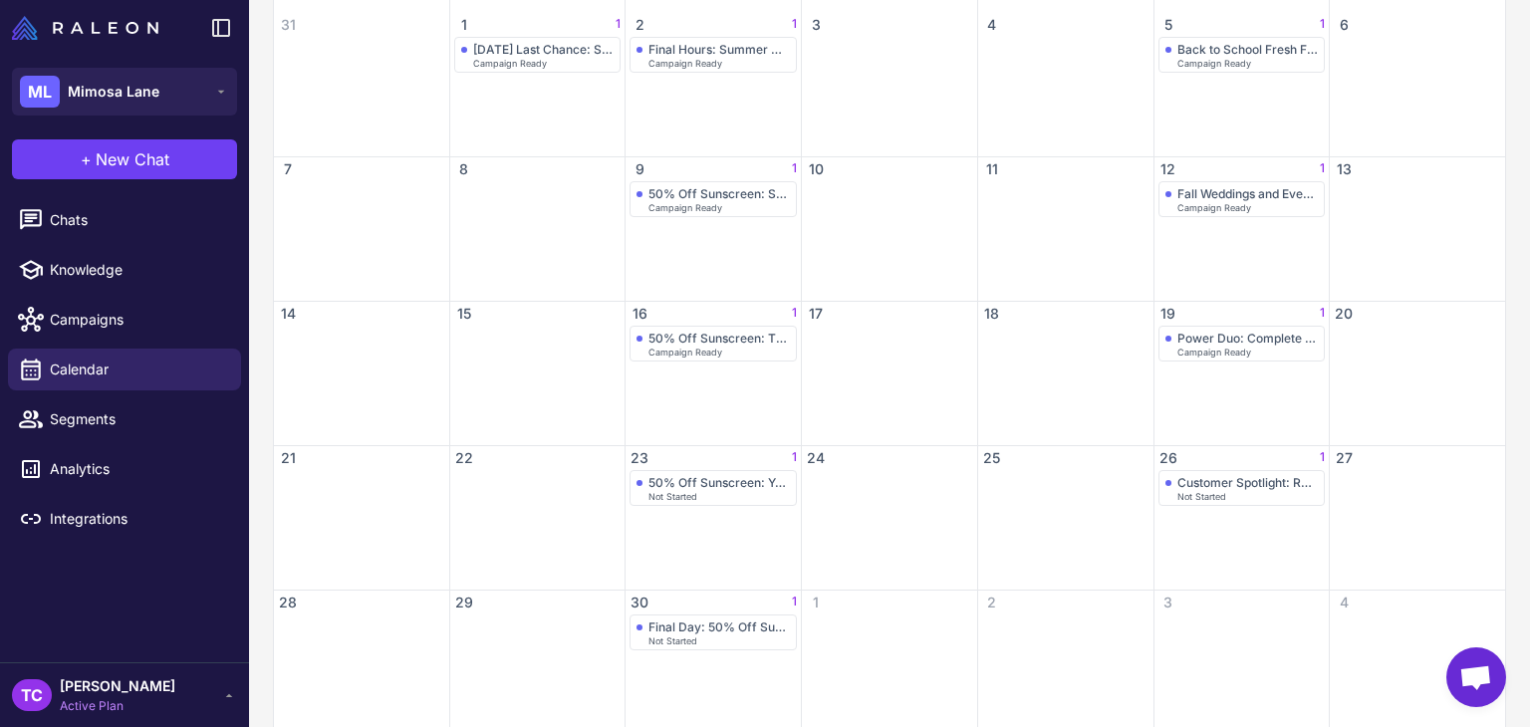
scroll to position [338, 0]
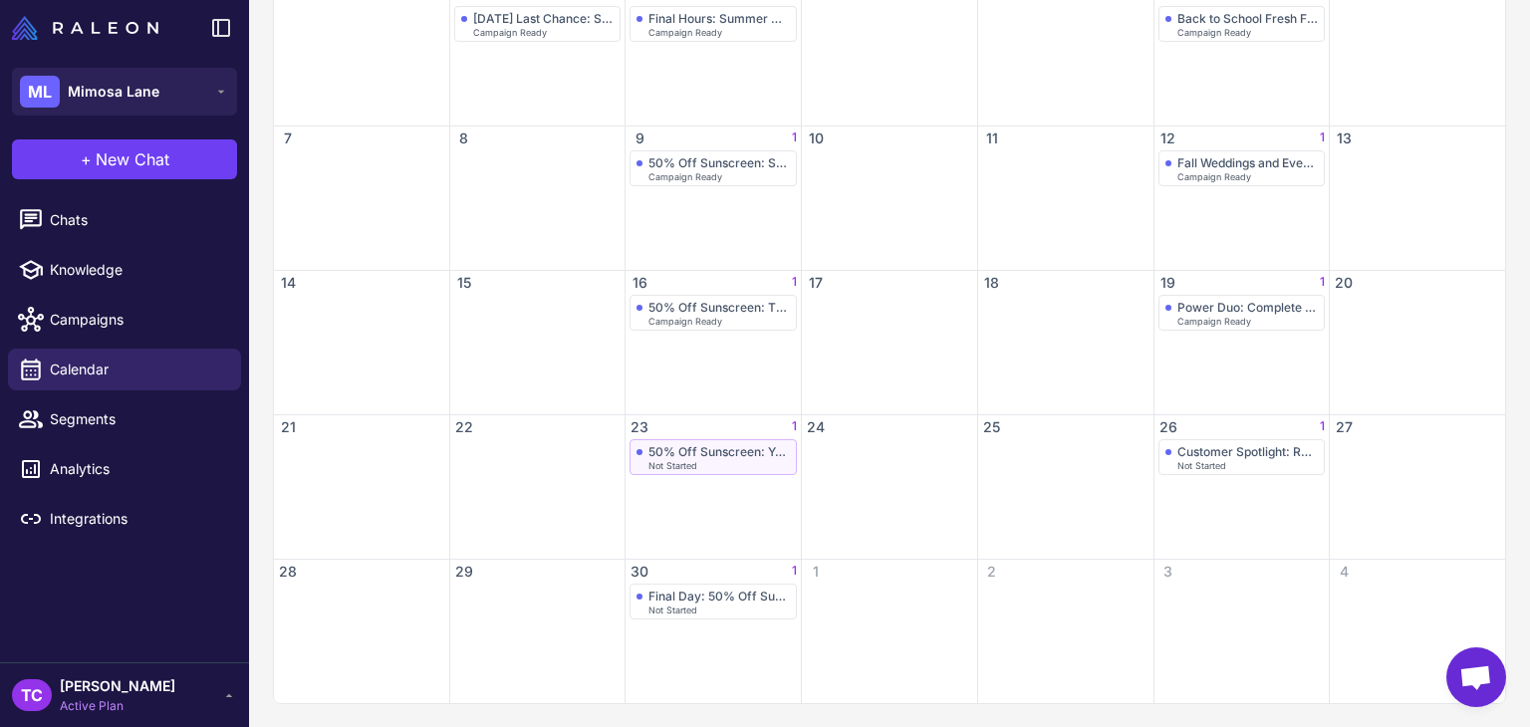
click at [648, 454] on div "50% Off Sunscreen: Your Post-Summer Skin Savior" at bounding box center [718, 451] width 141 height 15
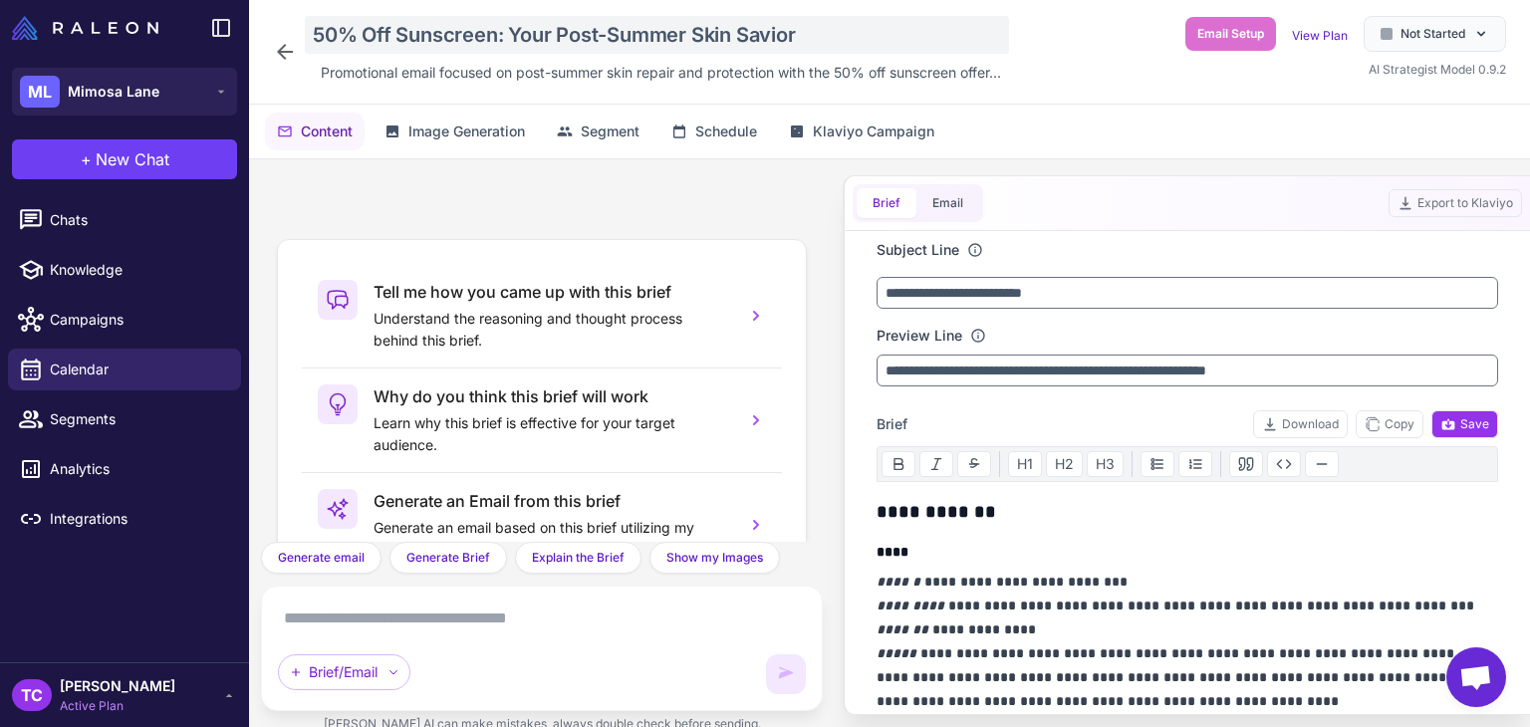
scroll to position [186, 0]
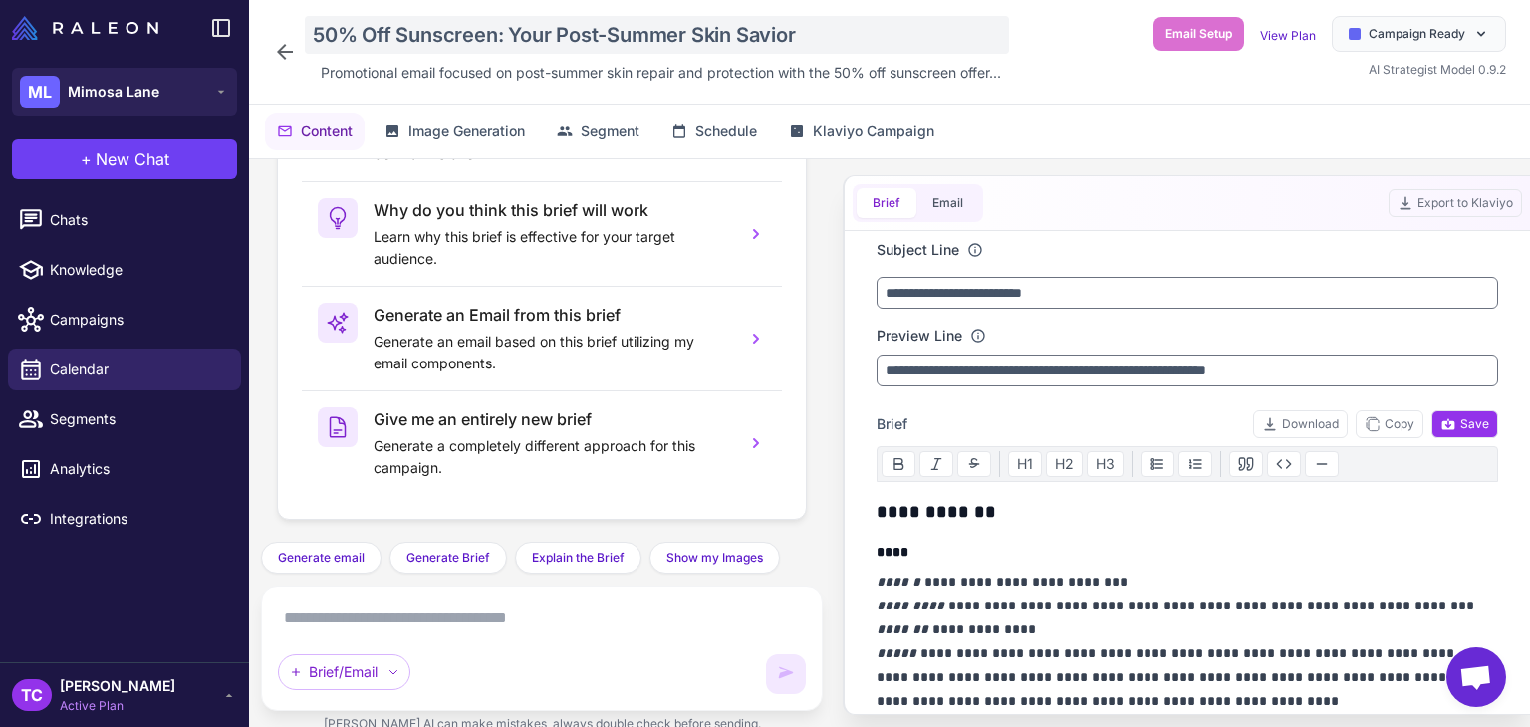
click at [405, 23] on div "50% Off Sunscreen: Your Post-Summer Skin Savior" at bounding box center [657, 35] width 704 height 38
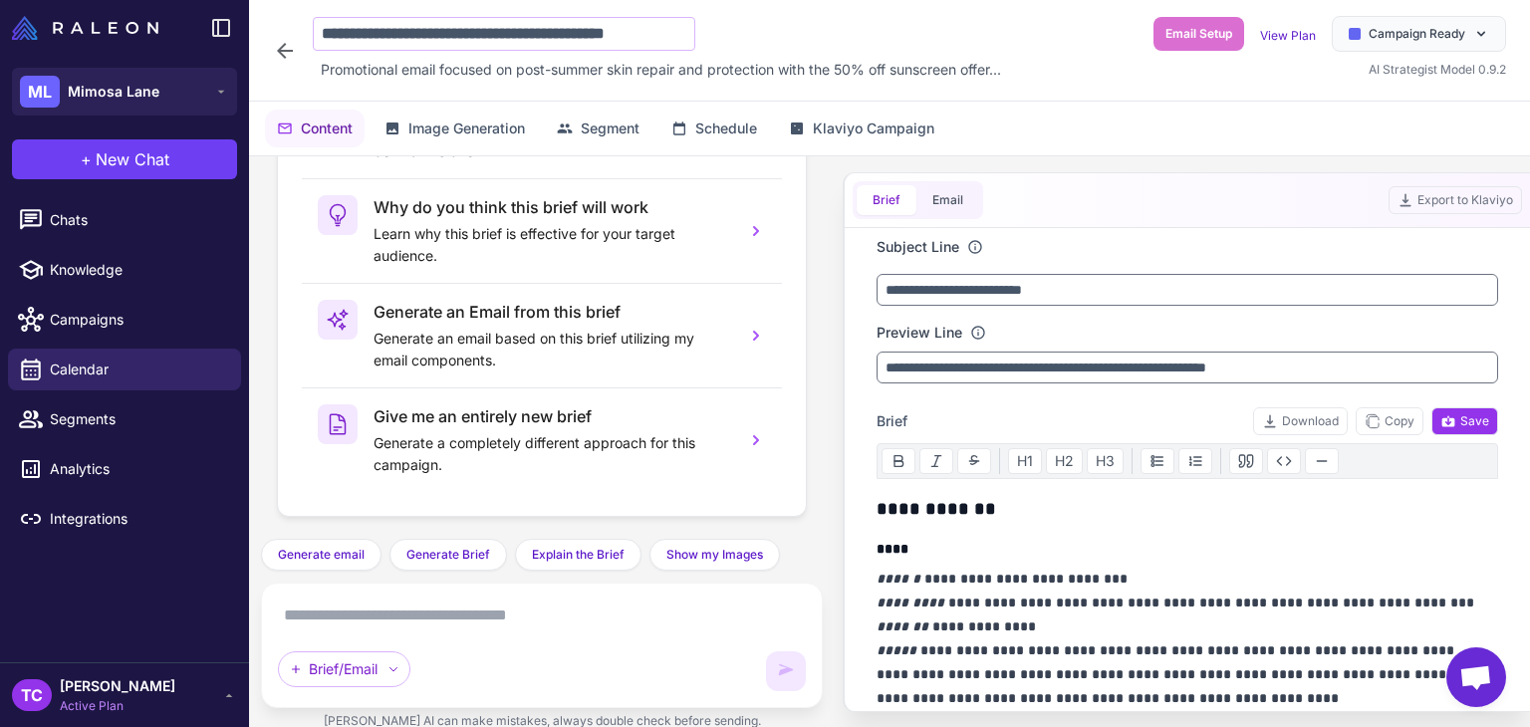
scroll to position [0, 31]
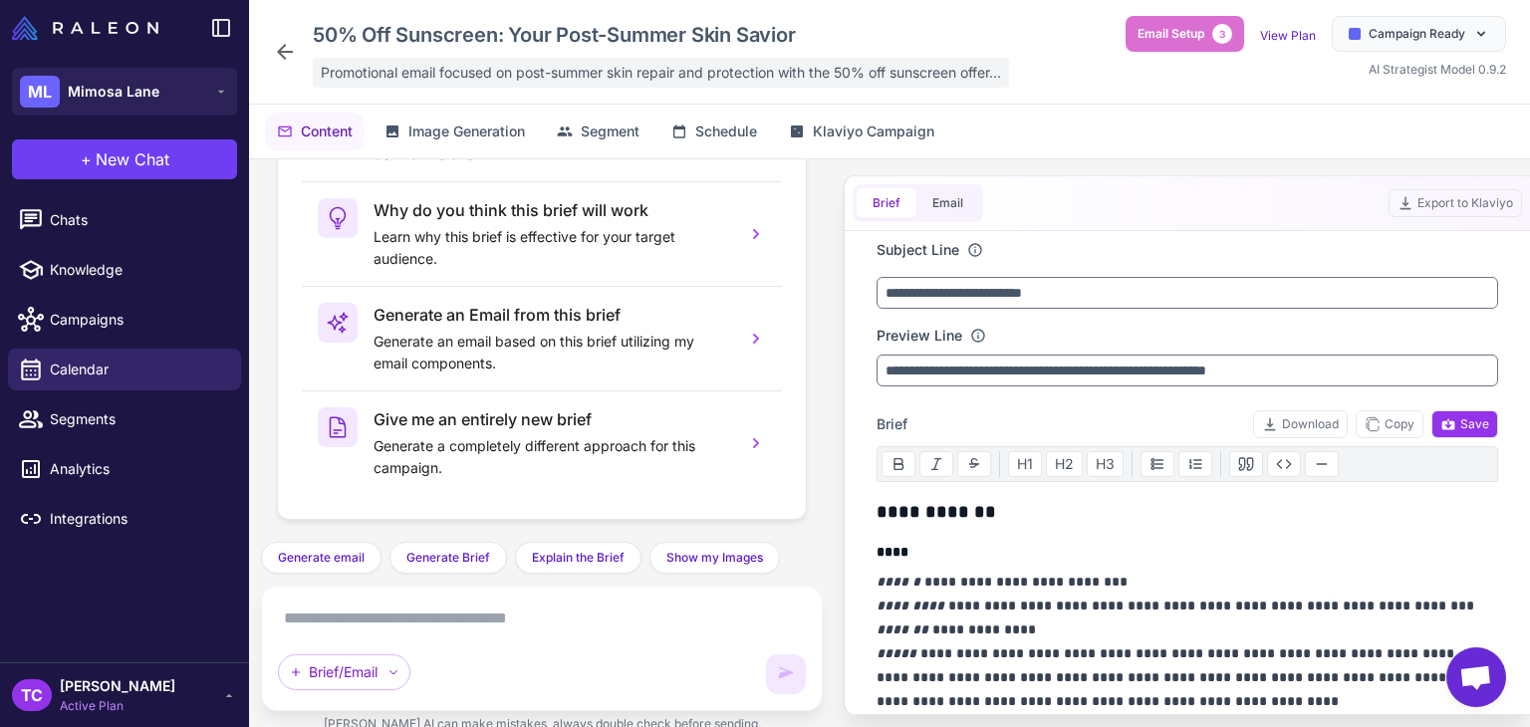
click at [487, 73] on span "Promotional email focused on post-summer skin repair and protection with the 50…" at bounding box center [661, 73] width 680 height 22
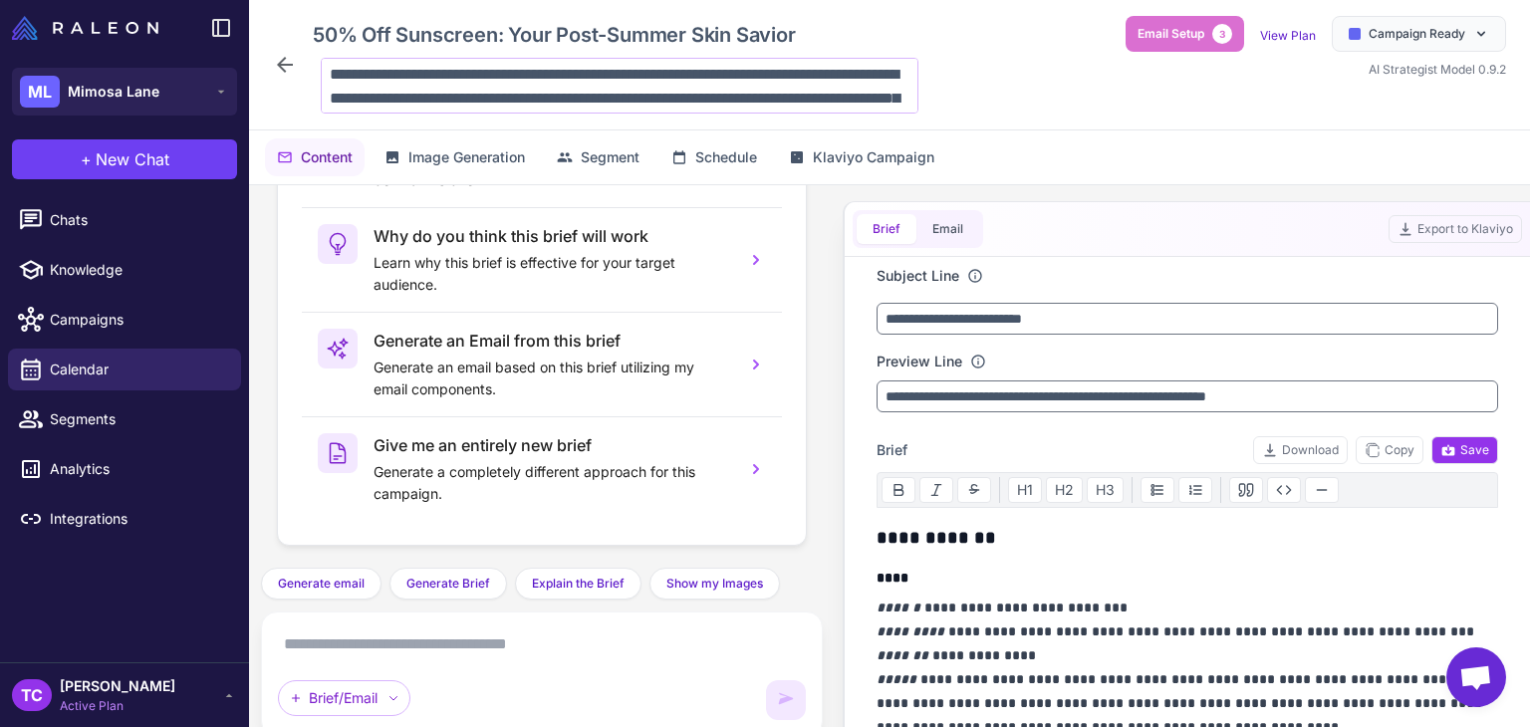
scroll to position [97, 0]
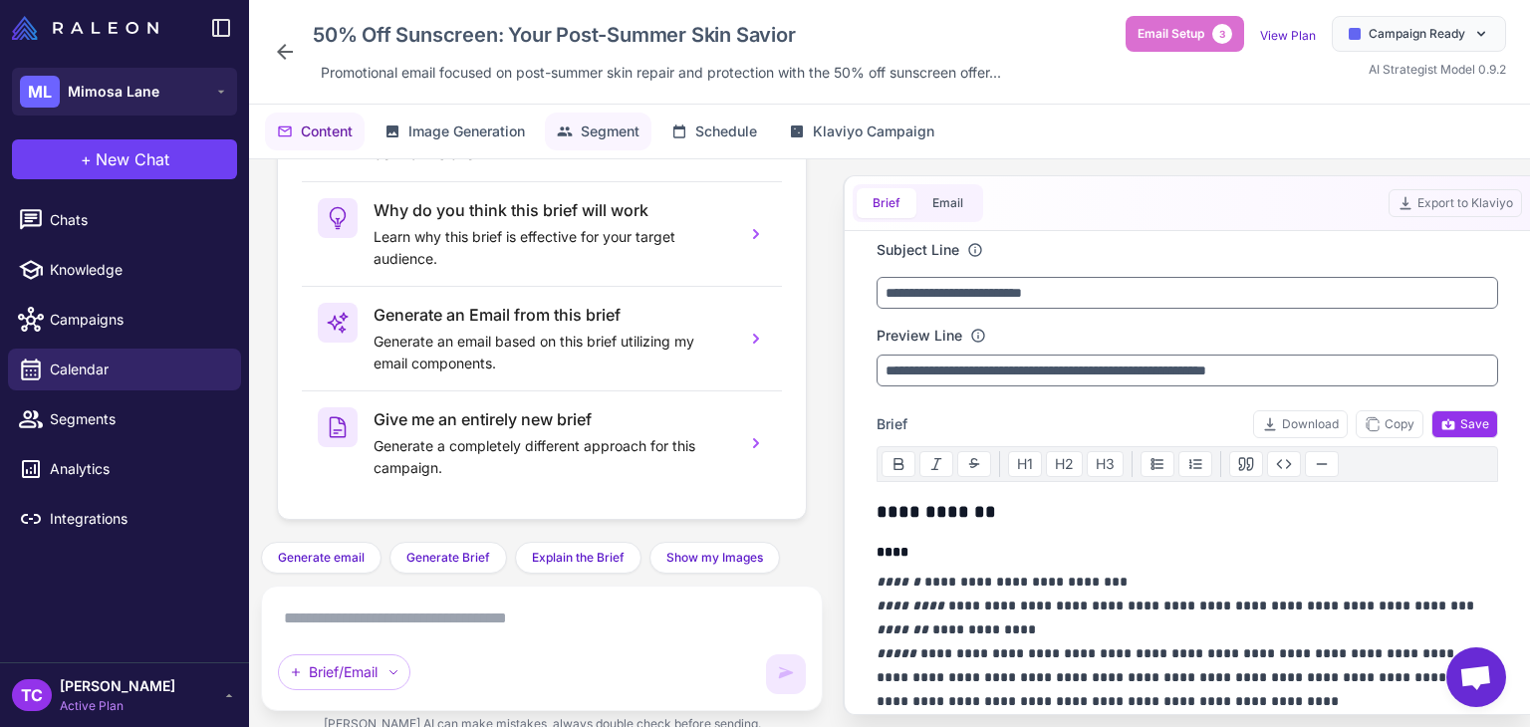
click at [593, 126] on span "Segment" at bounding box center [610, 131] width 59 height 22
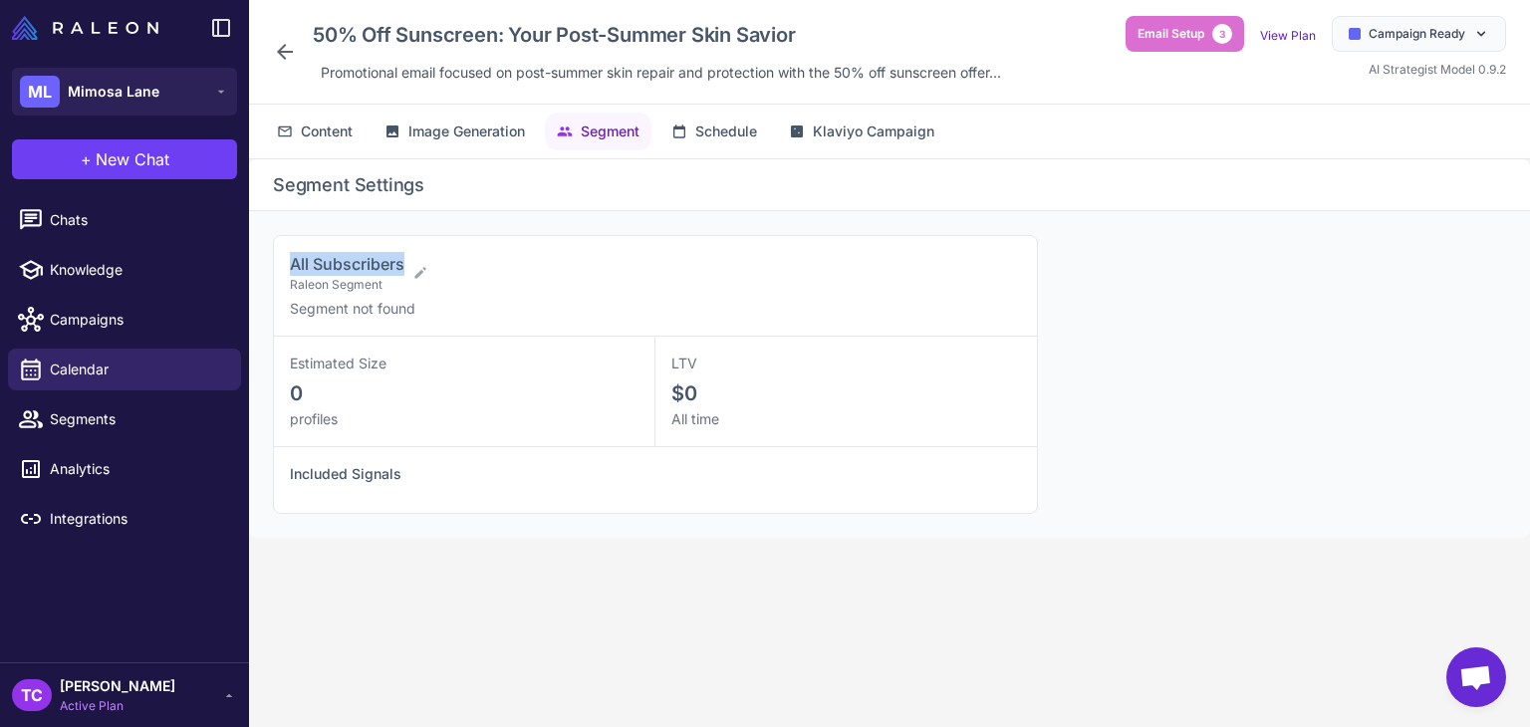
drag, startPoint x: 286, startPoint y: 266, endPoint x: 403, endPoint y: 272, distance: 117.7
click at [403, 272] on div "All Subscribers Raleon Segment Segment not found" at bounding box center [655, 286] width 763 height 101
copy span "All Subscribers"
drag, startPoint x: 190, startPoint y: 377, endPoint x: 203, endPoint y: 378, distance: 13.0
click at [190, 377] on span "Calendar" at bounding box center [137, 370] width 175 height 22
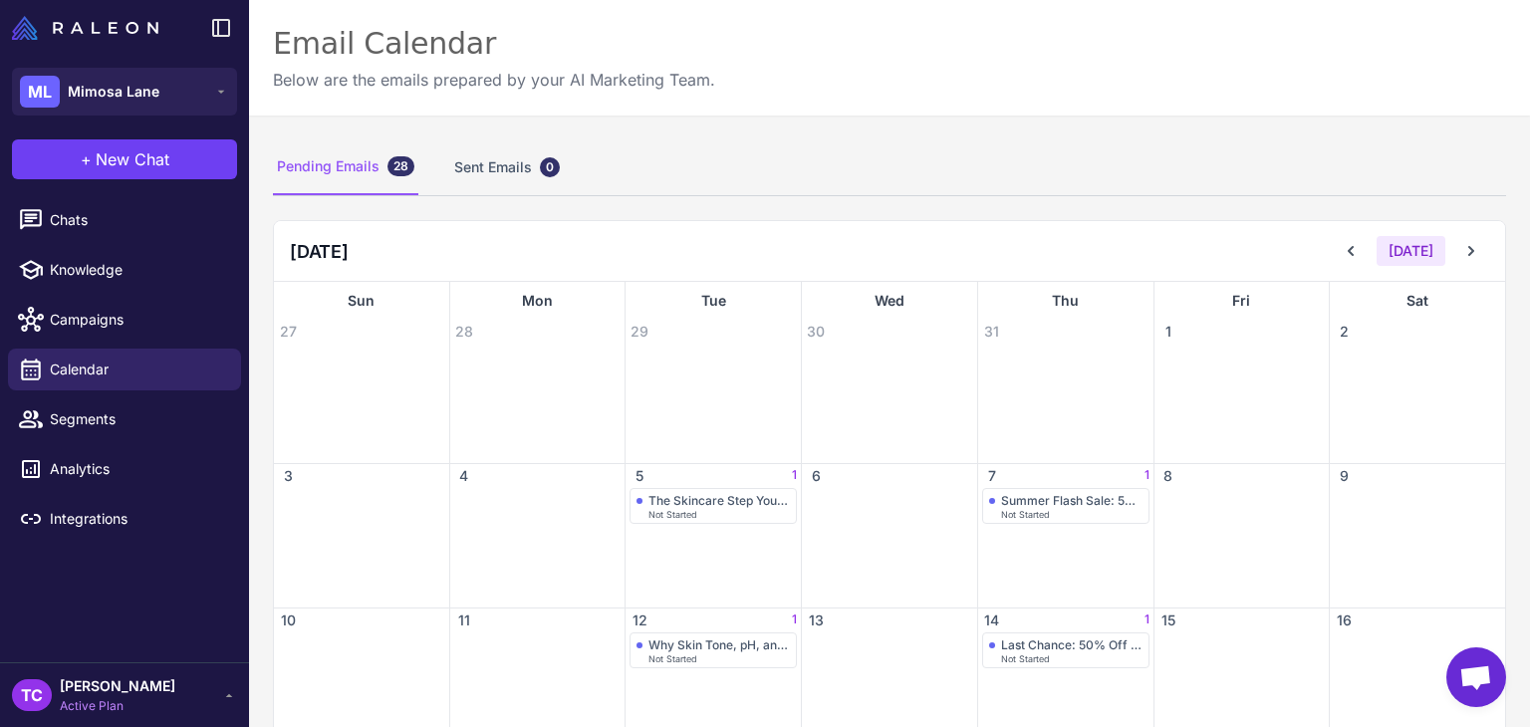
scroll to position [100, 0]
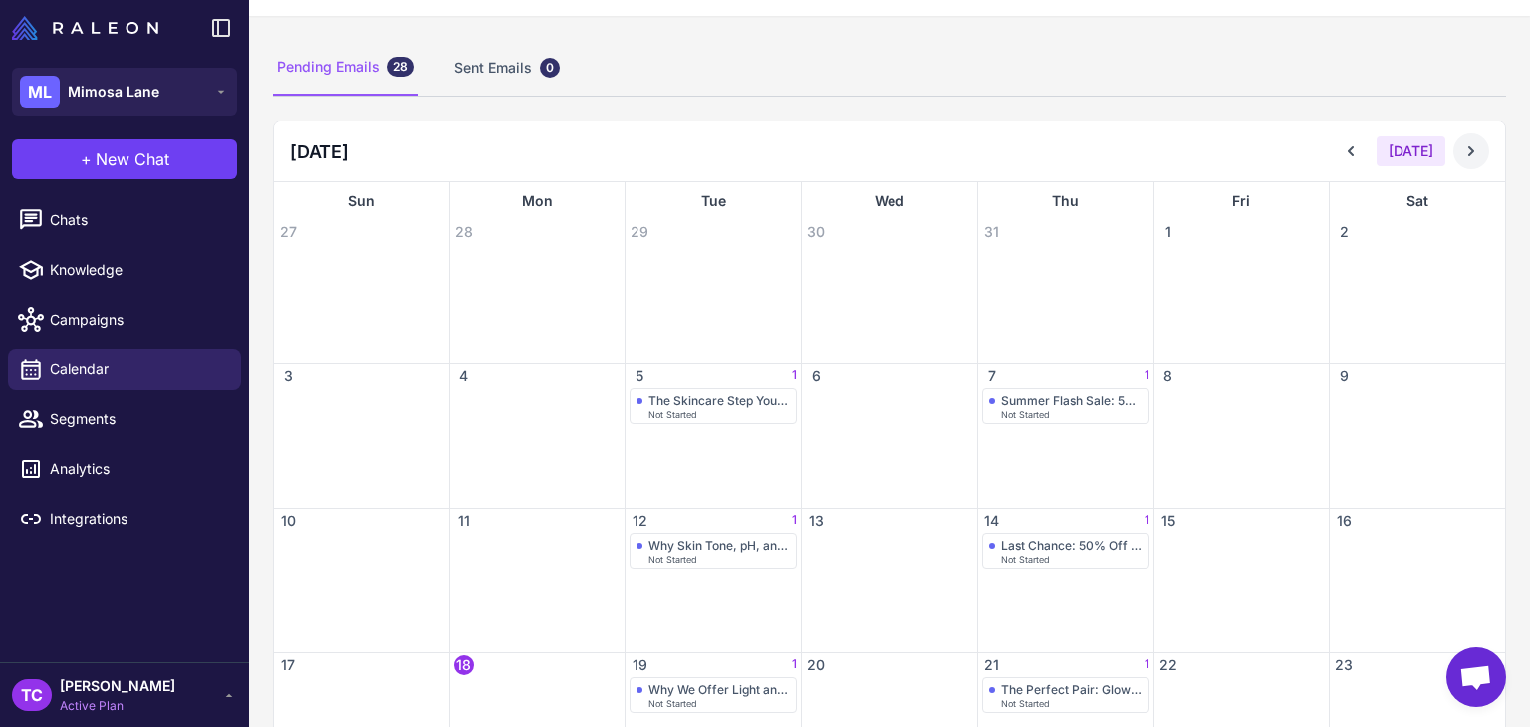
click at [1464, 133] on button at bounding box center [1471, 151] width 36 height 36
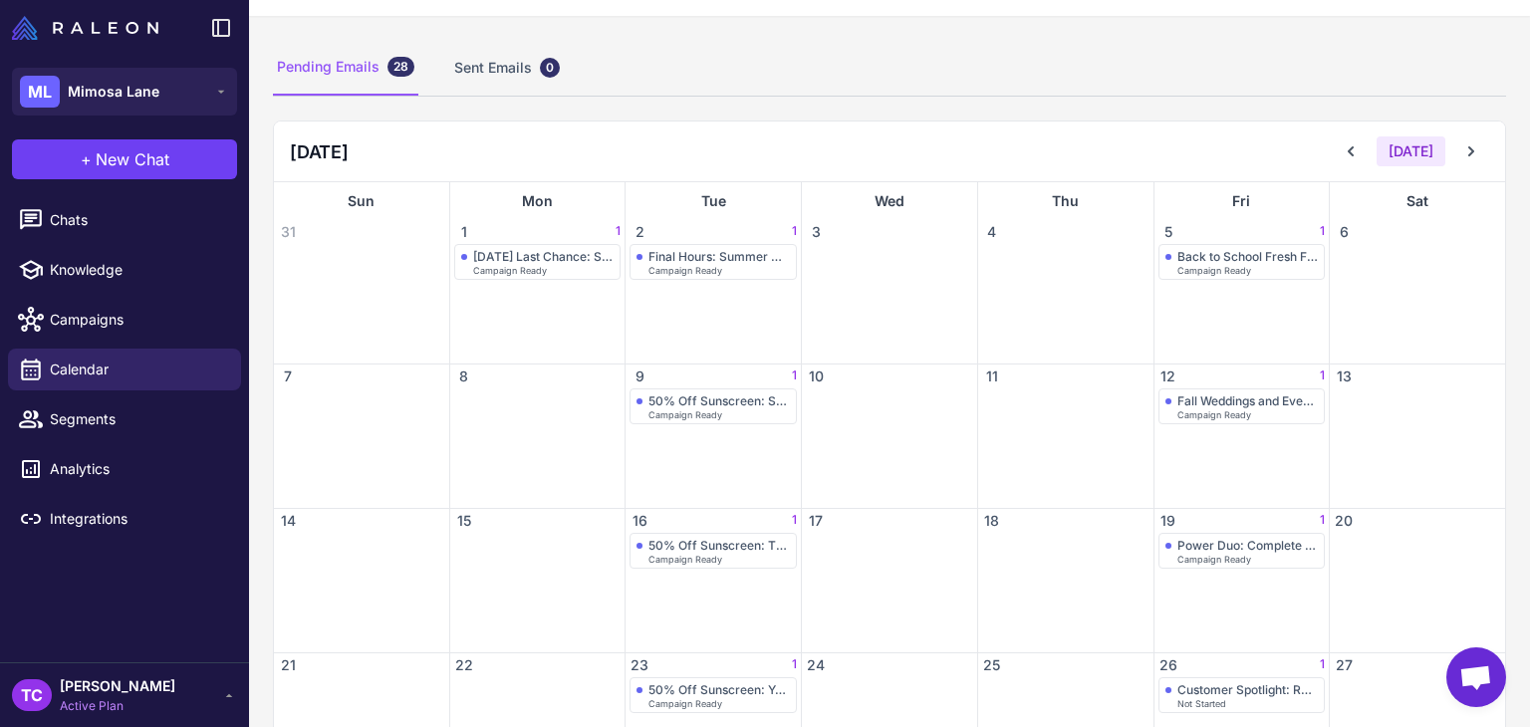
scroll to position [338, 0]
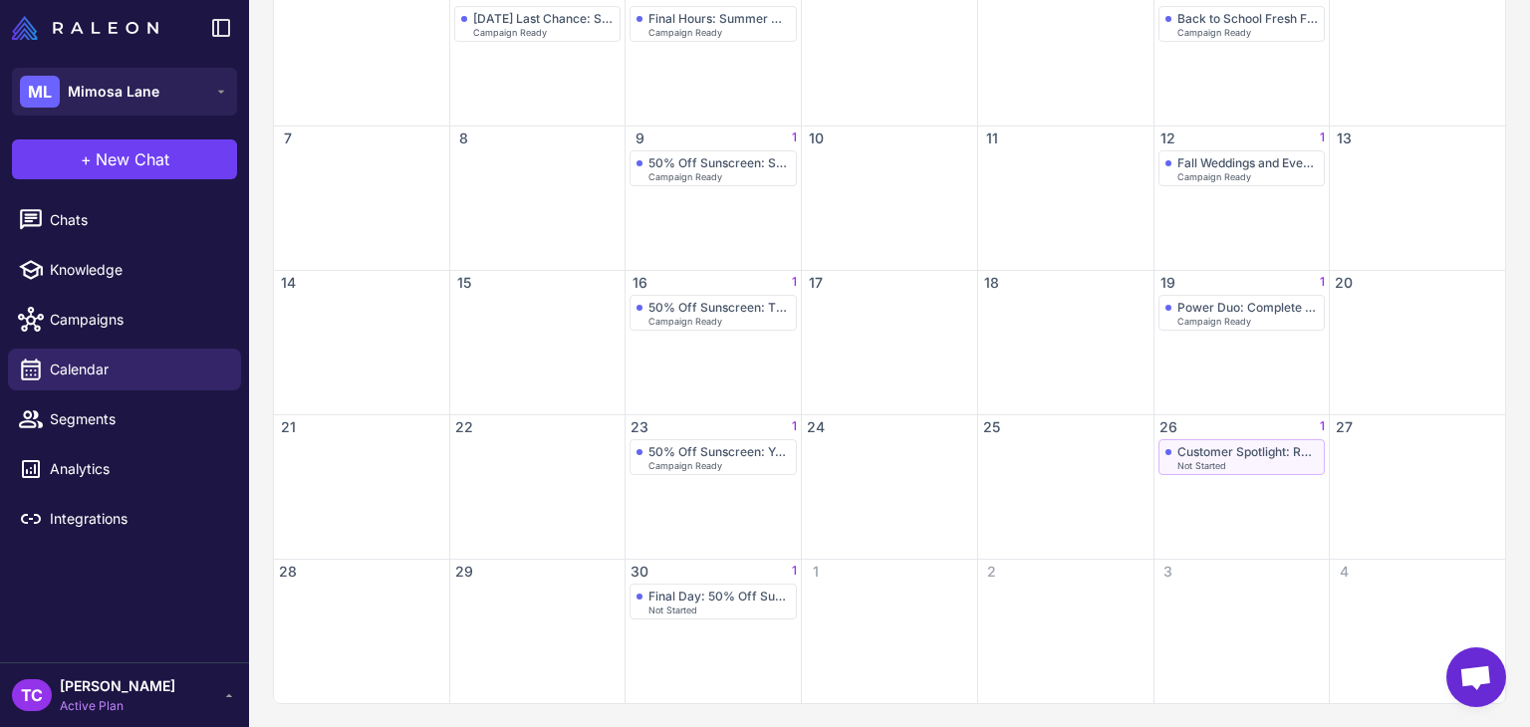
click at [1206, 461] on span "Not Started" at bounding box center [1201, 465] width 49 height 9
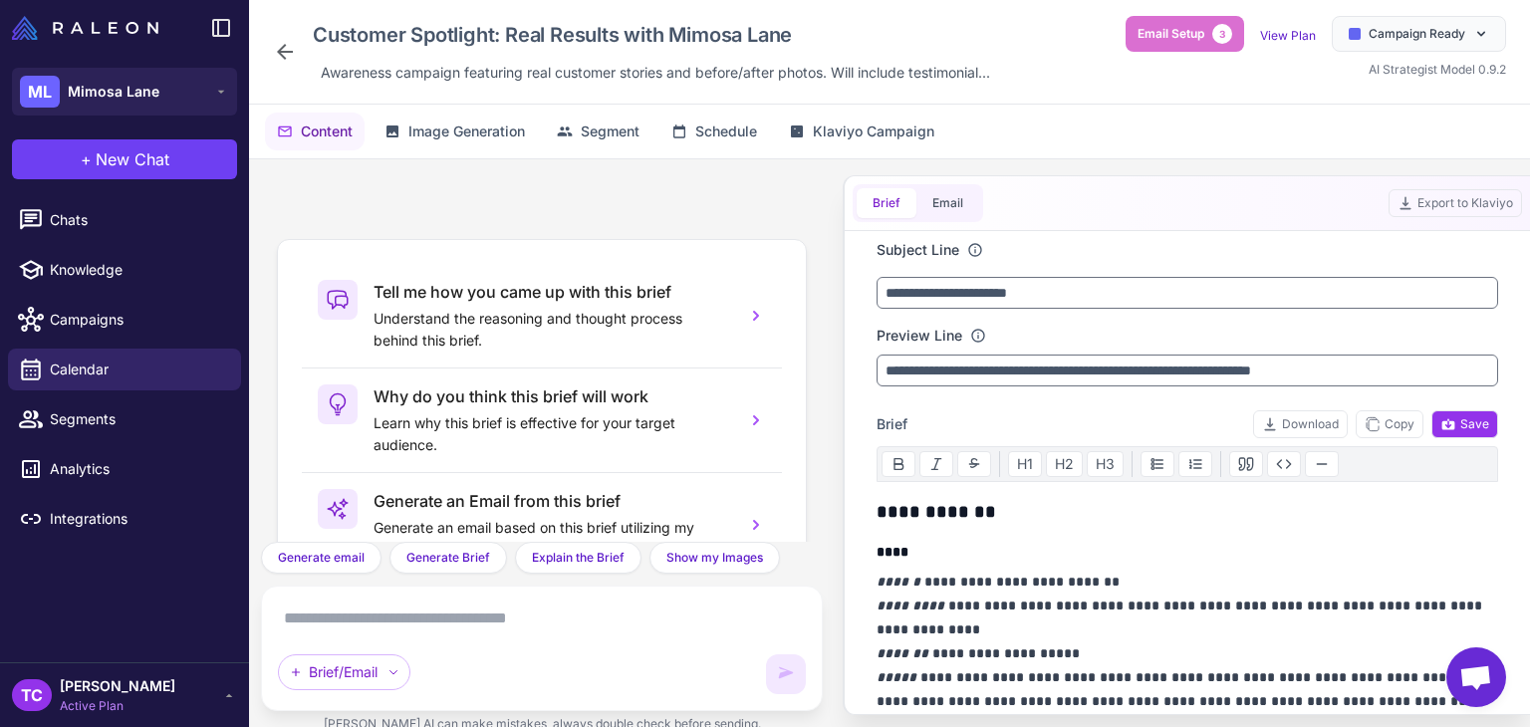
scroll to position [186, 0]
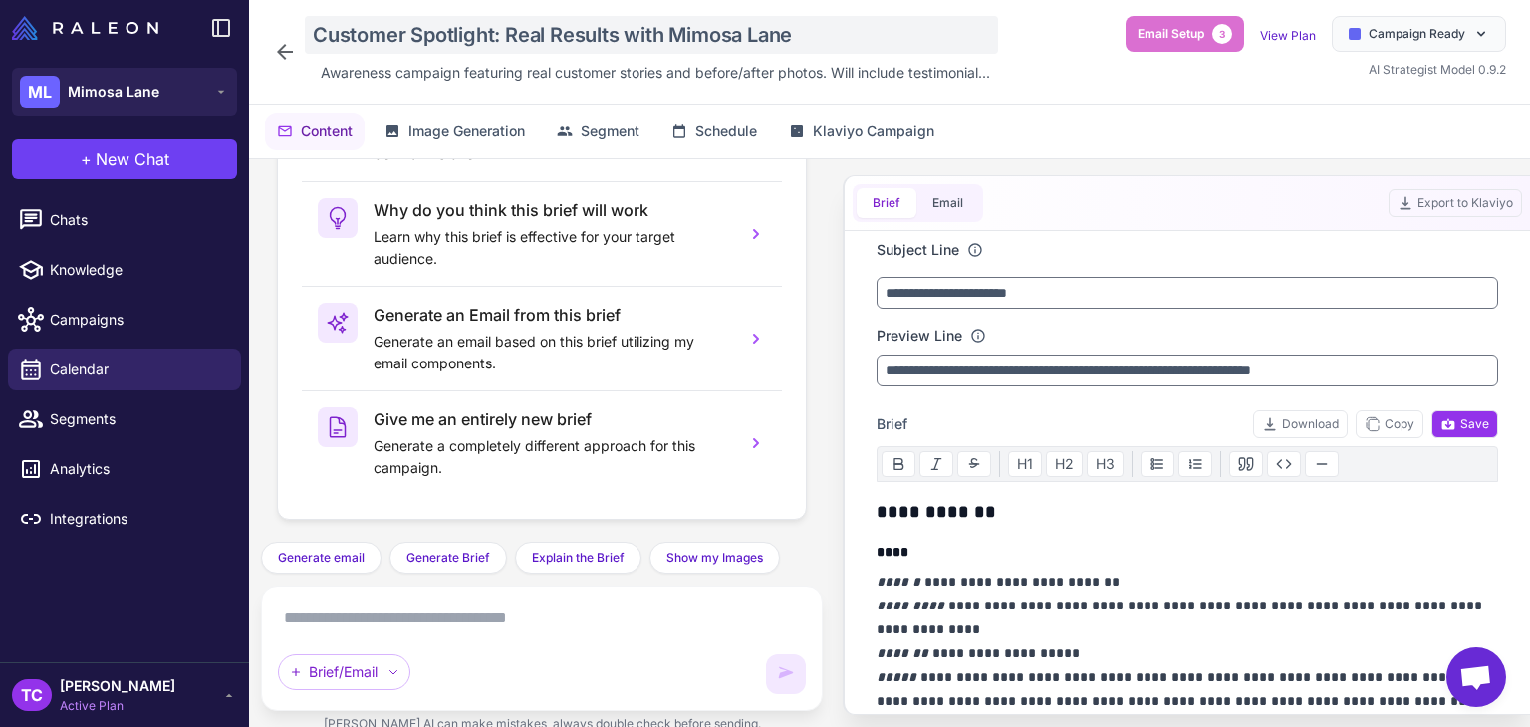
click at [515, 32] on div "Customer Spotlight: Real Results with Mimosa Lane" at bounding box center [651, 35] width 693 height 38
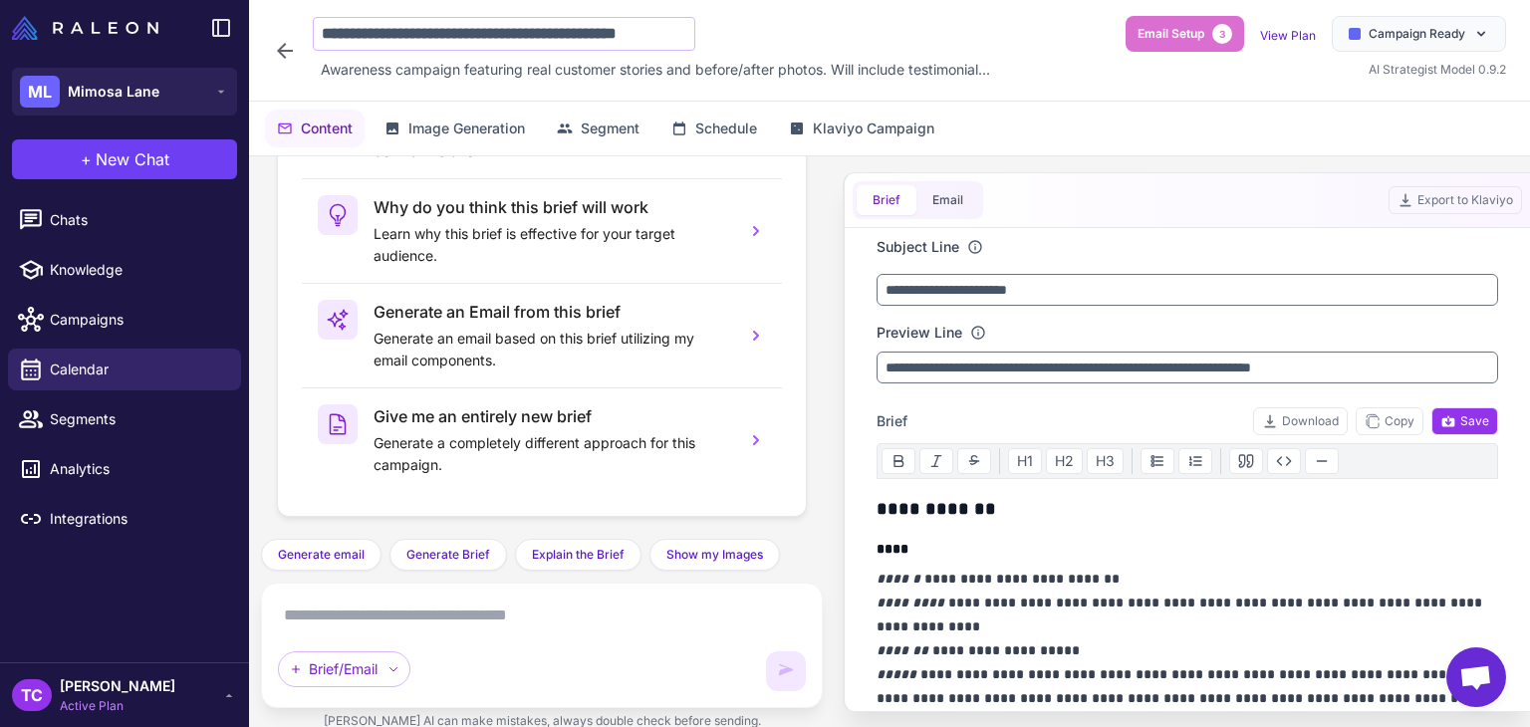
scroll to position [0, 30]
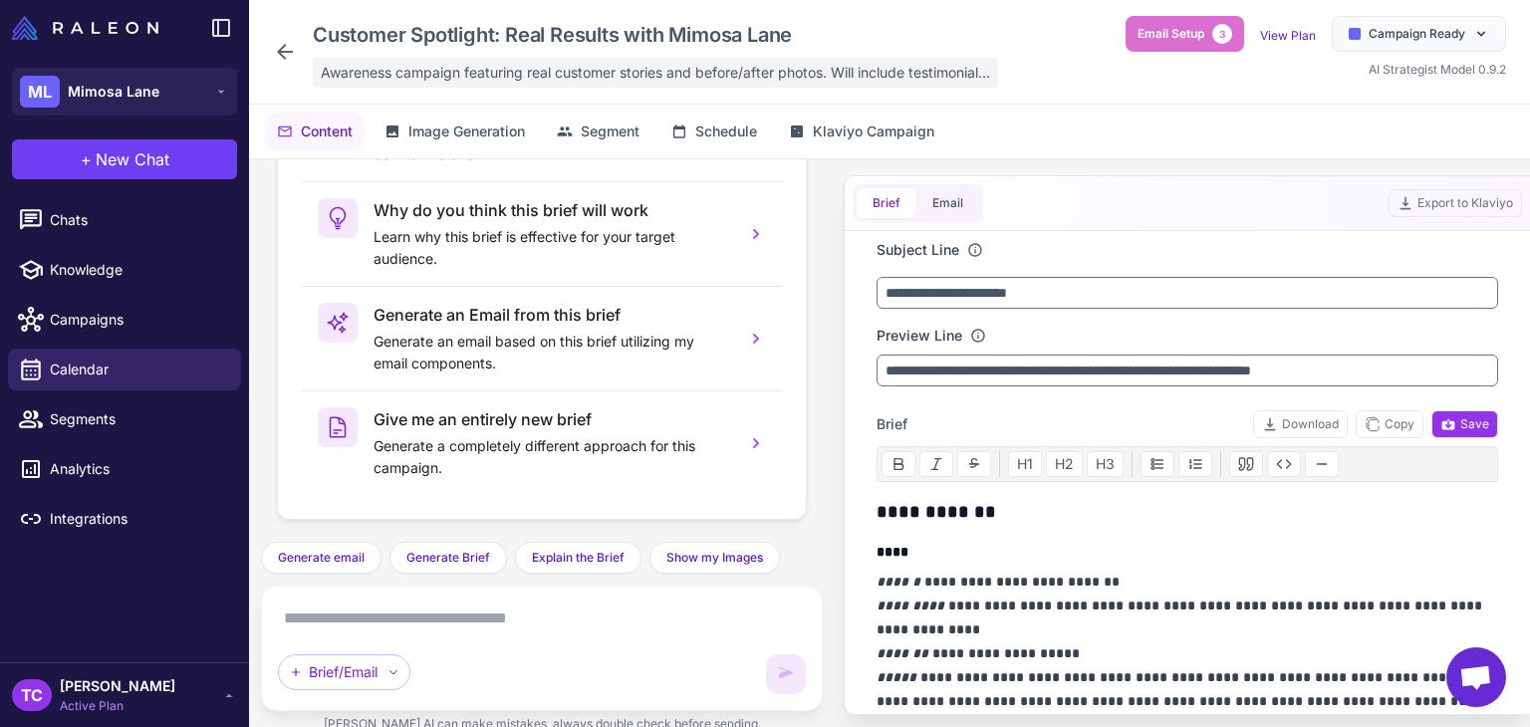
click at [479, 78] on span "Awareness campaign featuring real customer stories and before/after photos. Wil…" at bounding box center [655, 73] width 669 height 22
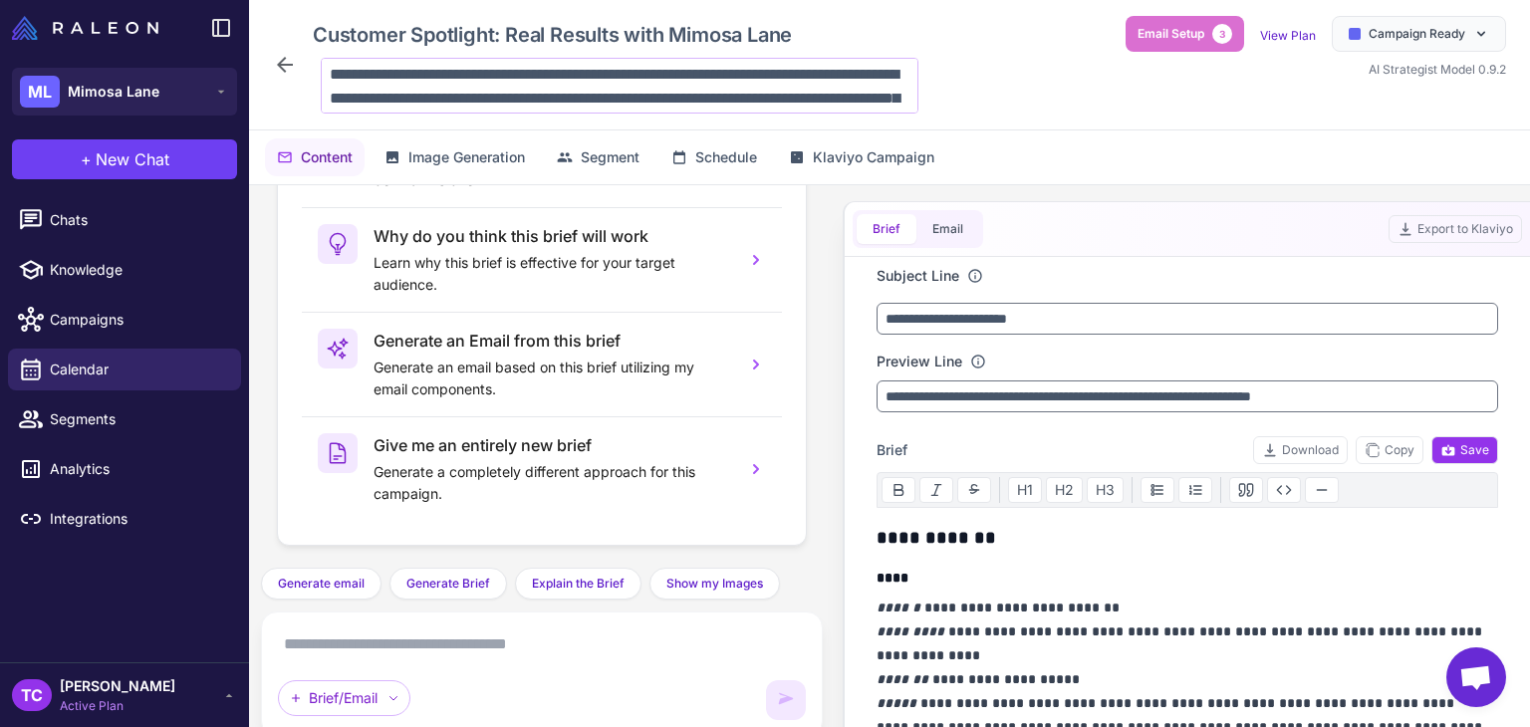
scroll to position [168, 0]
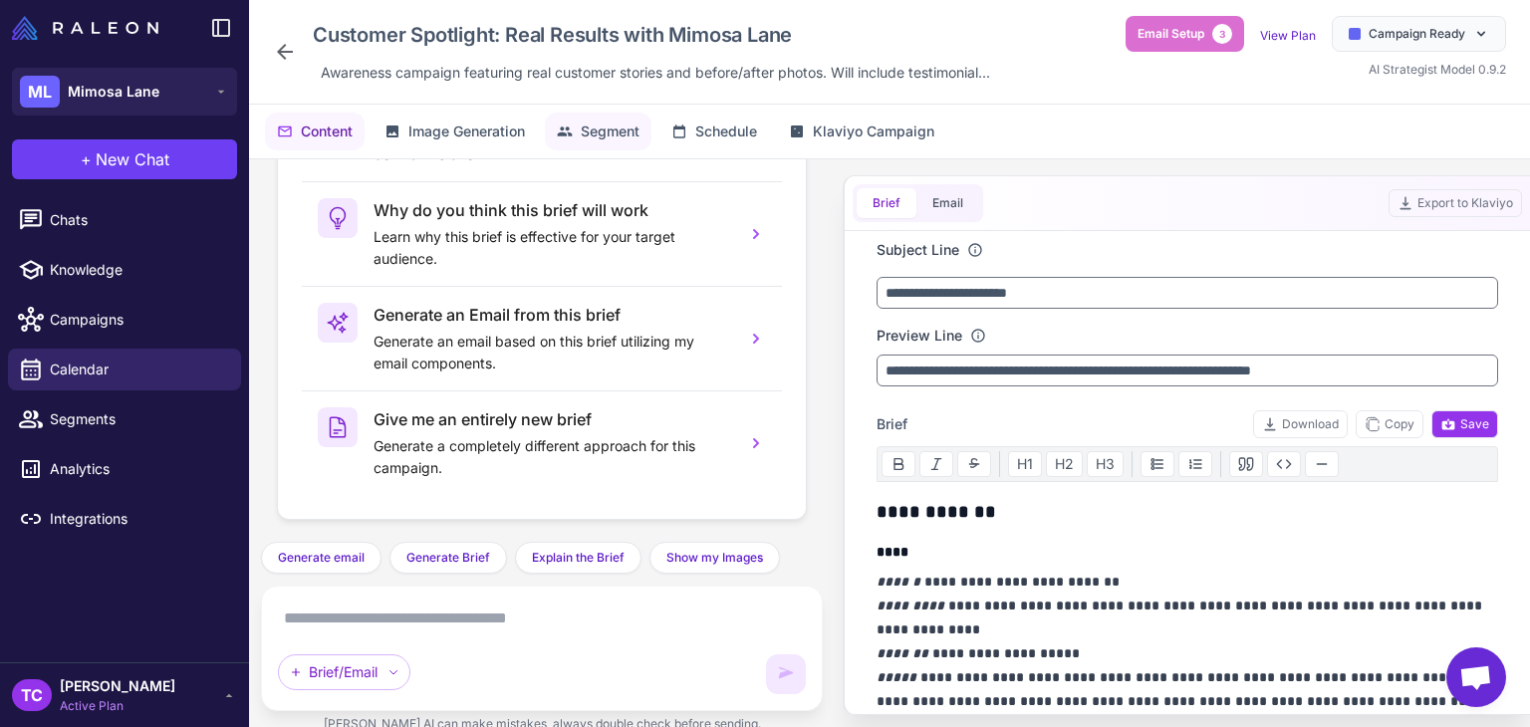
click at [588, 115] on button "Segment" at bounding box center [598, 132] width 107 height 38
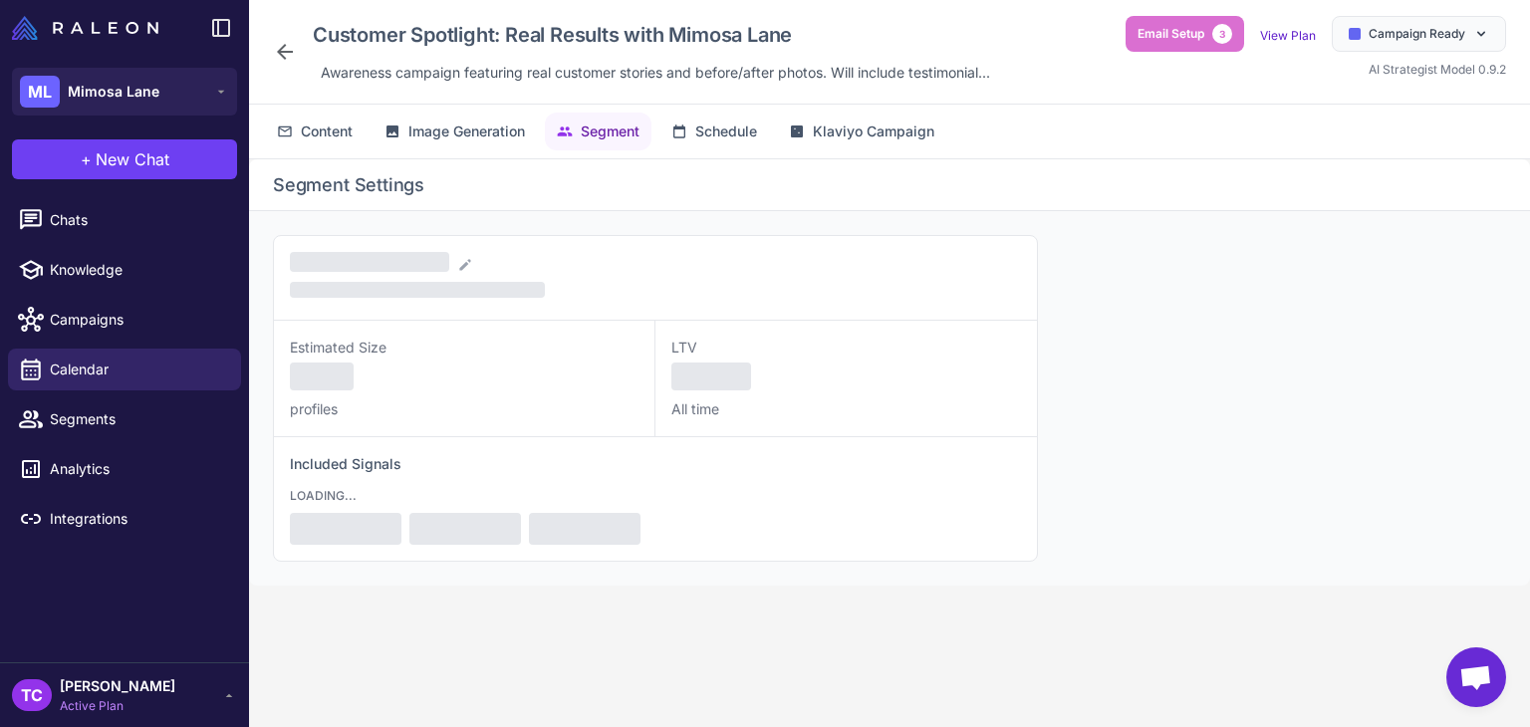
click at [610, 138] on span "Segment" at bounding box center [610, 131] width 59 height 22
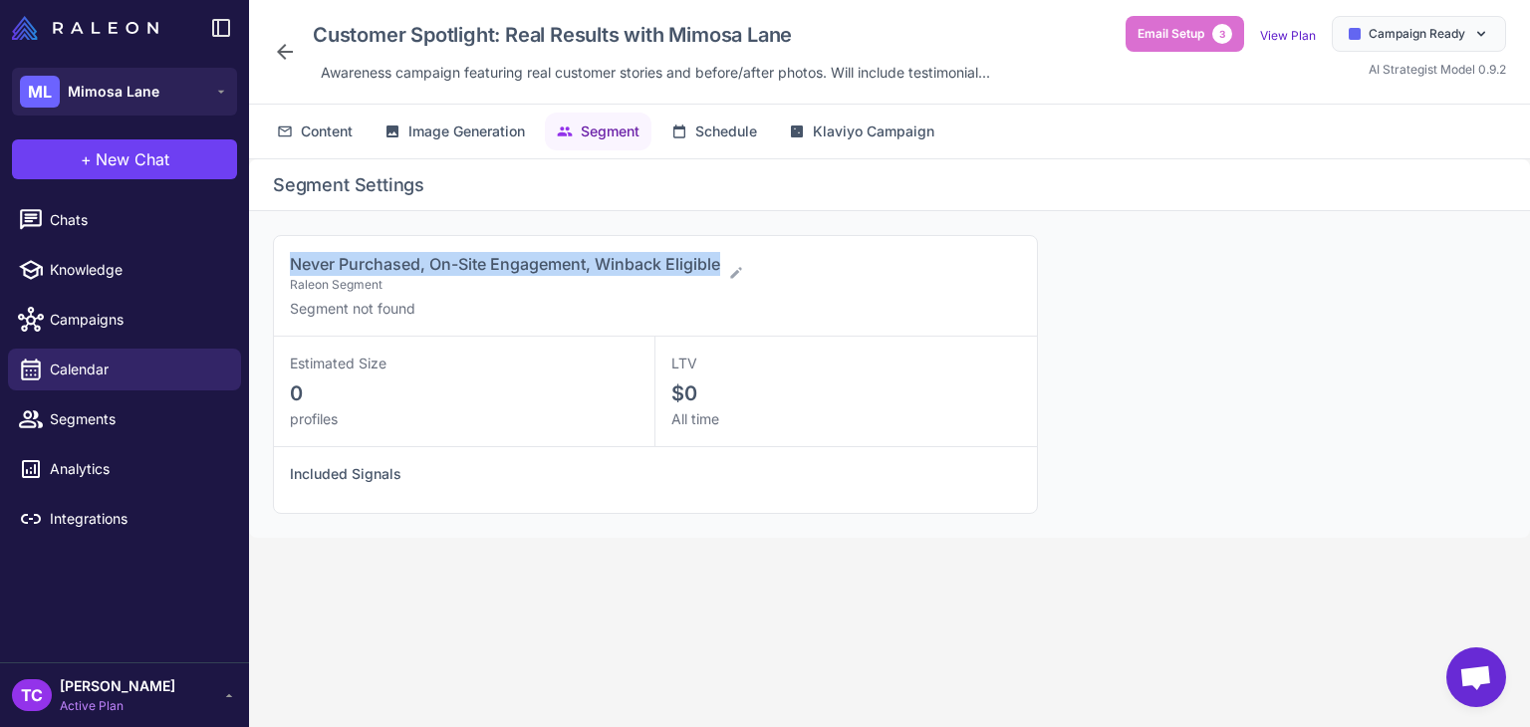
drag, startPoint x: 281, startPoint y: 254, endPoint x: 721, endPoint y: 248, distance: 440.2
click at [721, 248] on div "Never Purchased, On-Site Engagement, Winback Eligible Raleon Segment Segment no…" at bounding box center [655, 286] width 763 height 101
copy span "Never Purchased, On-Site Engagement, Winback Eligible"
click at [188, 394] on li "Calendar" at bounding box center [124, 419] width 249 height 50
click at [183, 377] on span "Calendar" at bounding box center [137, 370] width 175 height 22
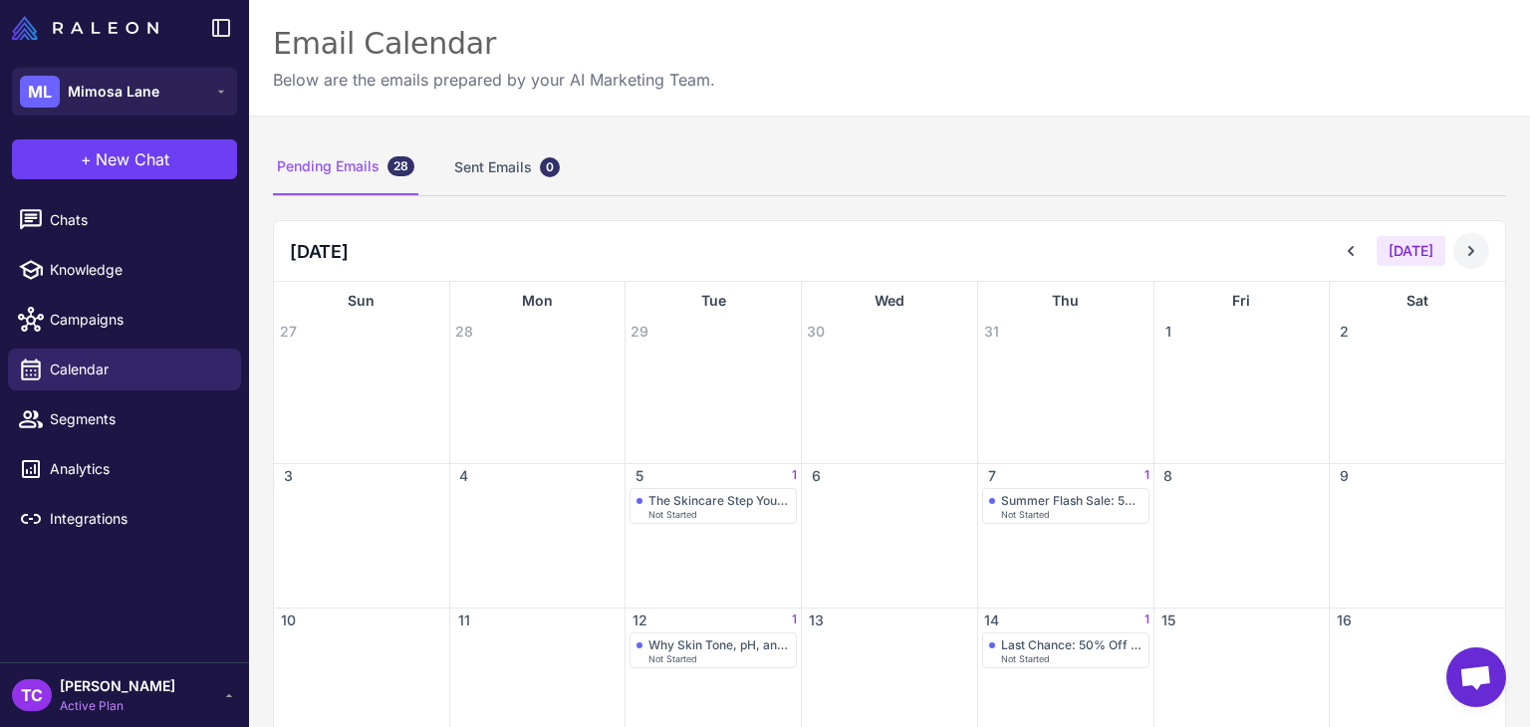
click at [1464, 247] on icon at bounding box center [1471, 251] width 20 height 20
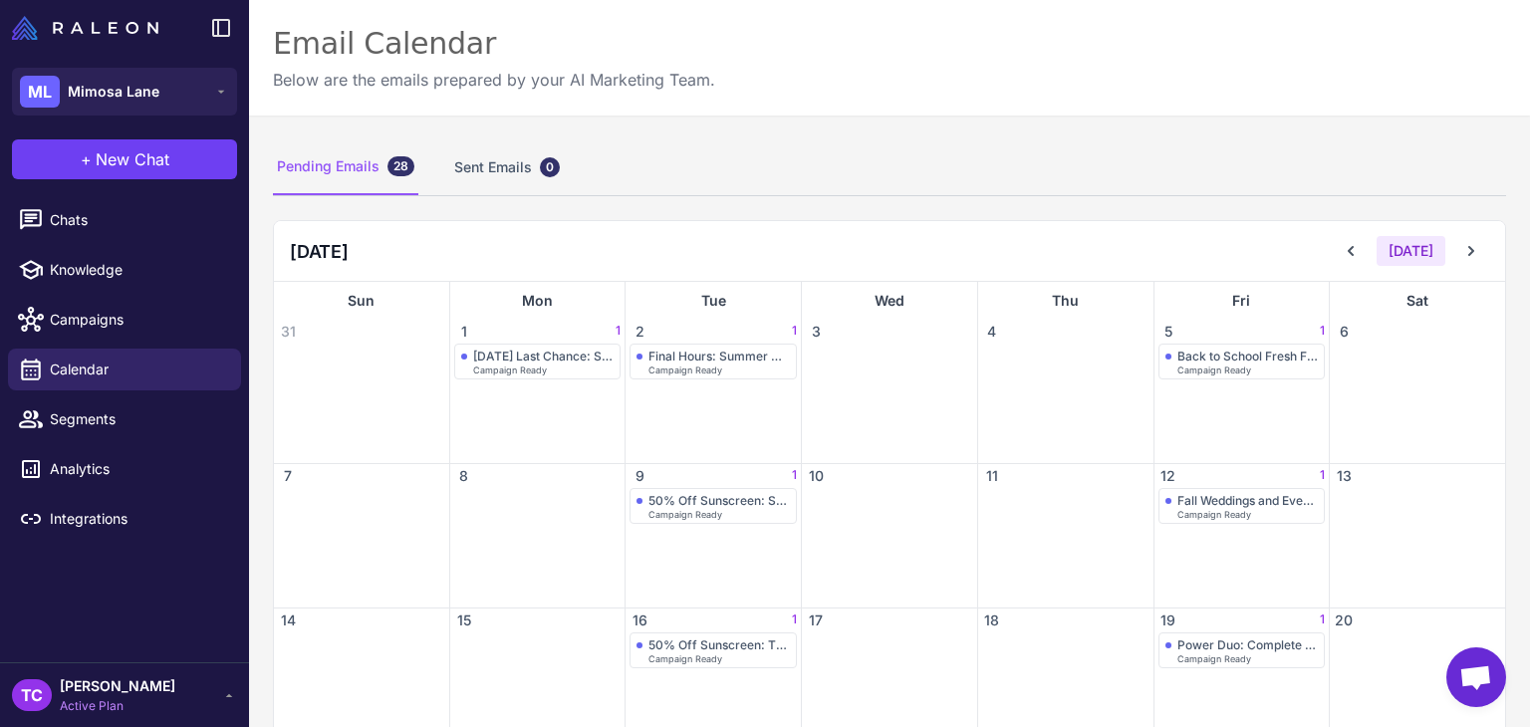
scroll to position [338, 0]
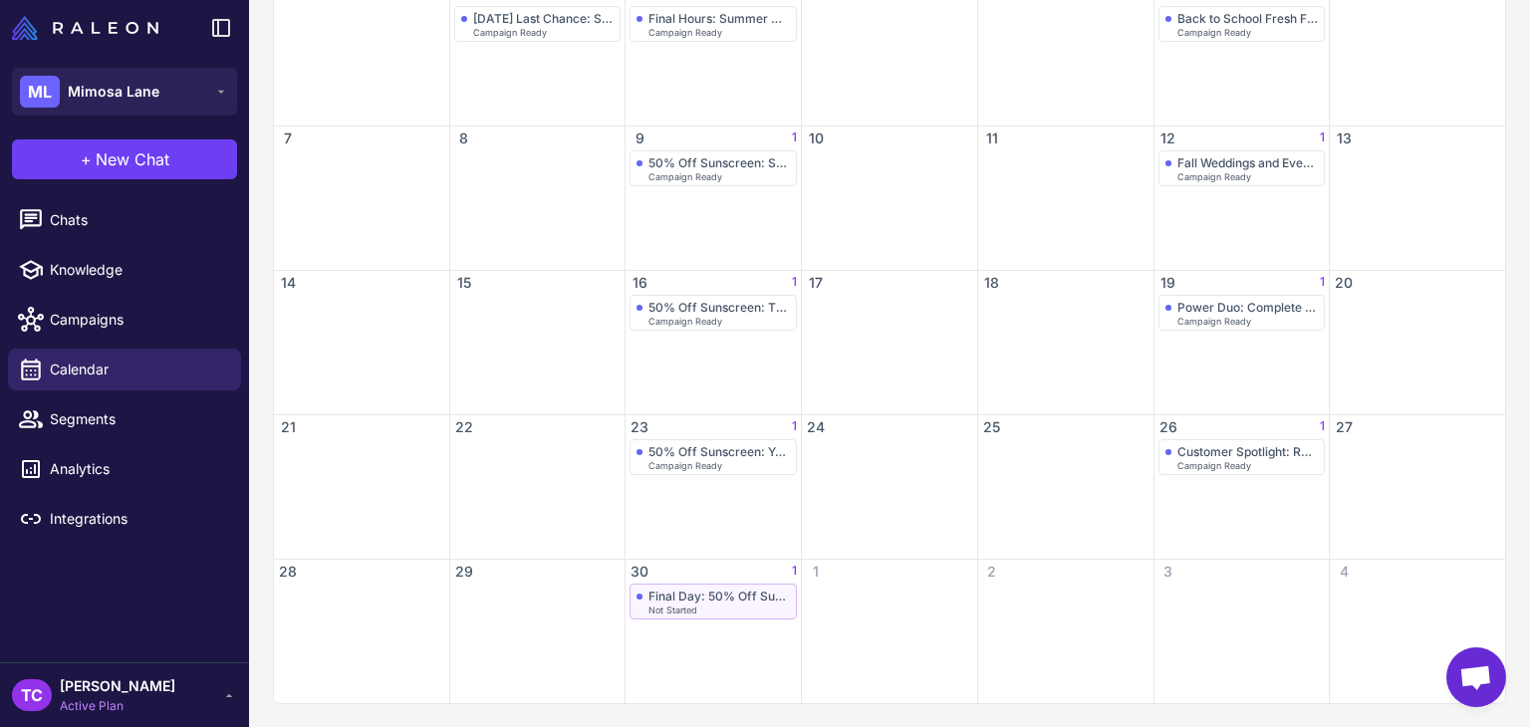
click at [731, 610] on div "Not Started" at bounding box center [718, 609] width 141 height 9
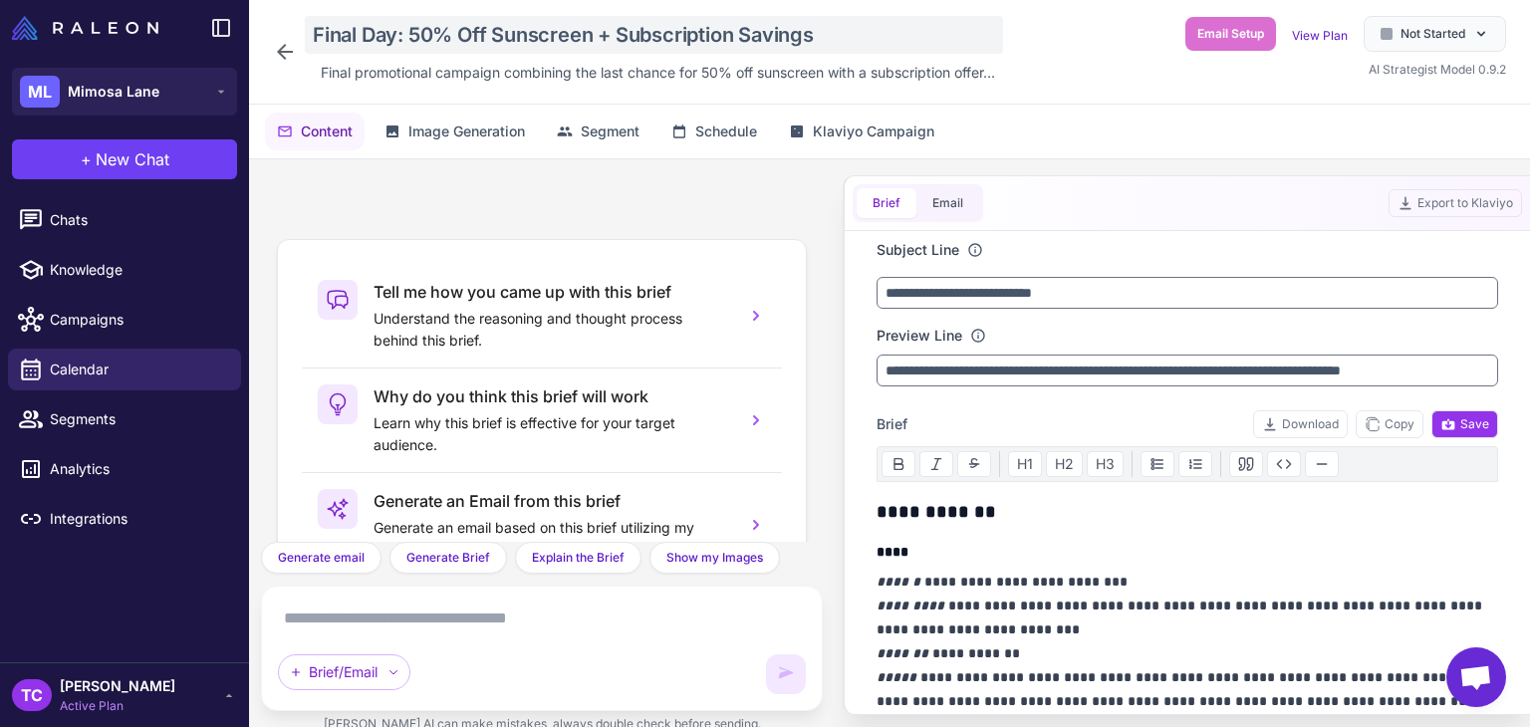
scroll to position [186, 0]
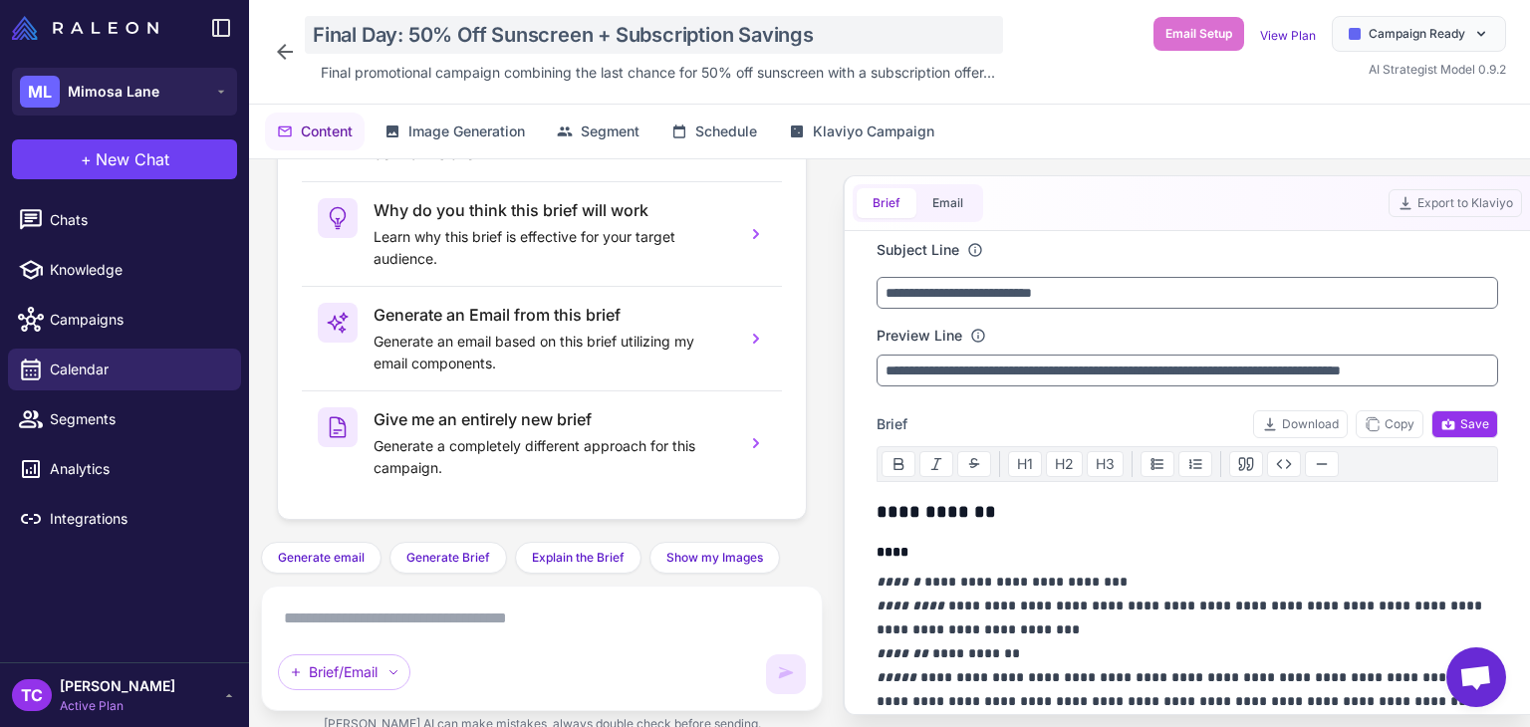
click at [442, 37] on div "Final Day: 50% Off Sunscreen + Subscription Savings" at bounding box center [654, 35] width 698 height 38
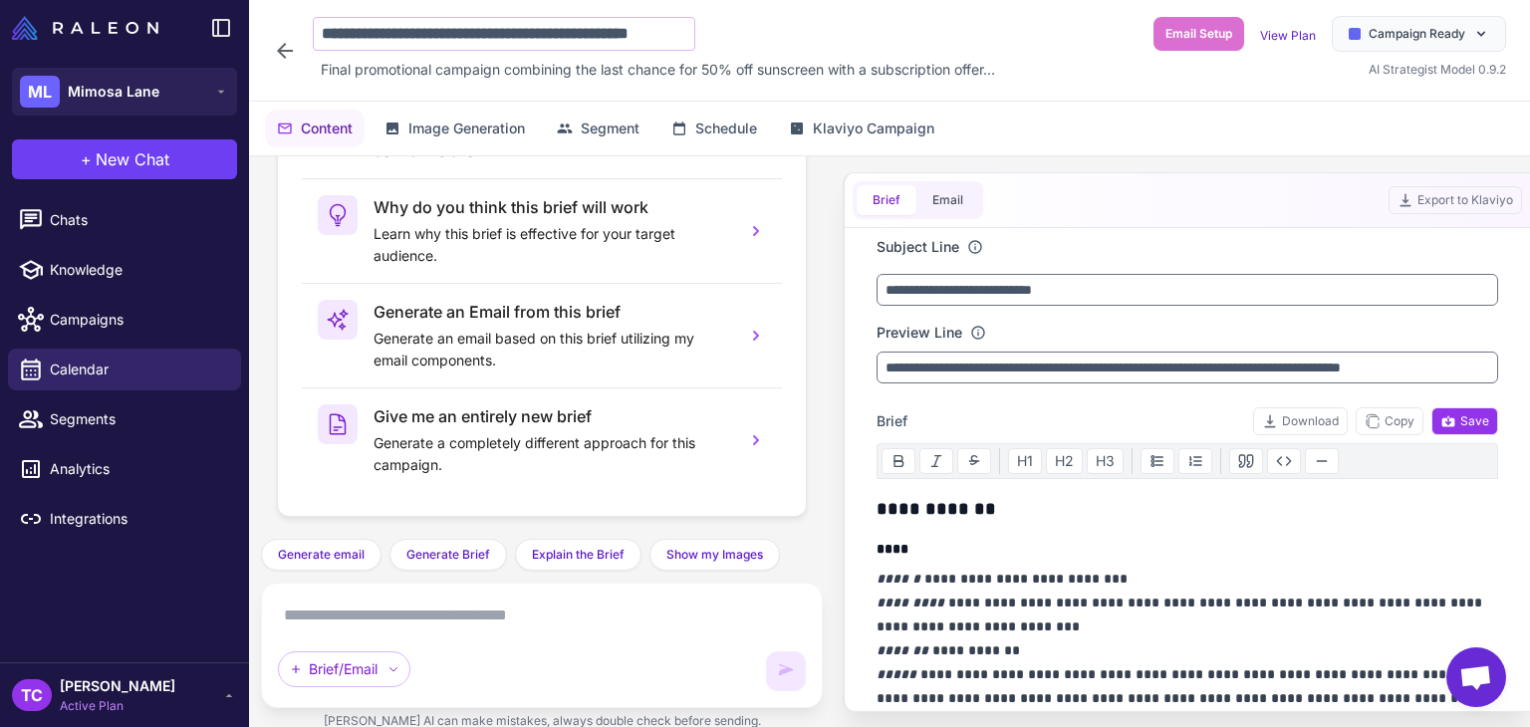
scroll to position [0, 47]
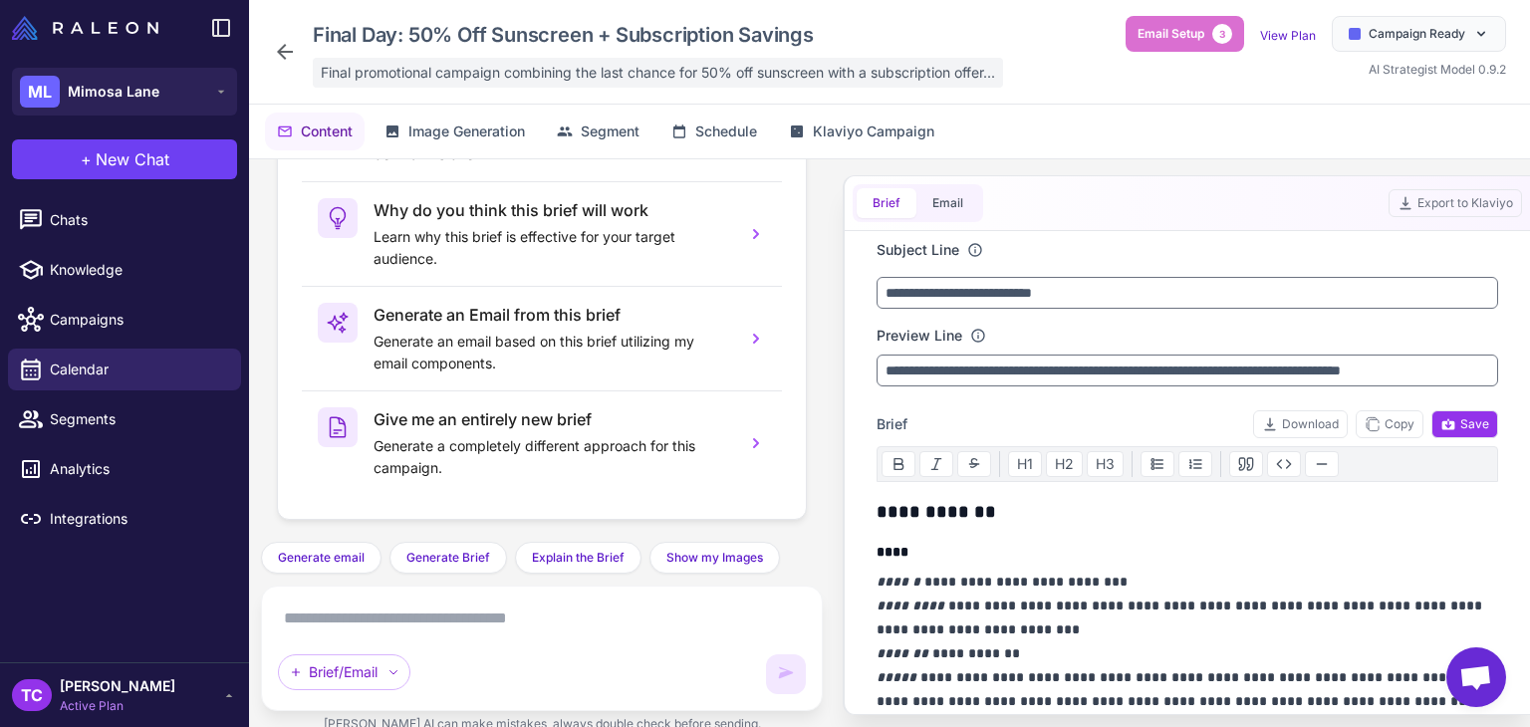
click at [404, 71] on span "Final promotional campaign combining the last chance for 50% off sunscreen with…" at bounding box center [658, 73] width 674 height 22
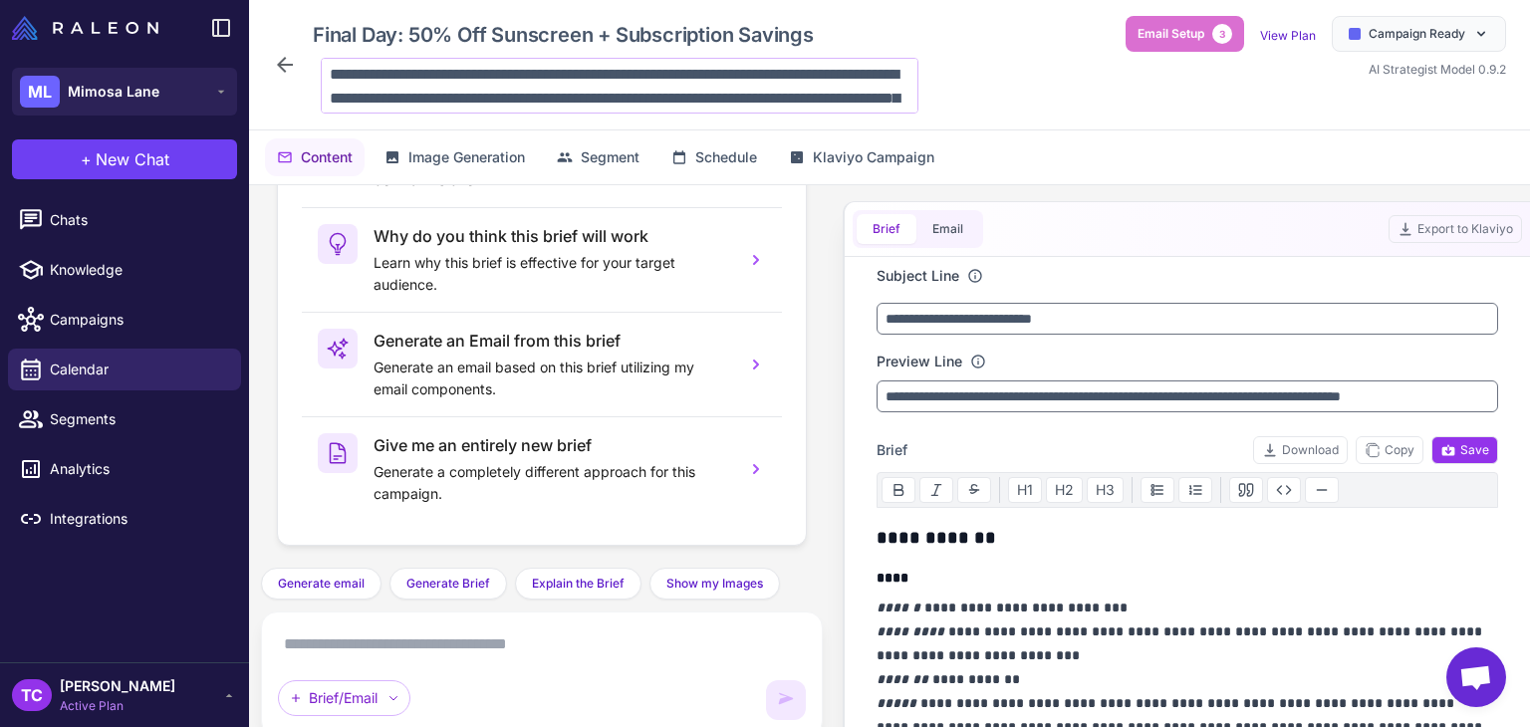
scroll to position [144, 0]
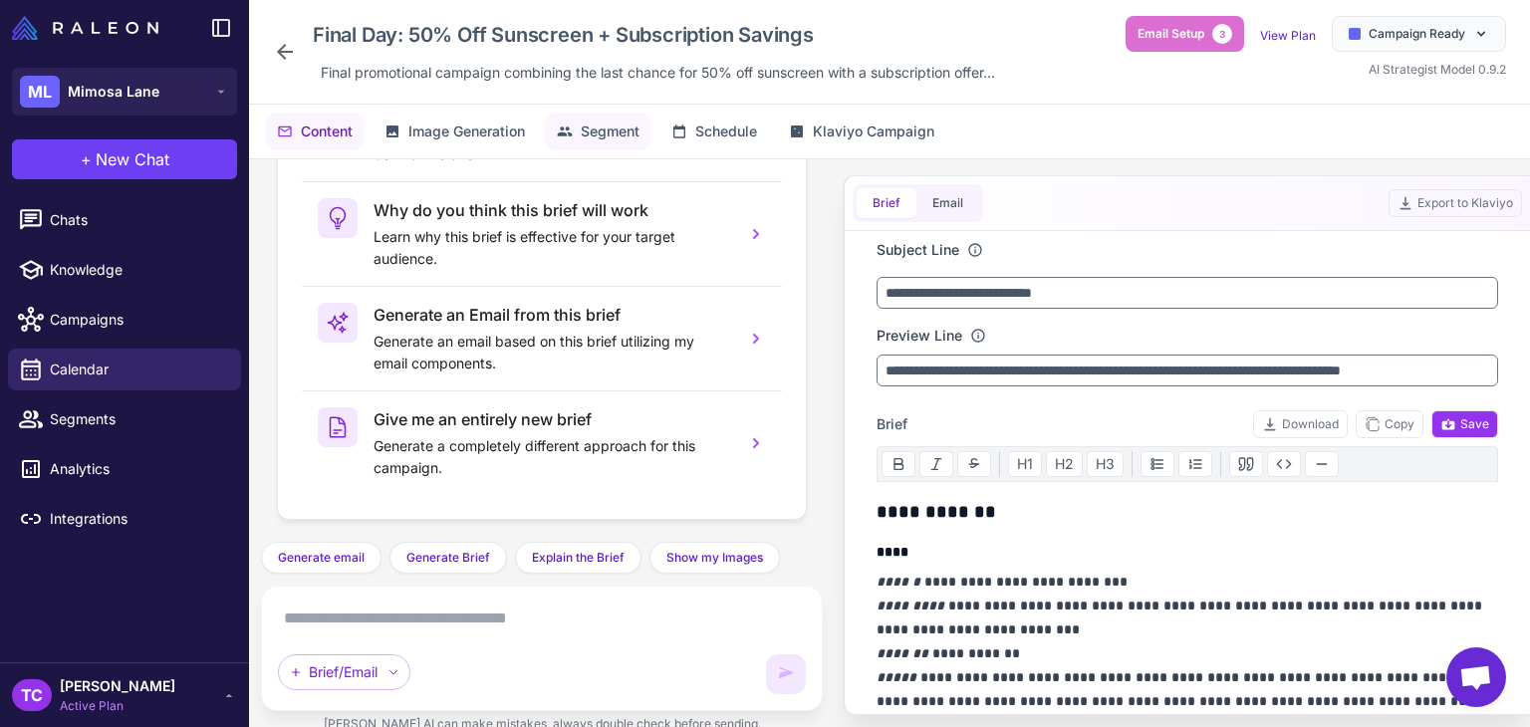
click at [602, 120] on span "Segment" at bounding box center [610, 131] width 59 height 22
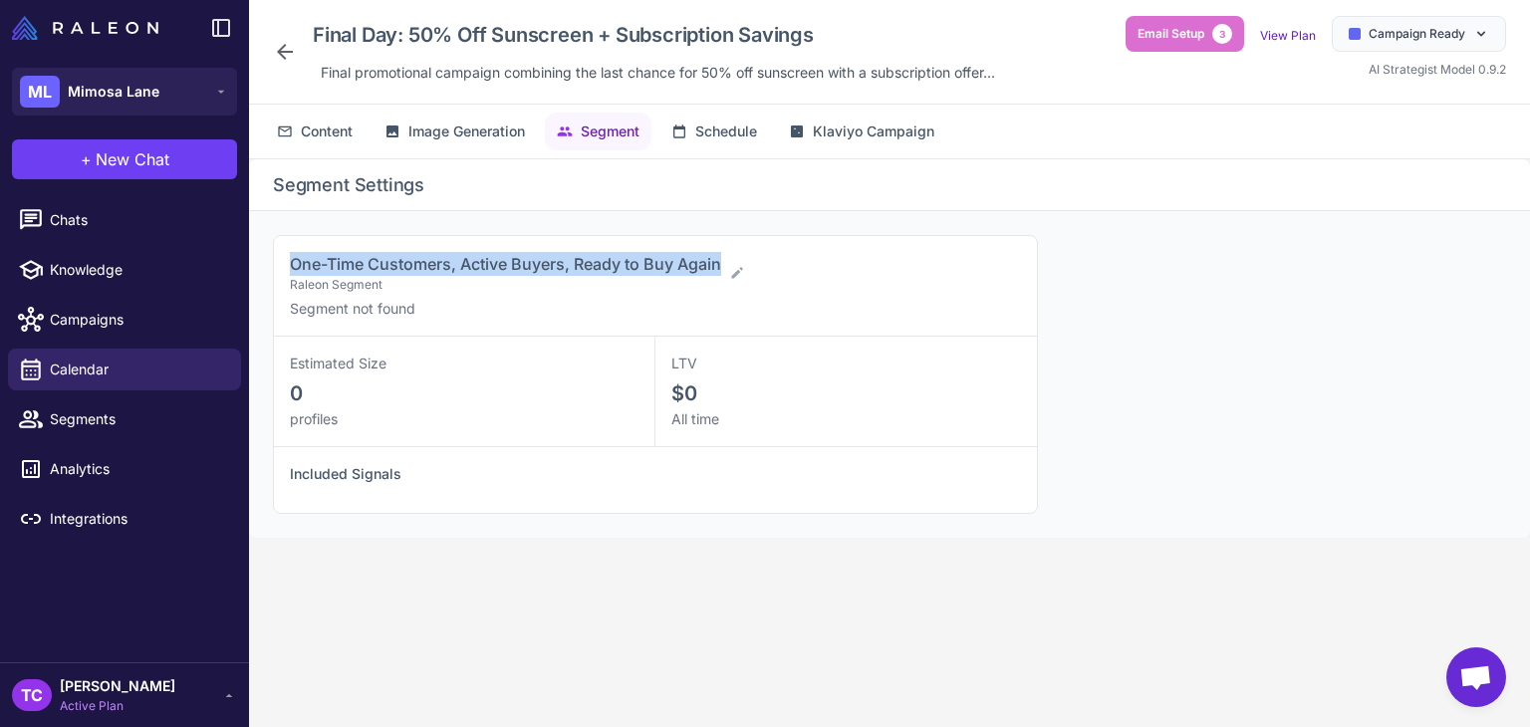
drag, startPoint x: 280, startPoint y: 264, endPoint x: 725, endPoint y: 250, distance: 445.4
click at [725, 250] on div "One-Time Customers, Active Buyers, Ready to Buy Again Raleon Segment Segment no…" at bounding box center [655, 286] width 763 height 101
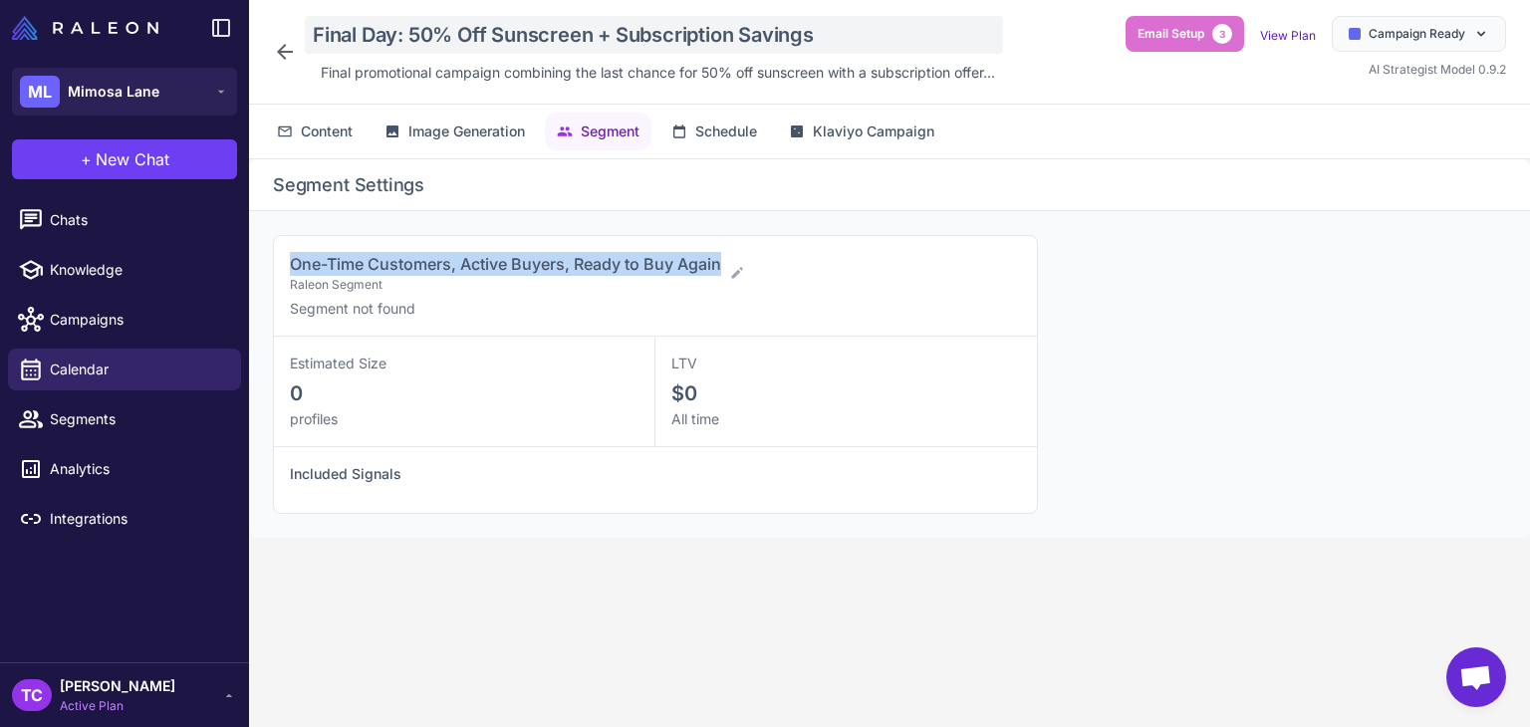
copy span "One-Time Customers, Active Buyers, Ready to Buy Again"
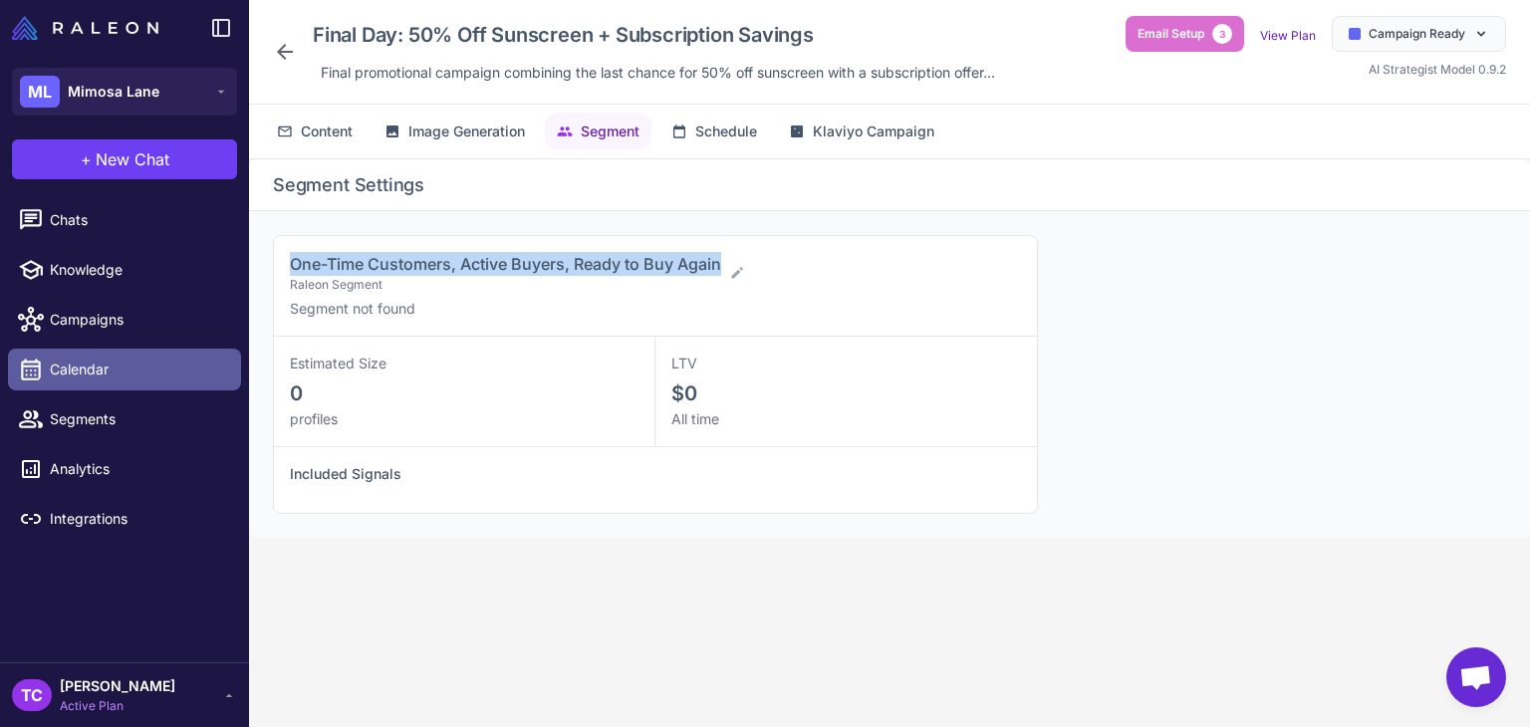
click at [110, 376] on span "Calendar" at bounding box center [137, 370] width 175 height 22
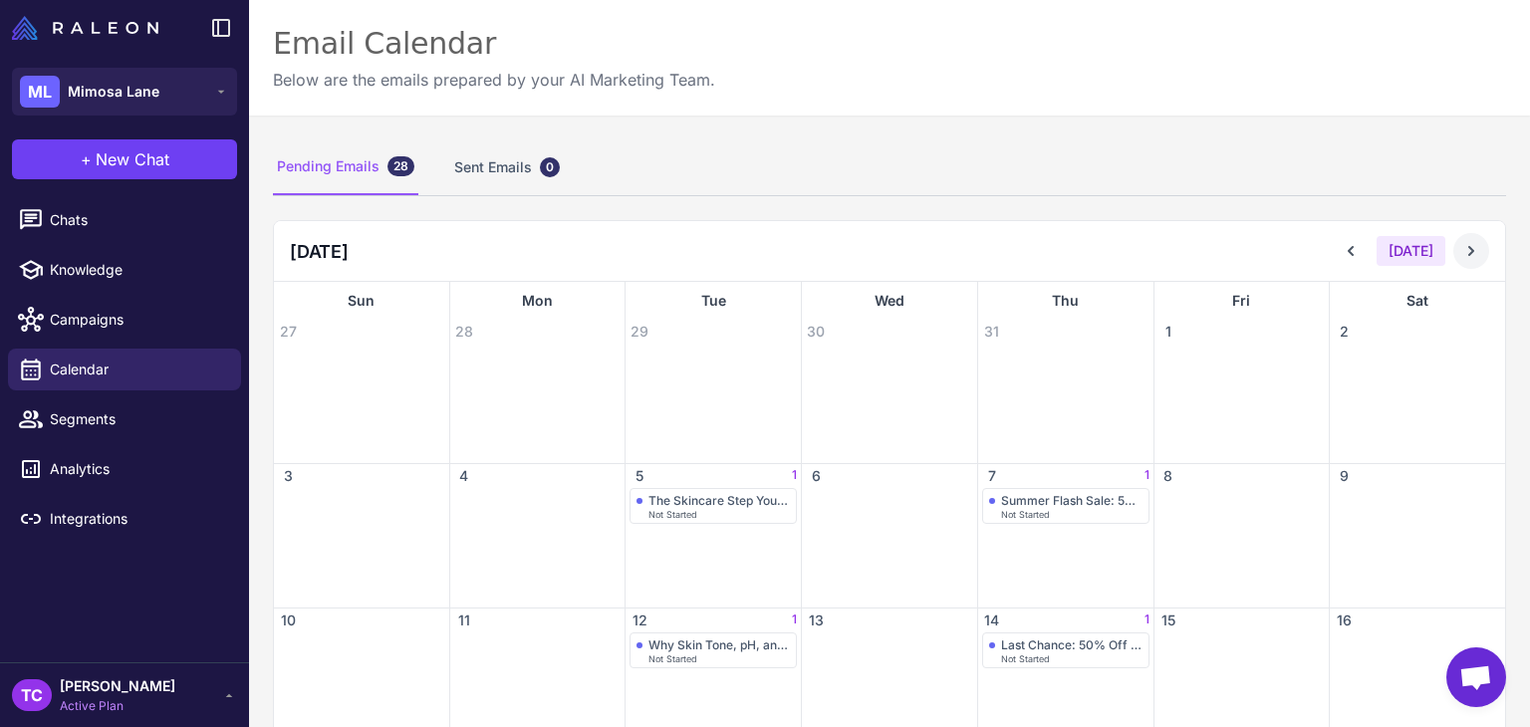
click at [1466, 238] on button at bounding box center [1471, 251] width 36 height 36
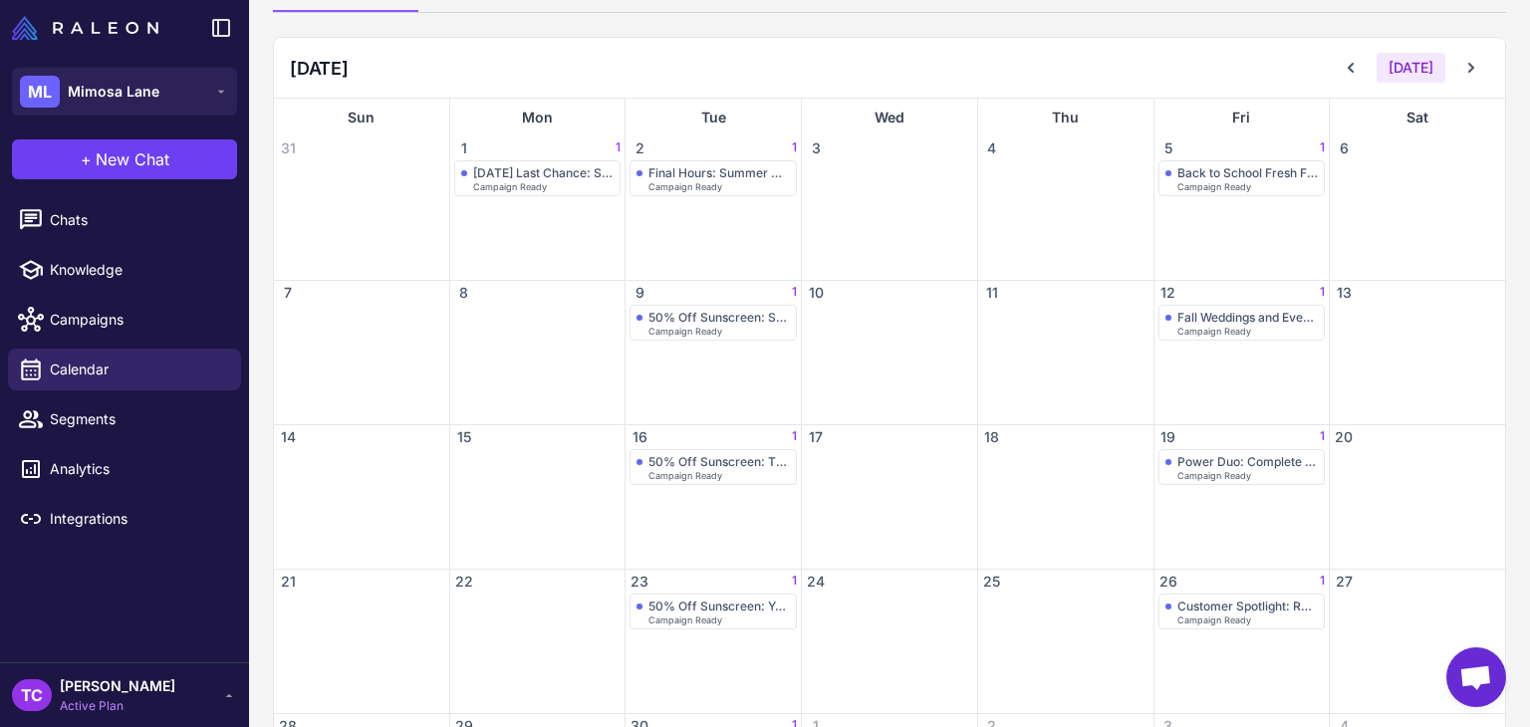
scroll to position [338, 0]
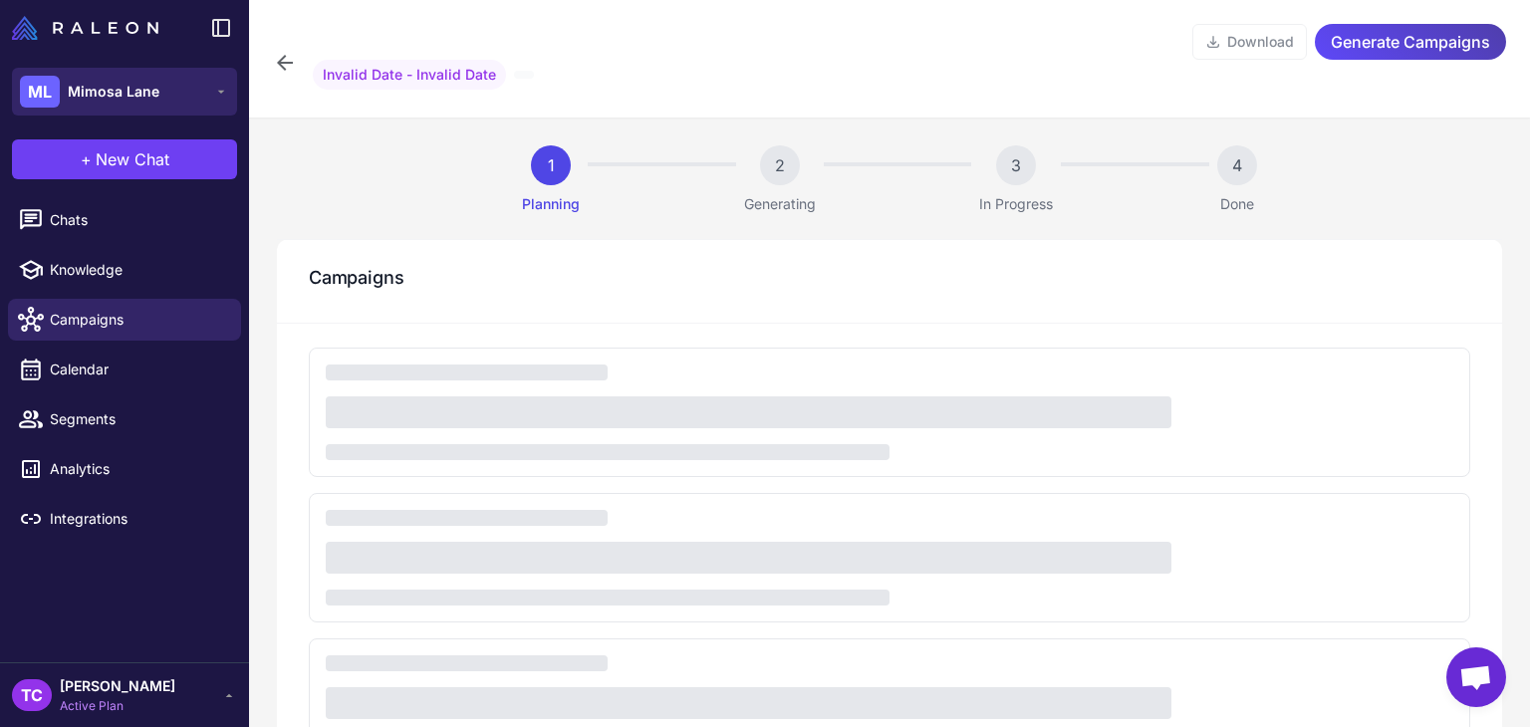
click at [163, 85] on button "ML Mimosa Lane" at bounding box center [124, 92] width 225 height 48
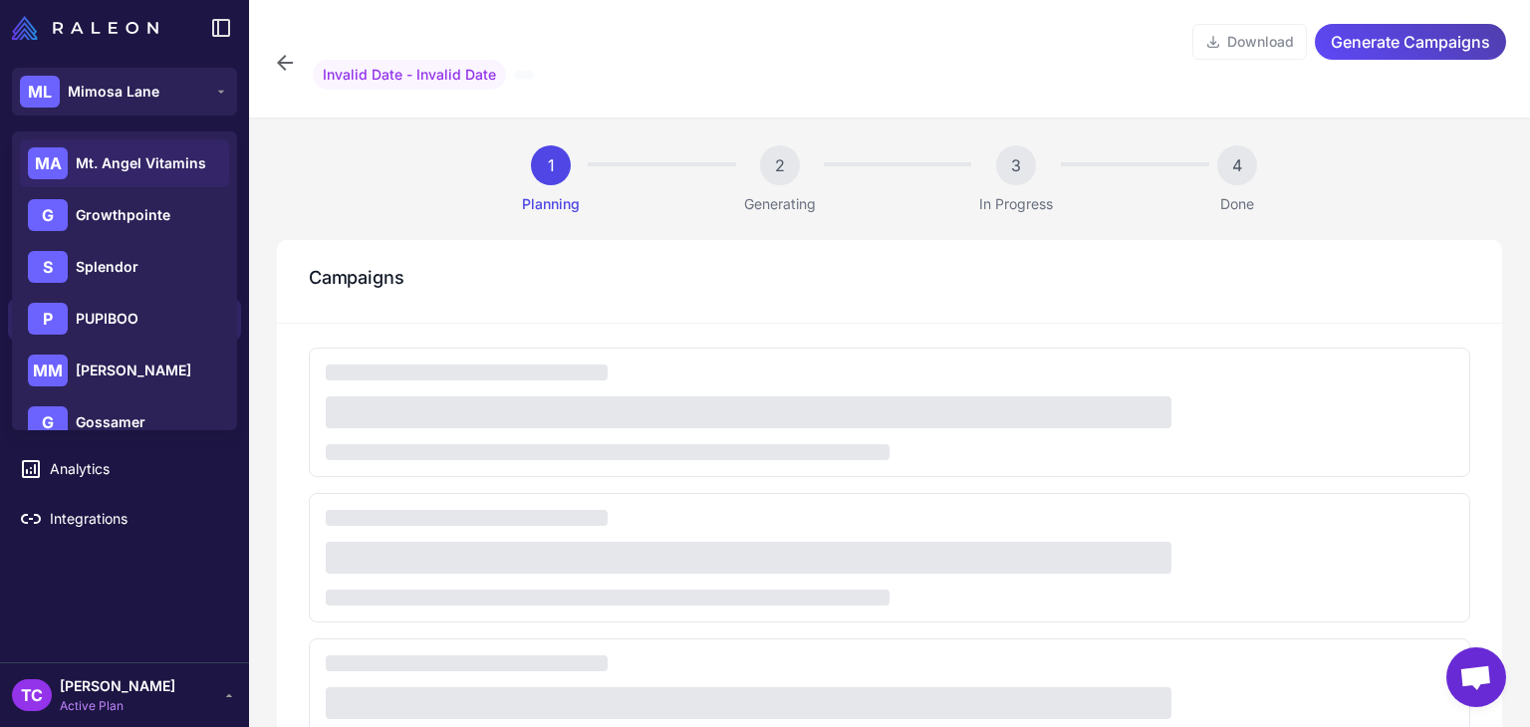
click at [155, 170] on span "Mt. Angel Vitamins" at bounding box center [141, 163] width 130 height 22
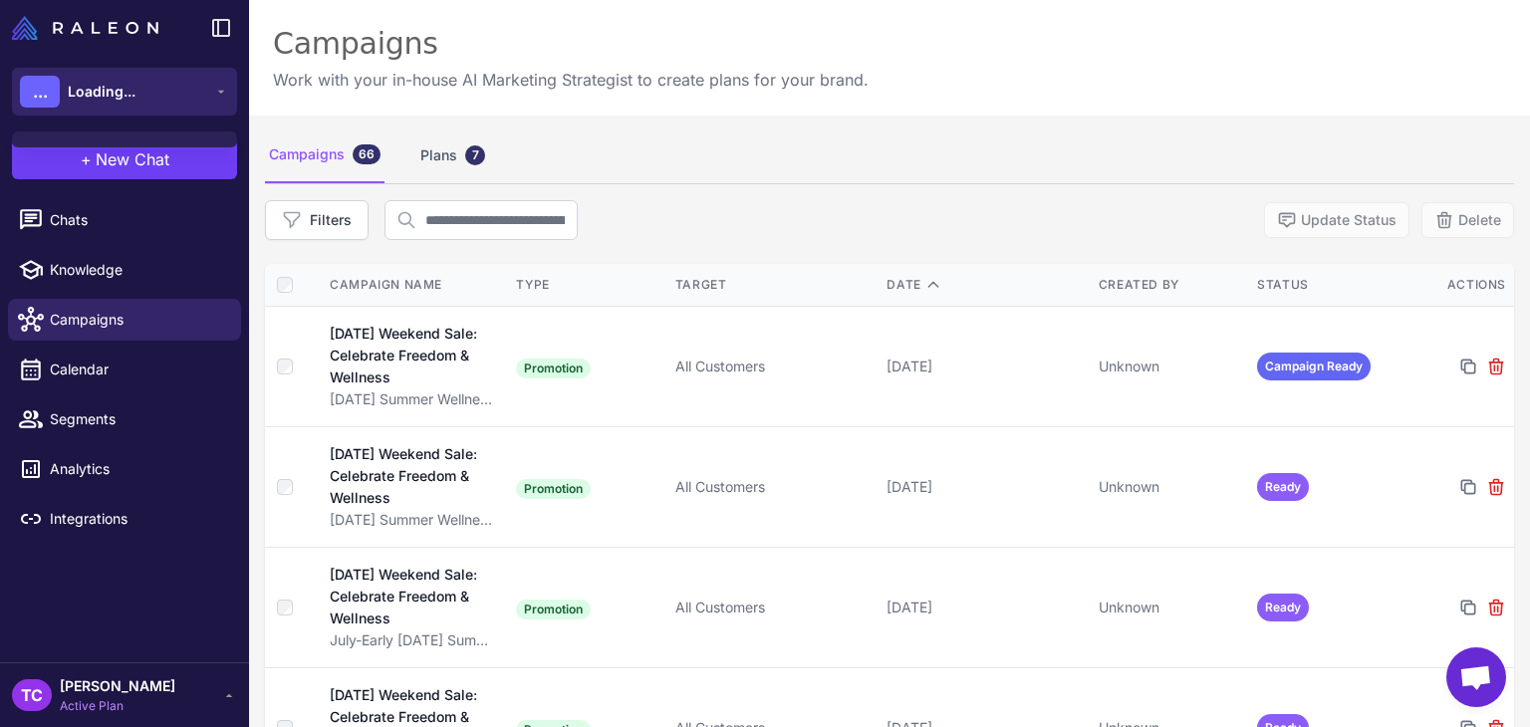
click at [199, 101] on button "... Loading..." at bounding box center [124, 92] width 225 height 48
click at [195, 105] on button "MA Mt. Angel Vitamins" at bounding box center [124, 92] width 225 height 48
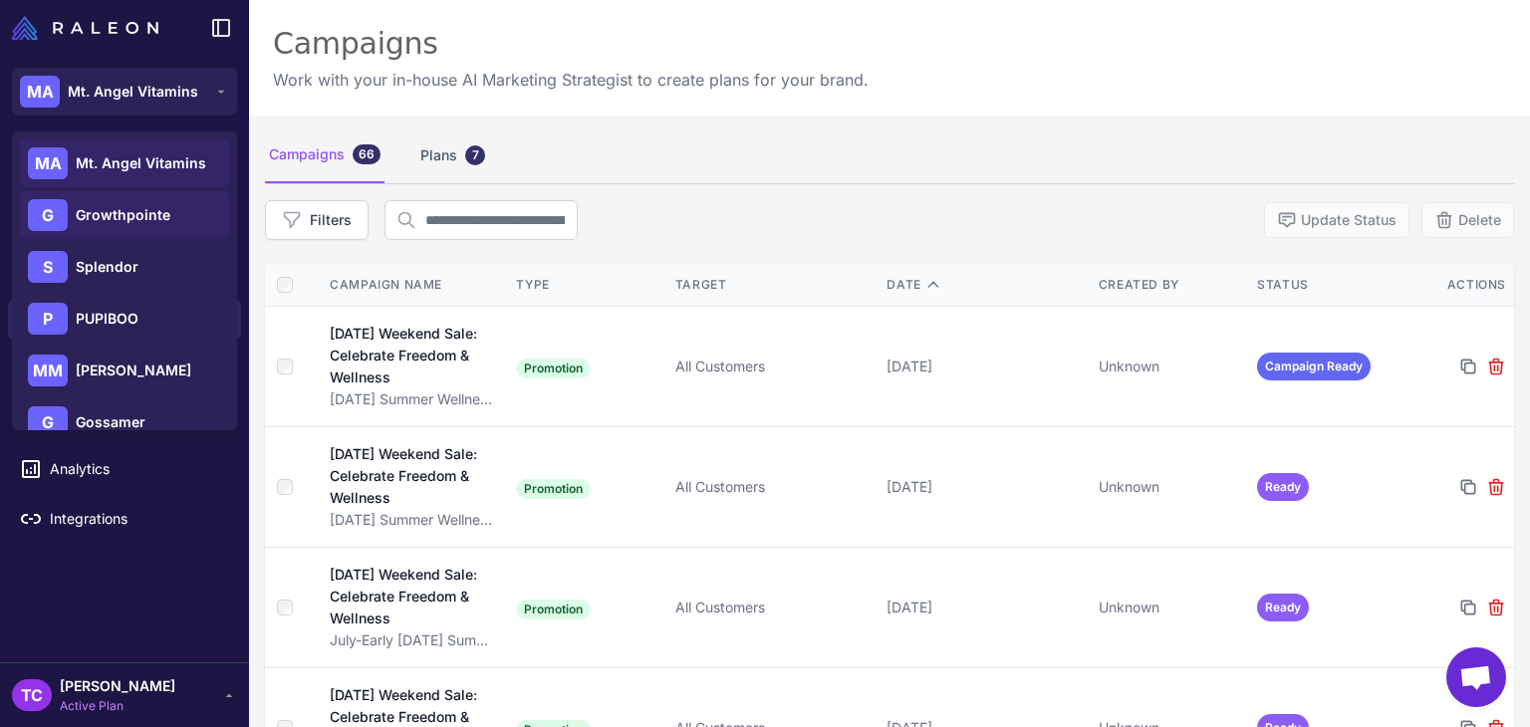
click at [104, 210] on span "Growthpointe" at bounding box center [123, 215] width 95 height 22
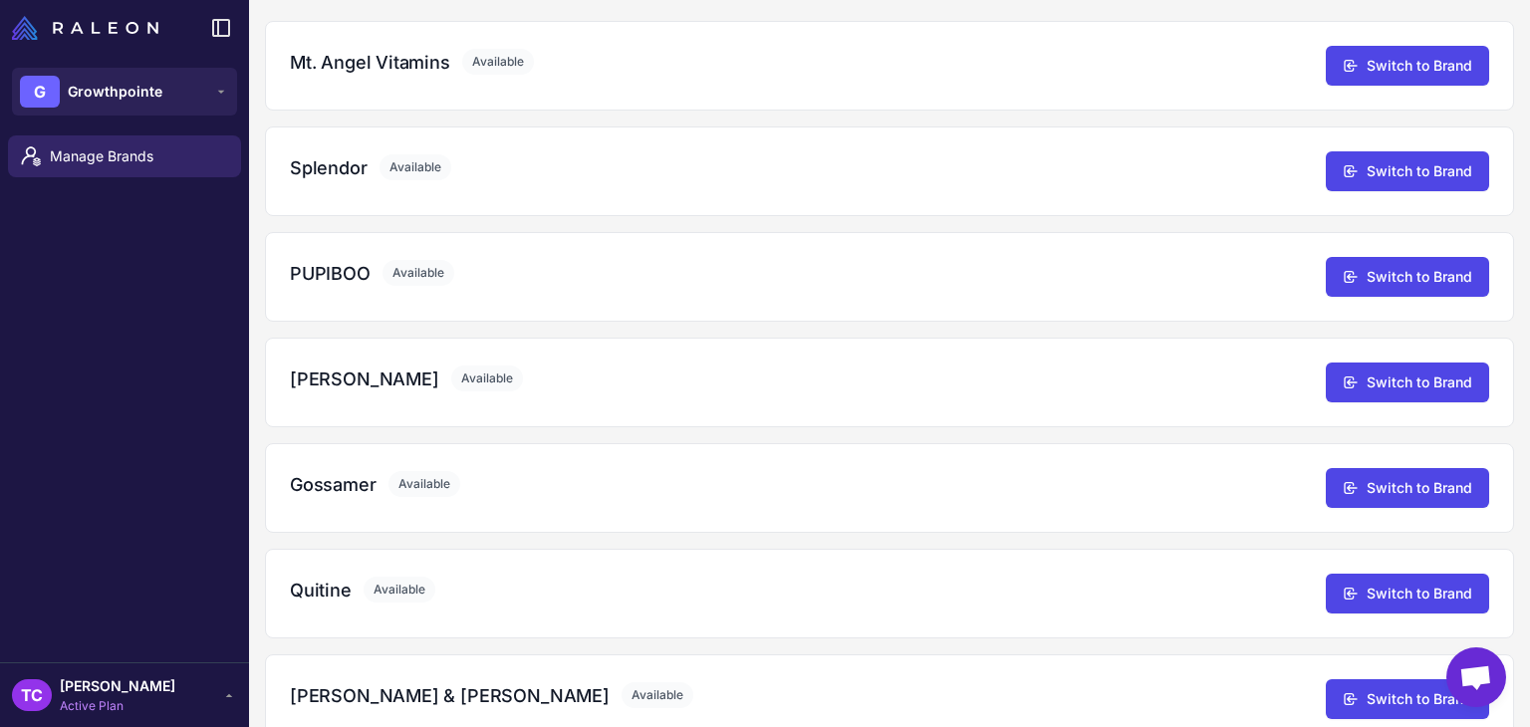
scroll to position [199, 0]
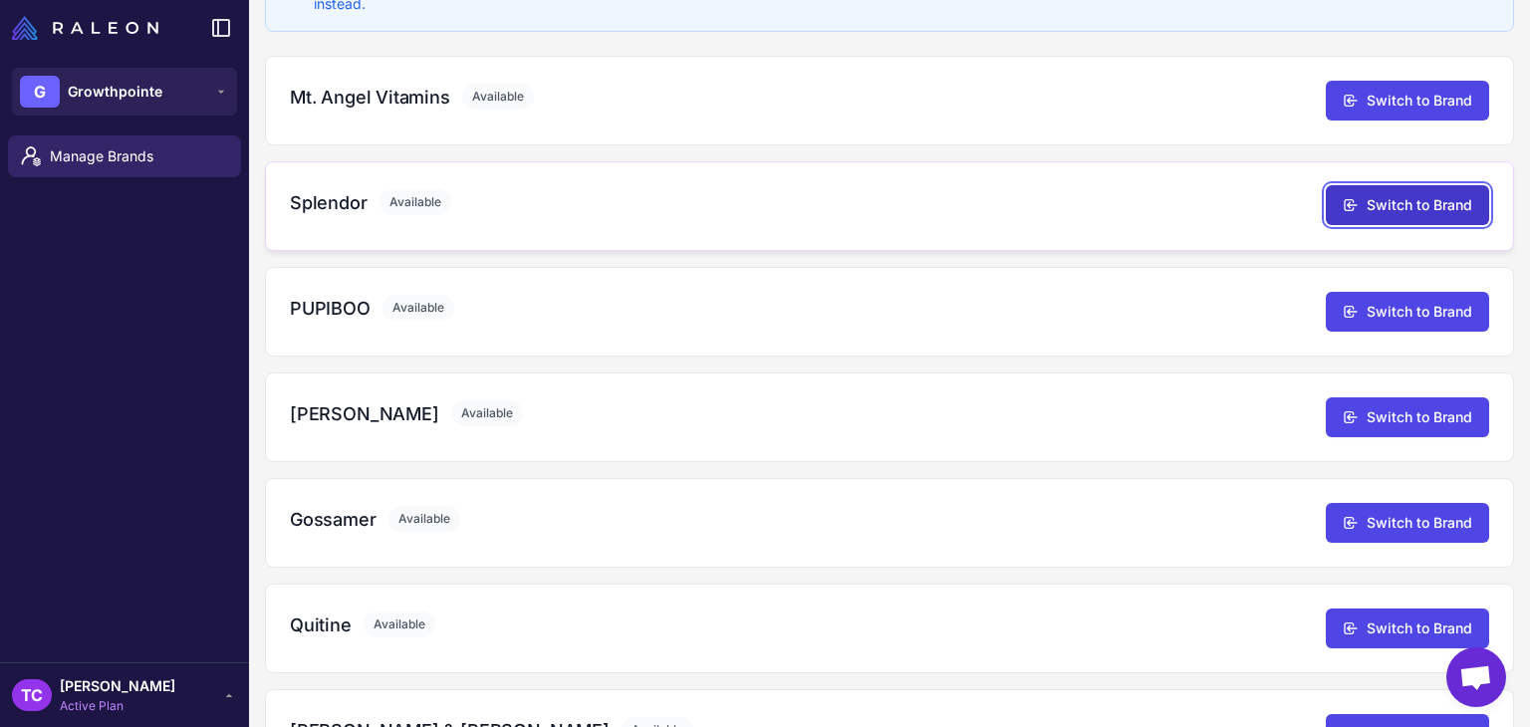
click at [1418, 213] on button "Switch to Brand" at bounding box center [1406, 205] width 163 height 40
